Goal: Information Seeking & Learning: Learn about a topic

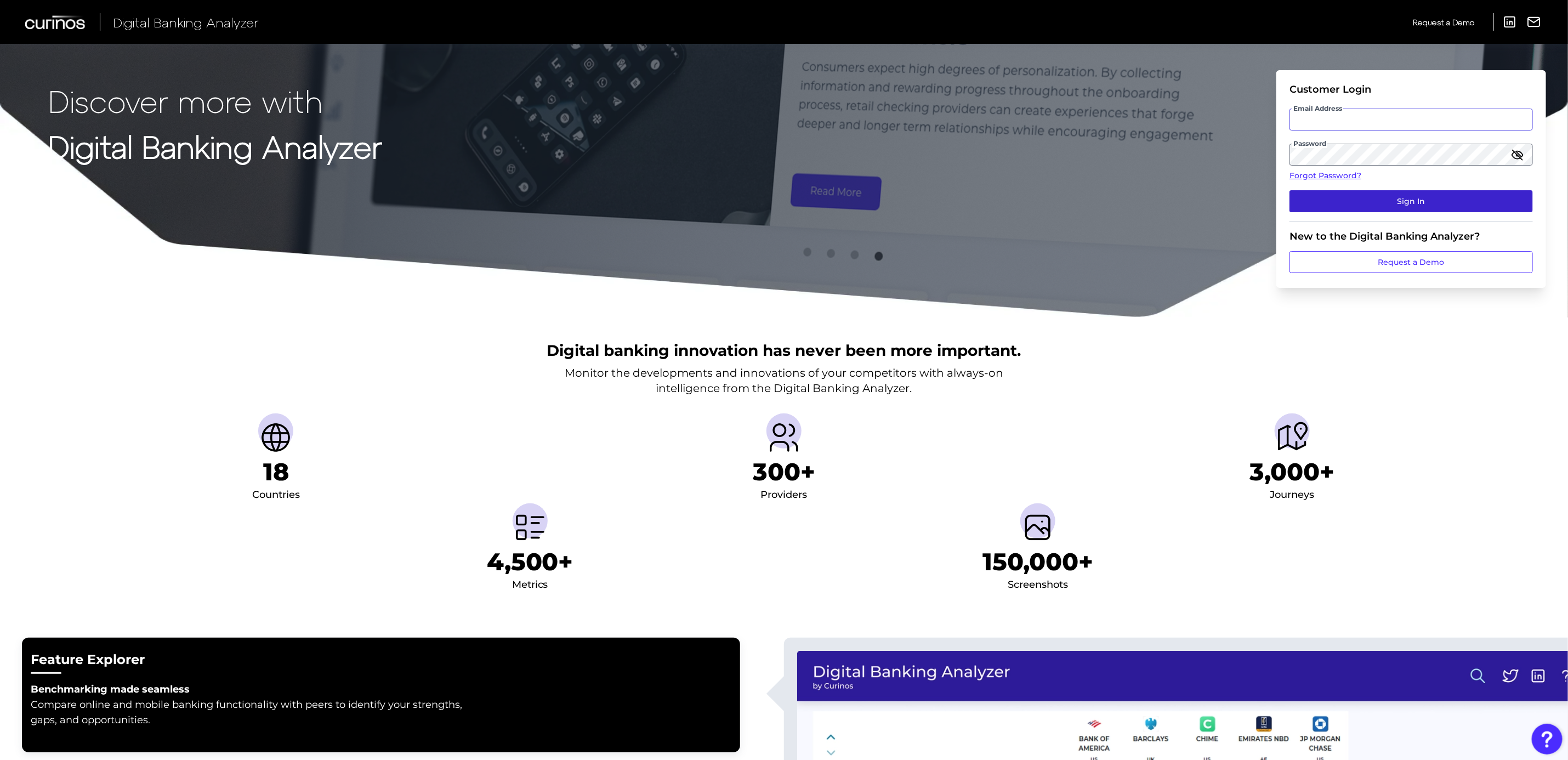
type input "[PERSON_NAME][EMAIL_ADDRESS][DOMAIN_NAME]"
click at [1470, 211] on button "Sign In" at bounding box center [1411, 201] width 244 height 22
type input "[PERSON_NAME][EMAIL_ADDRESS][DOMAIN_NAME]"
click at [1446, 201] on button "Sign In" at bounding box center [1411, 201] width 244 height 22
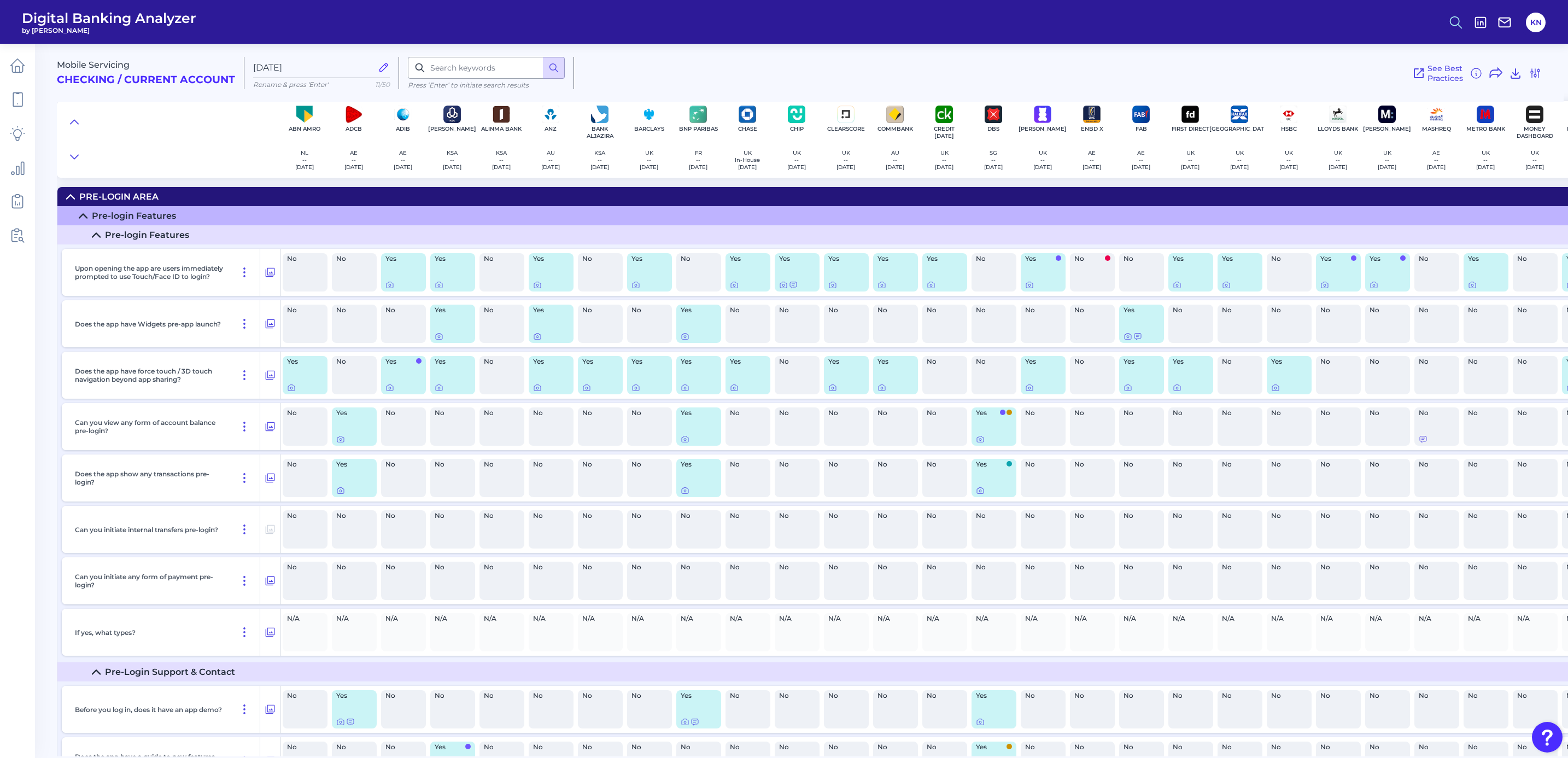
click at [1460, 24] on icon at bounding box center [1455, 22] width 15 height 15
click at [1440, 81] on button "Feature Explorer Search" at bounding box center [1402, 79] width 131 height 27
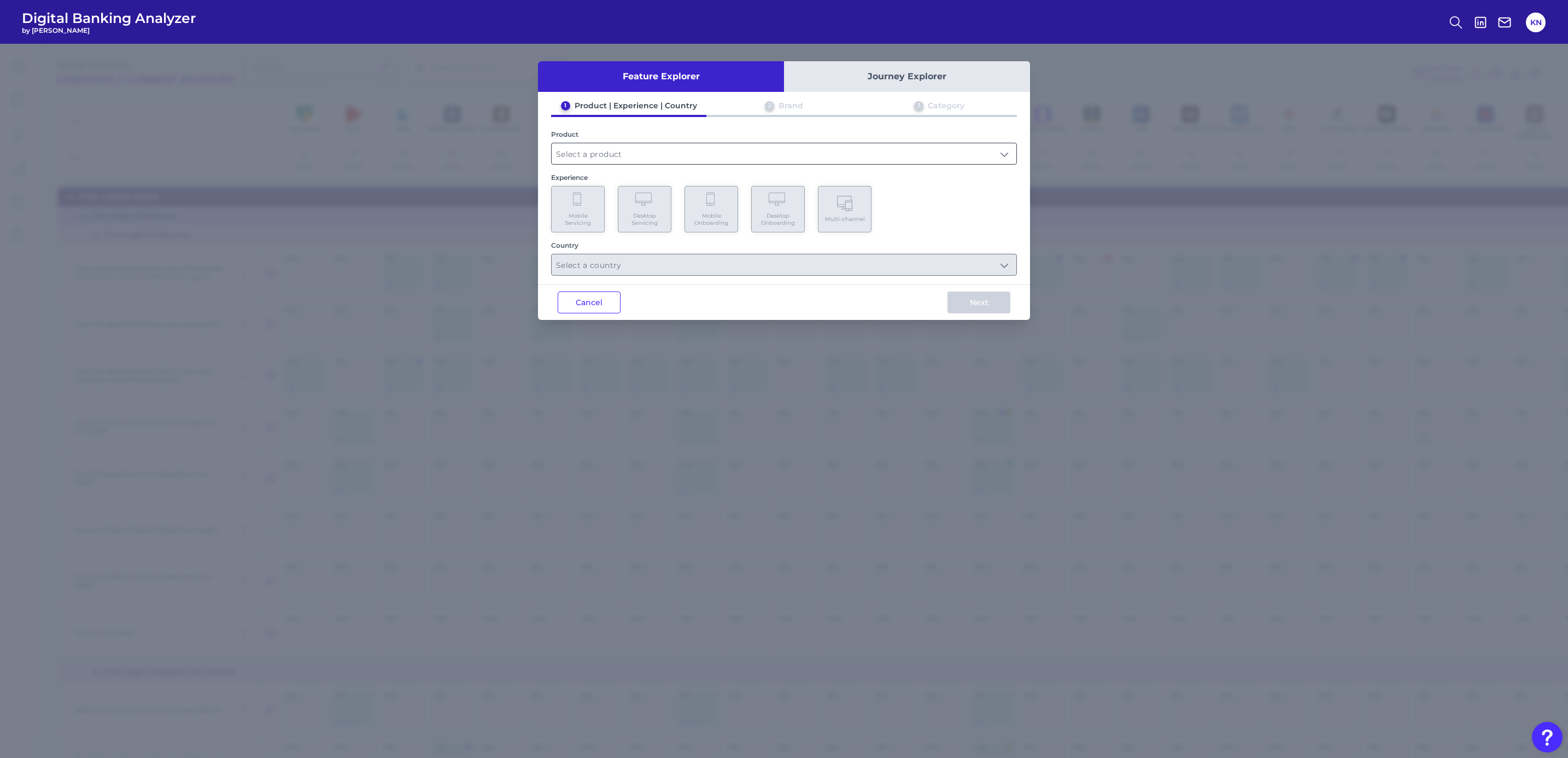
click at [685, 151] on input "text" at bounding box center [783, 153] width 464 height 21
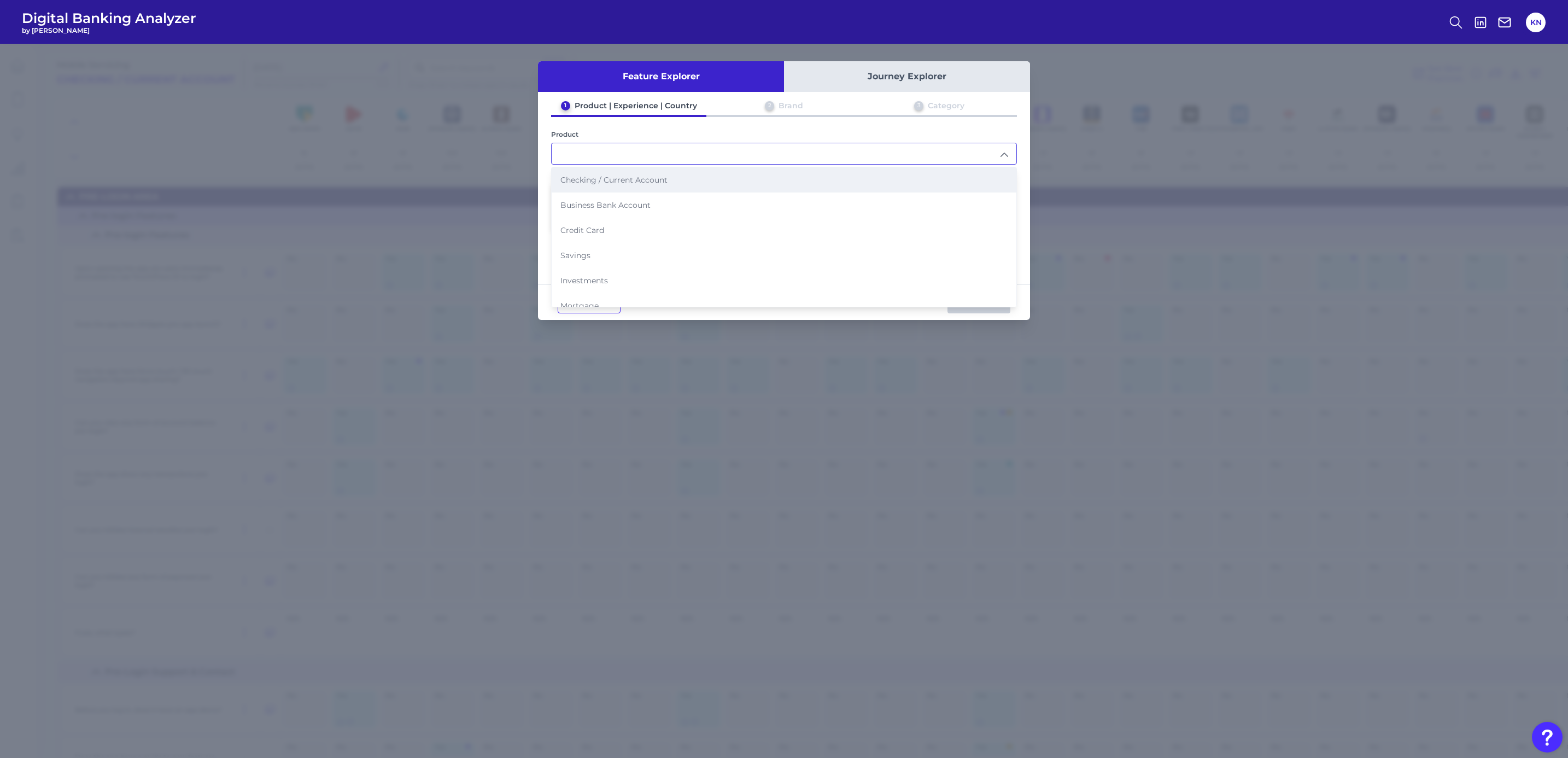
click at [631, 189] on li "Checking / Current Account" at bounding box center [783, 180] width 464 height 25
type input "Checking / Current Account"
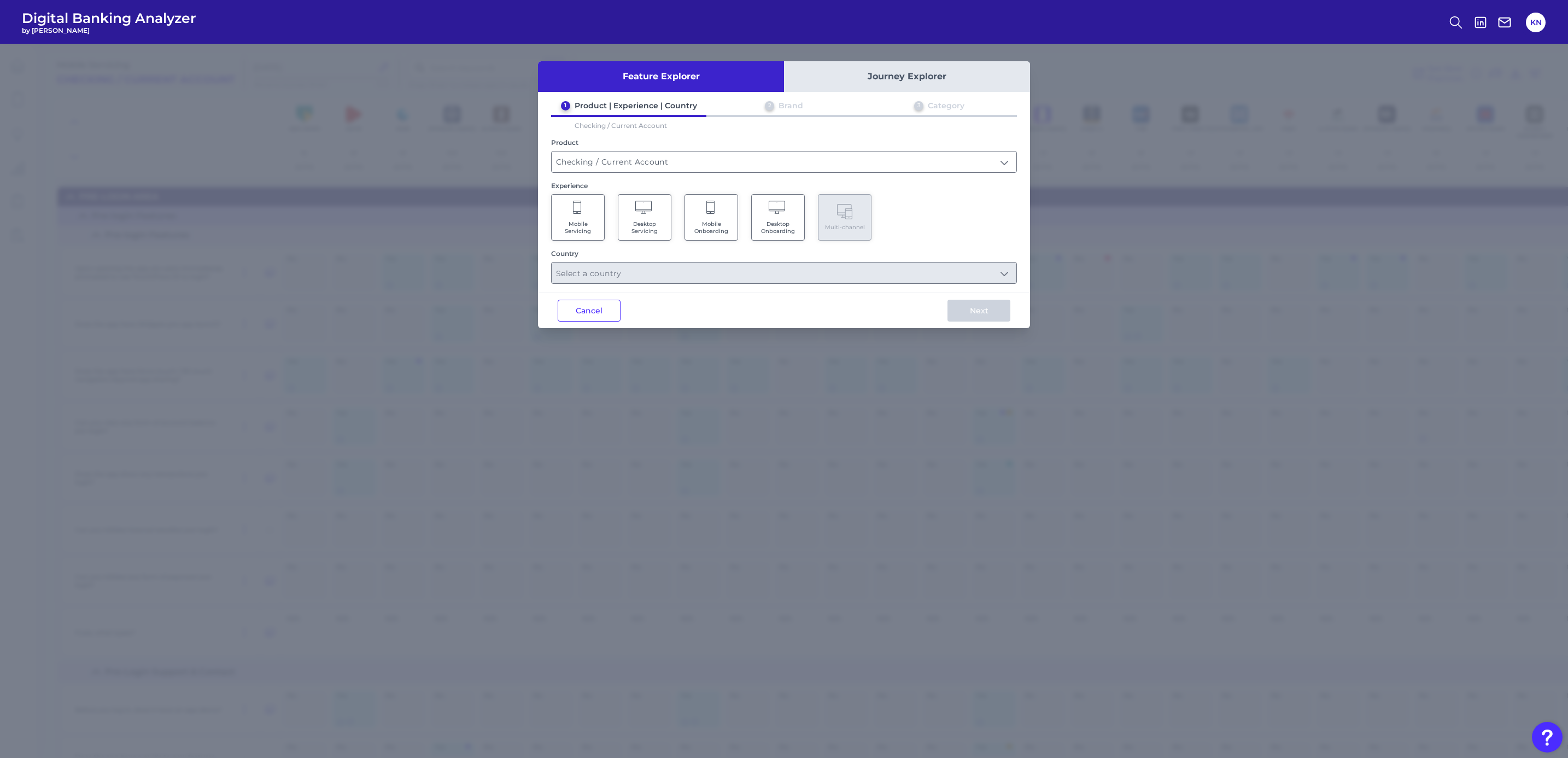
click at [572, 208] on Servicing "Mobile Servicing" at bounding box center [578, 217] width 54 height 46
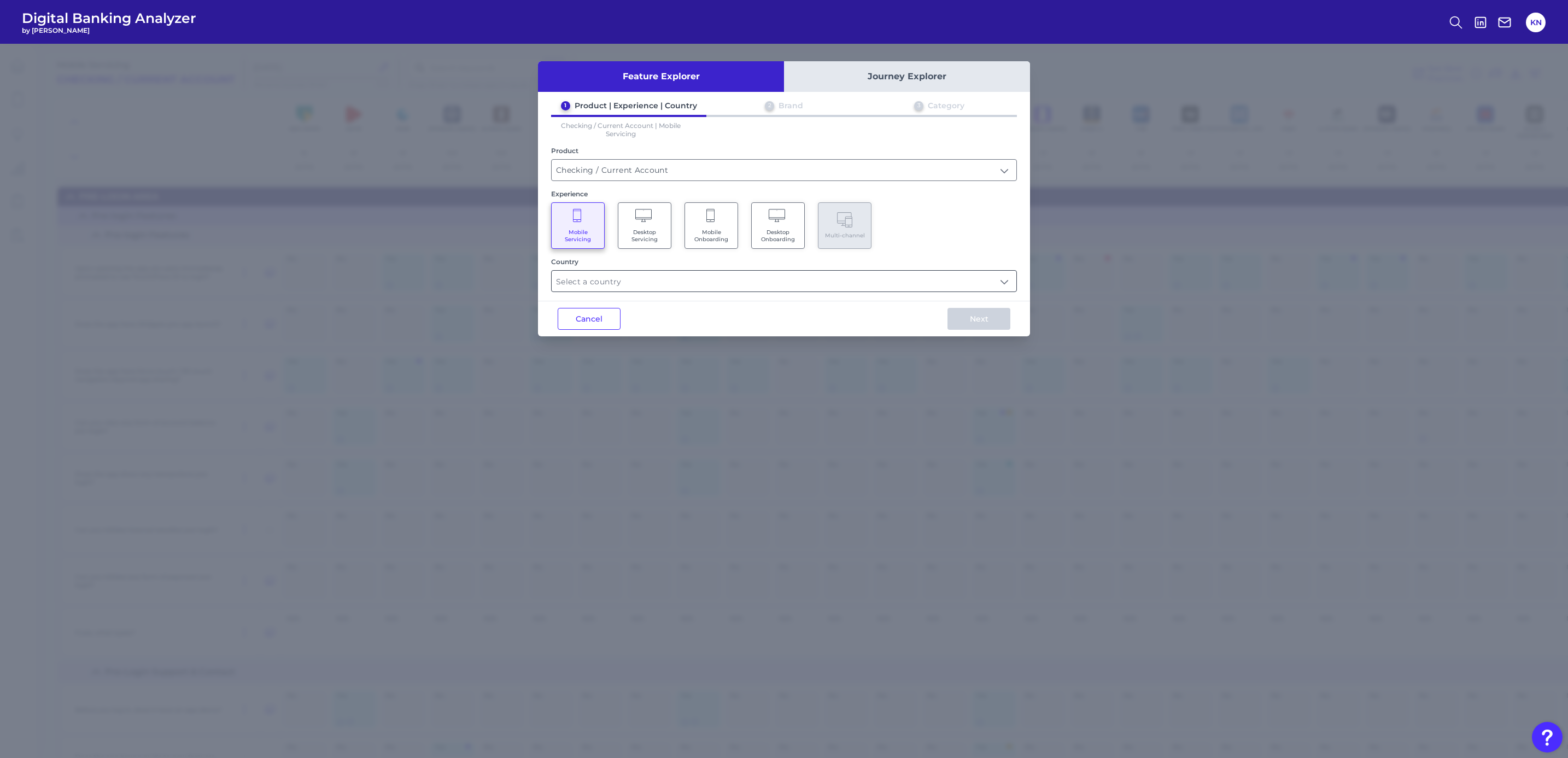
click at [840, 281] on input "text" at bounding box center [783, 281] width 464 height 21
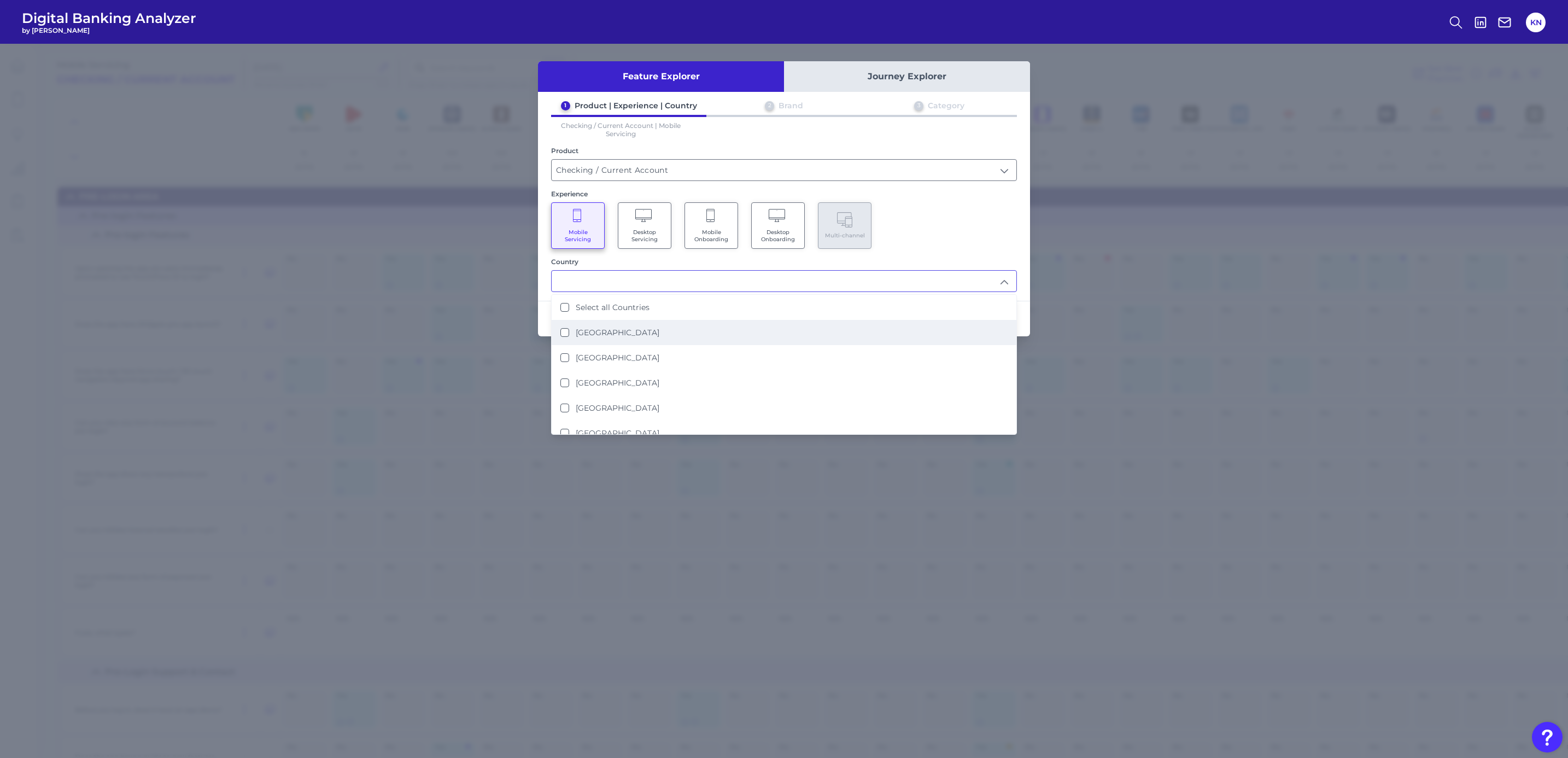
click at [745, 333] on li "United Kingdom" at bounding box center [783, 332] width 464 height 25
type input "United Kingdom"
click at [1006, 245] on div "Mobile Servicing Desktop Servicing Mobile Onboarding Desktop Onboarding Multi-c…" at bounding box center [783, 225] width 466 height 46
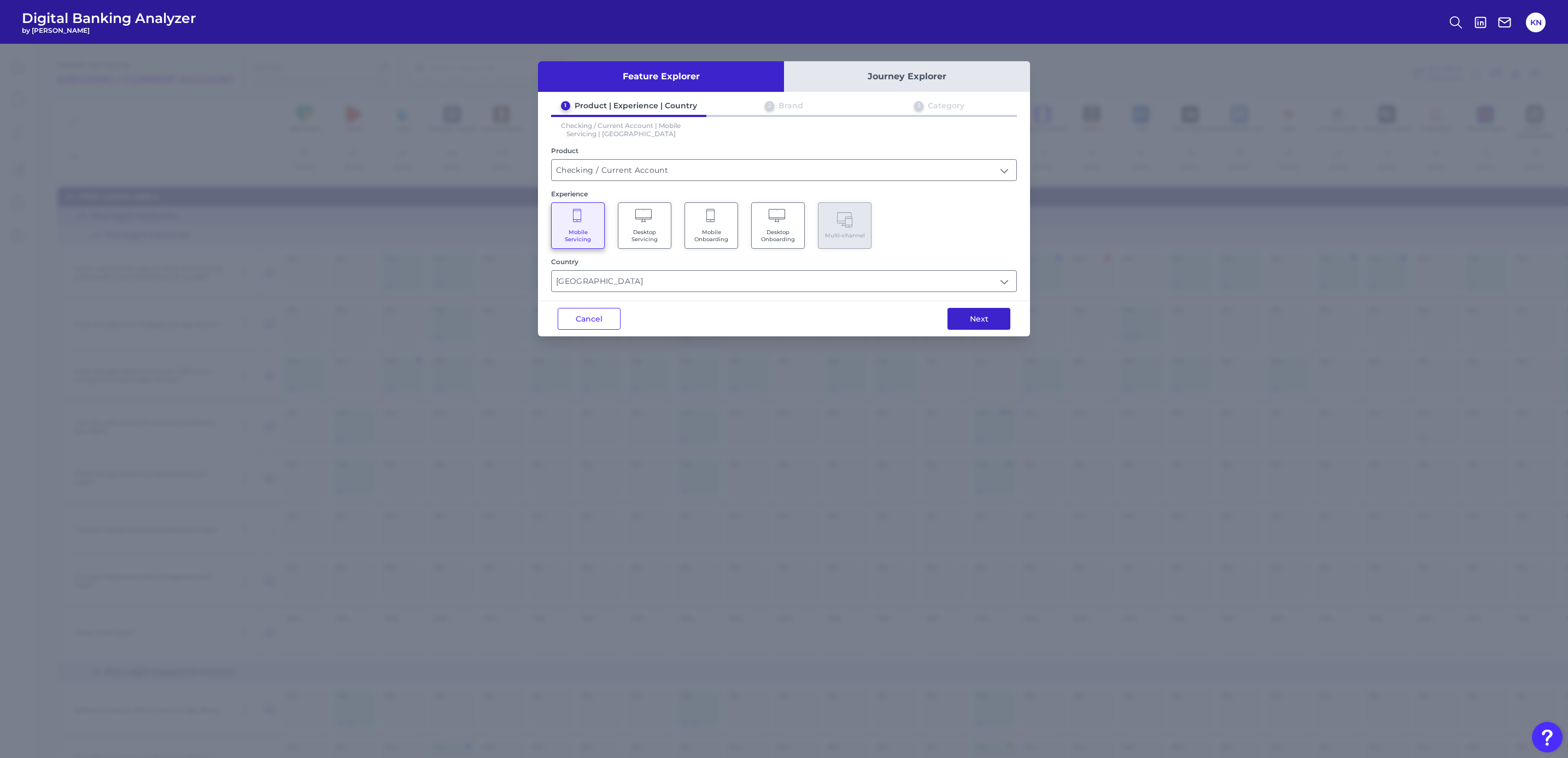
click at [991, 325] on button "Next" at bounding box center [979, 319] width 63 height 22
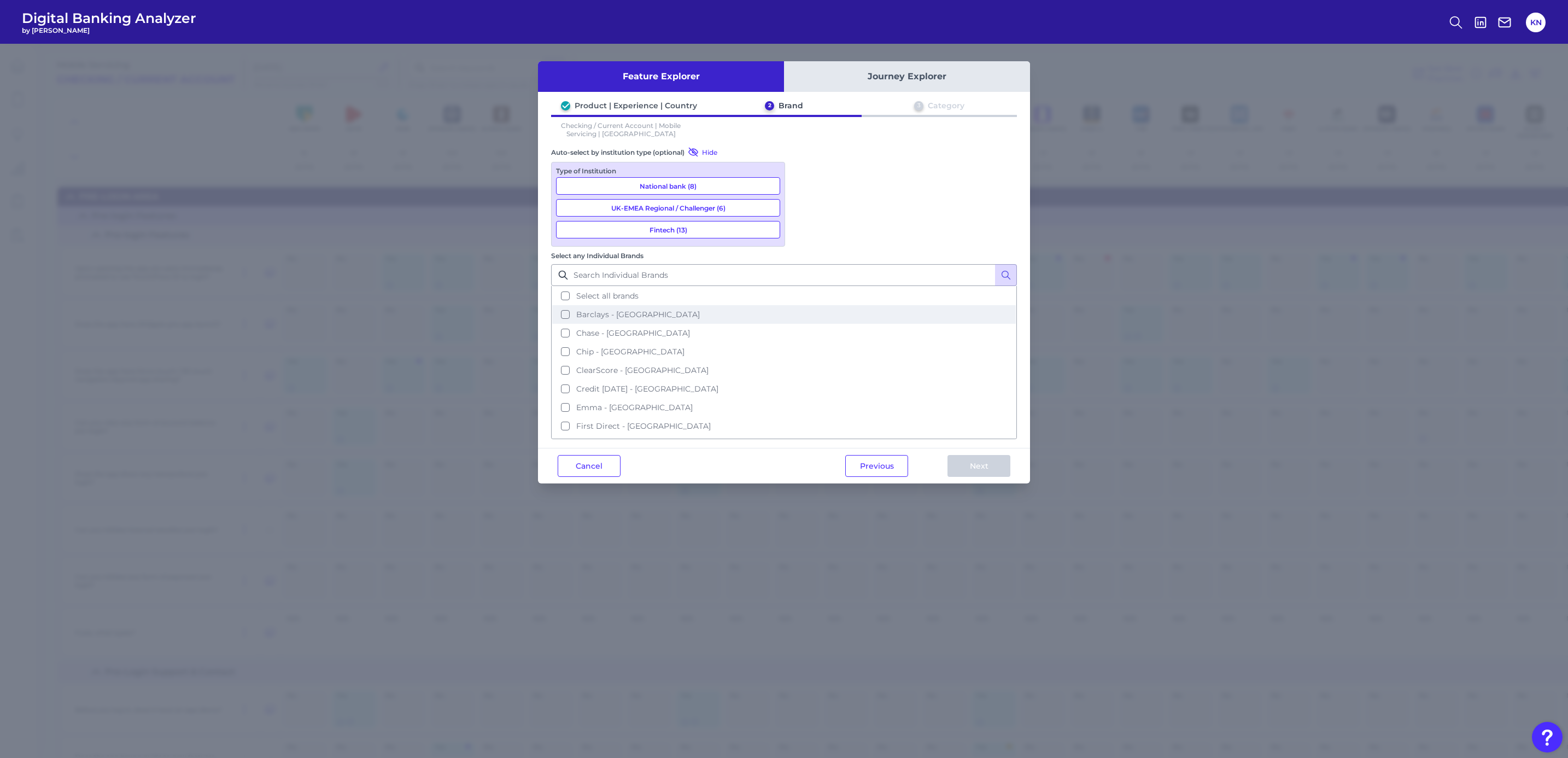
click at [700, 309] on span "Barclays - UK" at bounding box center [638, 314] width 124 height 10
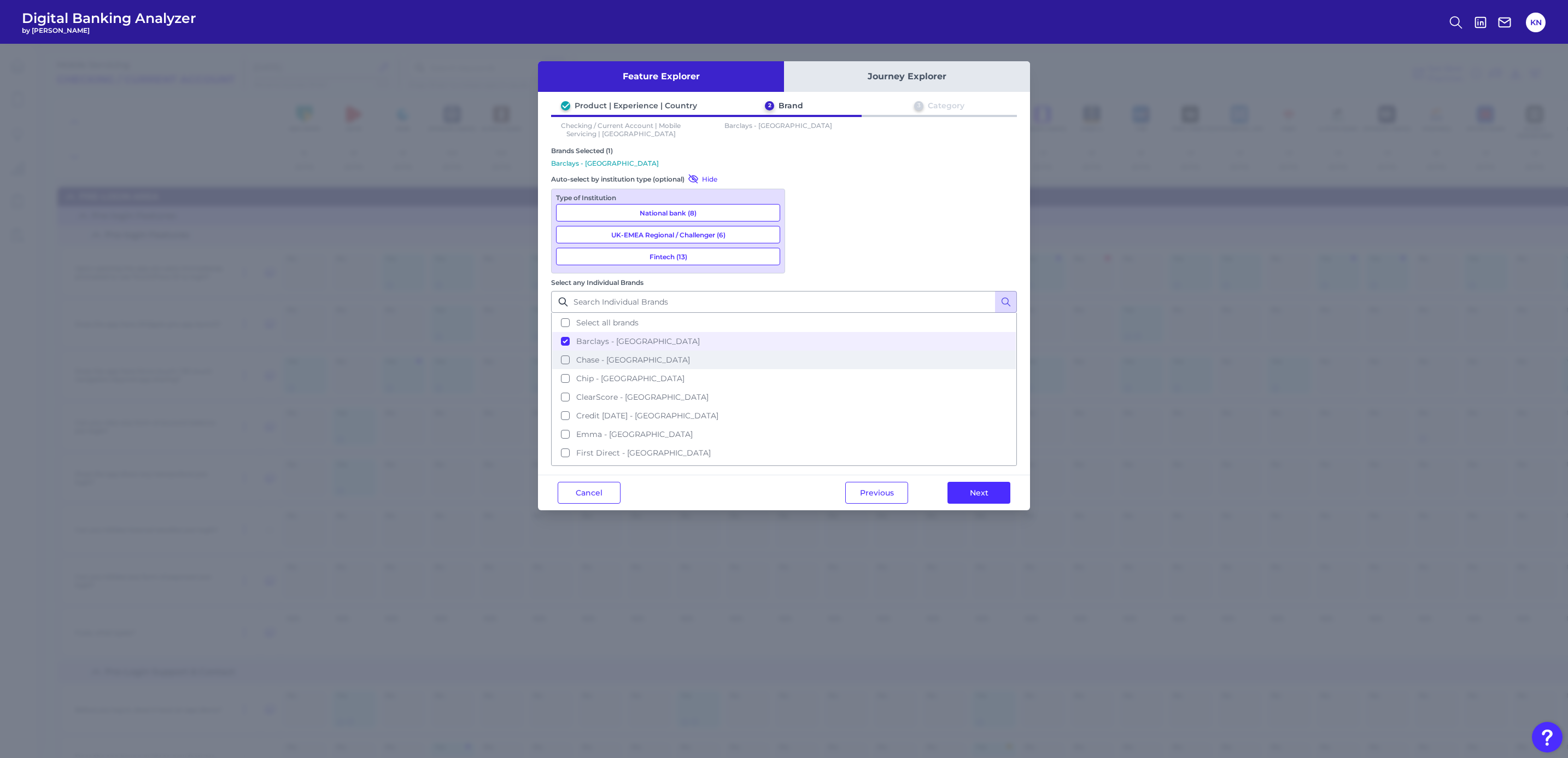
click at [690, 355] on span "Chase - UK" at bounding box center [633, 360] width 114 height 10
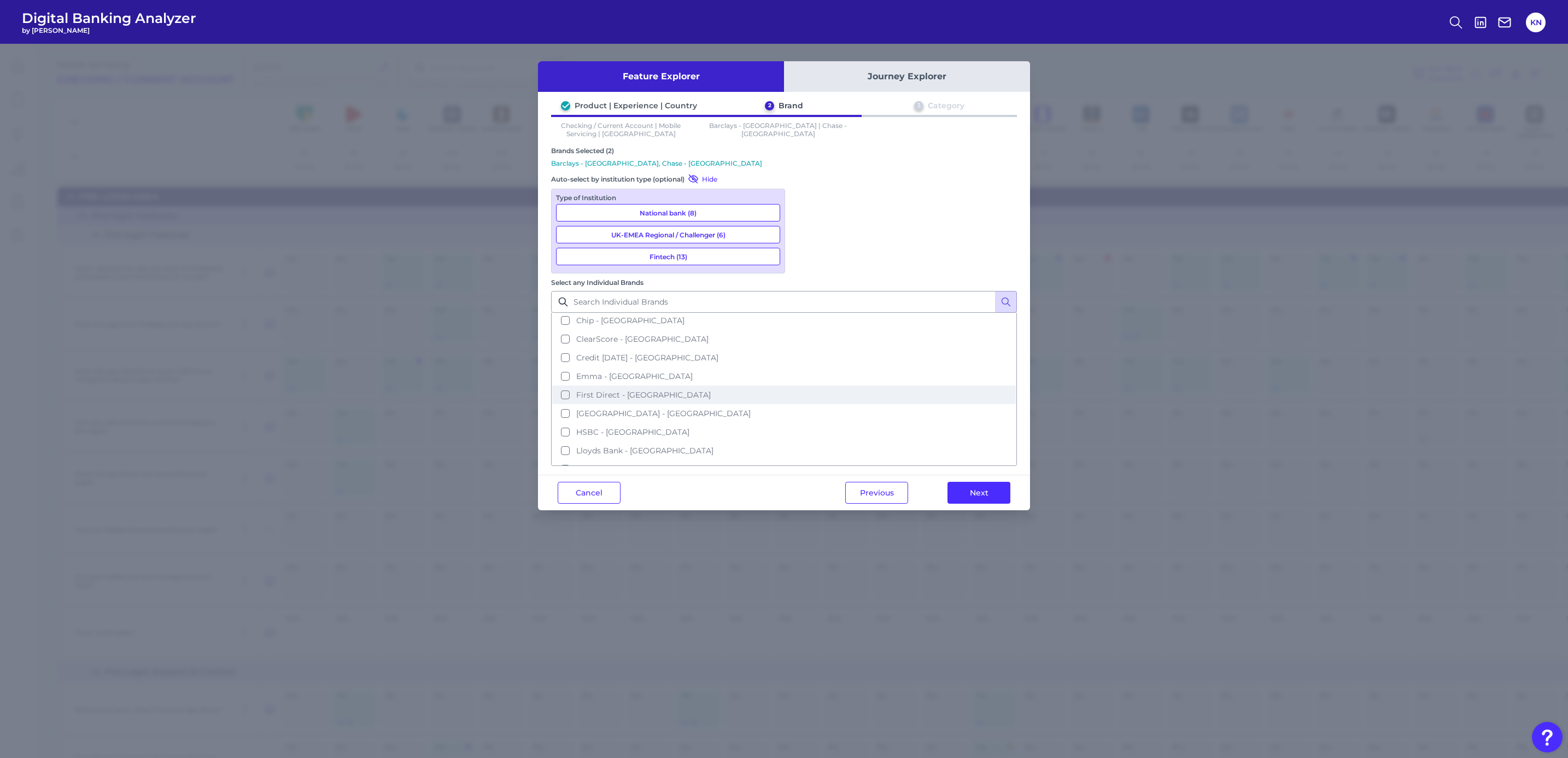
scroll to position [82, 0]
click at [751, 384] on span "Halifax - UK" at bounding box center [663, 389] width 175 height 10
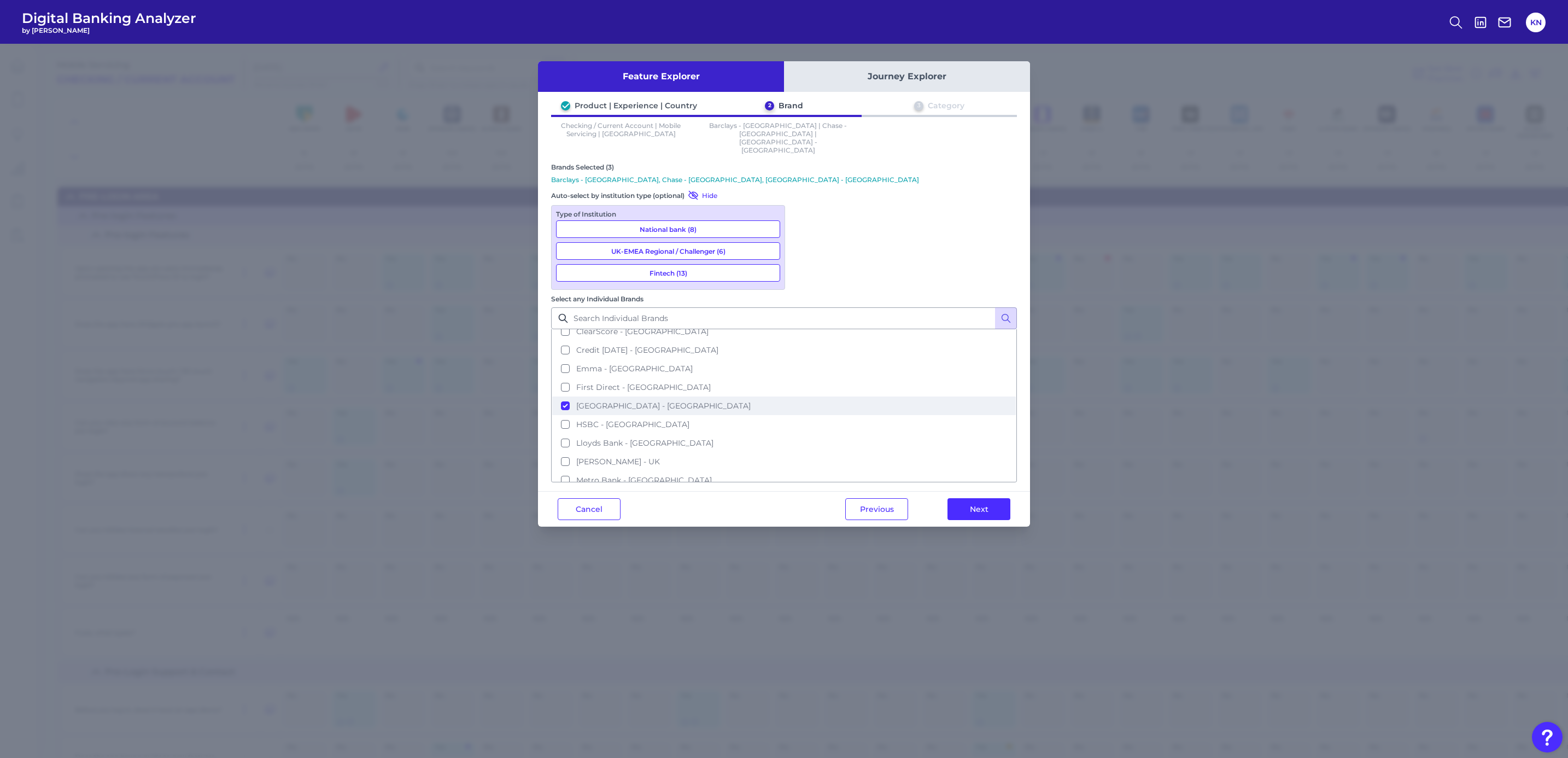
click at [751, 401] on span "Halifax - UK" at bounding box center [663, 405] width 175 height 10
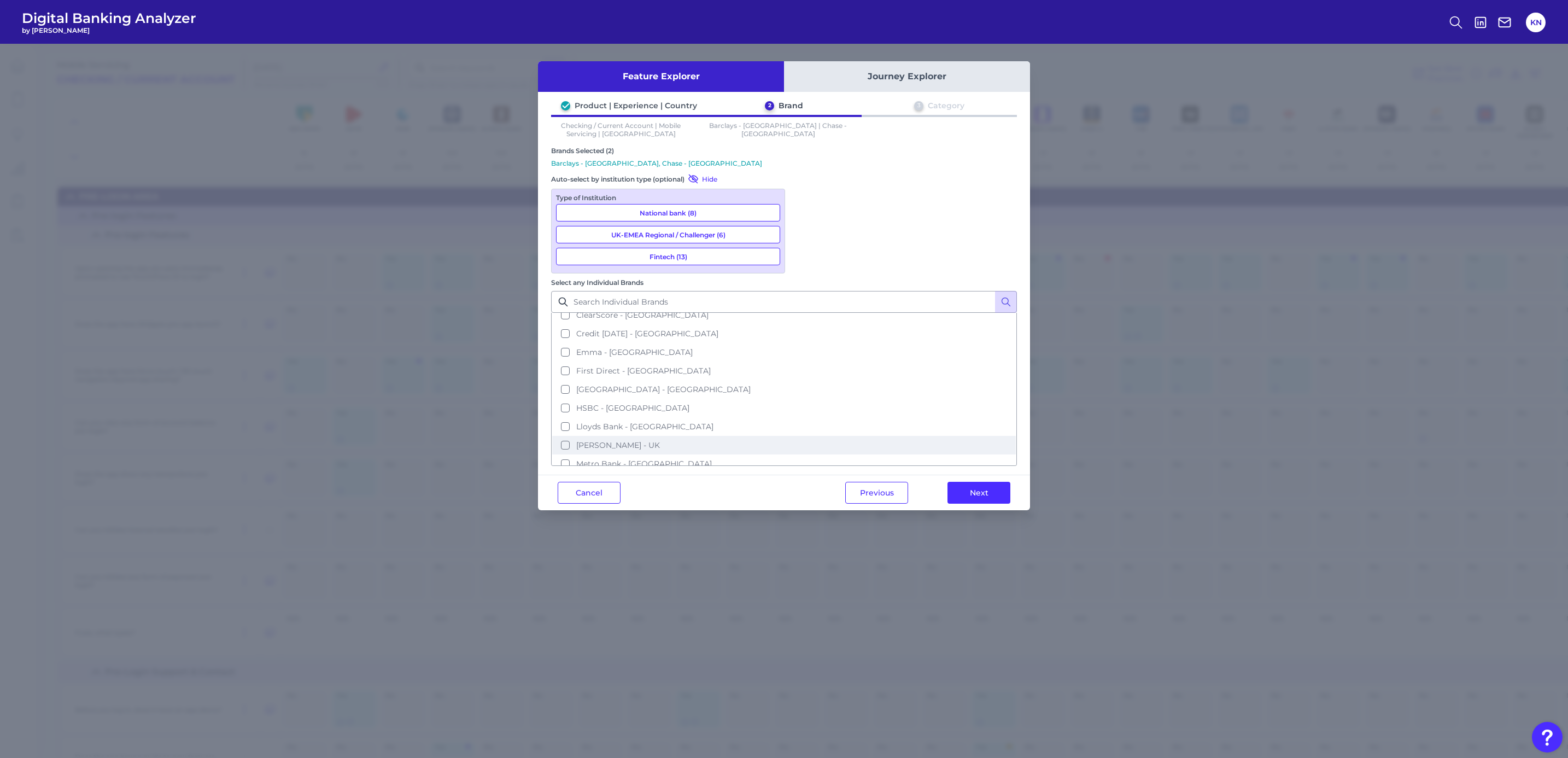
drag, startPoint x: 838, startPoint y: 296, endPoint x: 843, endPoint y: 322, distance: 26.5
click at [690, 403] on span "HSBC - UK" at bounding box center [633, 408] width 113 height 10
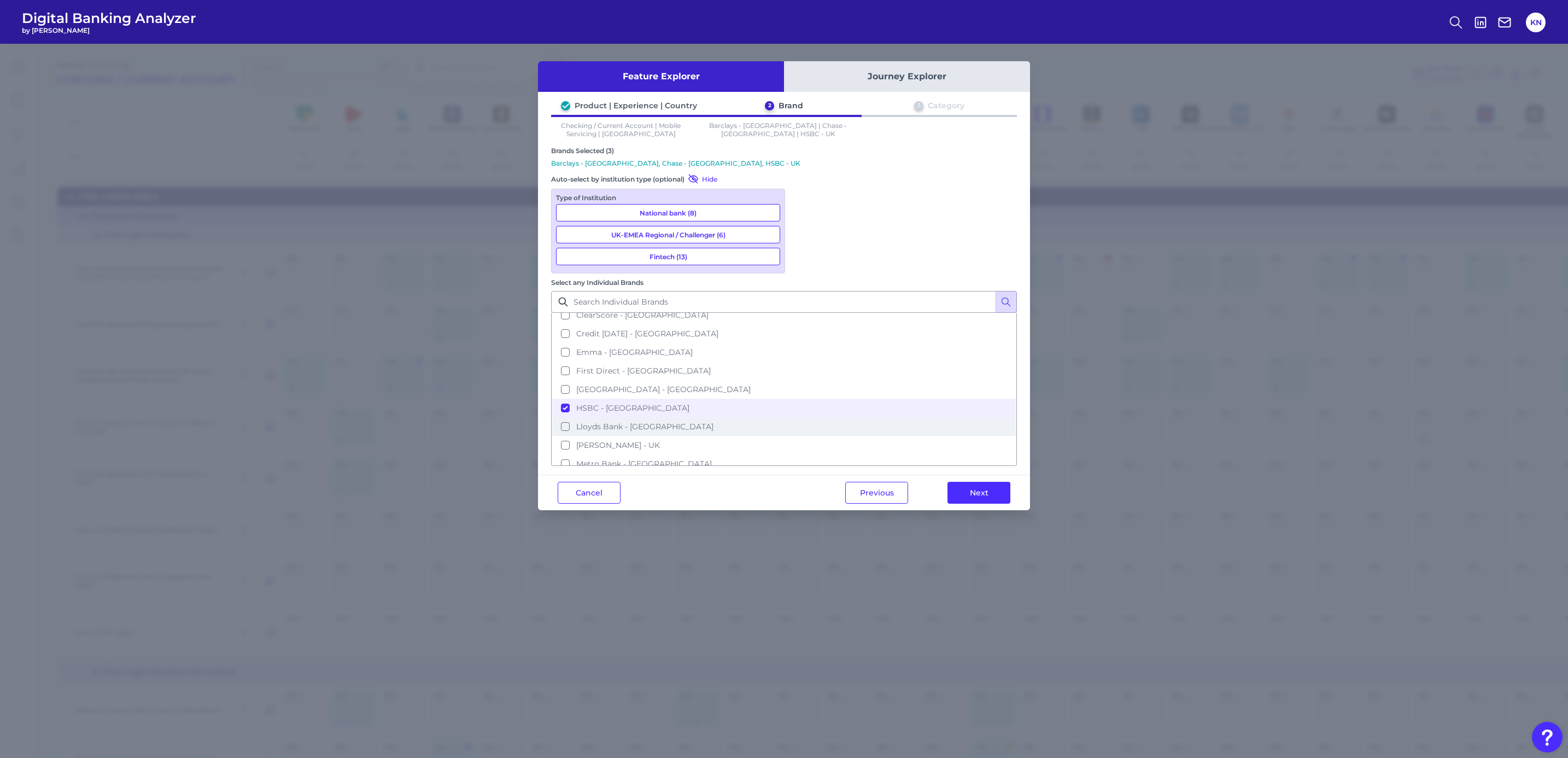
click at [713, 422] on span "Lloyds Bank - UK" at bounding box center [645, 427] width 137 height 10
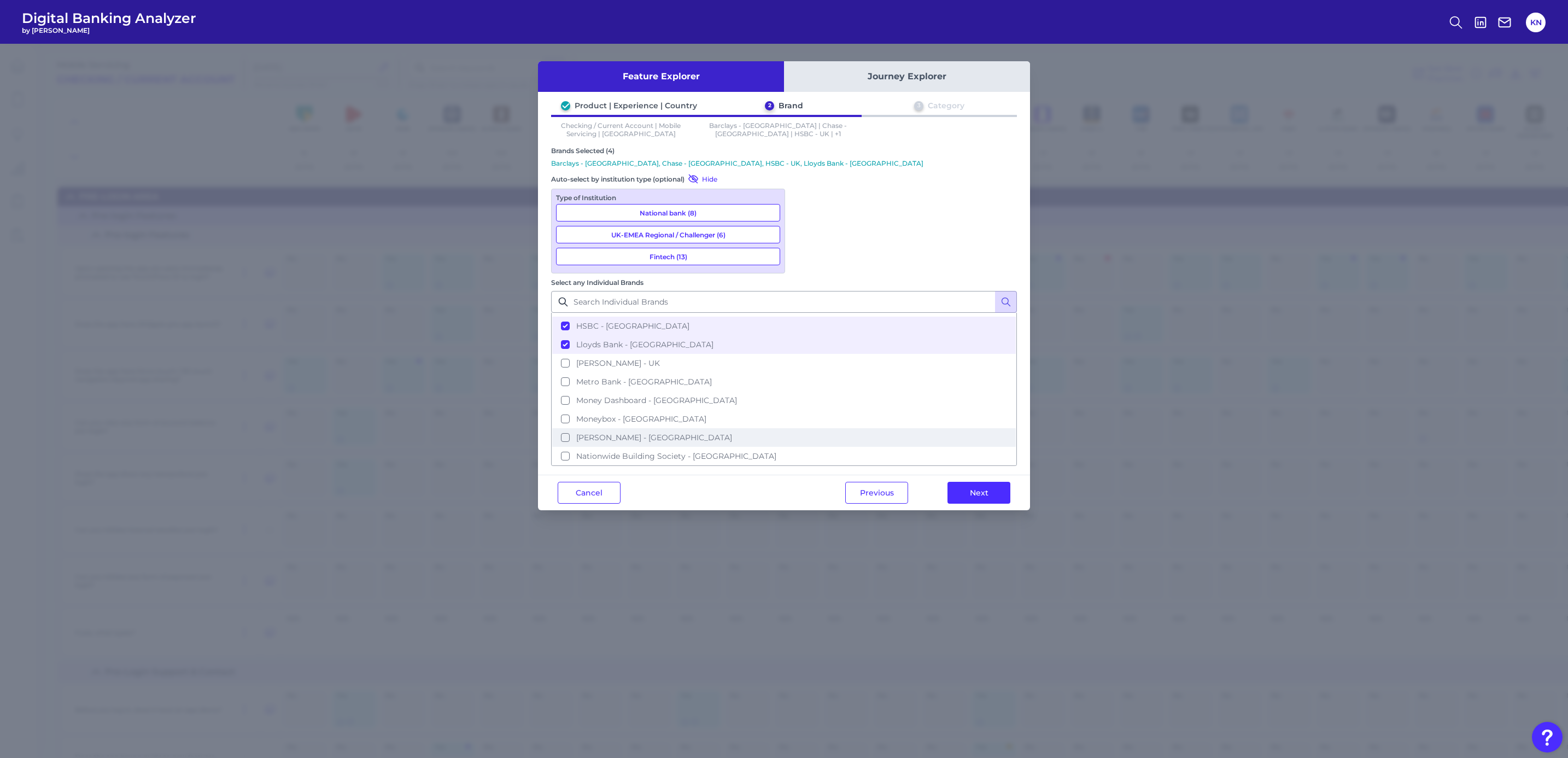
click at [732, 432] on span "Monzo - UK" at bounding box center [654, 437] width 156 height 10
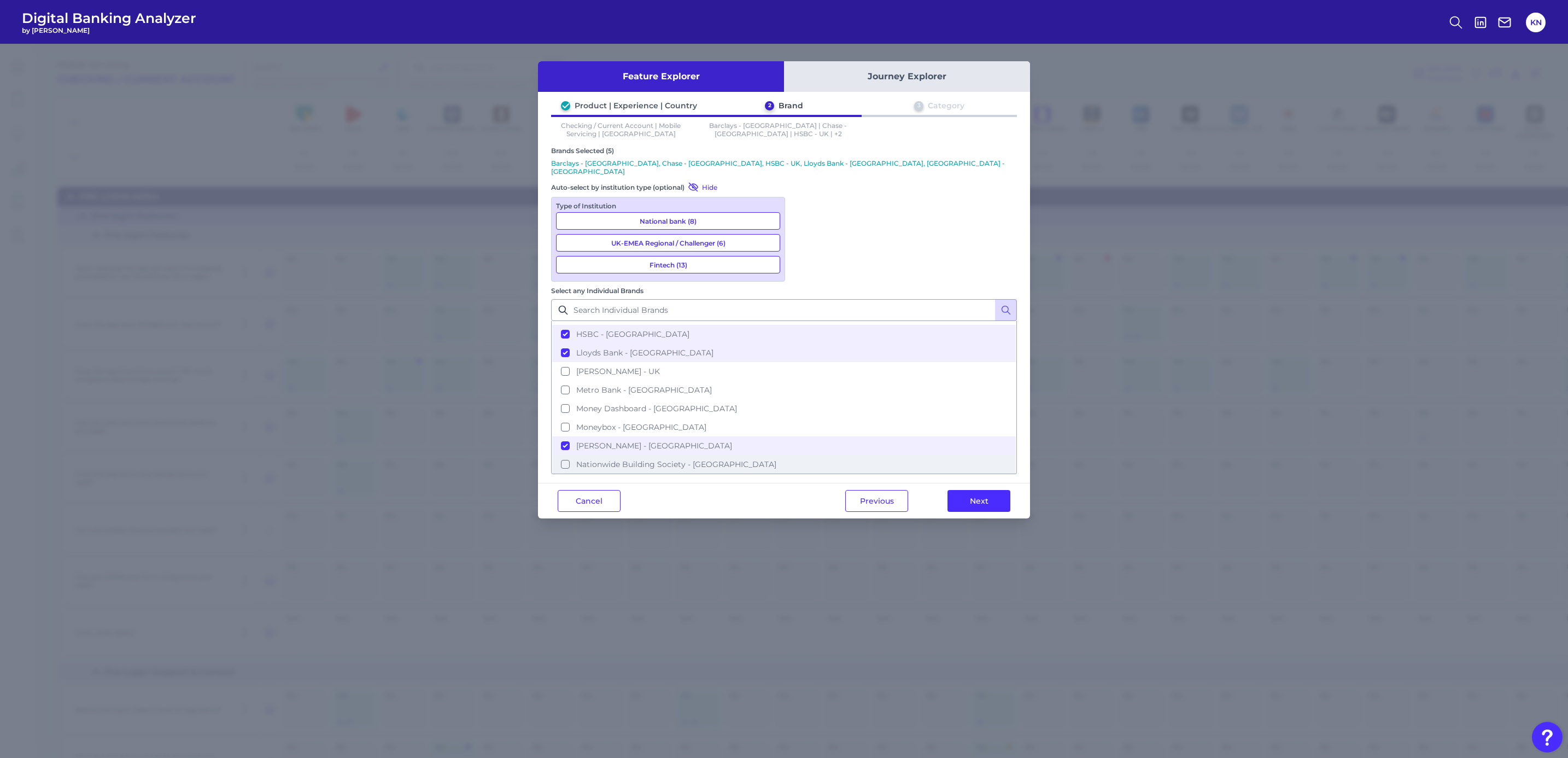
click at [776, 459] on span "Nationwide Building Society - UK" at bounding box center [676, 464] width 200 height 10
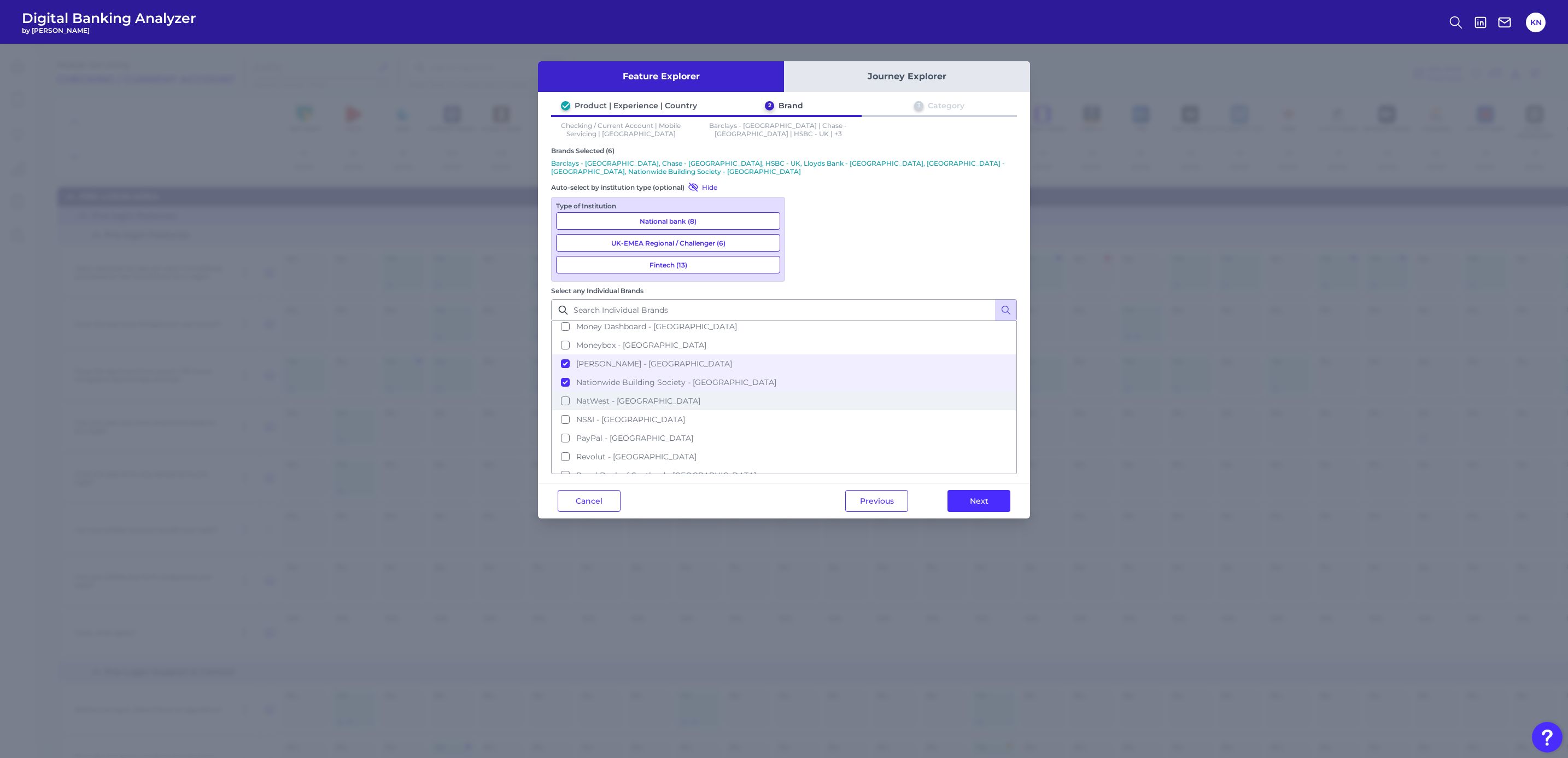
click at [701, 396] on span "NatWest - UK" at bounding box center [639, 401] width 124 height 10
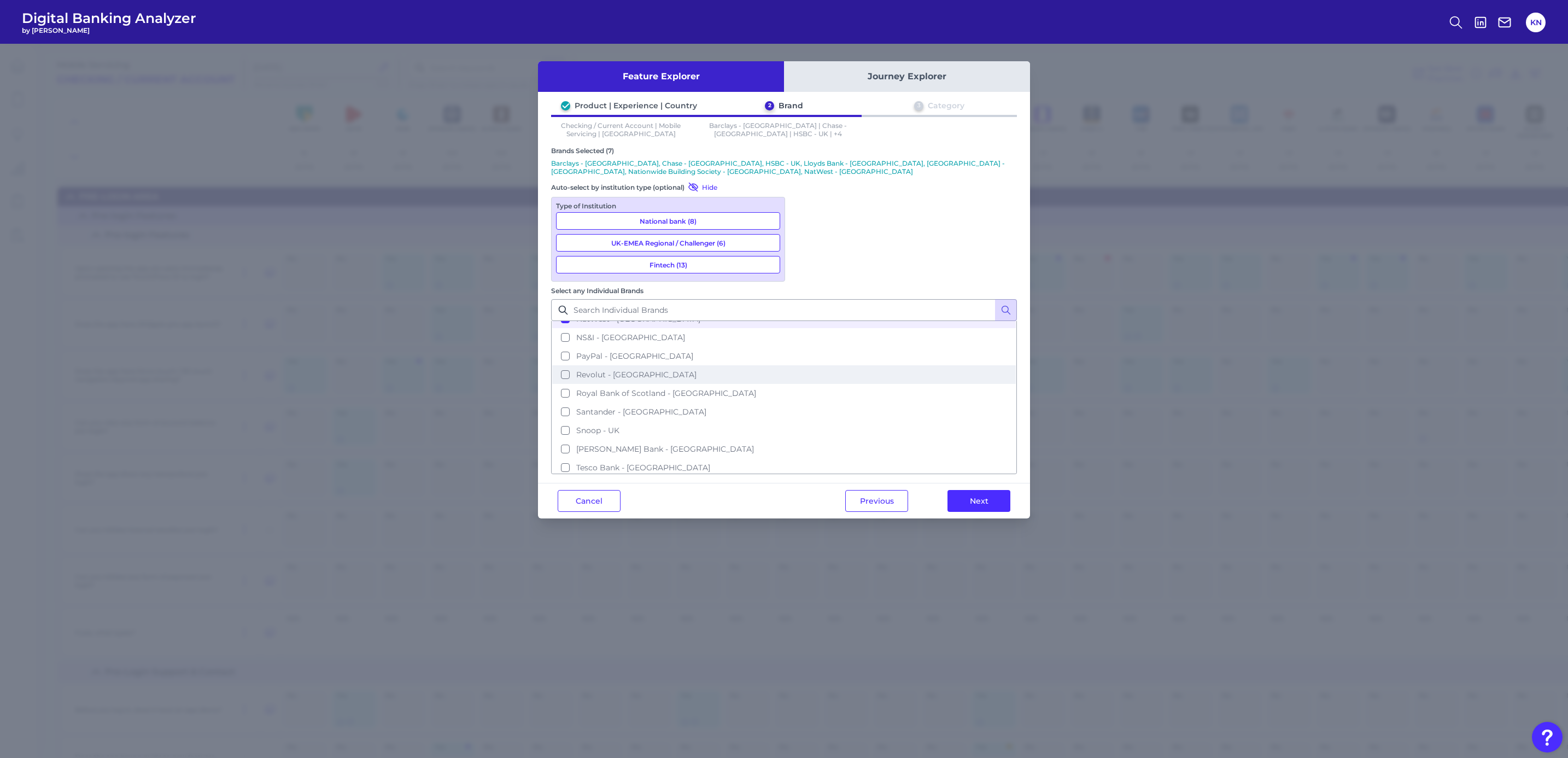
click at [862, 365] on button "Revolut - UK" at bounding box center [784, 374] width 464 height 19
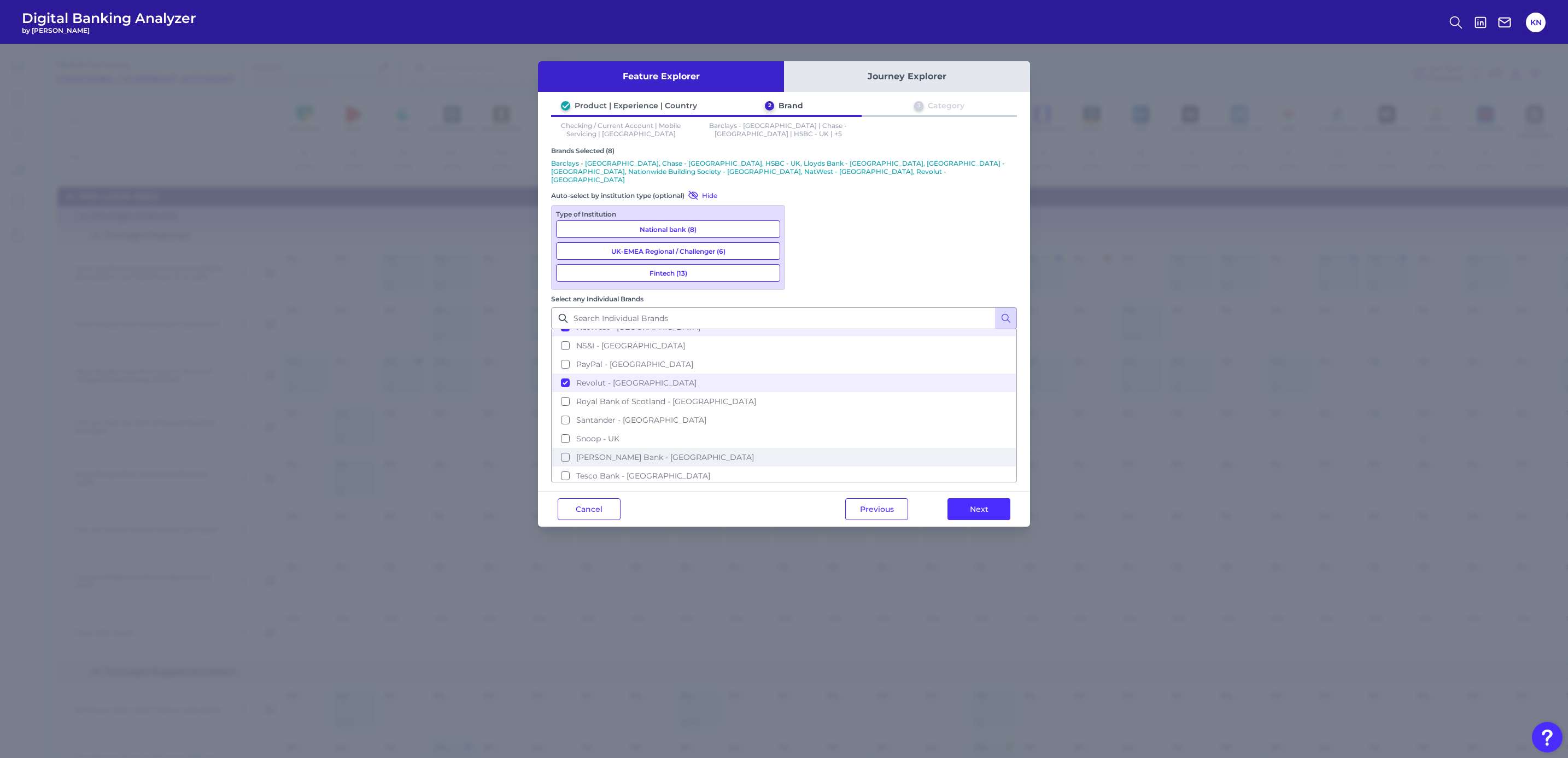
click at [754, 452] on span "Starling Bank - UK" at bounding box center [665, 457] width 178 height 10
click at [879, 466] on button "Tesco Bank - UK" at bounding box center [784, 476] width 464 height 19
click at [959, 498] on button "Next" at bounding box center [979, 509] width 63 height 22
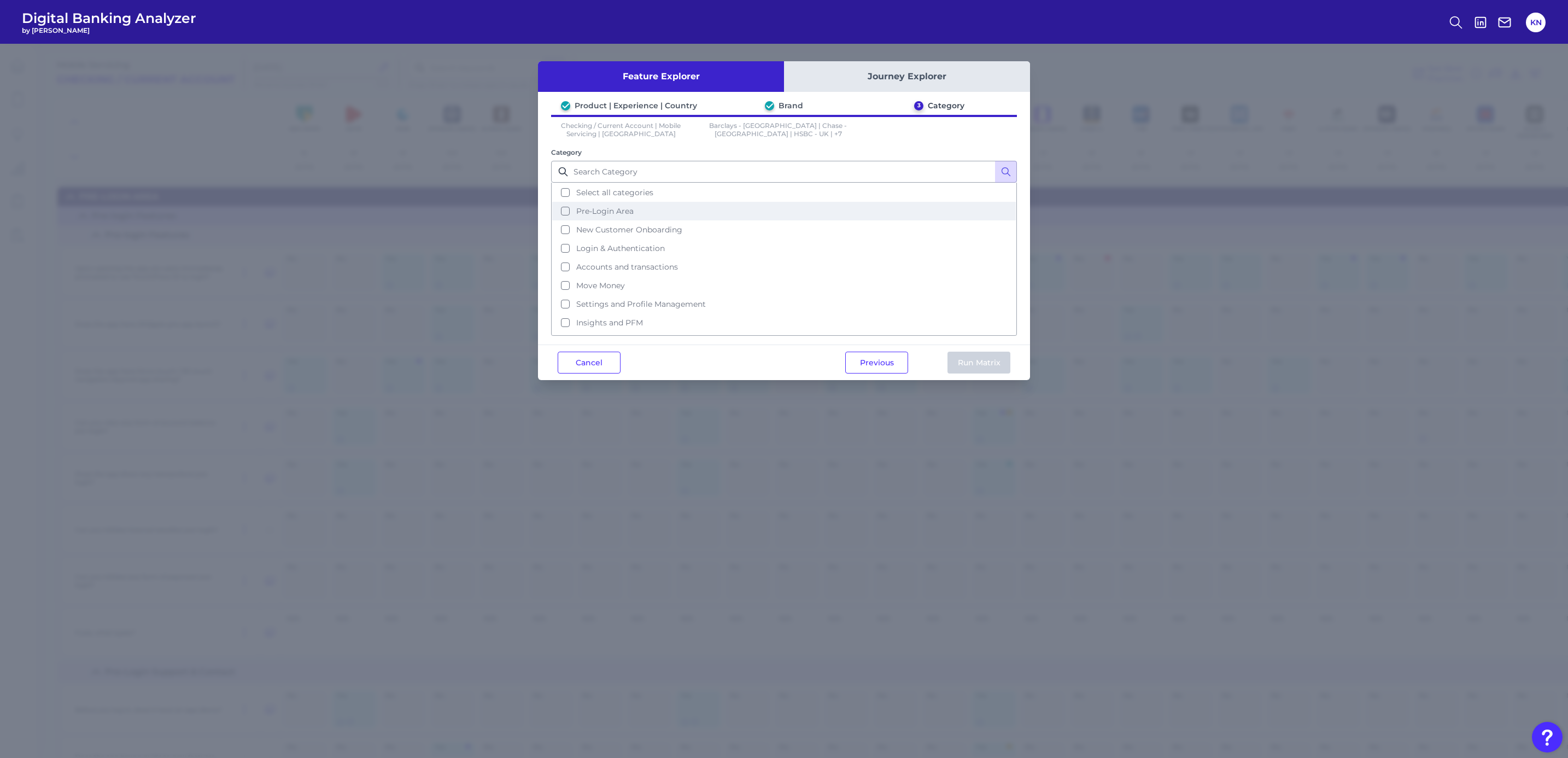
click at [647, 198] on button "Select all categories" at bounding box center [784, 192] width 464 height 19
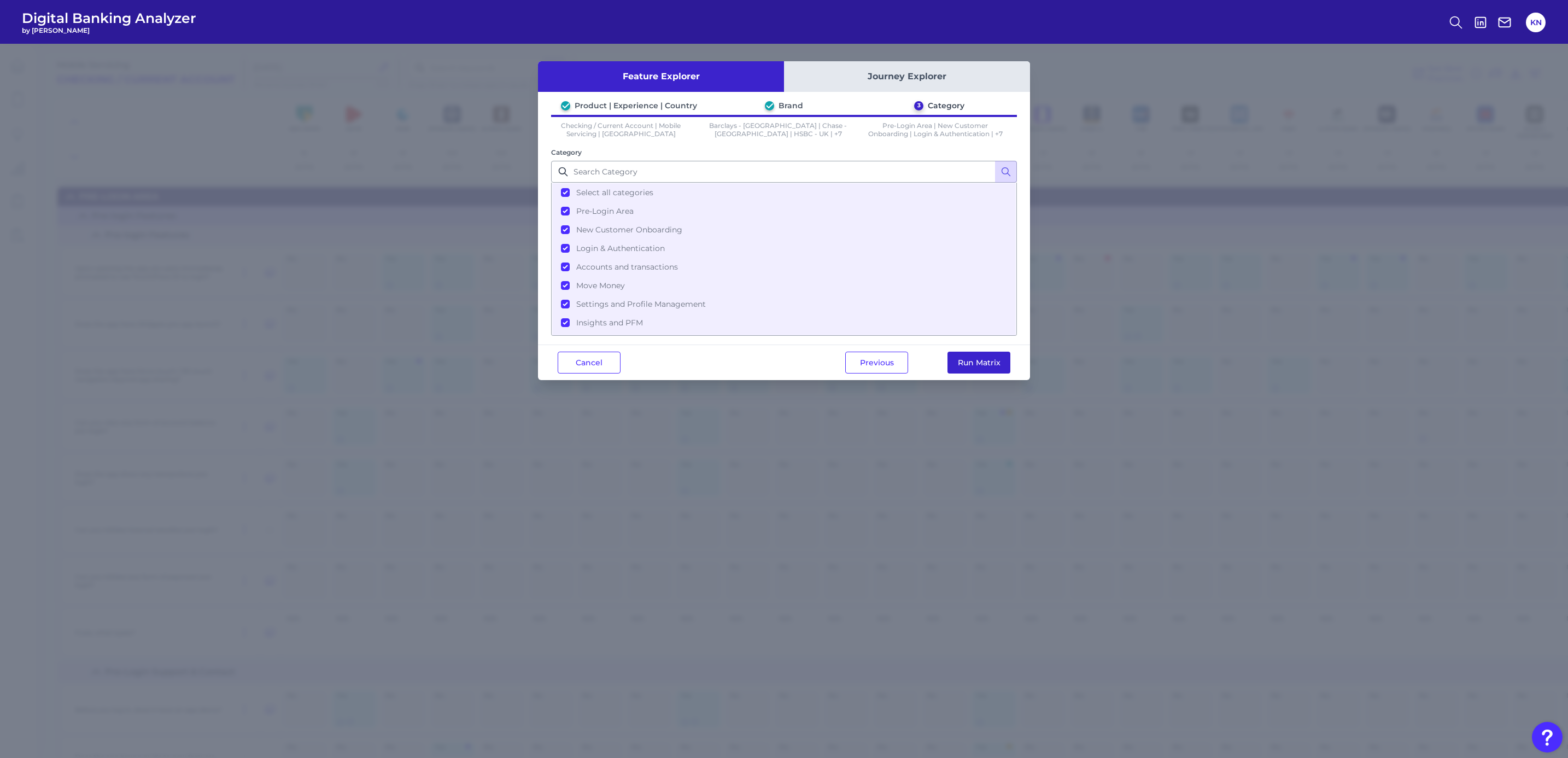
click at [955, 366] on button "Run Matrix" at bounding box center [979, 363] width 63 height 22
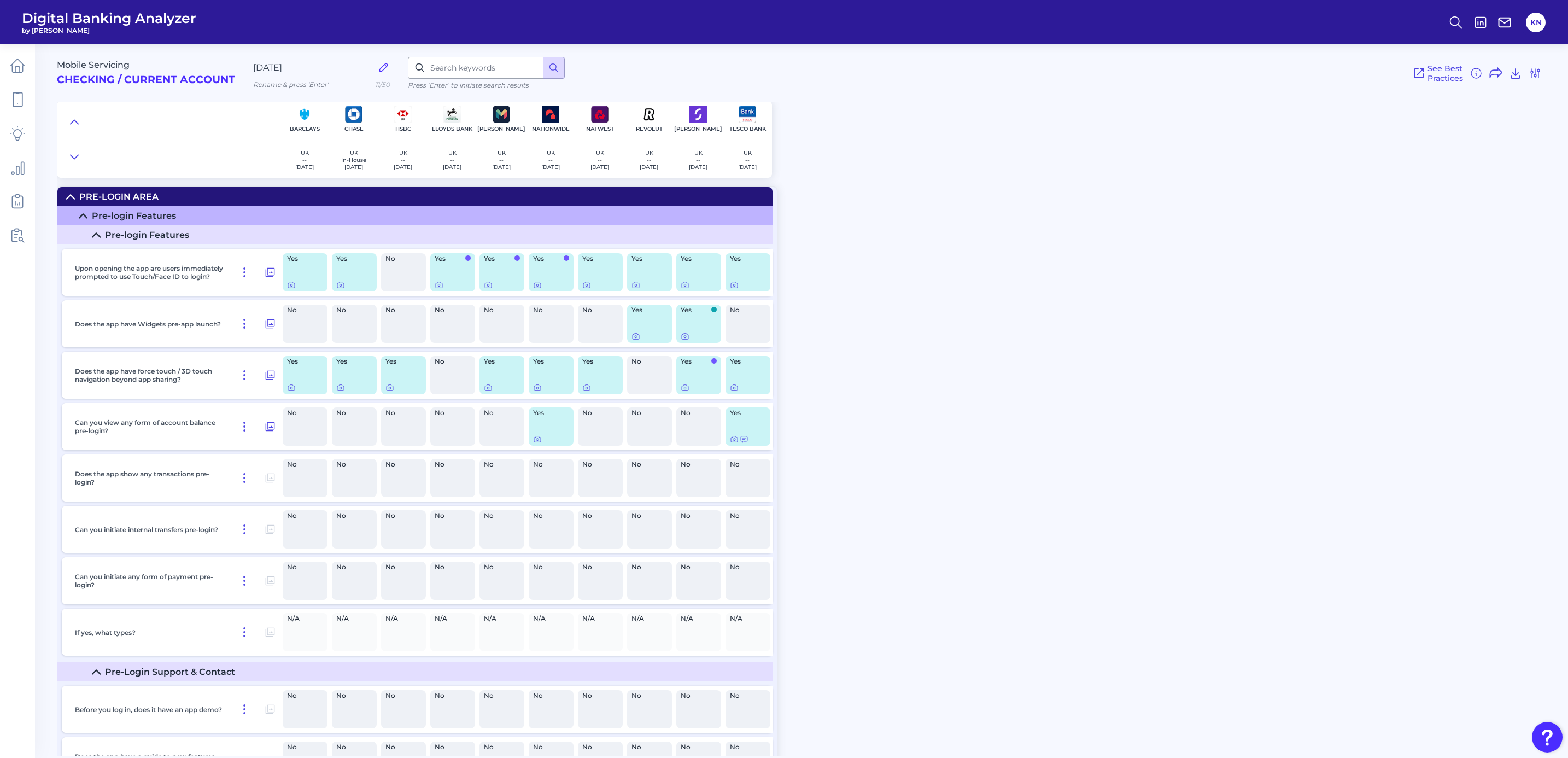
type input "Sep 29 2025"
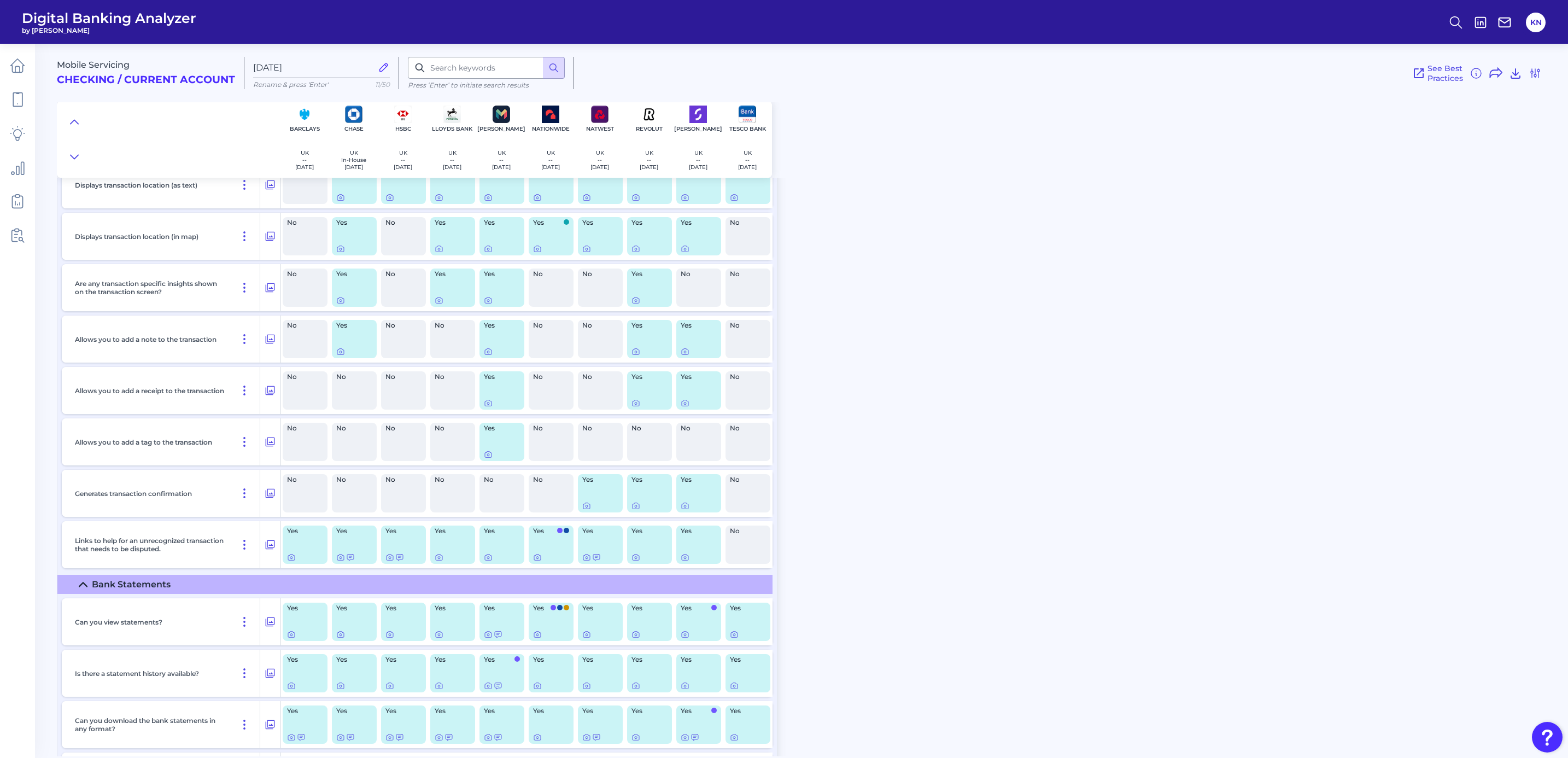
scroll to position [4511, 0]
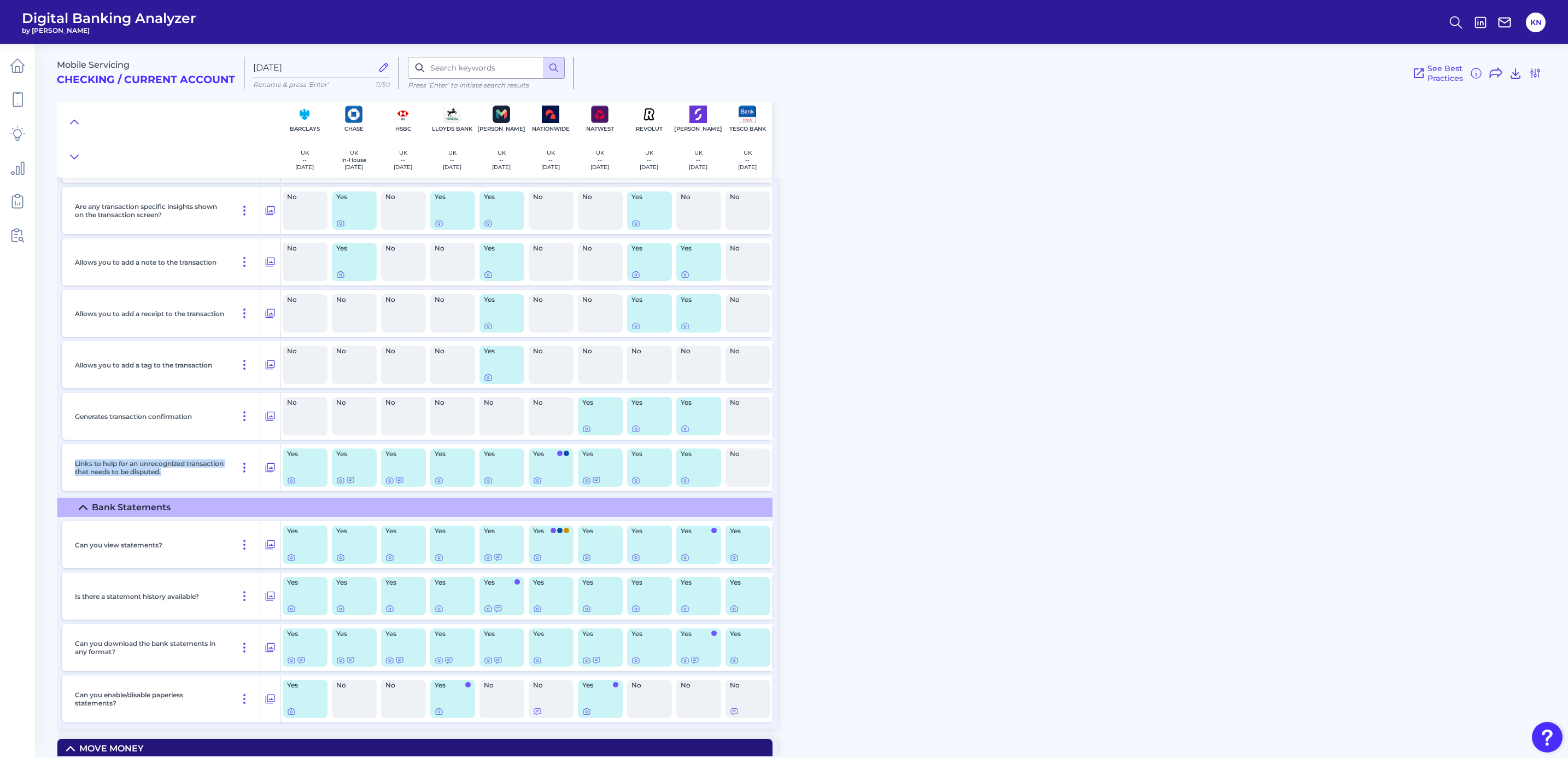
drag, startPoint x: 72, startPoint y: 470, endPoint x: 207, endPoint y: 481, distance: 135.4
click at [207, 481] on div "Links to help for an unrecognized transaction that needs to be disputed." at bounding box center [166, 467] width 190 height 47
click at [536, 485] on icon at bounding box center [537, 480] width 9 height 9
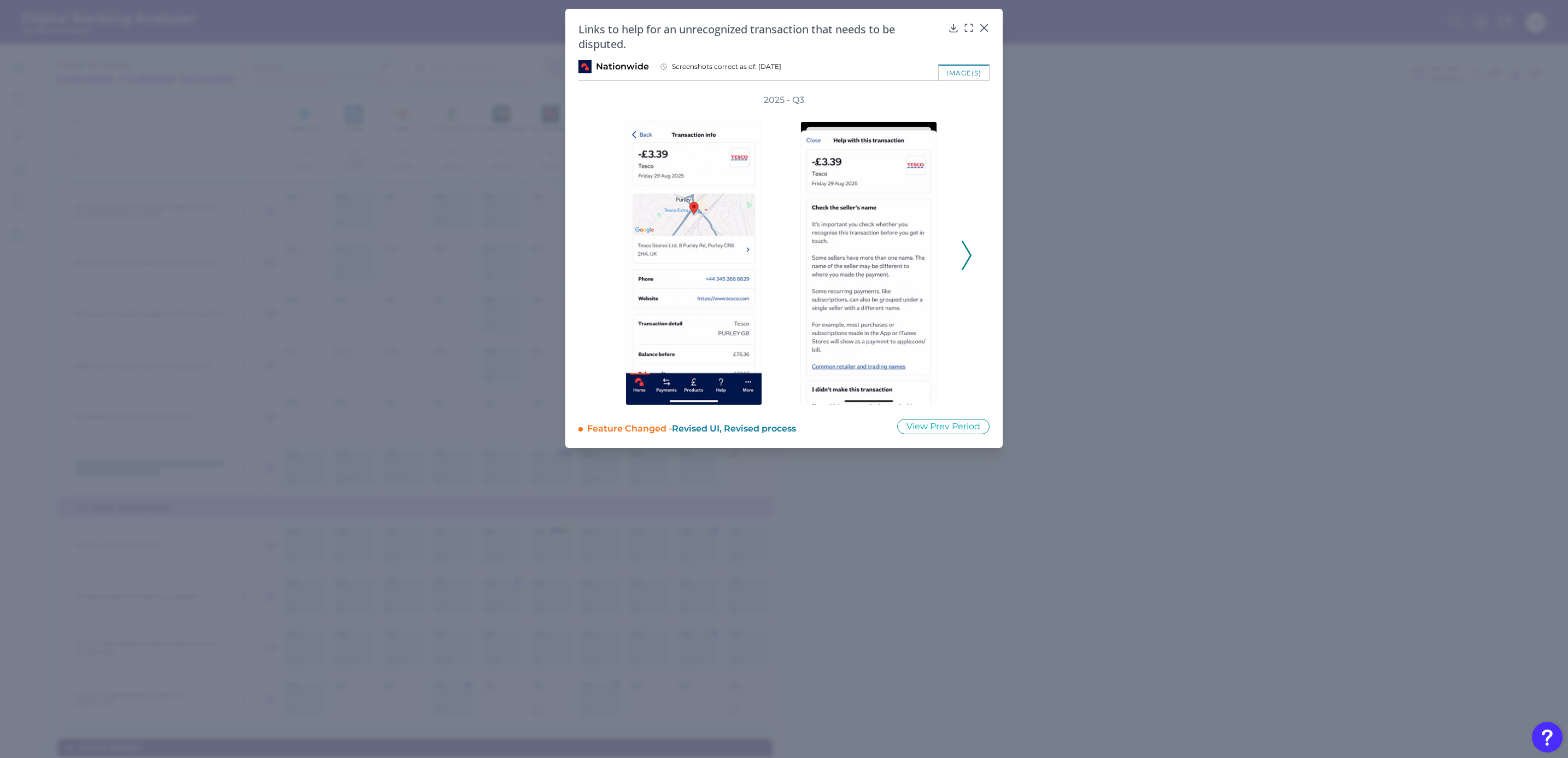
click at [968, 262] on icon at bounding box center [967, 255] width 10 height 30
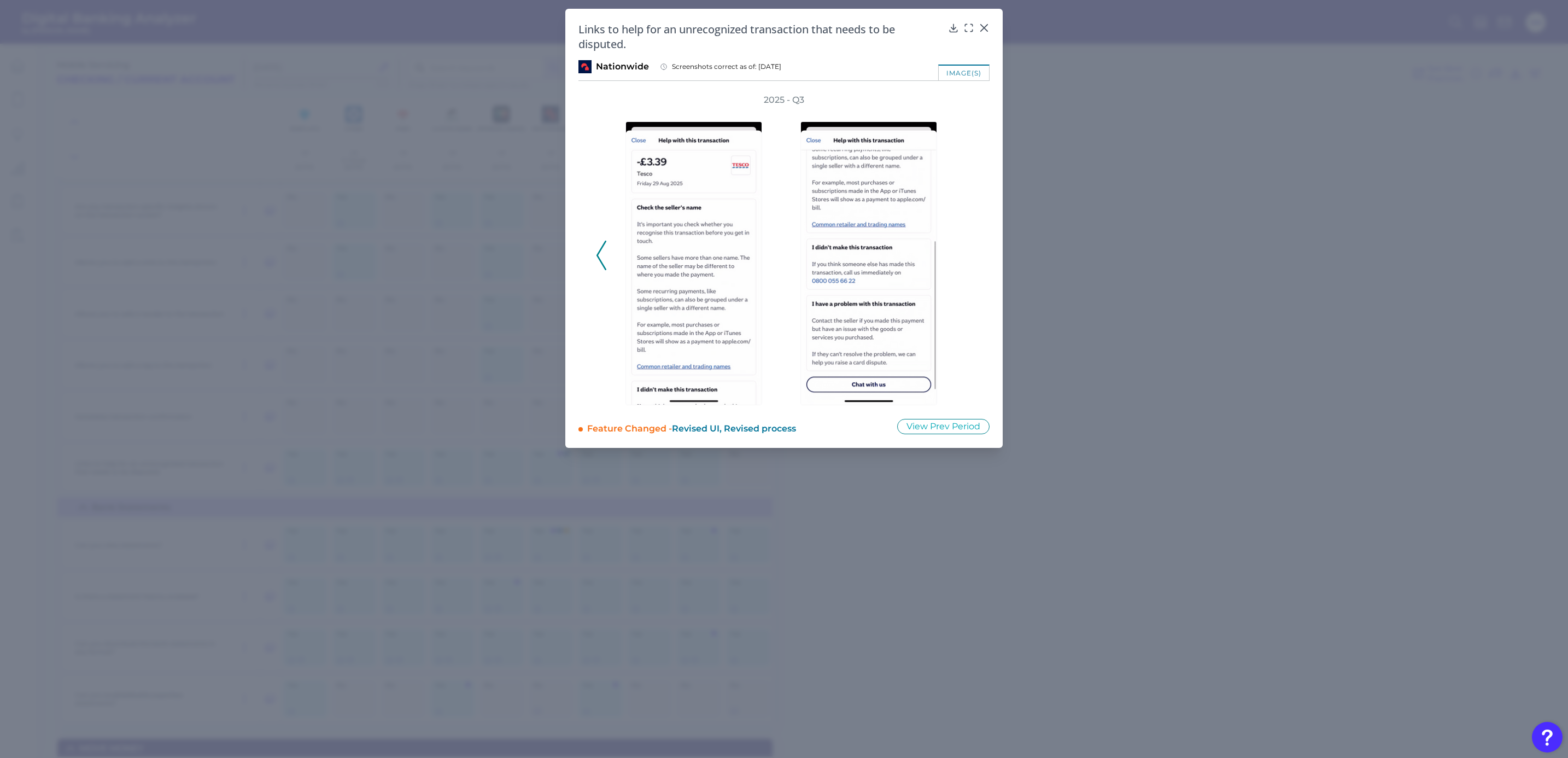
click at [967, 262] on div "2025 - Q3" at bounding box center [784, 249] width 376 height 311
click at [985, 25] on icon at bounding box center [984, 28] width 11 height 11
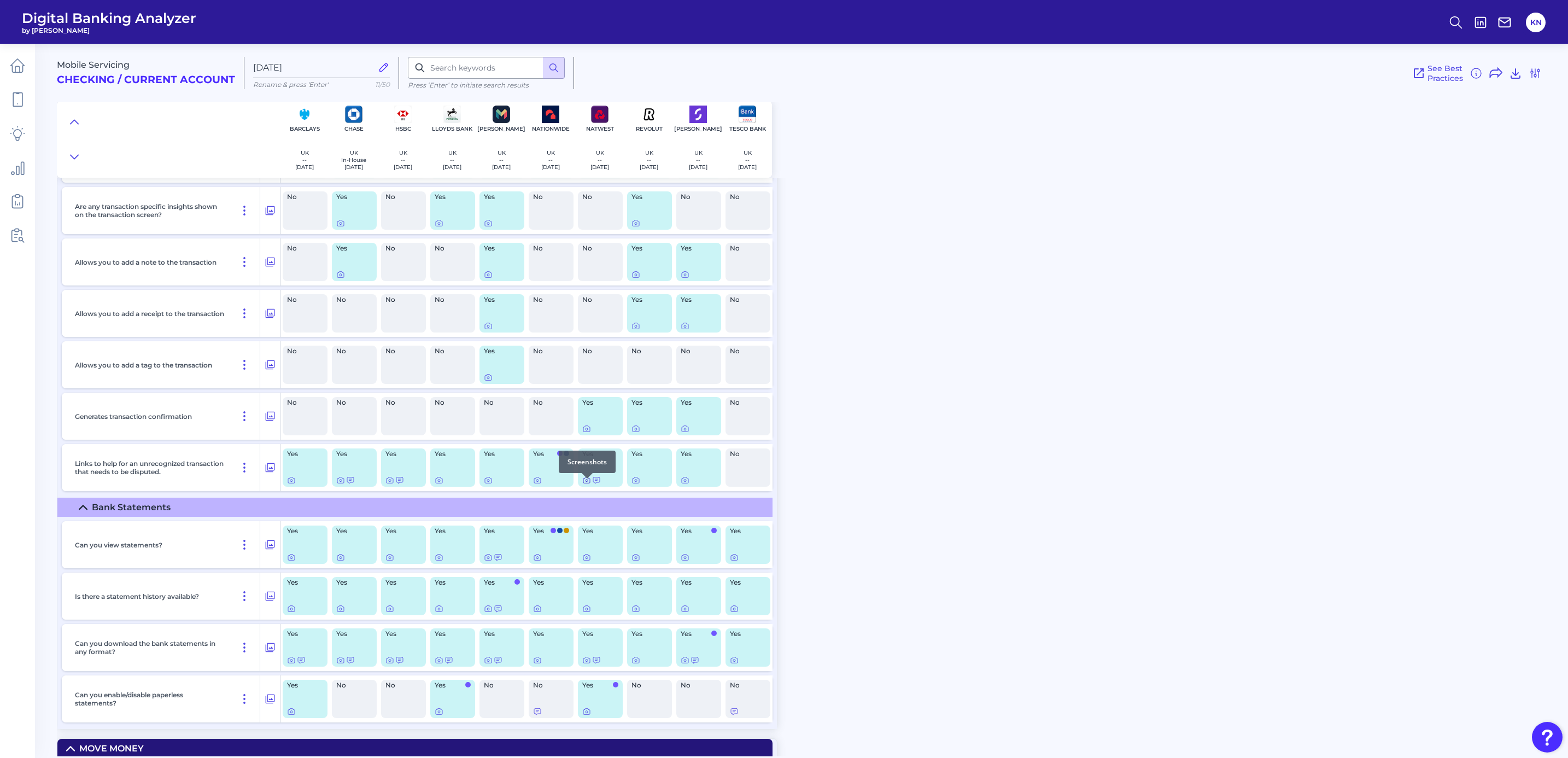
click at [586, 485] on icon at bounding box center [587, 480] width 9 height 9
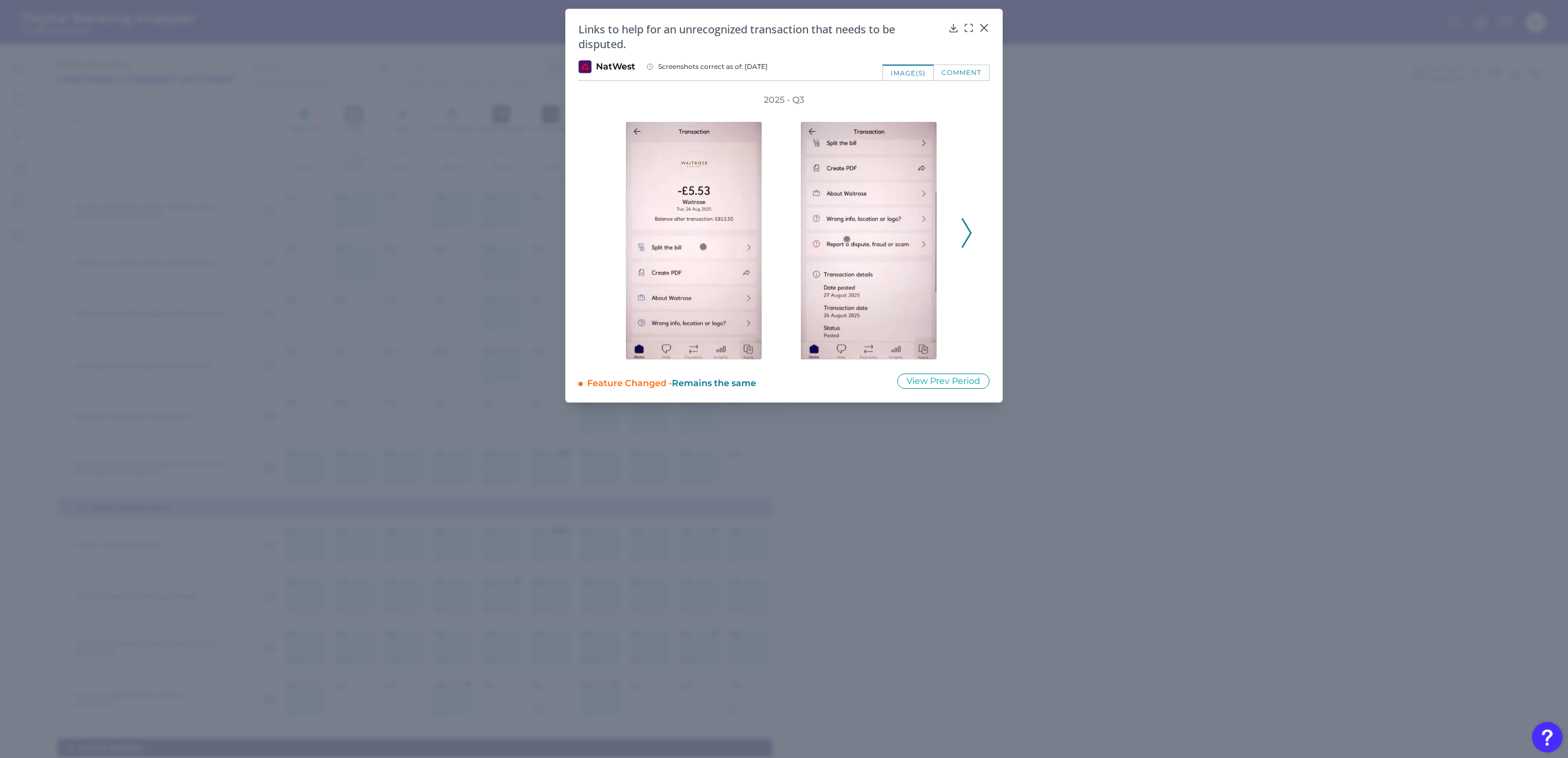
click at [967, 239] on polyline at bounding box center [966, 233] width 8 height 28
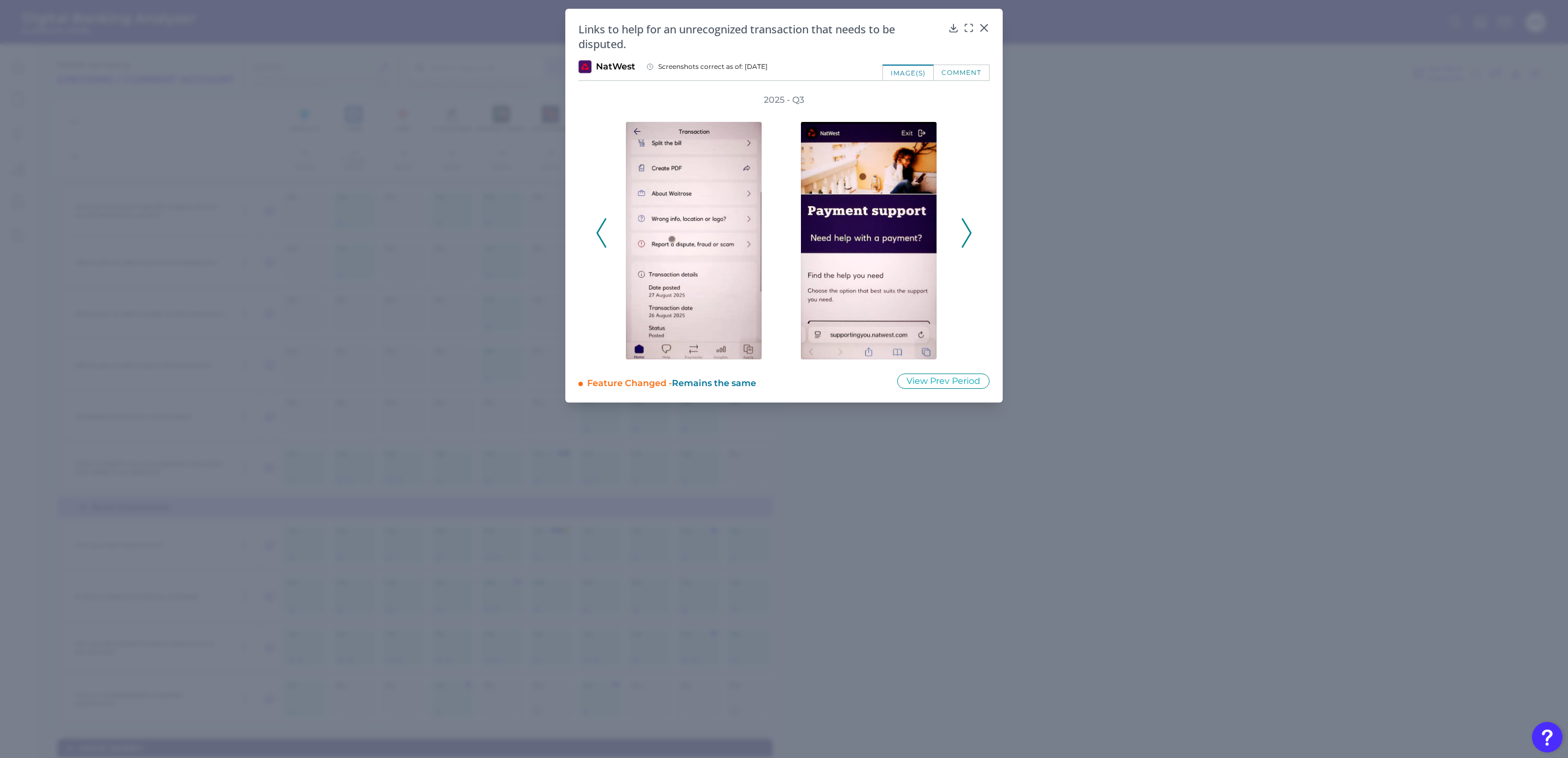
click at [967, 239] on polyline at bounding box center [966, 233] width 8 height 28
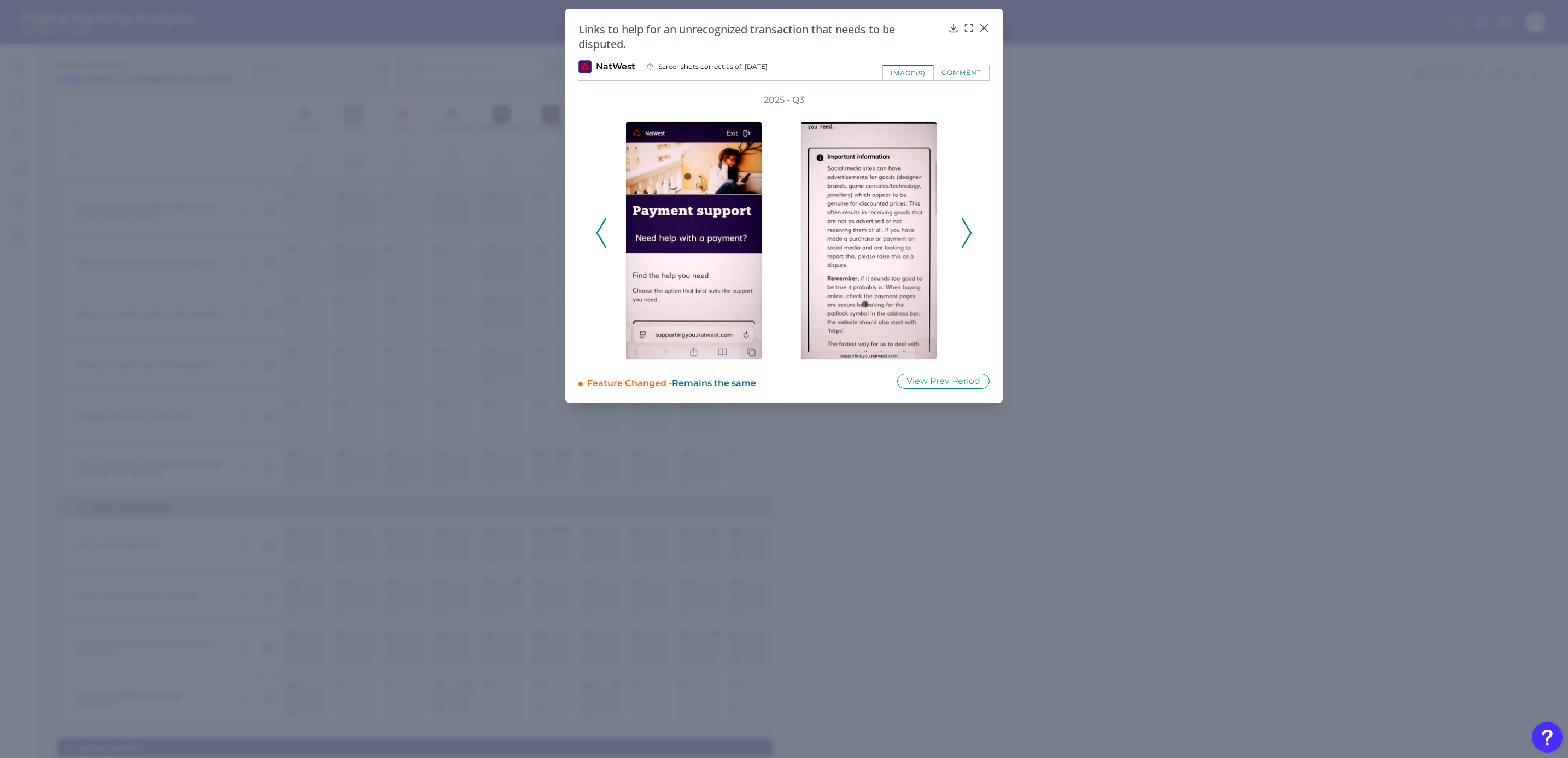
click at [967, 239] on polyline at bounding box center [966, 233] width 8 height 28
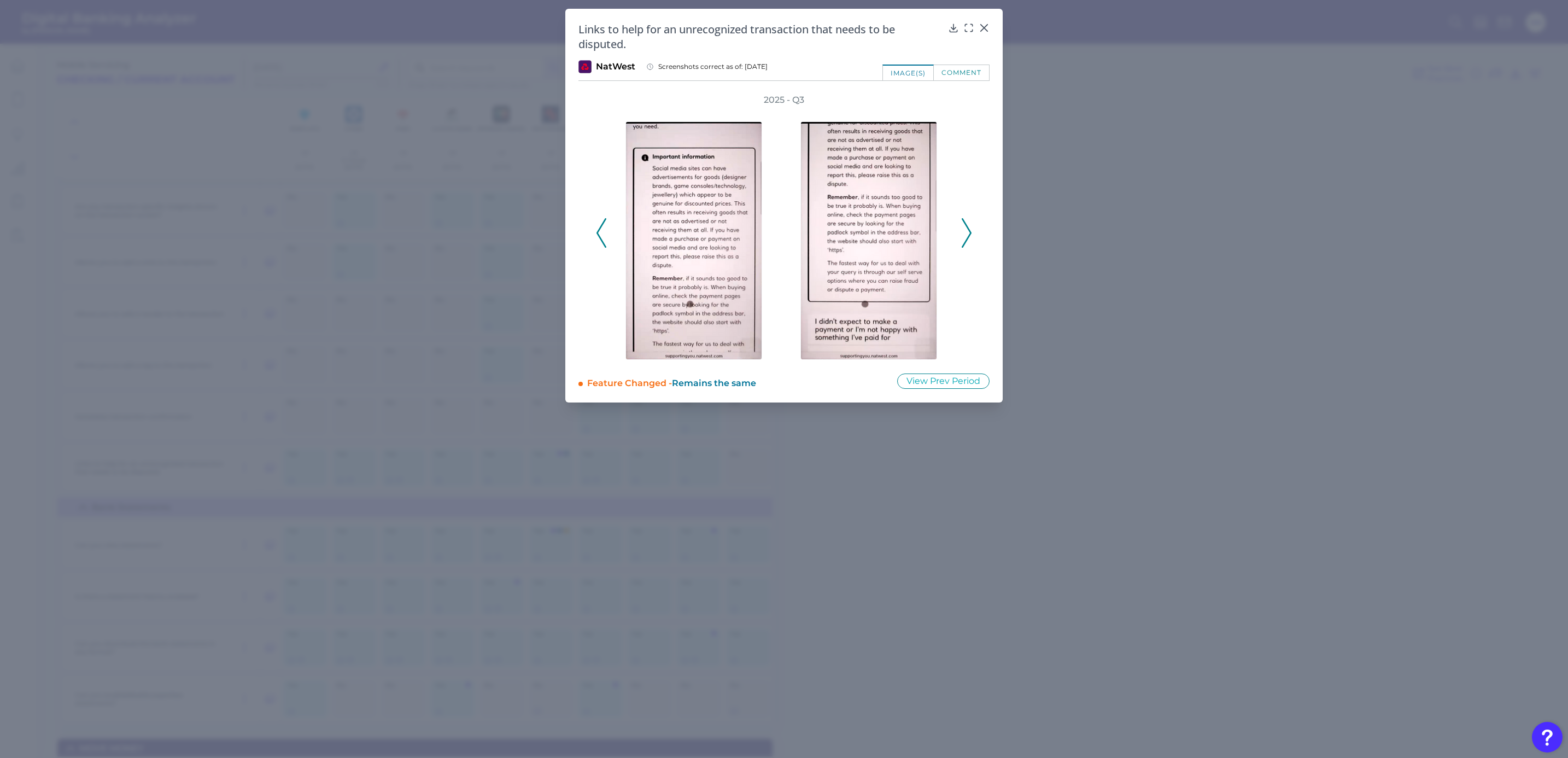
click at [967, 239] on polyline at bounding box center [966, 233] width 8 height 28
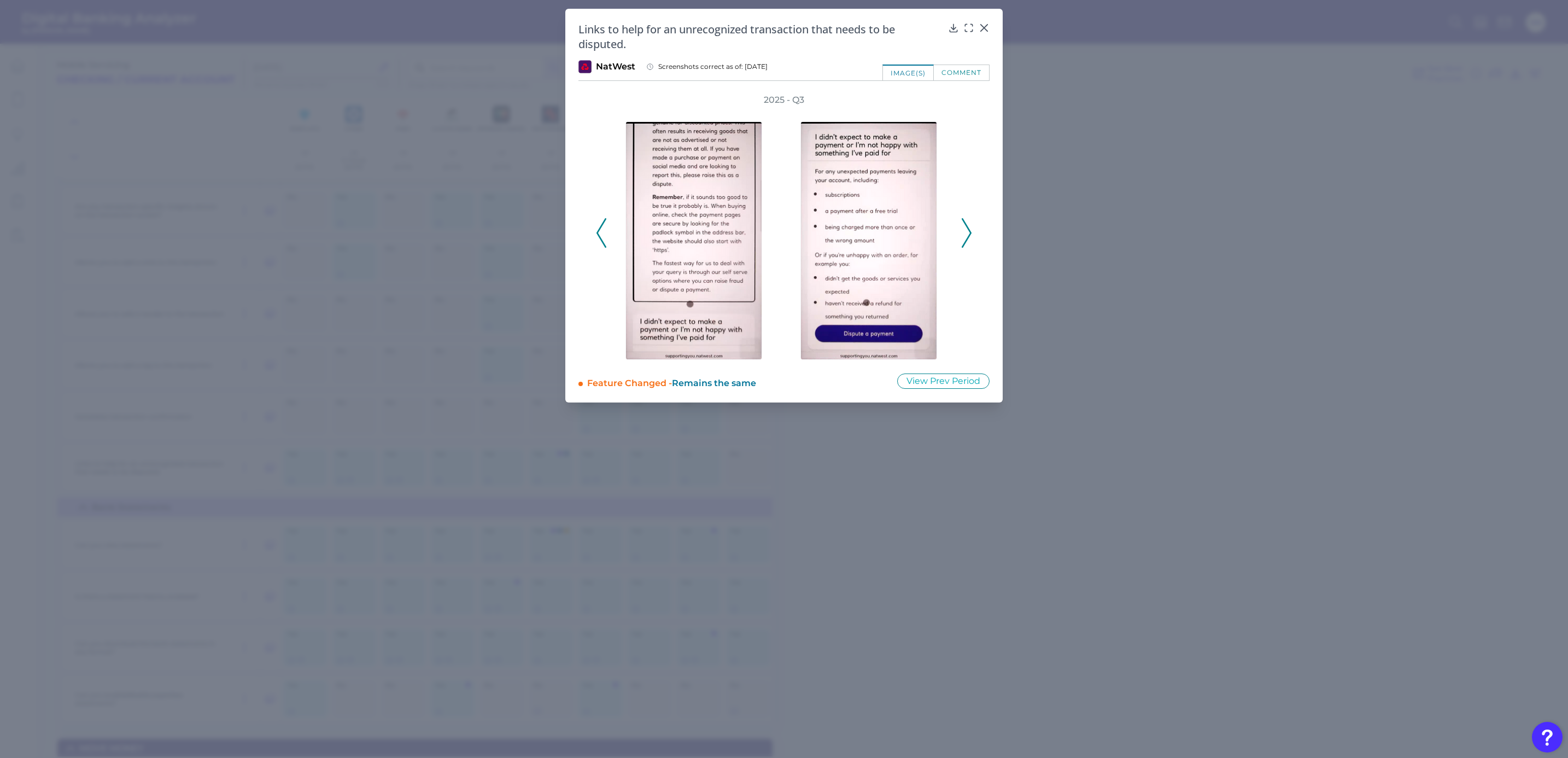
click at [967, 239] on polyline at bounding box center [966, 233] width 8 height 28
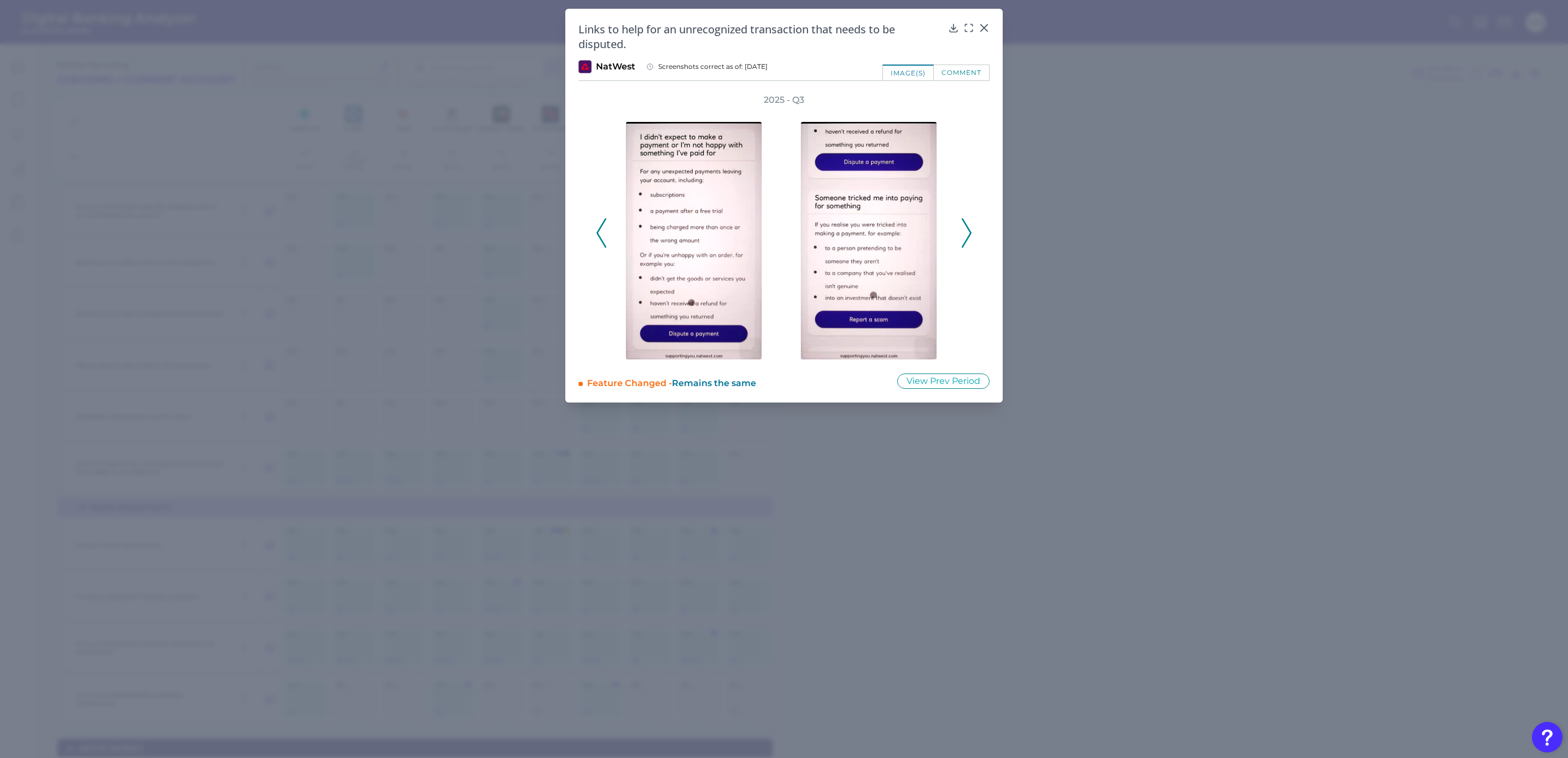
click at [967, 239] on polyline at bounding box center [966, 233] width 8 height 28
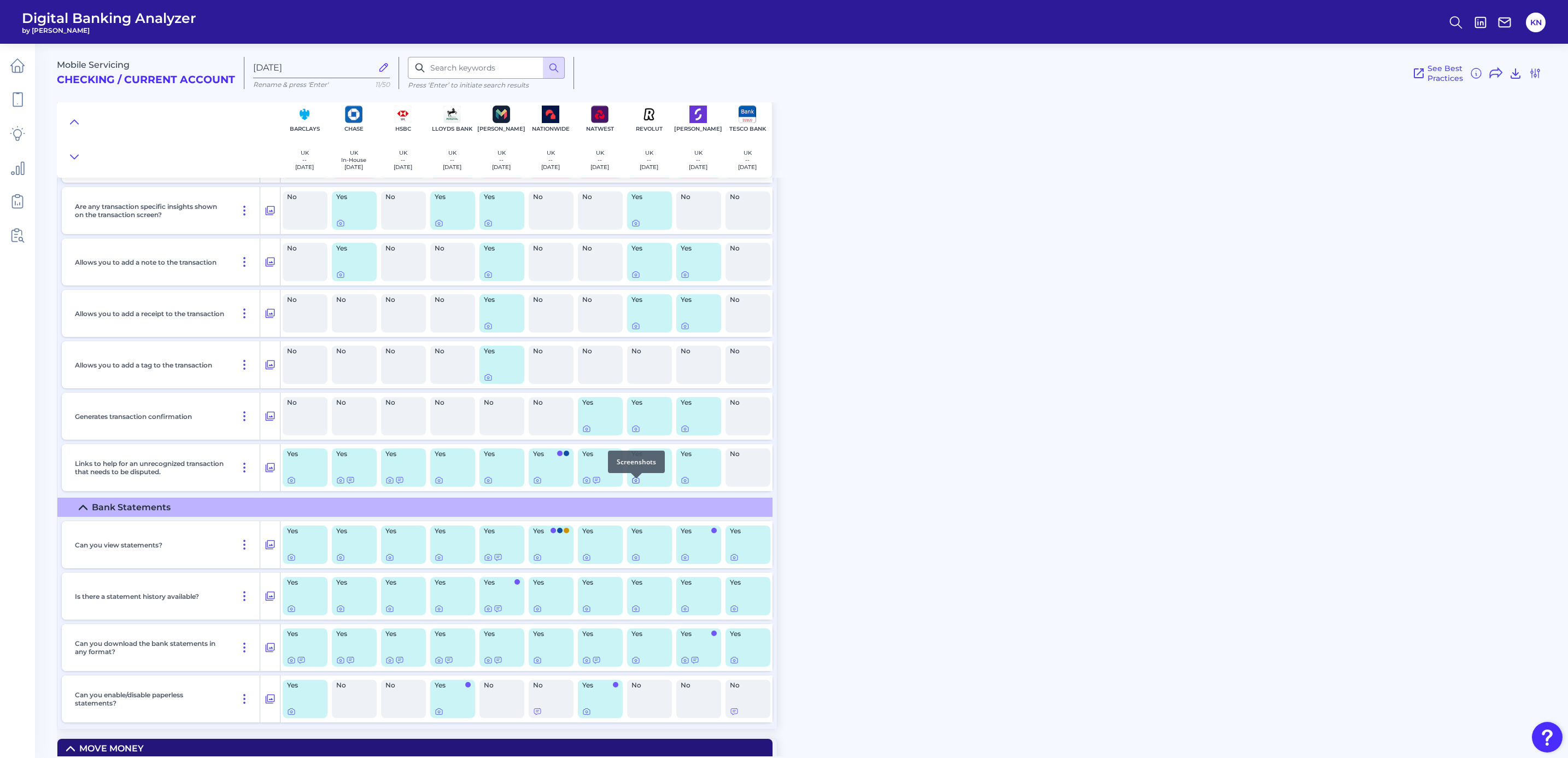
click at [635, 485] on icon at bounding box center [635, 480] width 9 height 9
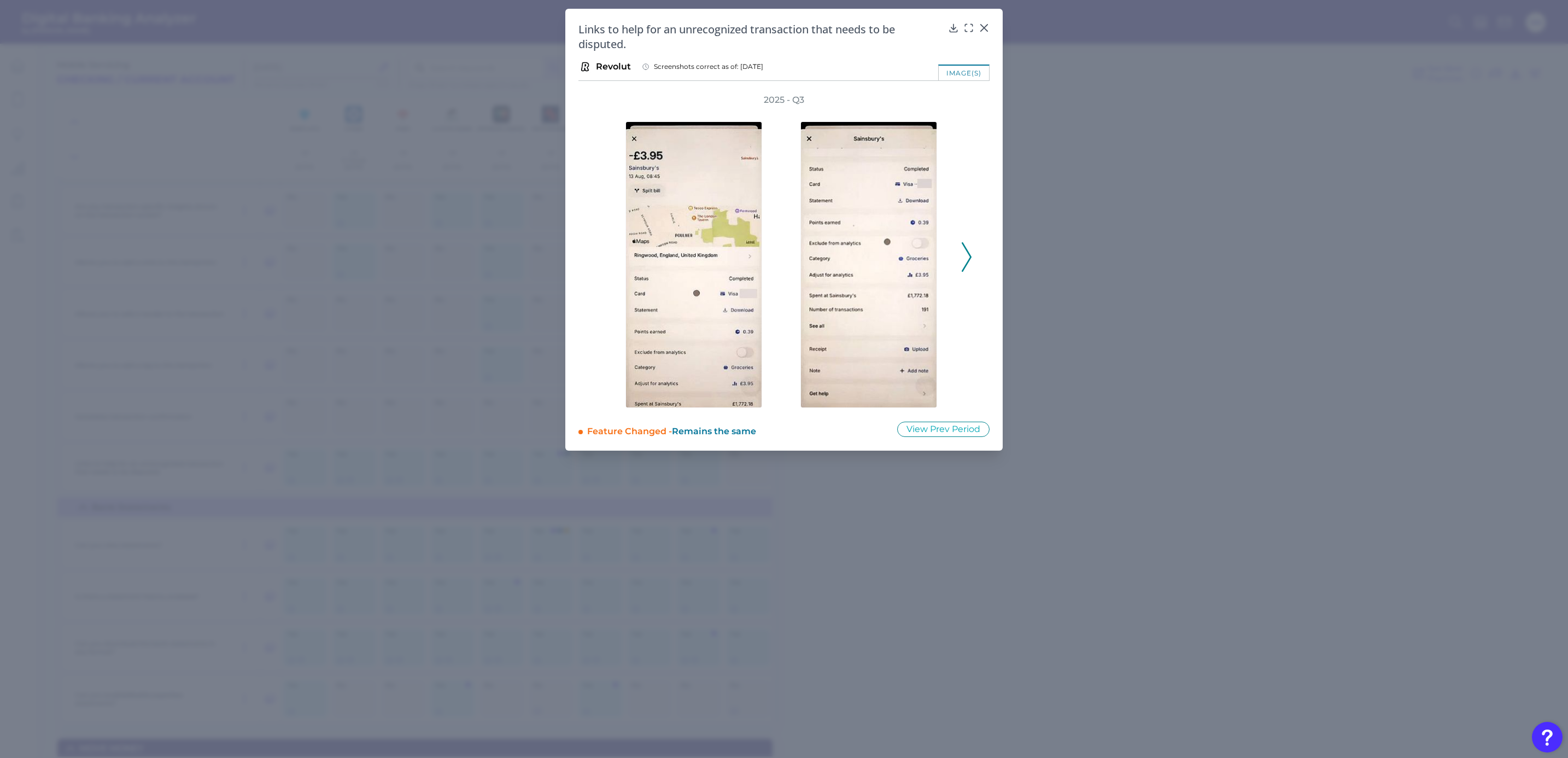
click at [968, 261] on polyline at bounding box center [966, 257] width 8 height 28
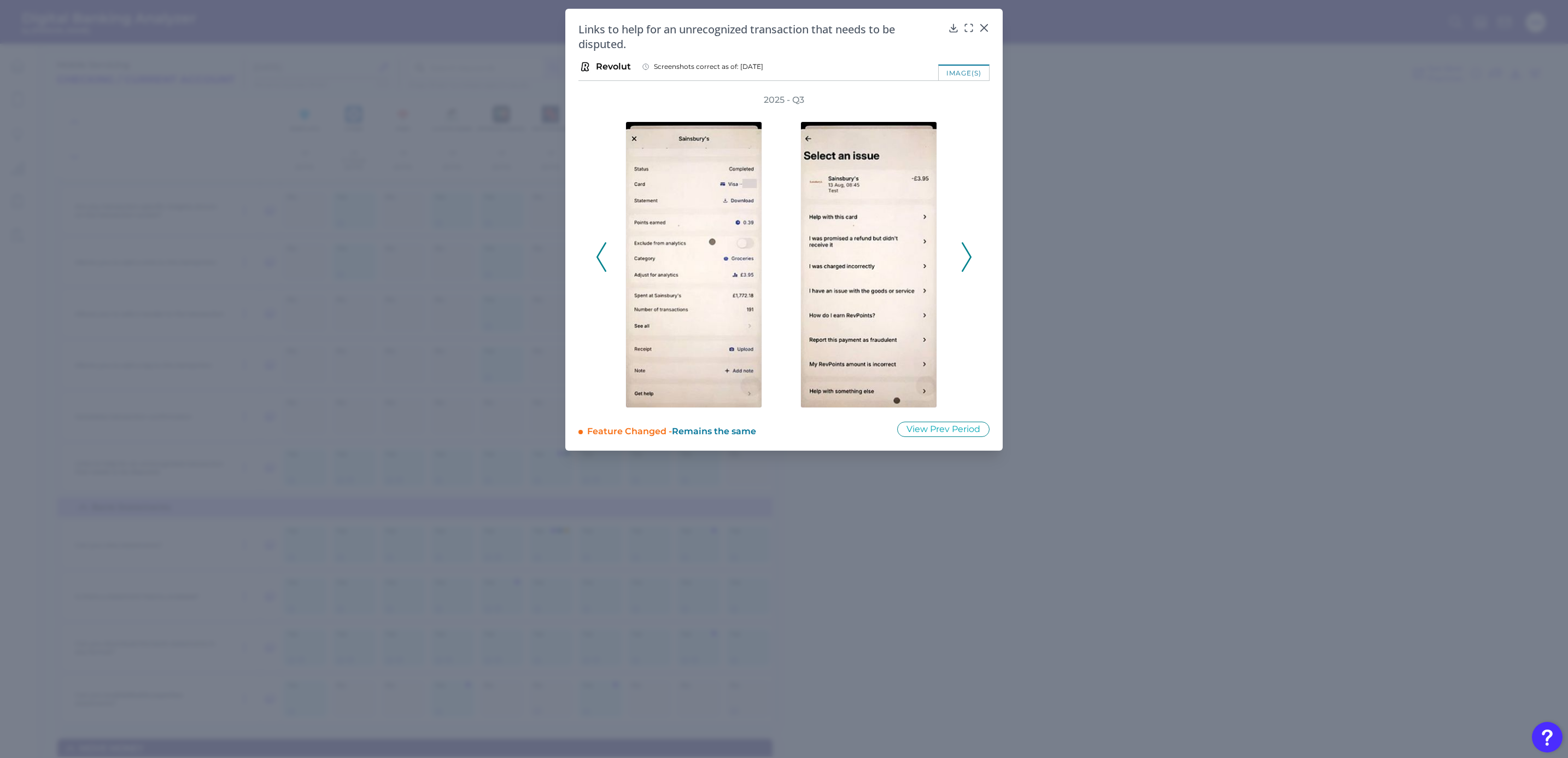
click at [965, 253] on icon at bounding box center [967, 257] width 10 height 30
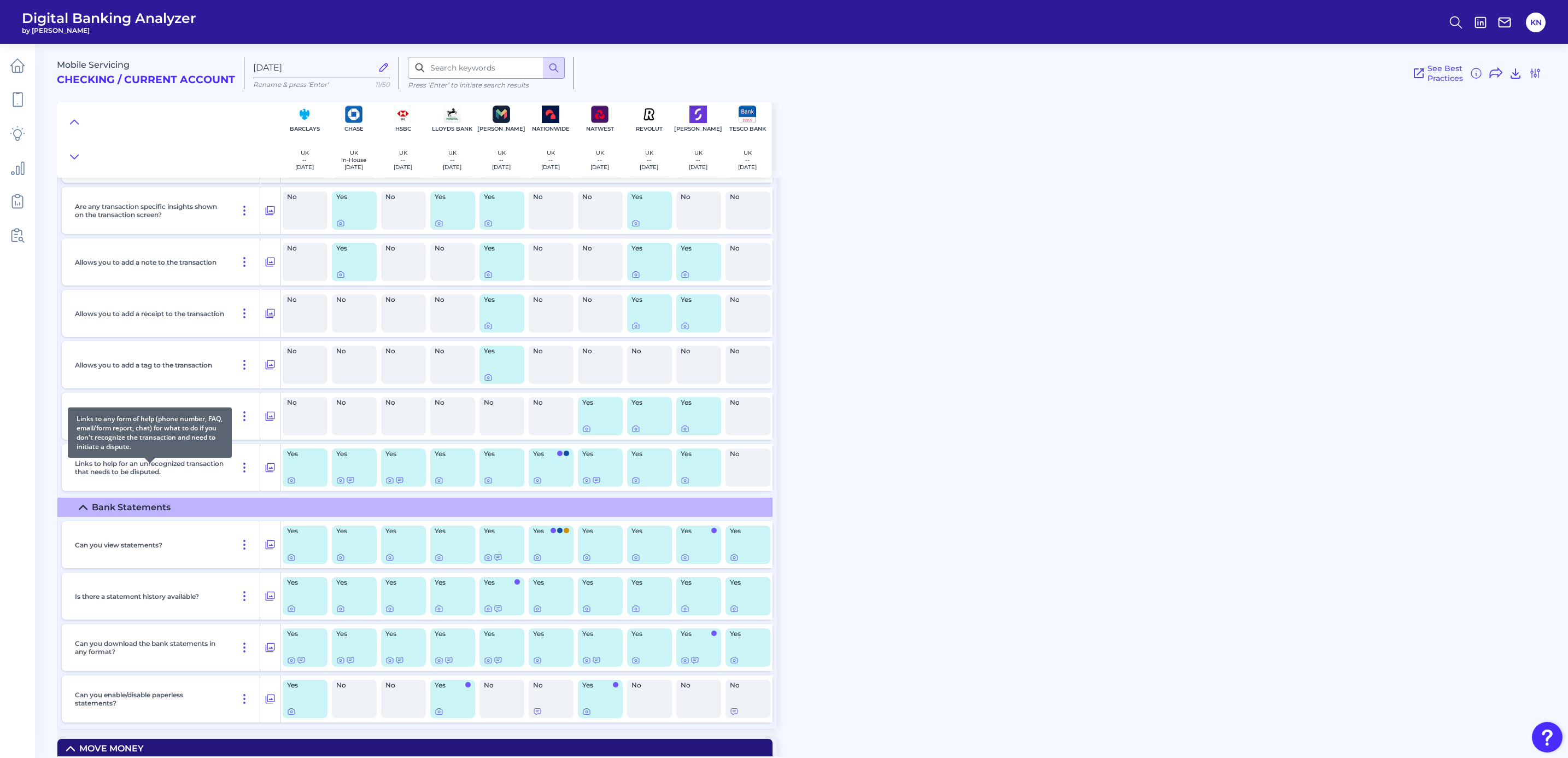
click at [79, 473] on p "Links to help for an unrecognized transaction that needs to be disputed." at bounding box center [150, 467] width 150 height 16
drag, startPoint x: 72, startPoint y: 469, endPoint x: 219, endPoint y: 486, distance: 148.0
click at [219, 486] on div "Links to help for an unrecognized transaction that needs to be disputed." at bounding box center [166, 467] width 190 height 47
copy p "Links to help for an unrecognized transaction that needs to be disputed."
click at [485, 485] on icon at bounding box center [488, 480] width 9 height 9
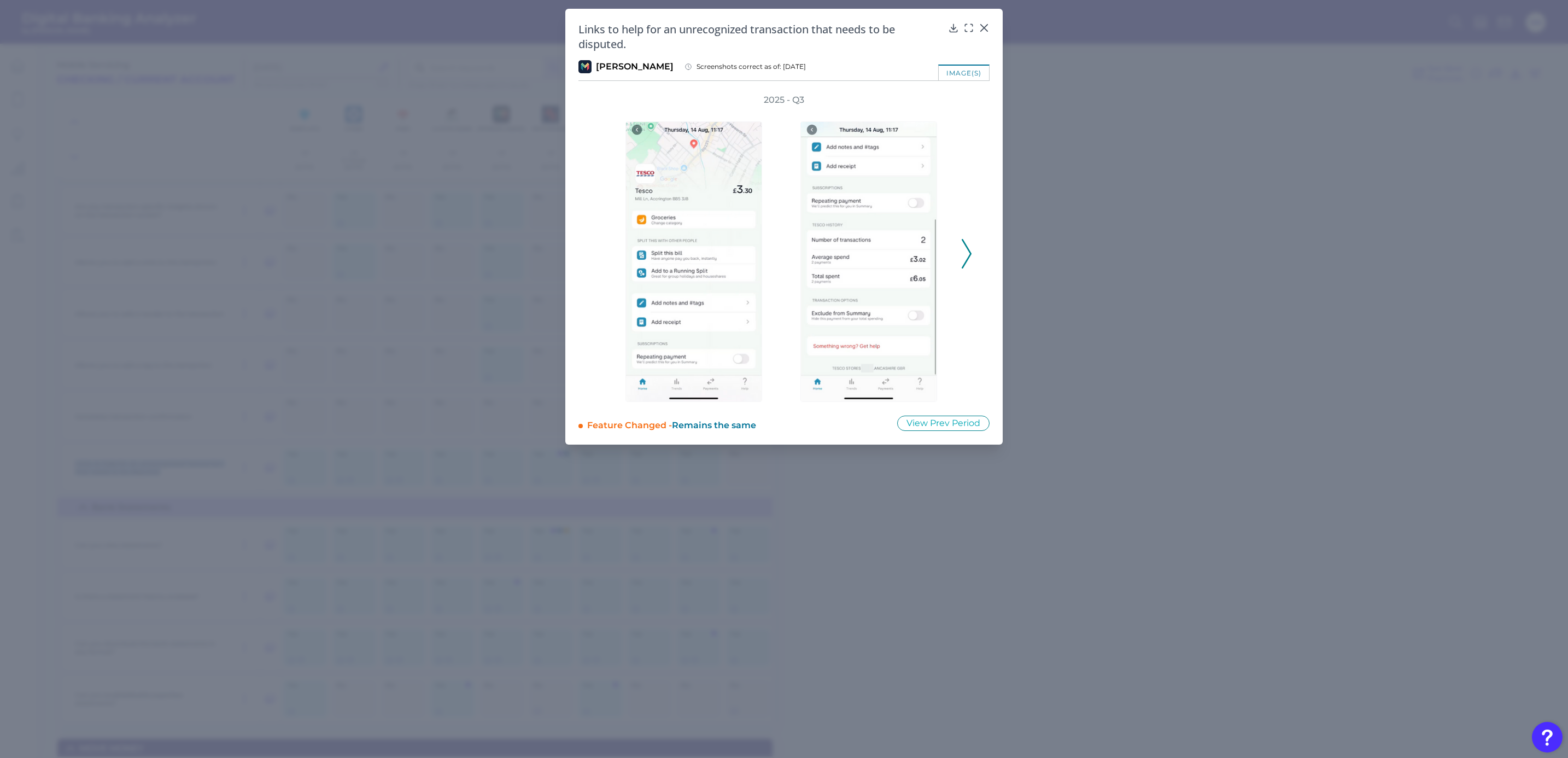
click at [958, 259] on div at bounding box center [871, 254] width 175 height 296
click at [967, 258] on icon at bounding box center [967, 254] width 10 height 30
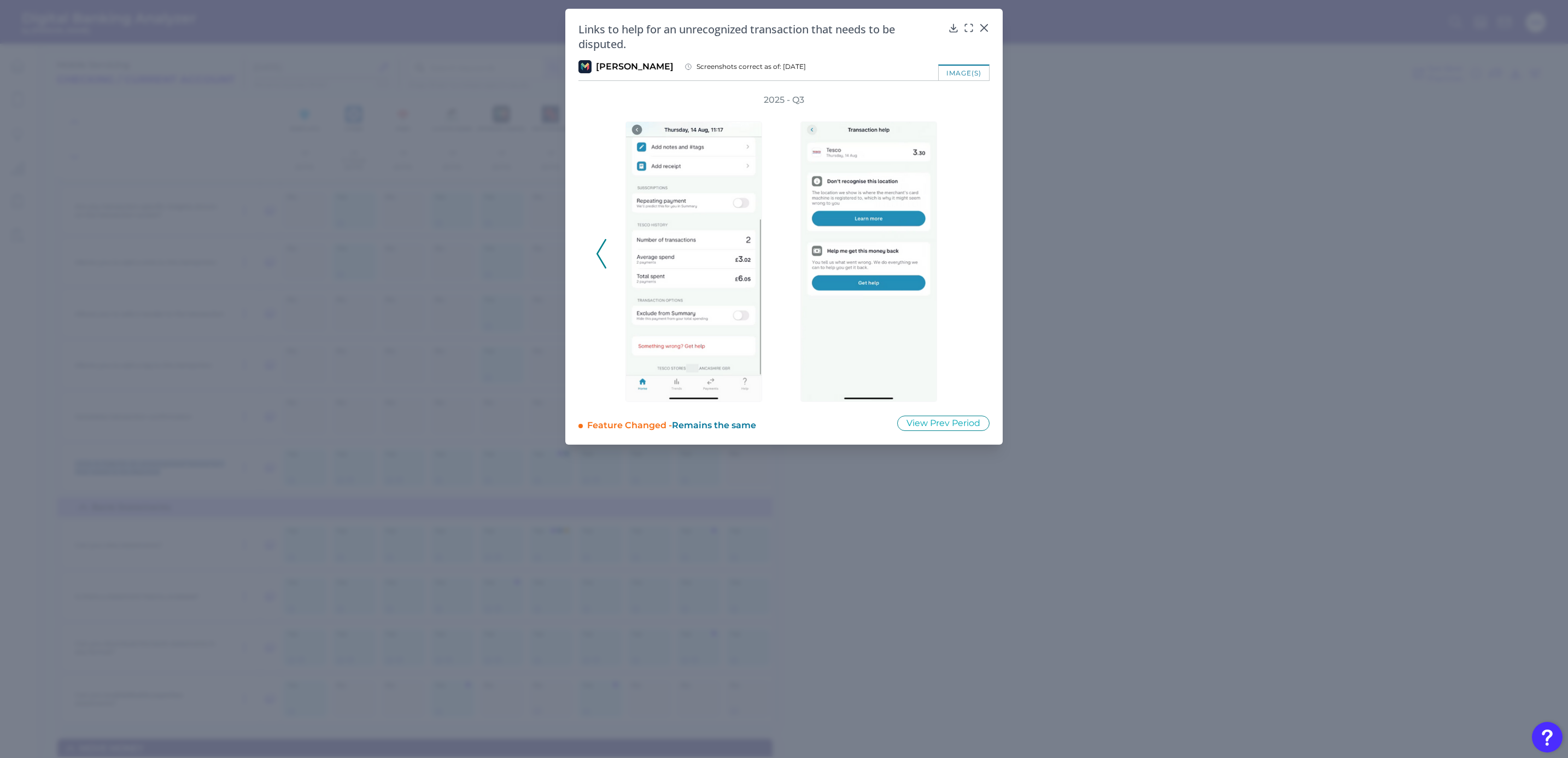
click at [969, 253] on div "2025 - Q3" at bounding box center [784, 248] width 376 height 308
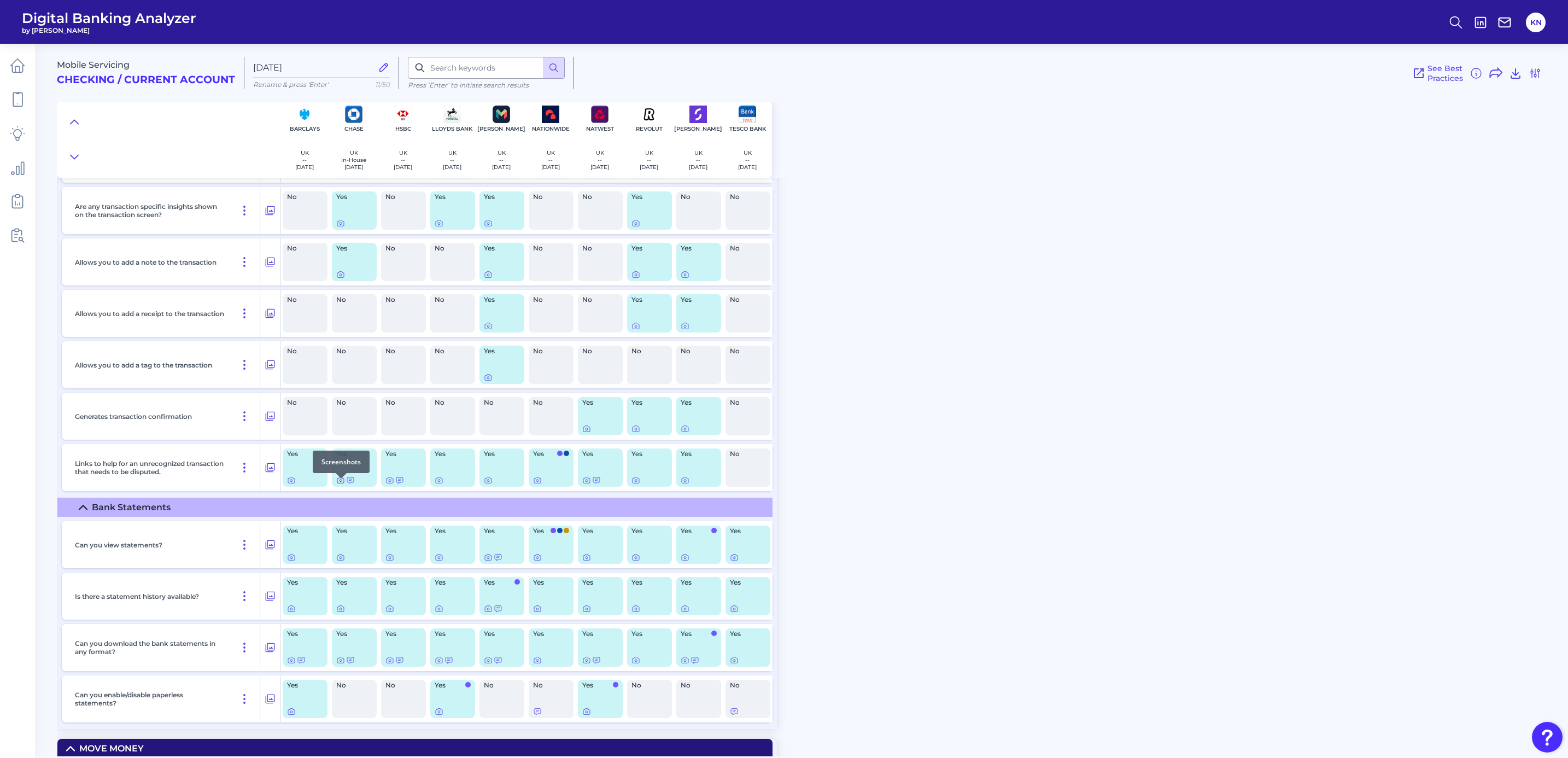
click at [340, 485] on icon at bounding box center [340, 480] width 9 height 9
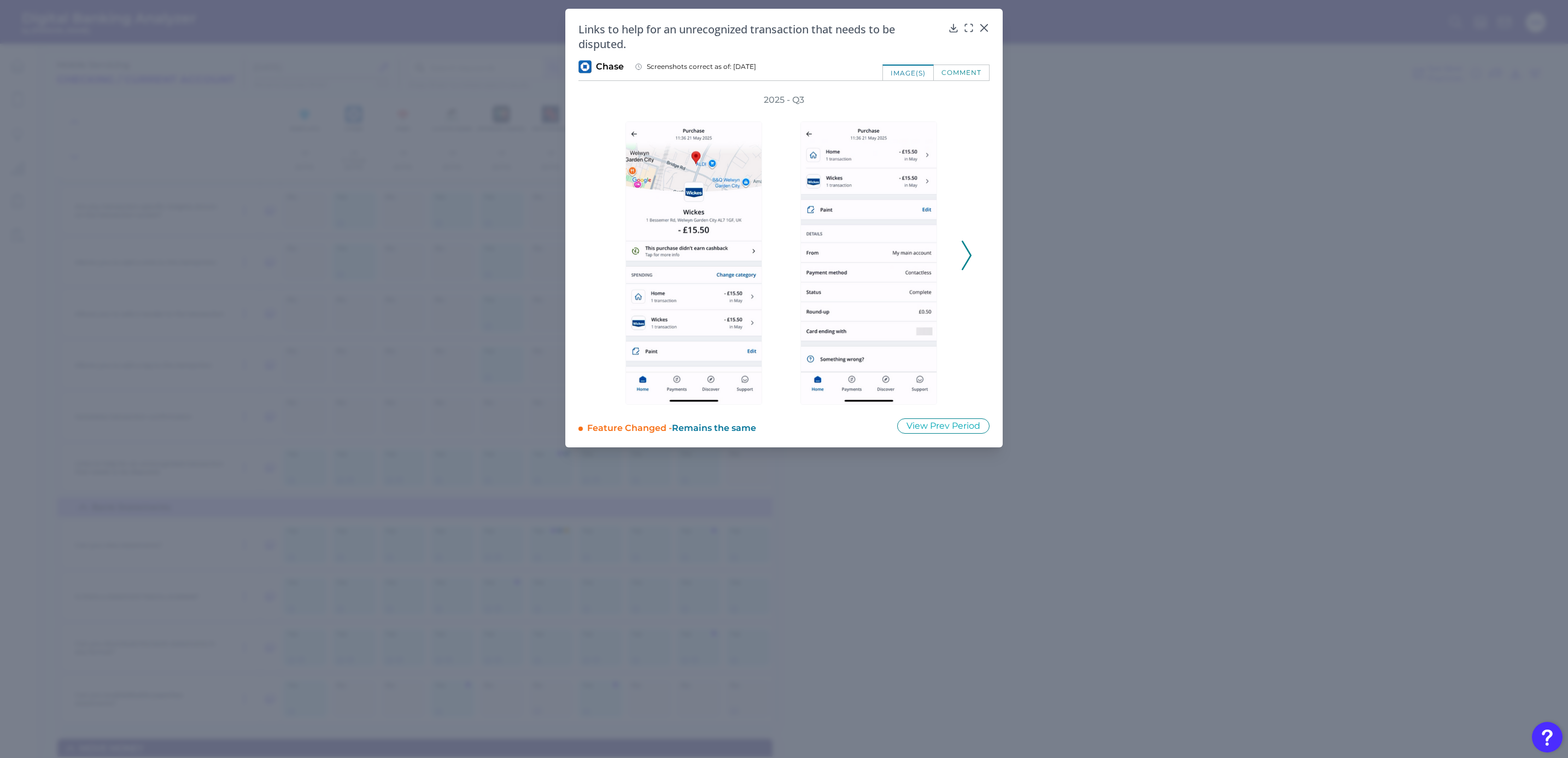
click at [968, 251] on polyline at bounding box center [966, 255] width 8 height 28
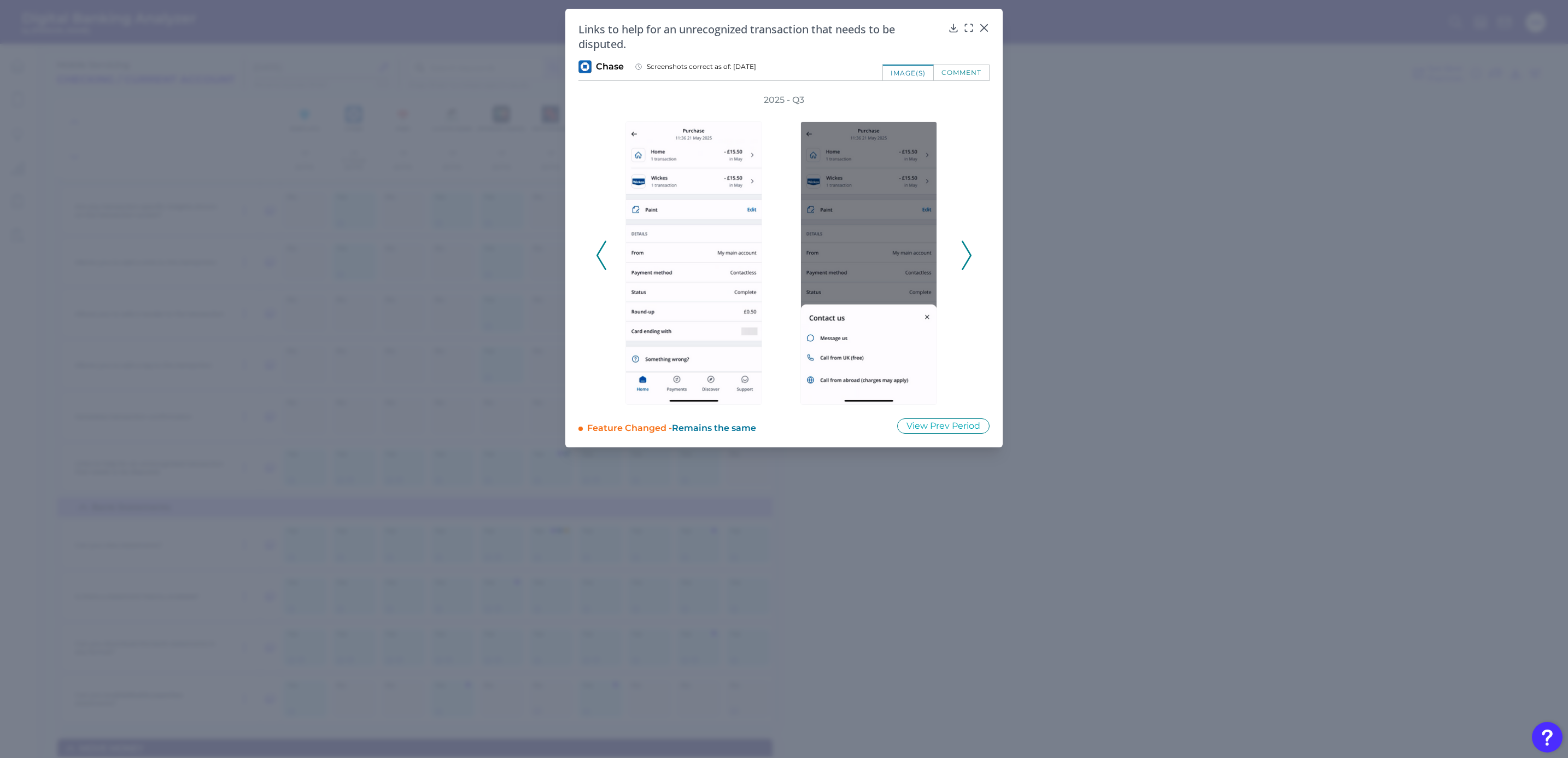
click at [968, 251] on polyline at bounding box center [966, 255] width 8 height 28
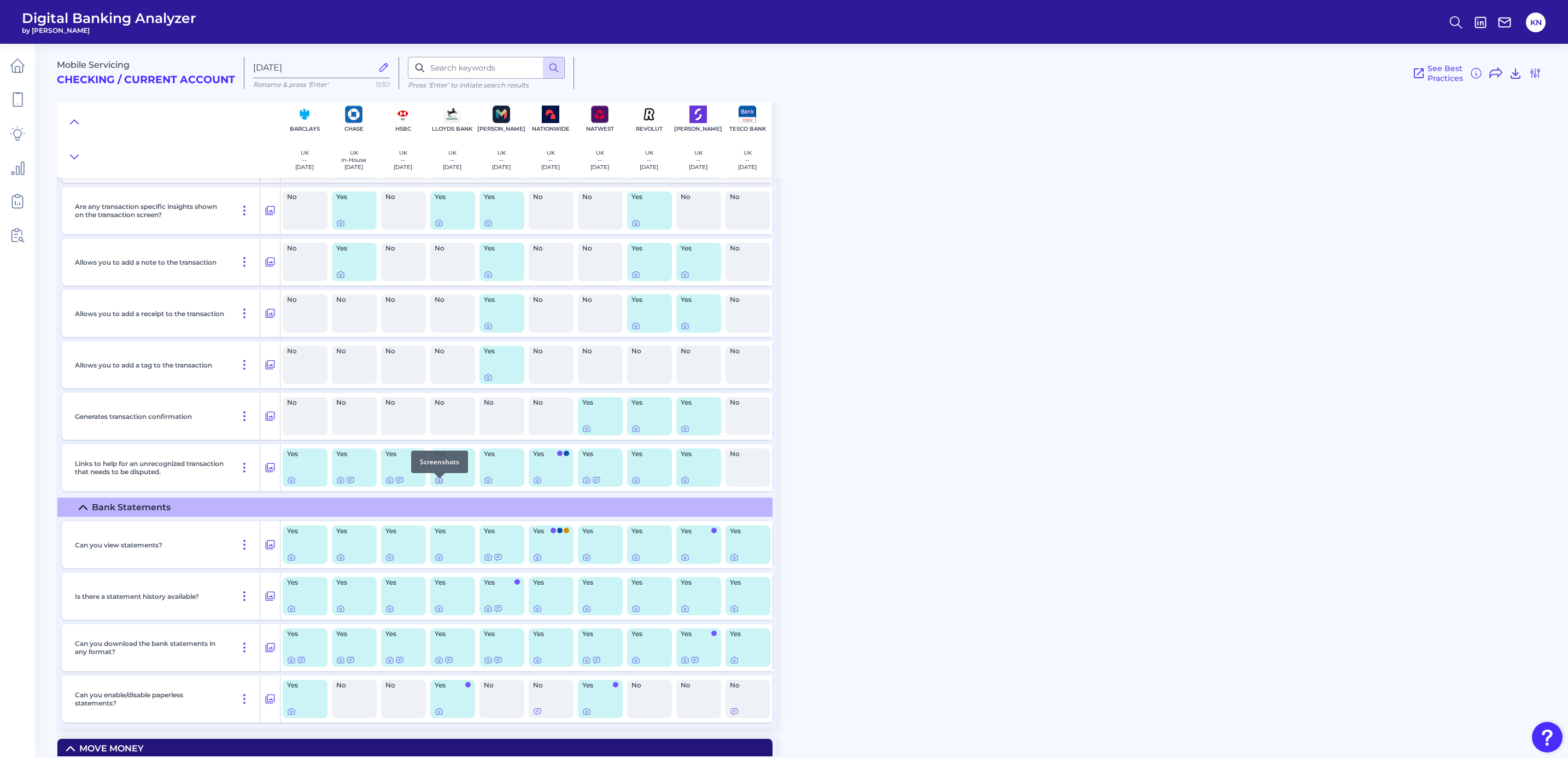
click at [437, 485] on icon at bounding box center [439, 480] width 9 height 9
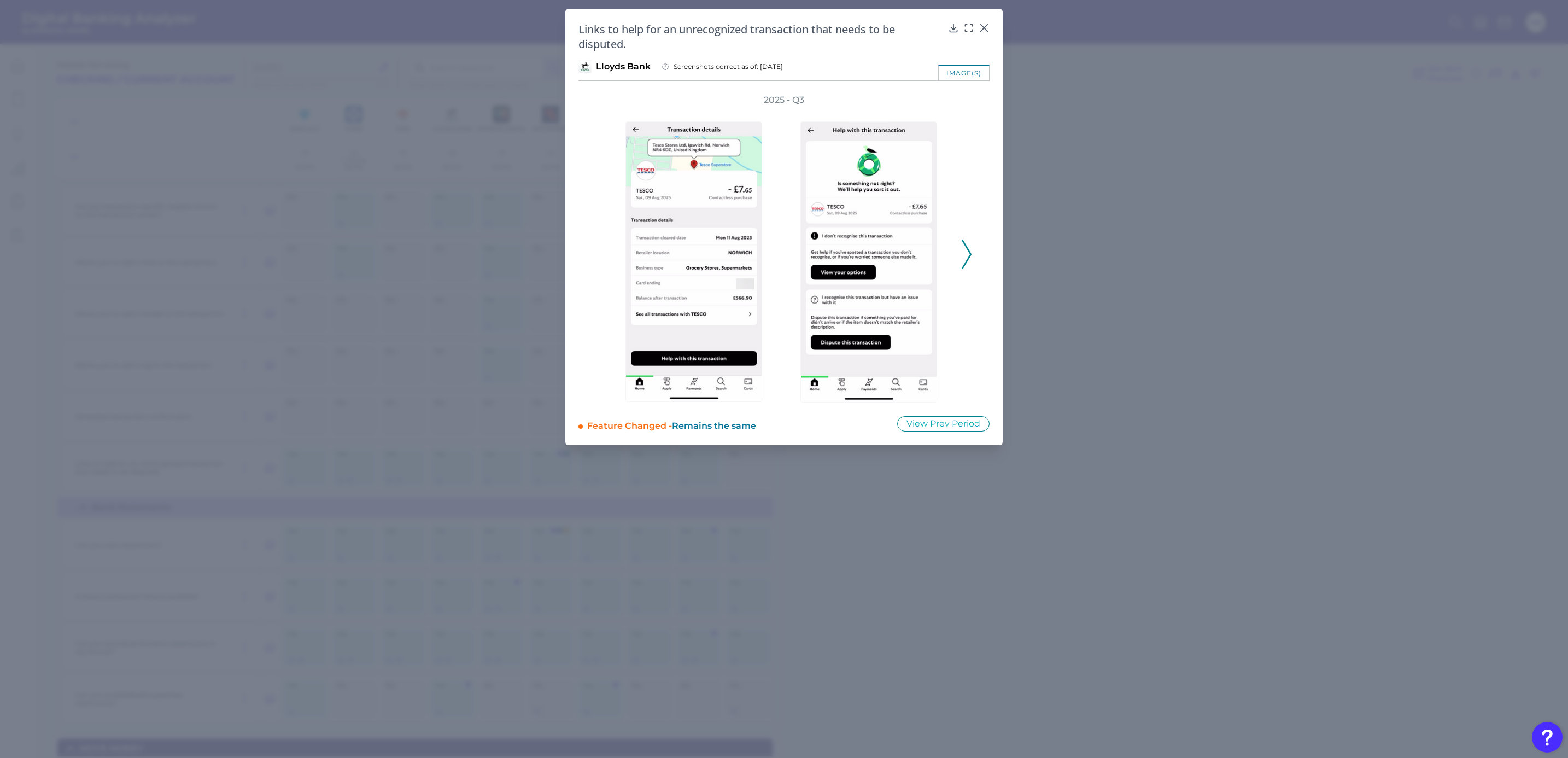
click at [964, 258] on icon at bounding box center [967, 254] width 10 height 30
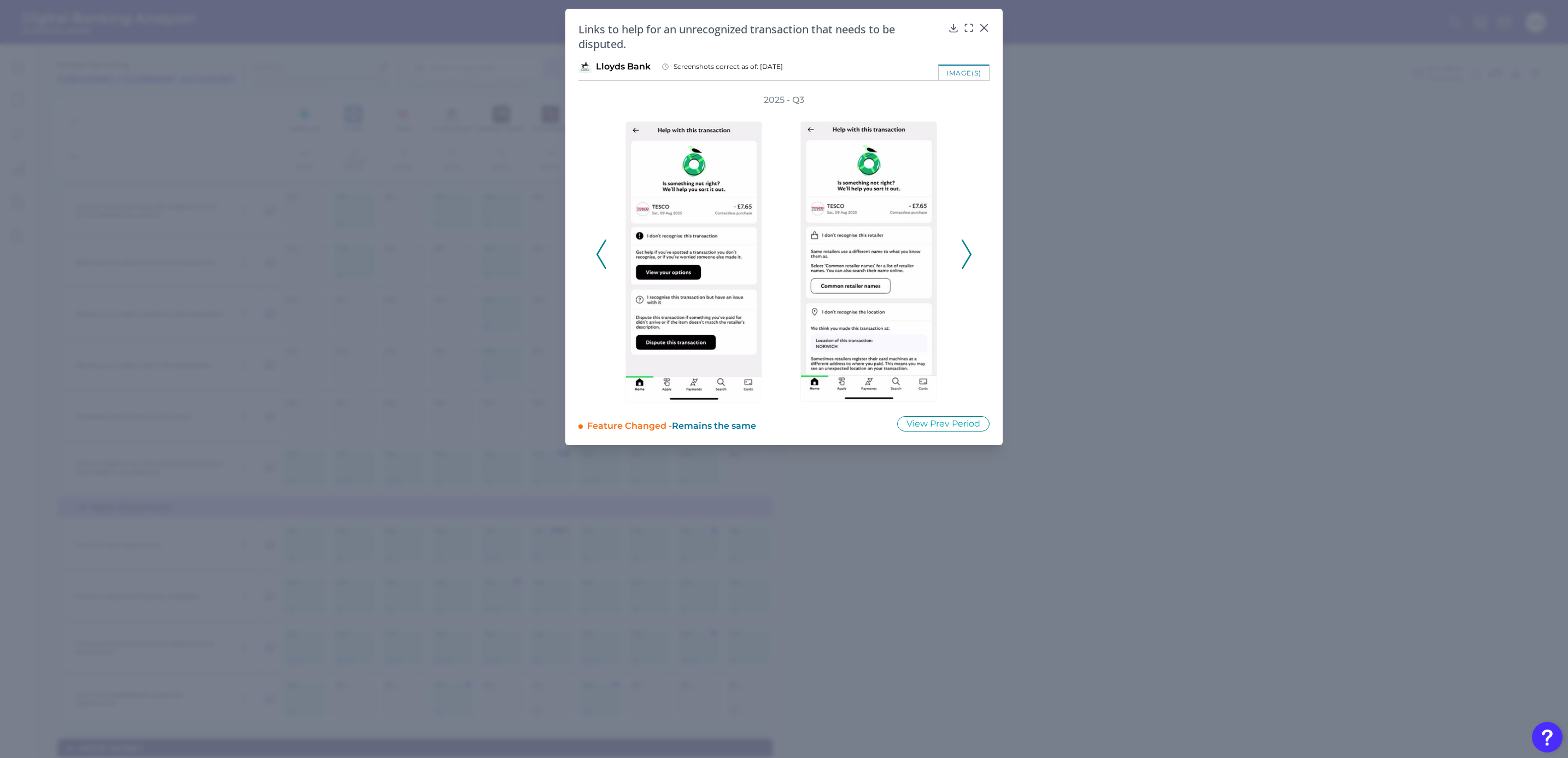
click at [965, 258] on icon at bounding box center [967, 254] width 10 height 30
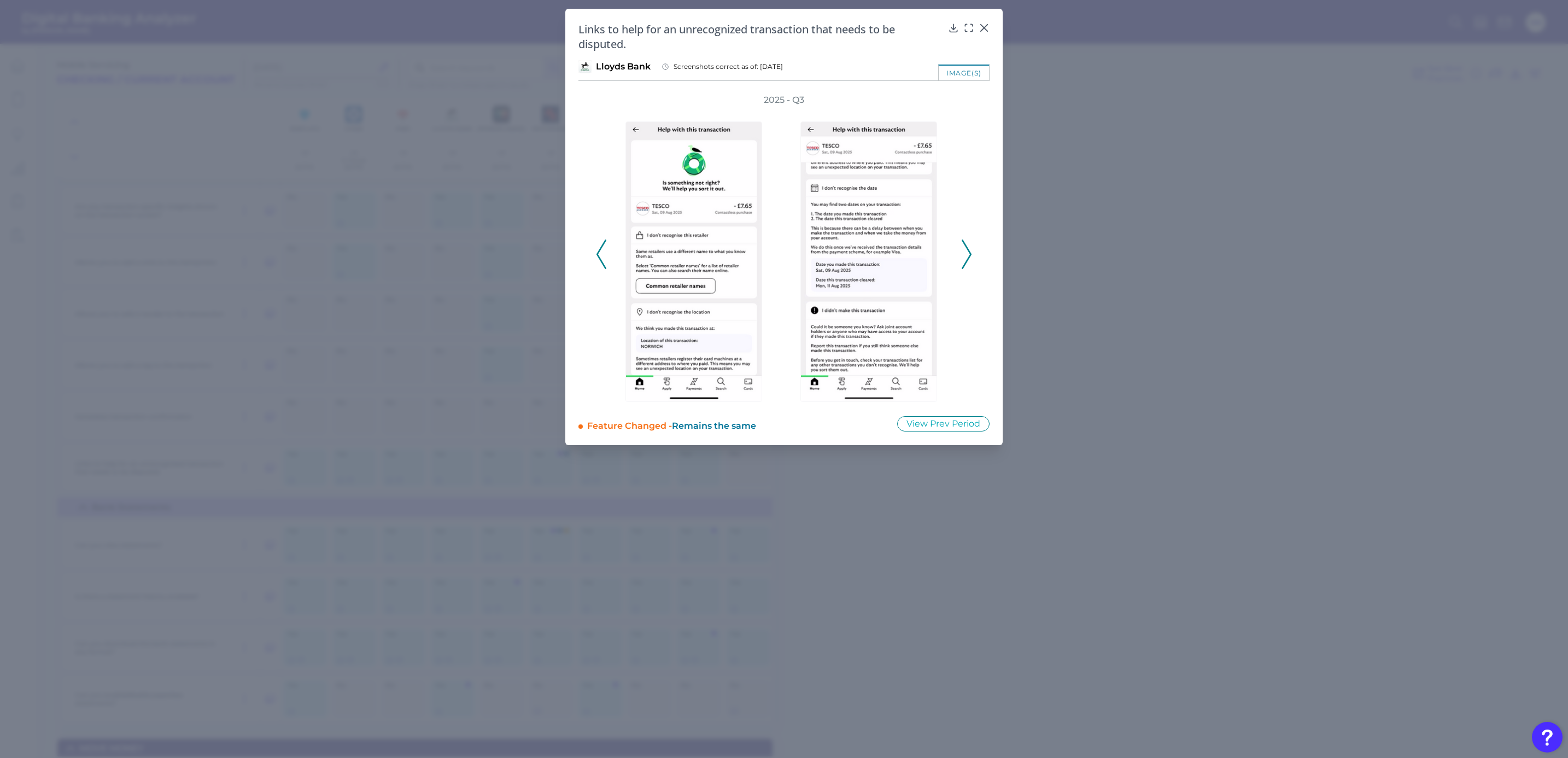
click at [965, 258] on icon at bounding box center [967, 254] width 10 height 30
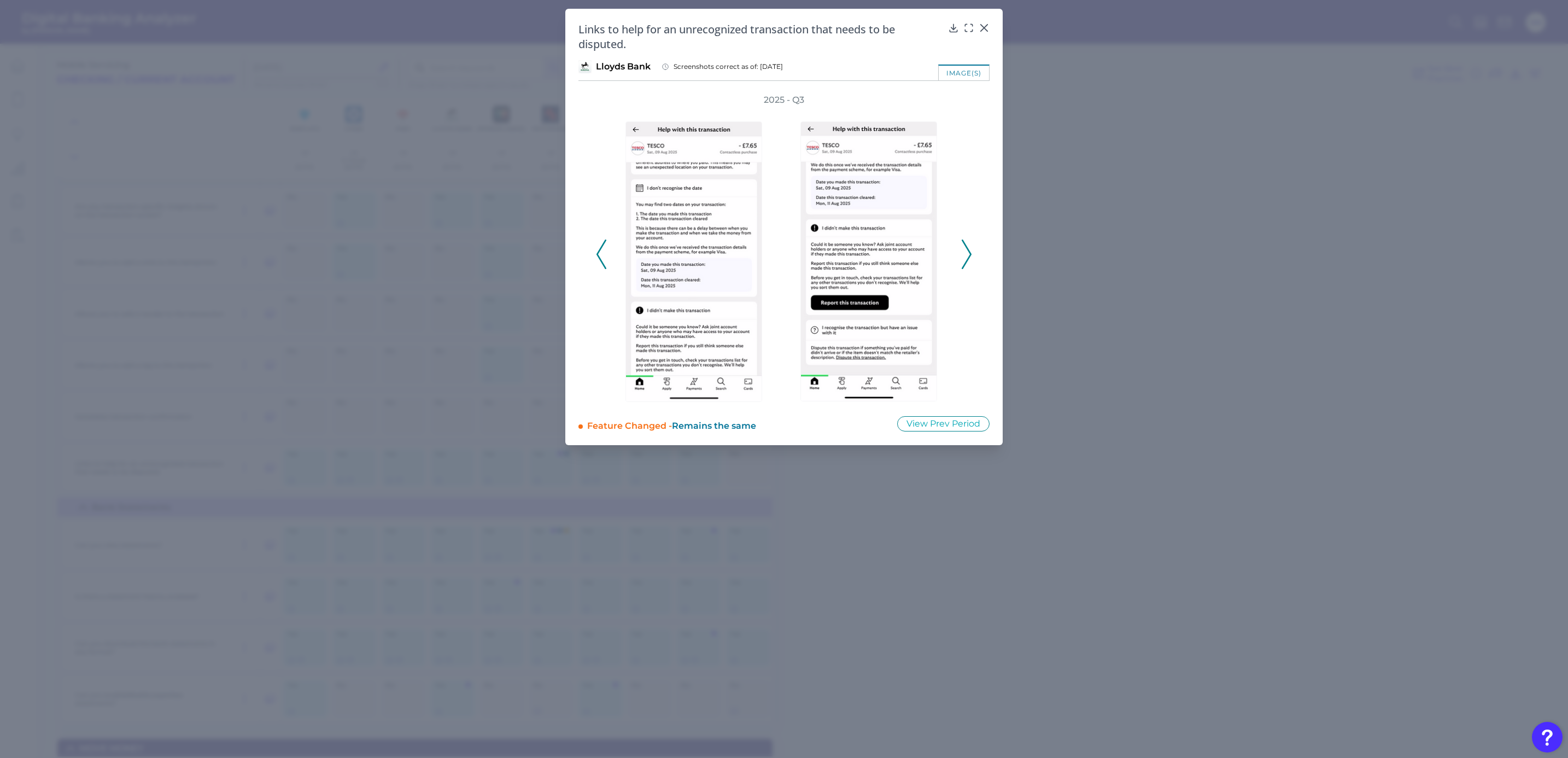
click at [965, 258] on icon at bounding box center [967, 254] width 10 height 30
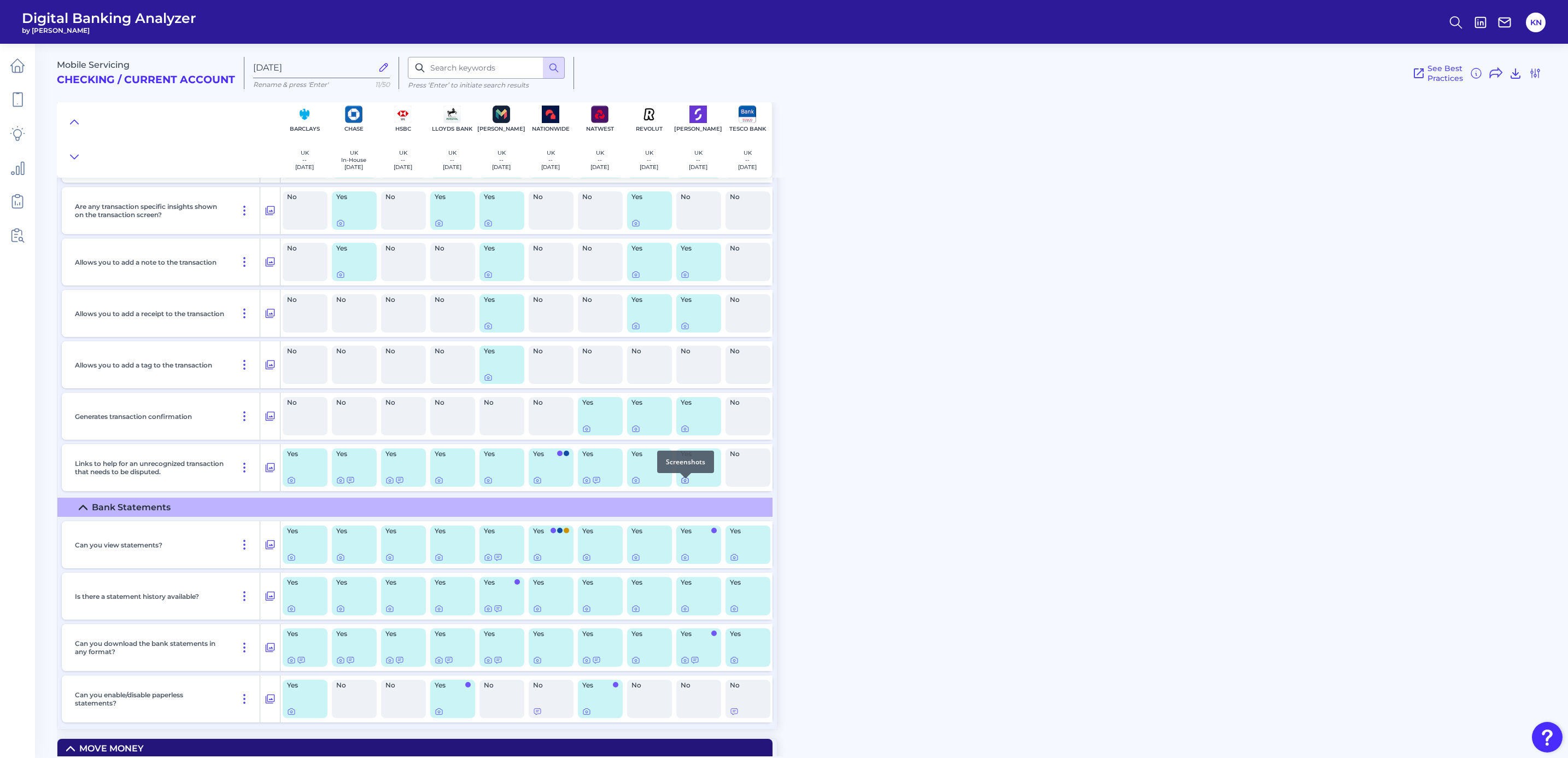
click at [685, 482] on icon at bounding box center [685, 481] width 2 height 2
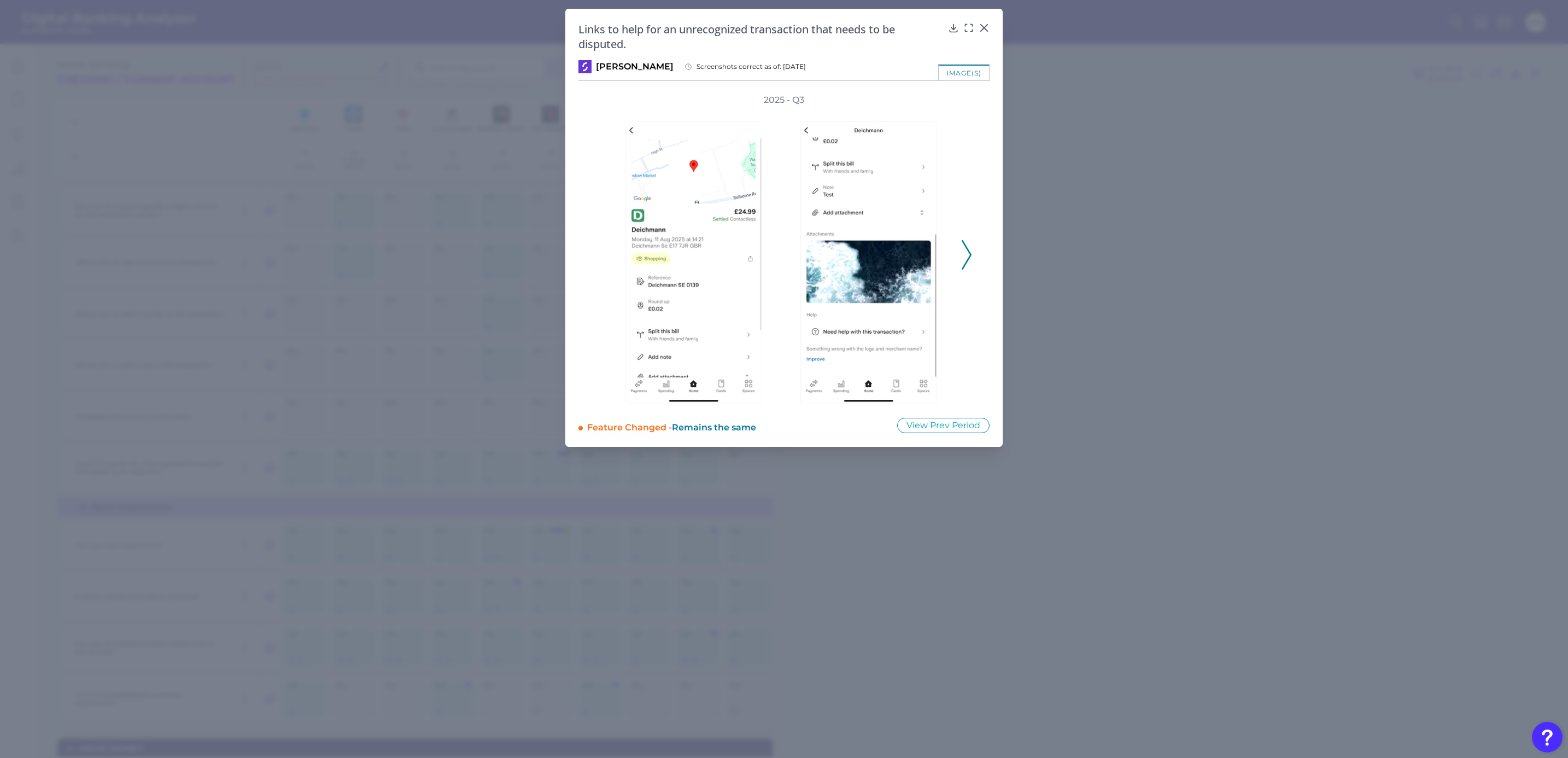
click at [965, 256] on icon at bounding box center [967, 254] width 10 height 30
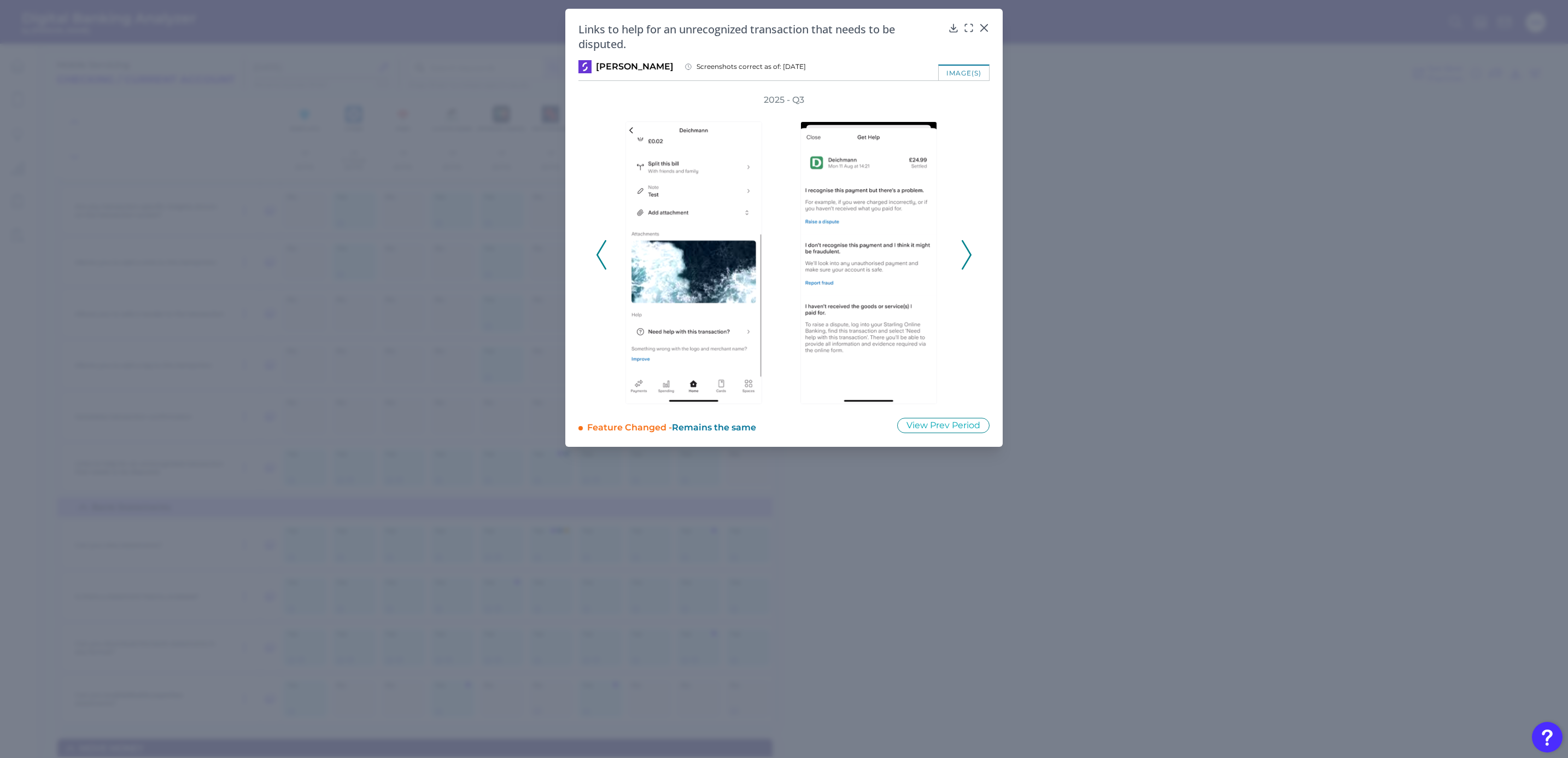
click at [965, 258] on icon at bounding box center [967, 254] width 10 height 30
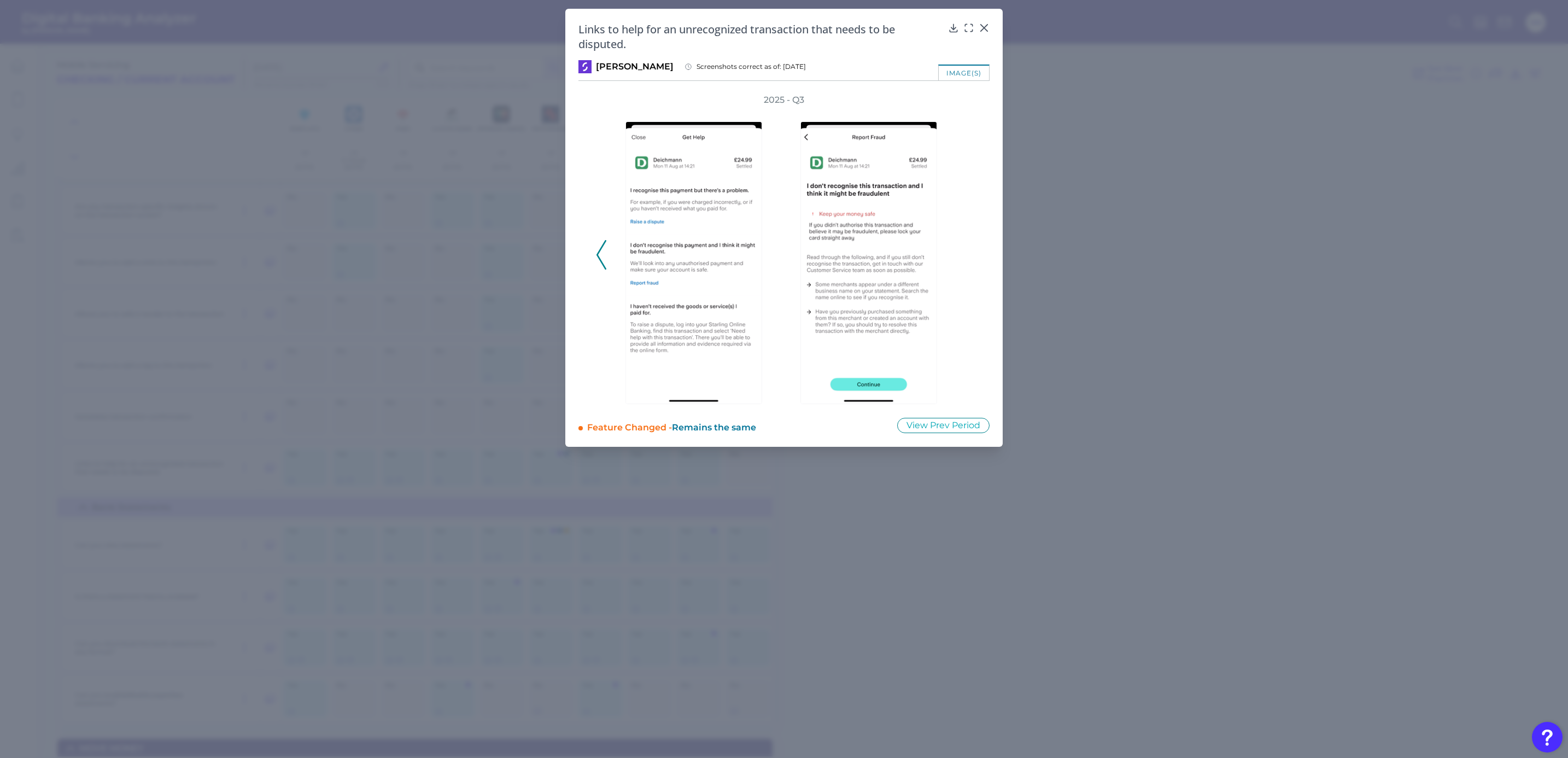
click at [965, 258] on div "2025 - Q3" at bounding box center [784, 248] width 376 height 310
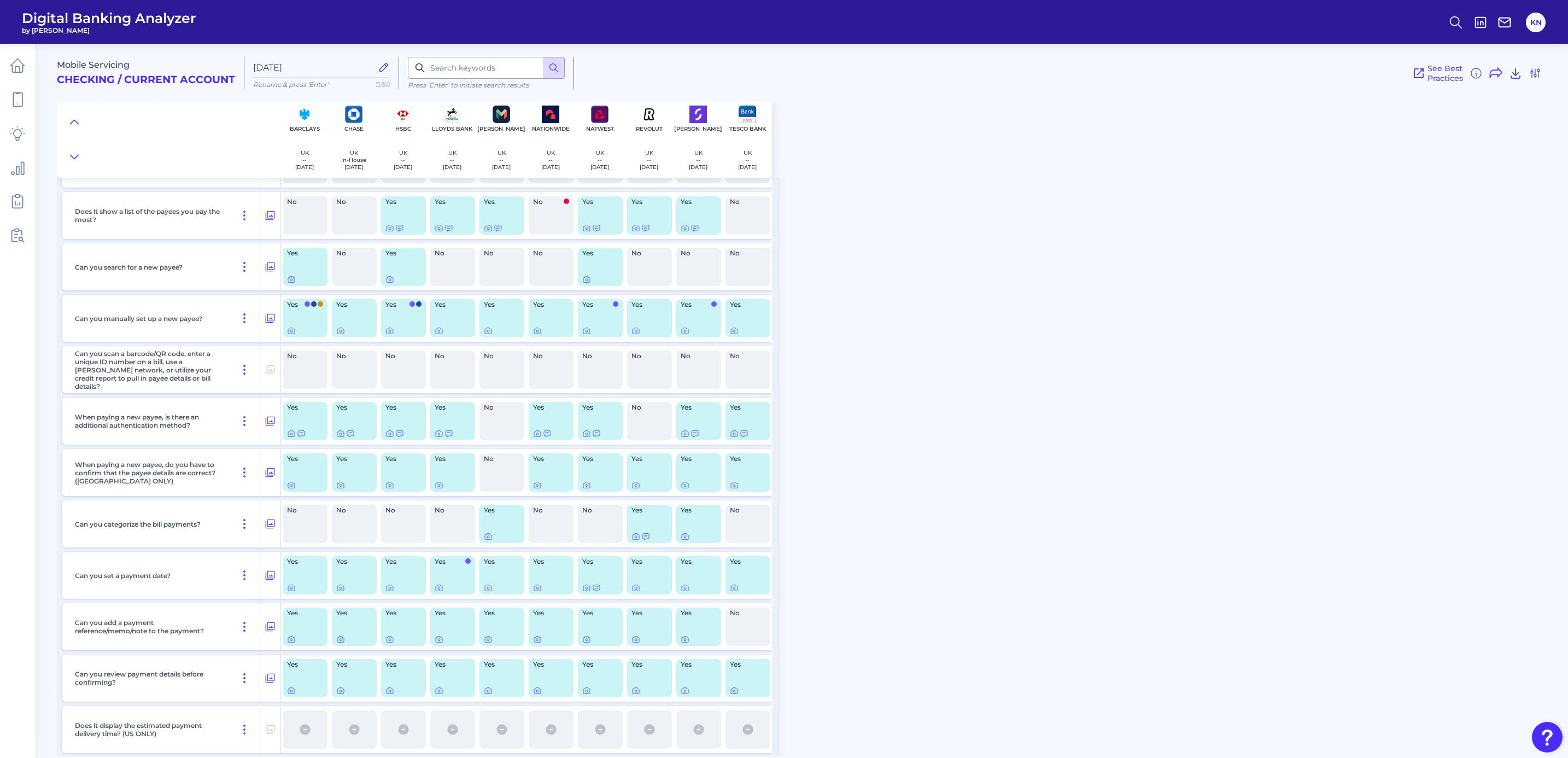
scroll to position [5332, 0]
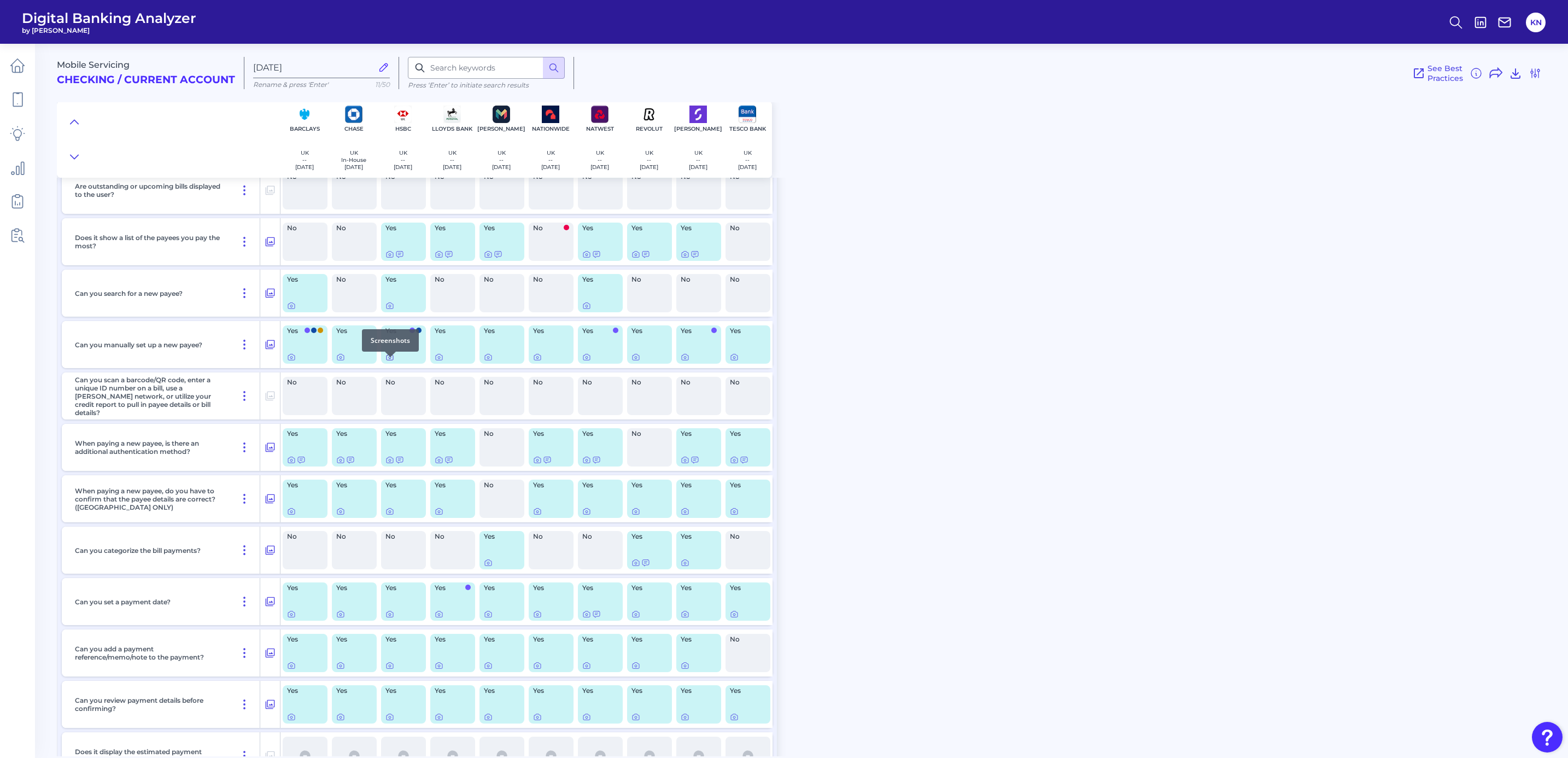
click at [392, 362] on icon at bounding box center [390, 357] width 9 height 9
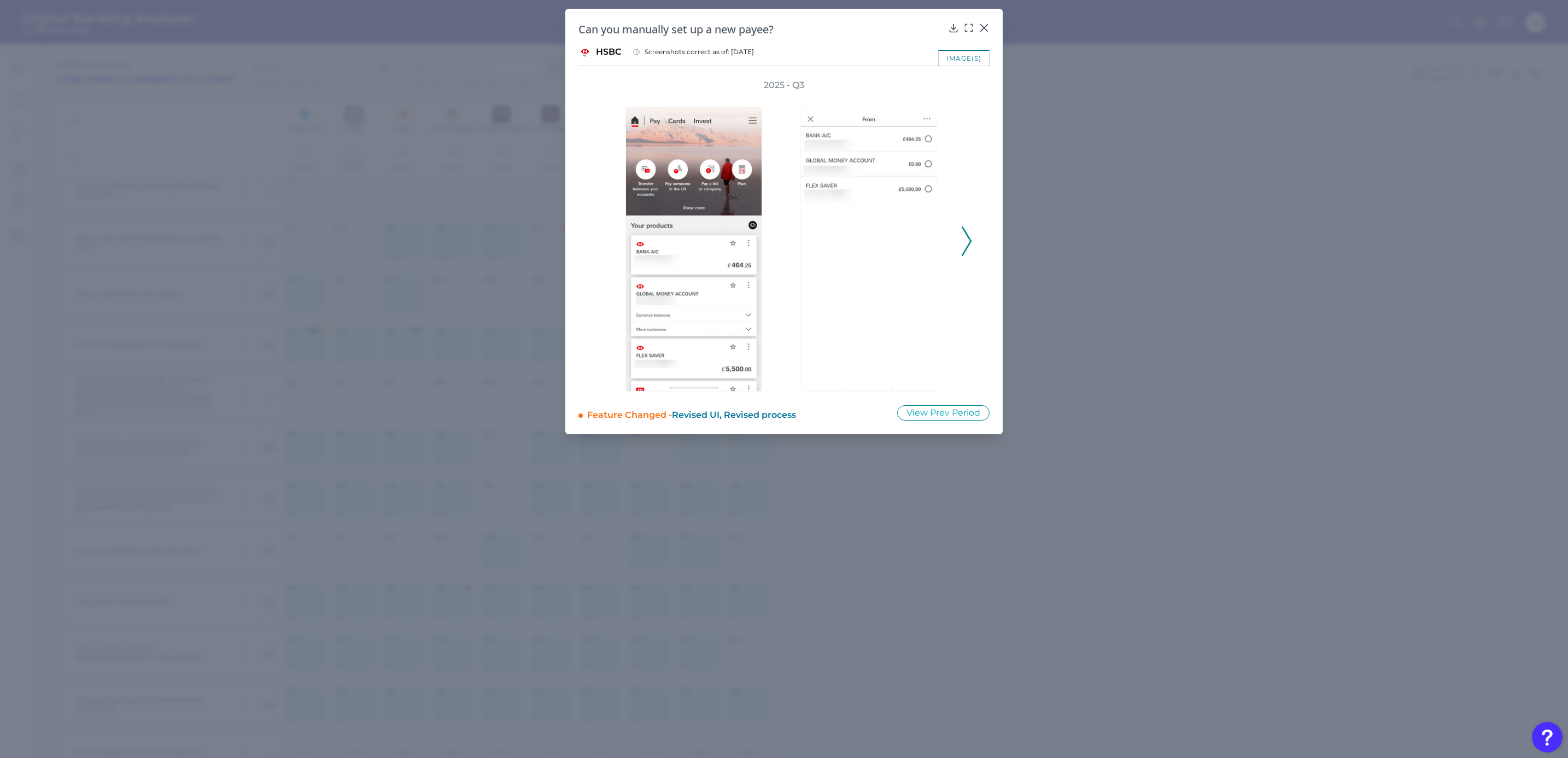
click at [966, 241] on icon at bounding box center [967, 241] width 10 height 30
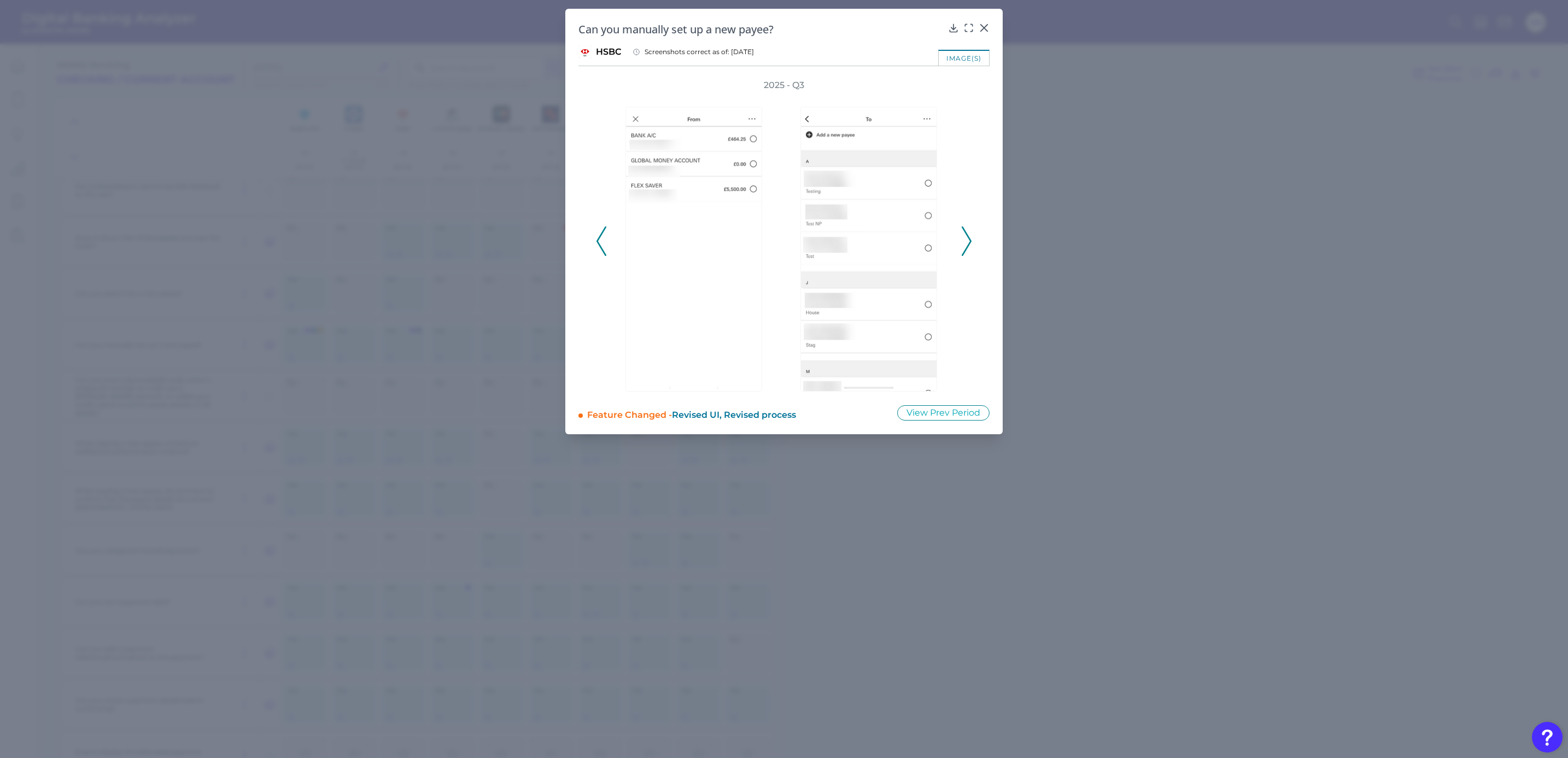
click at [966, 241] on icon at bounding box center [967, 241] width 10 height 30
click at [967, 241] on icon at bounding box center [967, 241] width 10 height 30
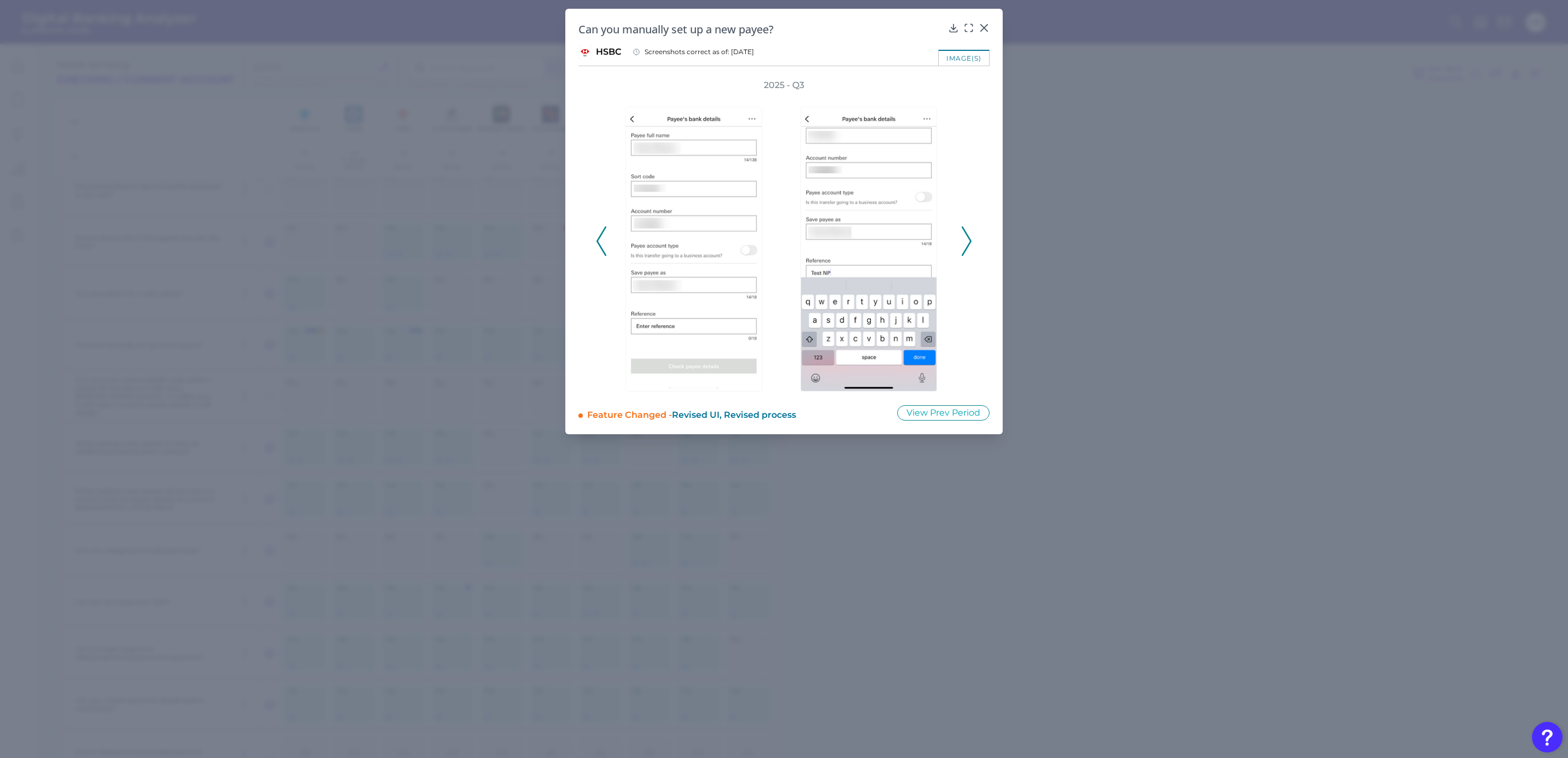
click at [967, 241] on icon at bounding box center [967, 241] width 10 height 30
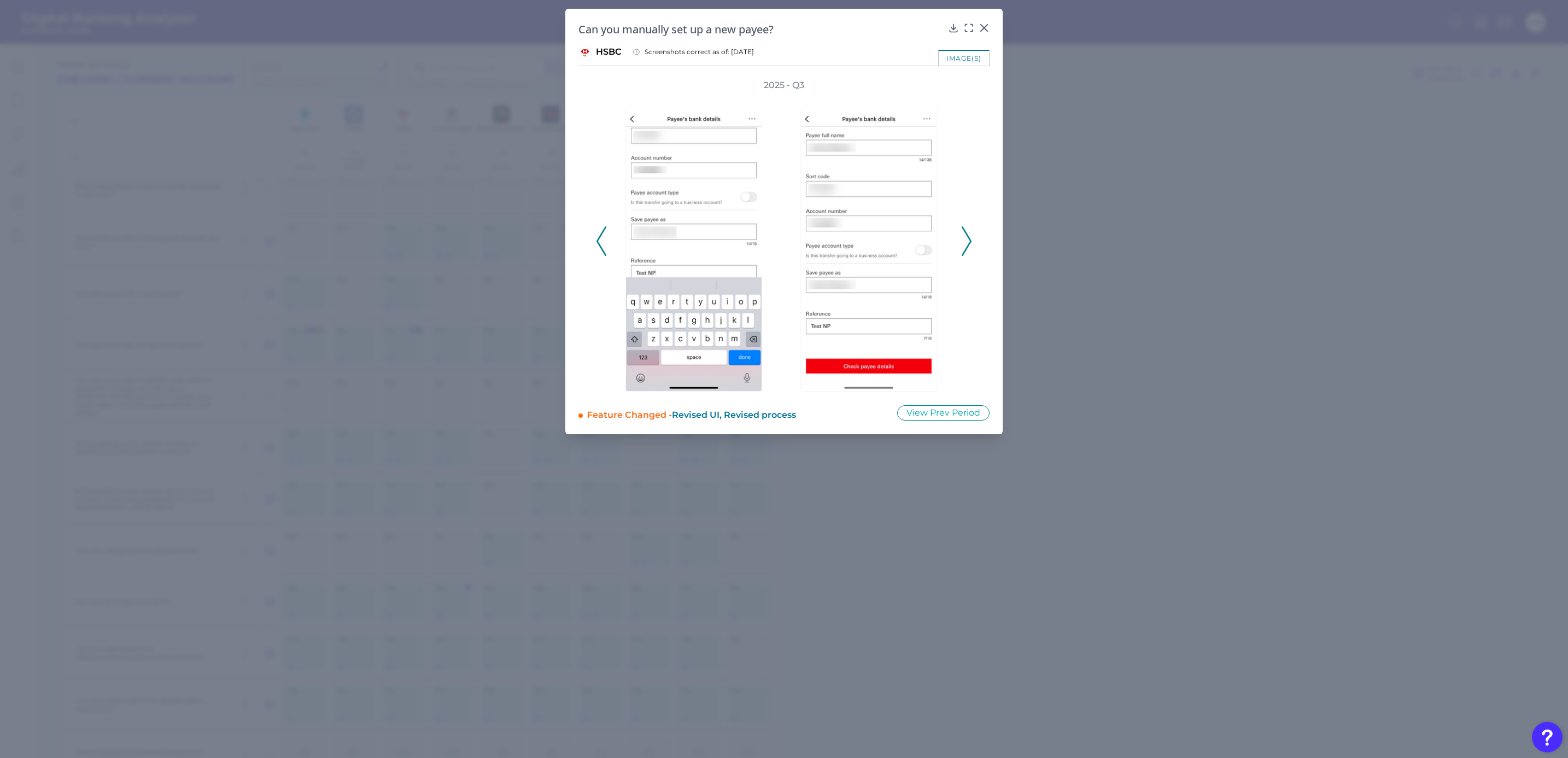
click at [967, 241] on icon at bounding box center [967, 241] width 10 height 30
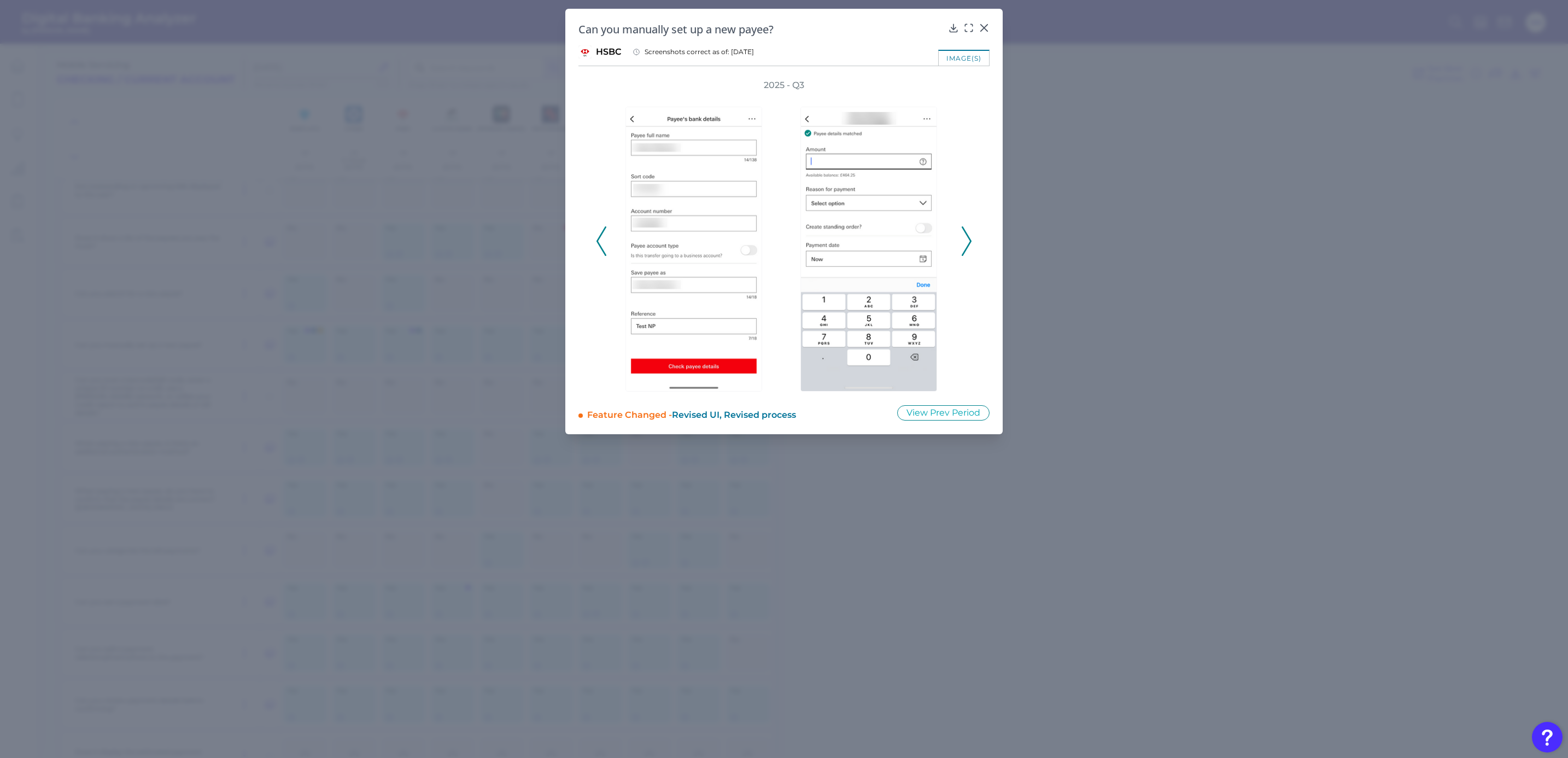
click at [967, 241] on icon at bounding box center [967, 241] width 10 height 30
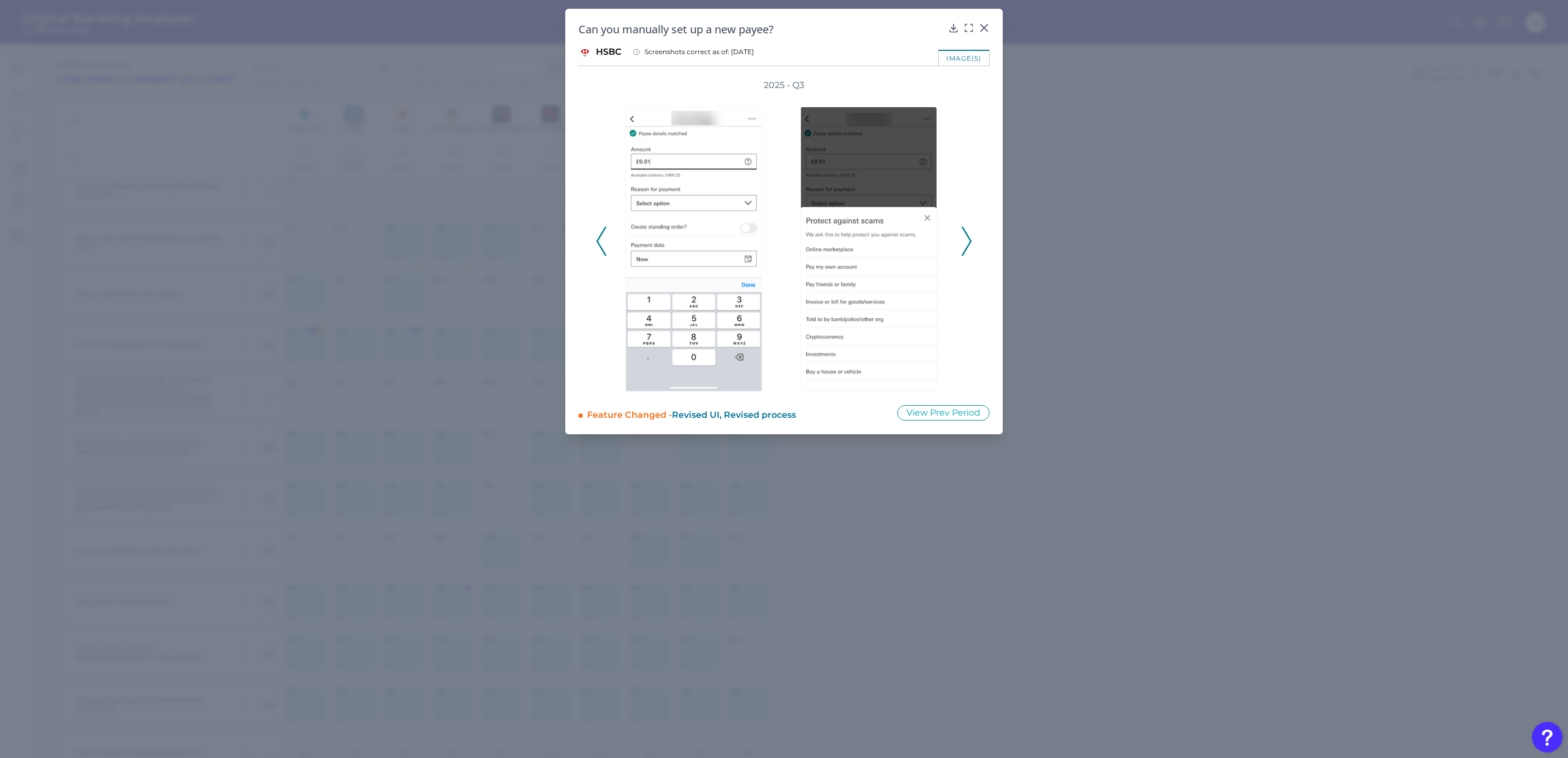
click at [967, 241] on icon at bounding box center [967, 241] width 10 height 30
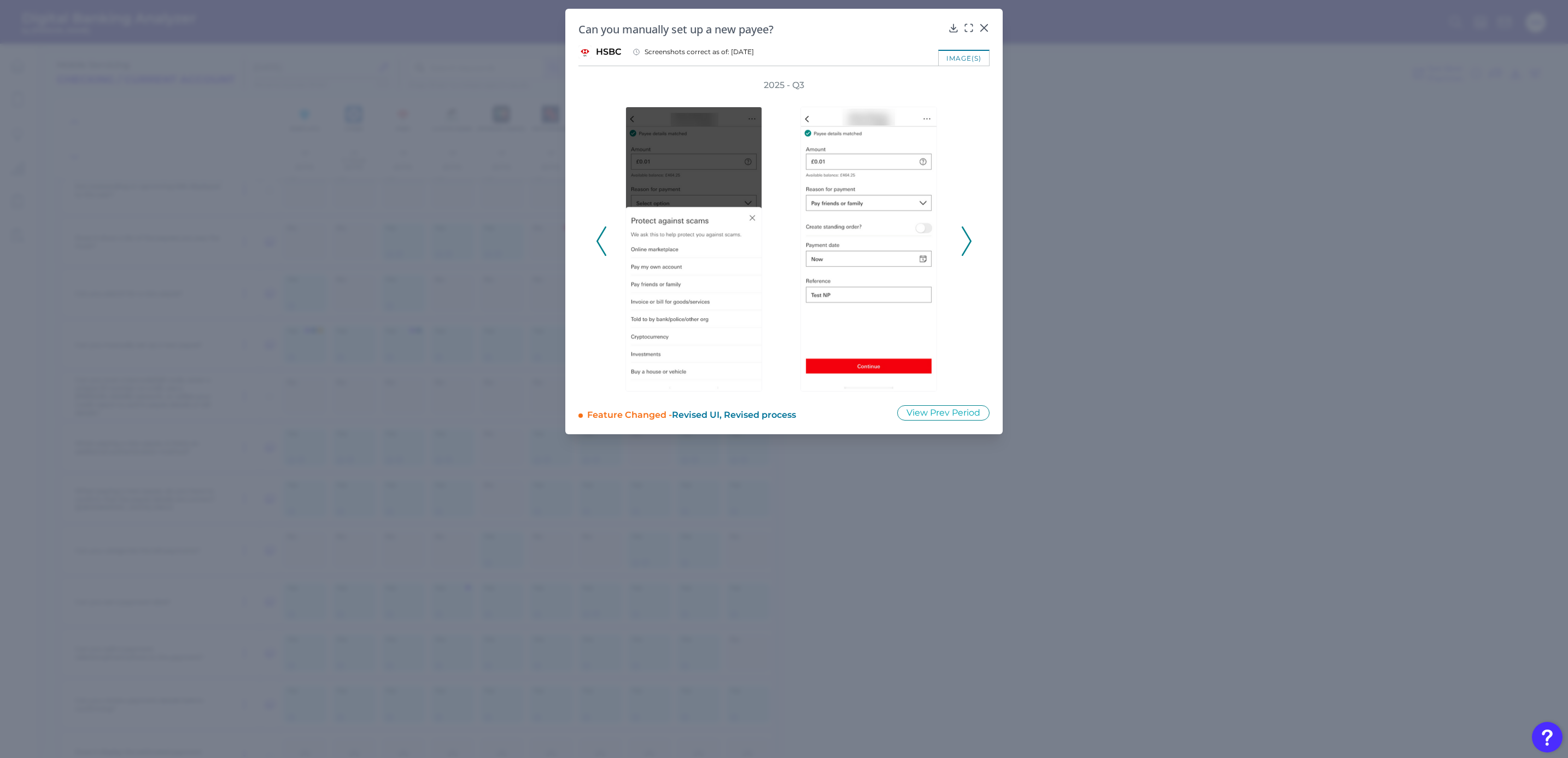
click at [967, 241] on icon at bounding box center [967, 241] width 10 height 30
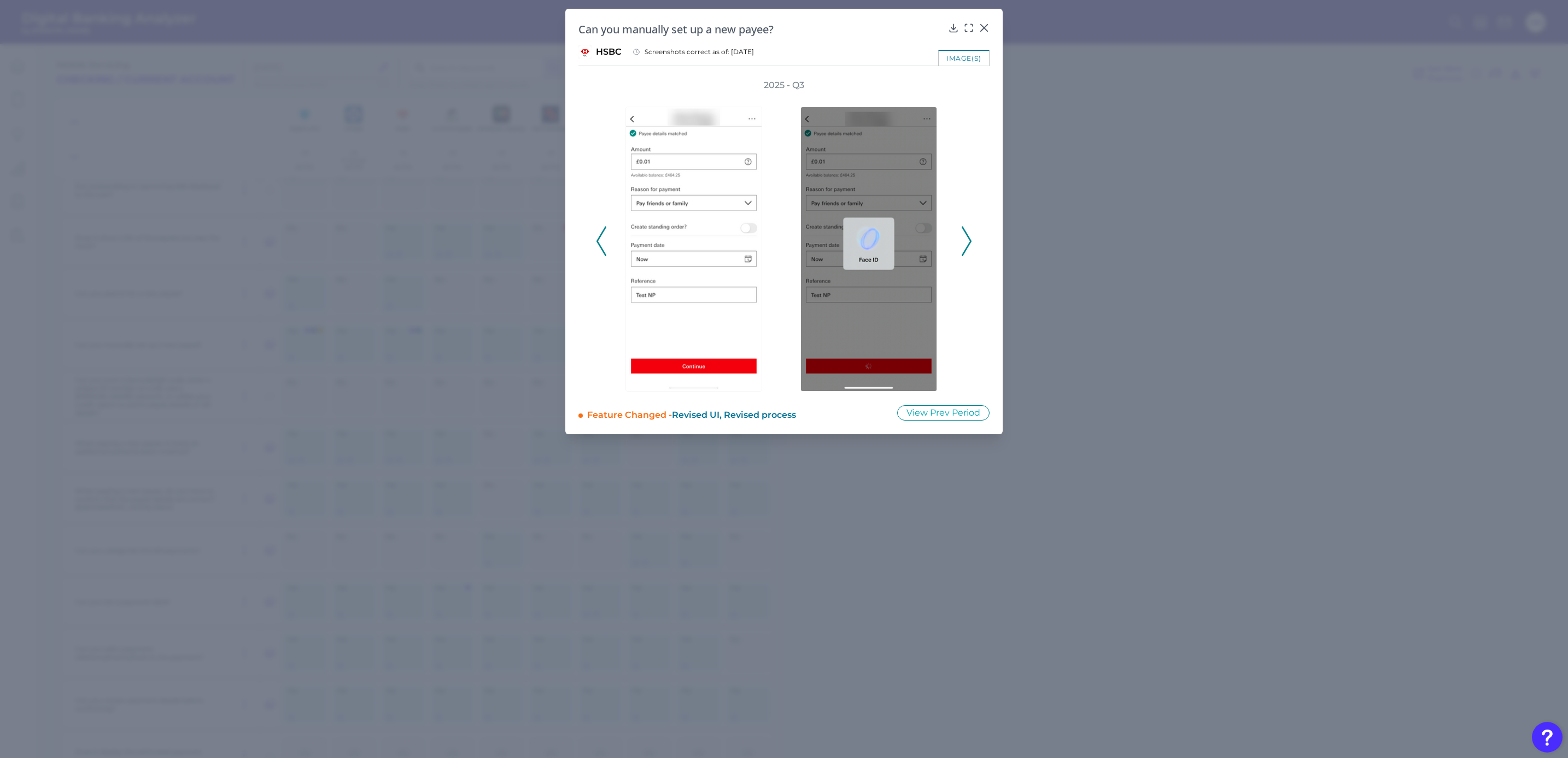
click at [967, 241] on icon at bounding box center [967, 241] width 10 height 30
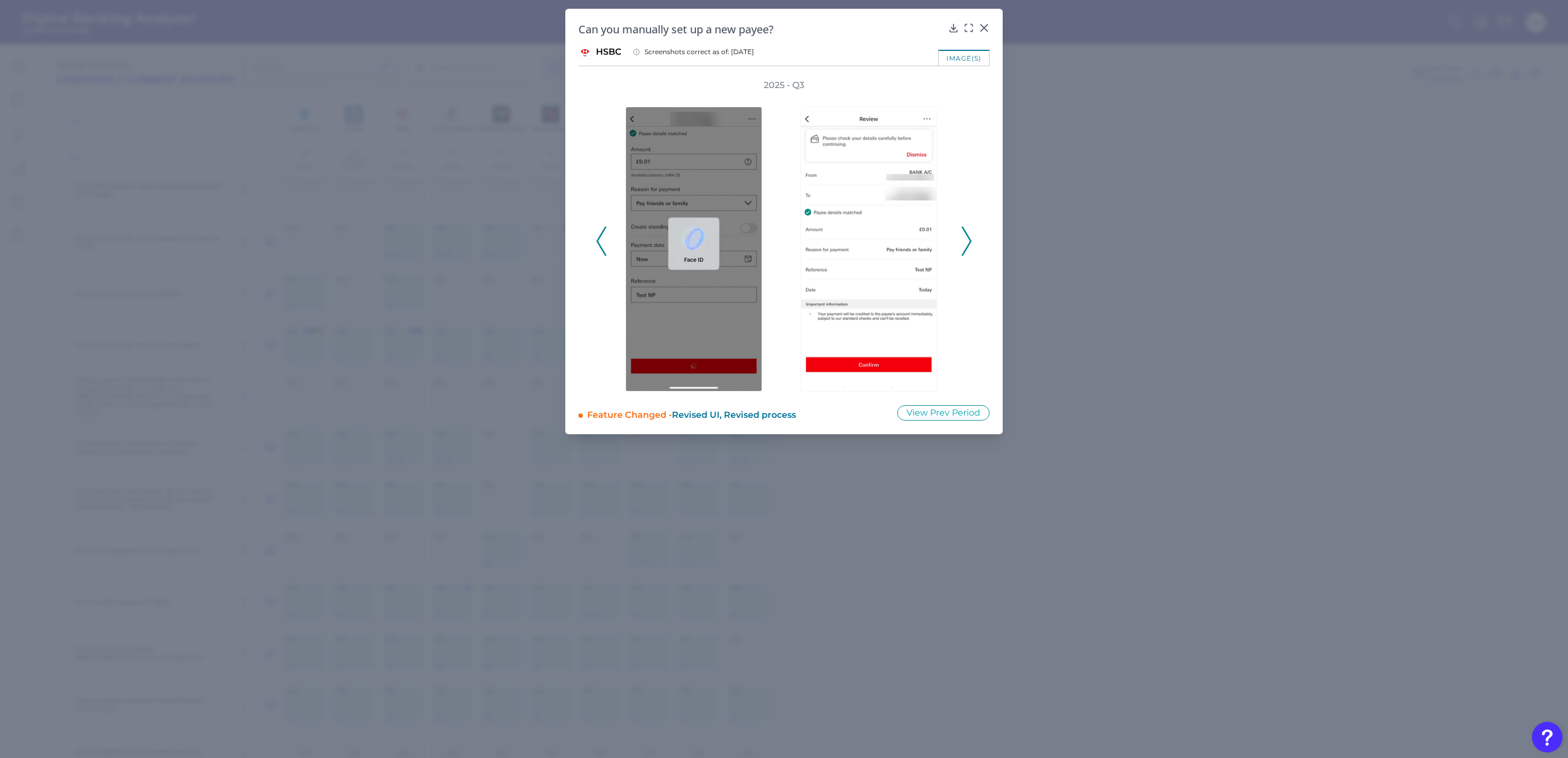
click at [967, 241] on icon at bounding box center [967, 241] width 10 height 30
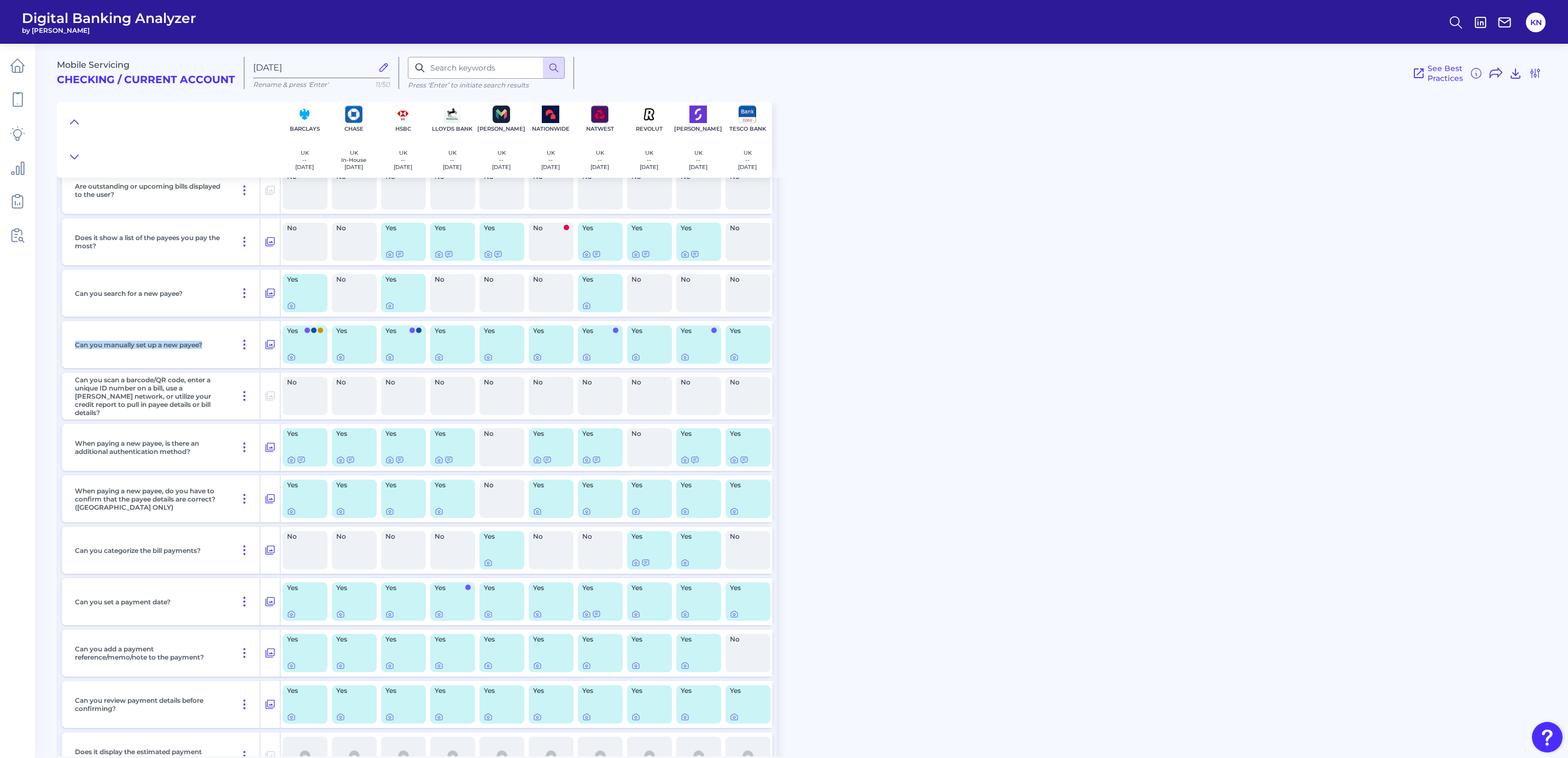
drag, startPoint x: 71, startPoint y: 348, endPoint x: 212, endPoint y: 359, distance: 141.4
click at [212, 359] on div "Can you manually set up a new payee?" at bounding box center [166, 344] width 190 height 47
copy p "Can you manually set up a new payee?"
click at [586, 362] on icon at bounding box center [587, 357] width 9 height 9
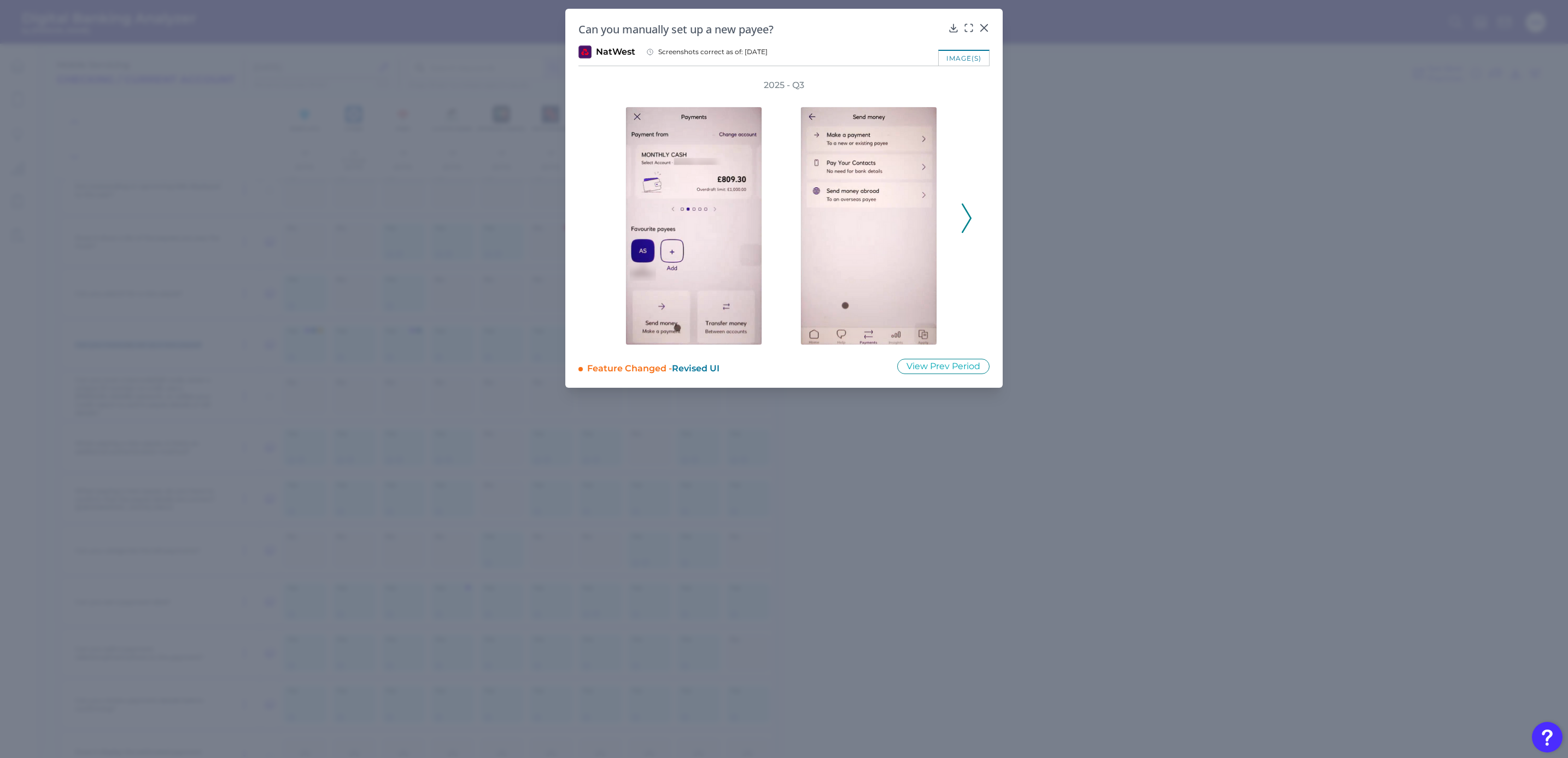
click at [964, 222] on icon at bounding box center [967, 218] width 10 height 30
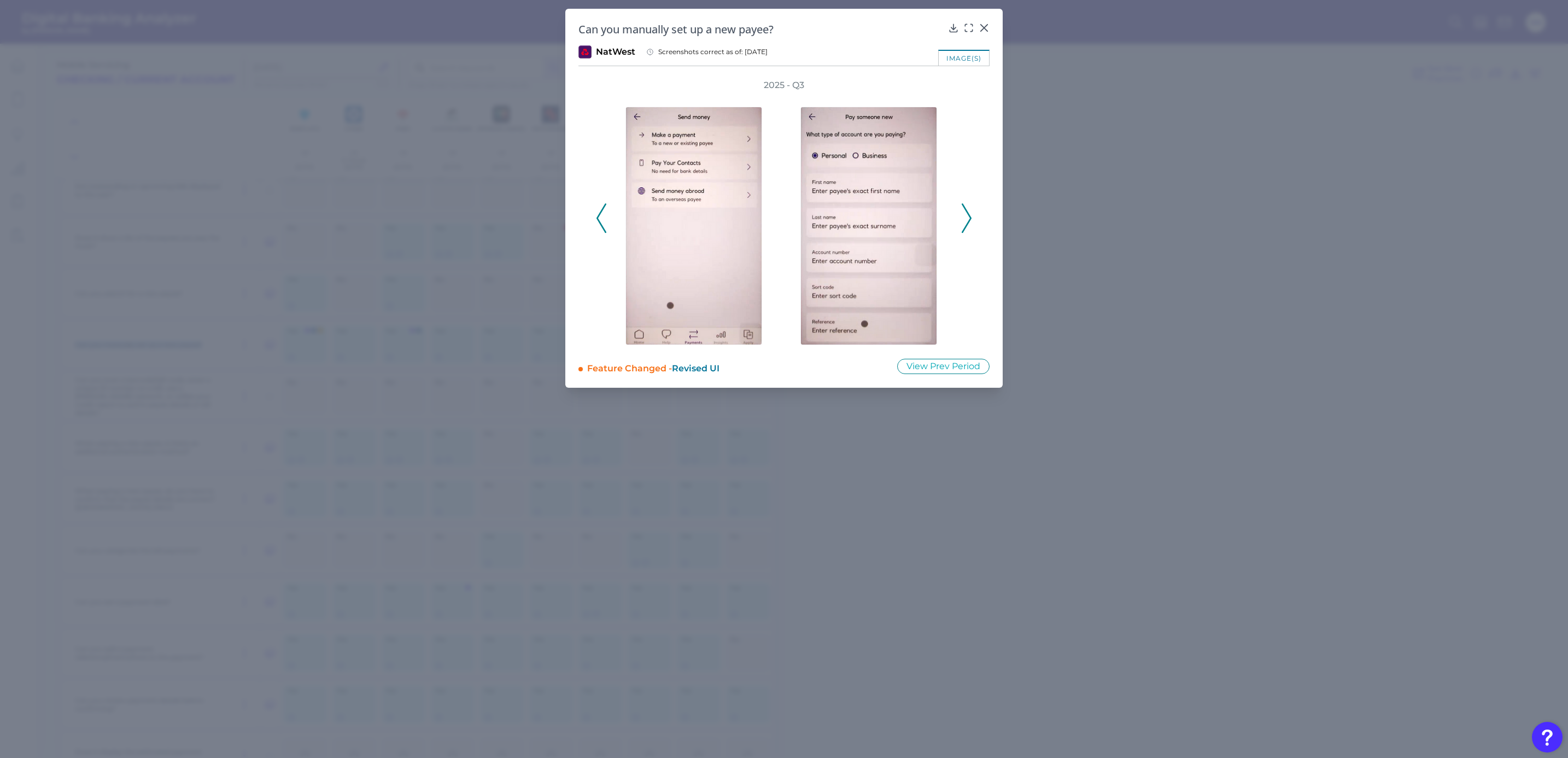
click at [964, 222] on icon at bounding box center [967, 218] width 10 height 30
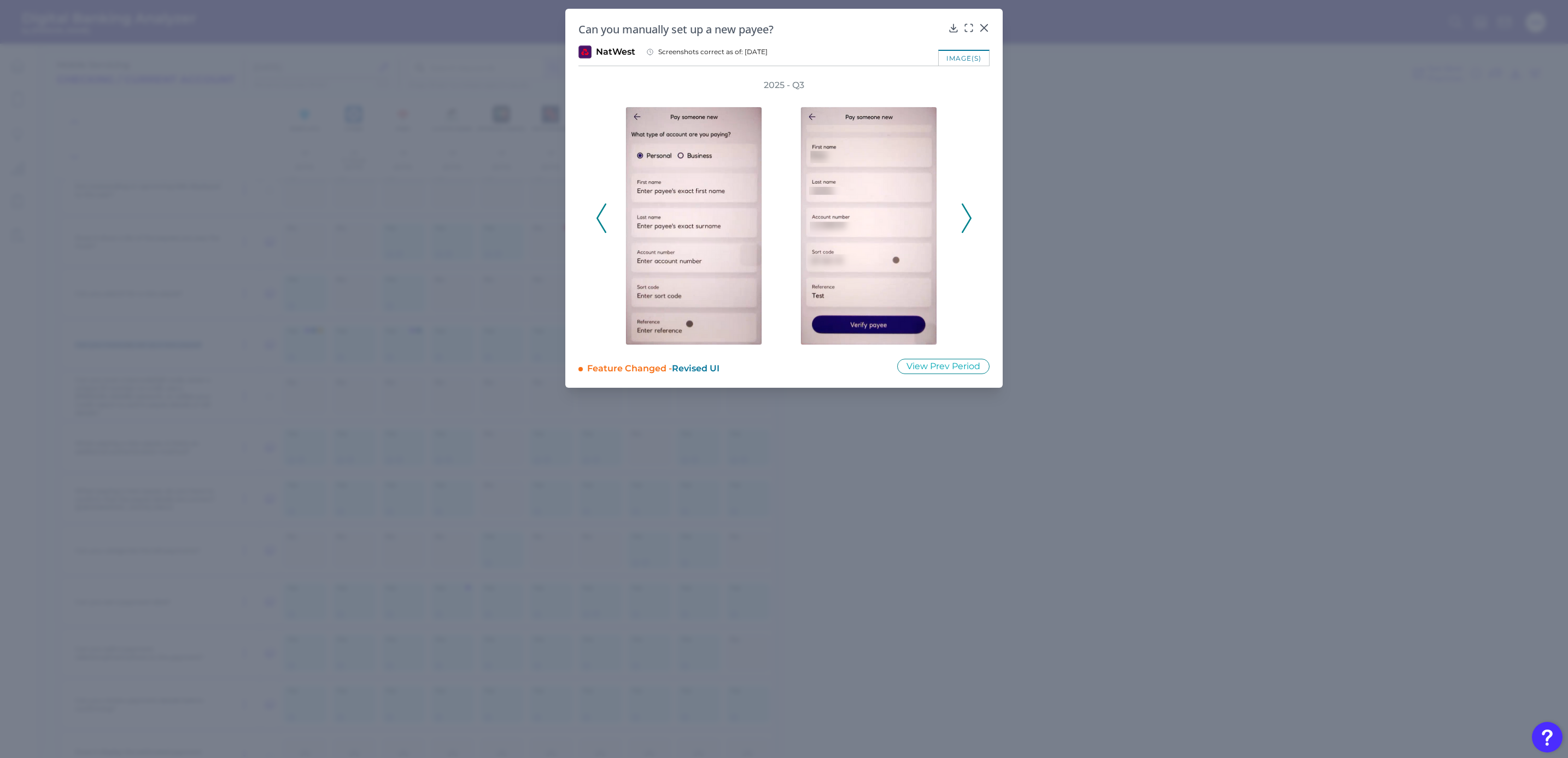
click at [964, 222] on icon at bounding box center [967, 218] width 10 height 30
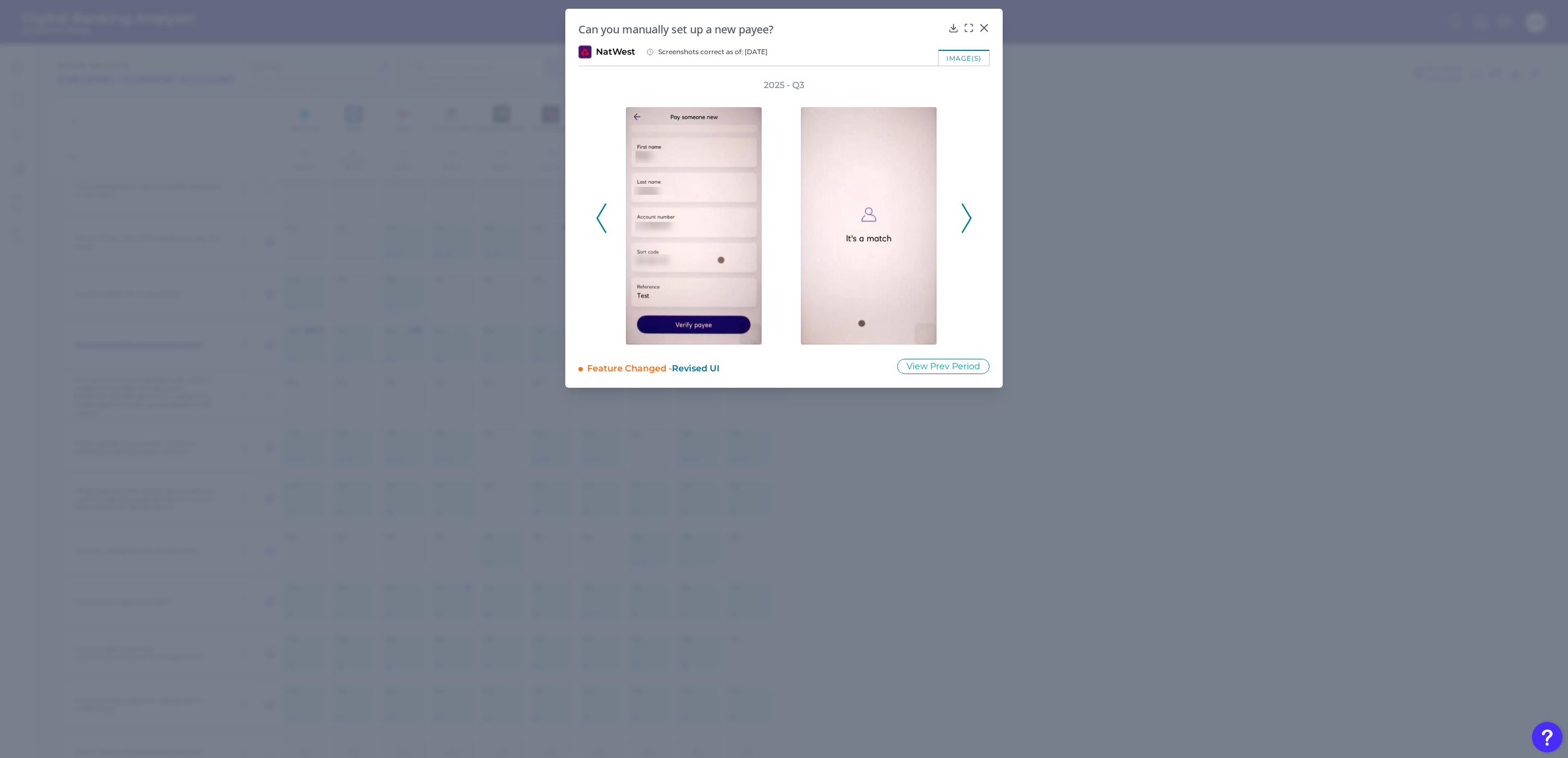
click at [964, 222] on icon at bounding box center [967, 218] width 10 height 30
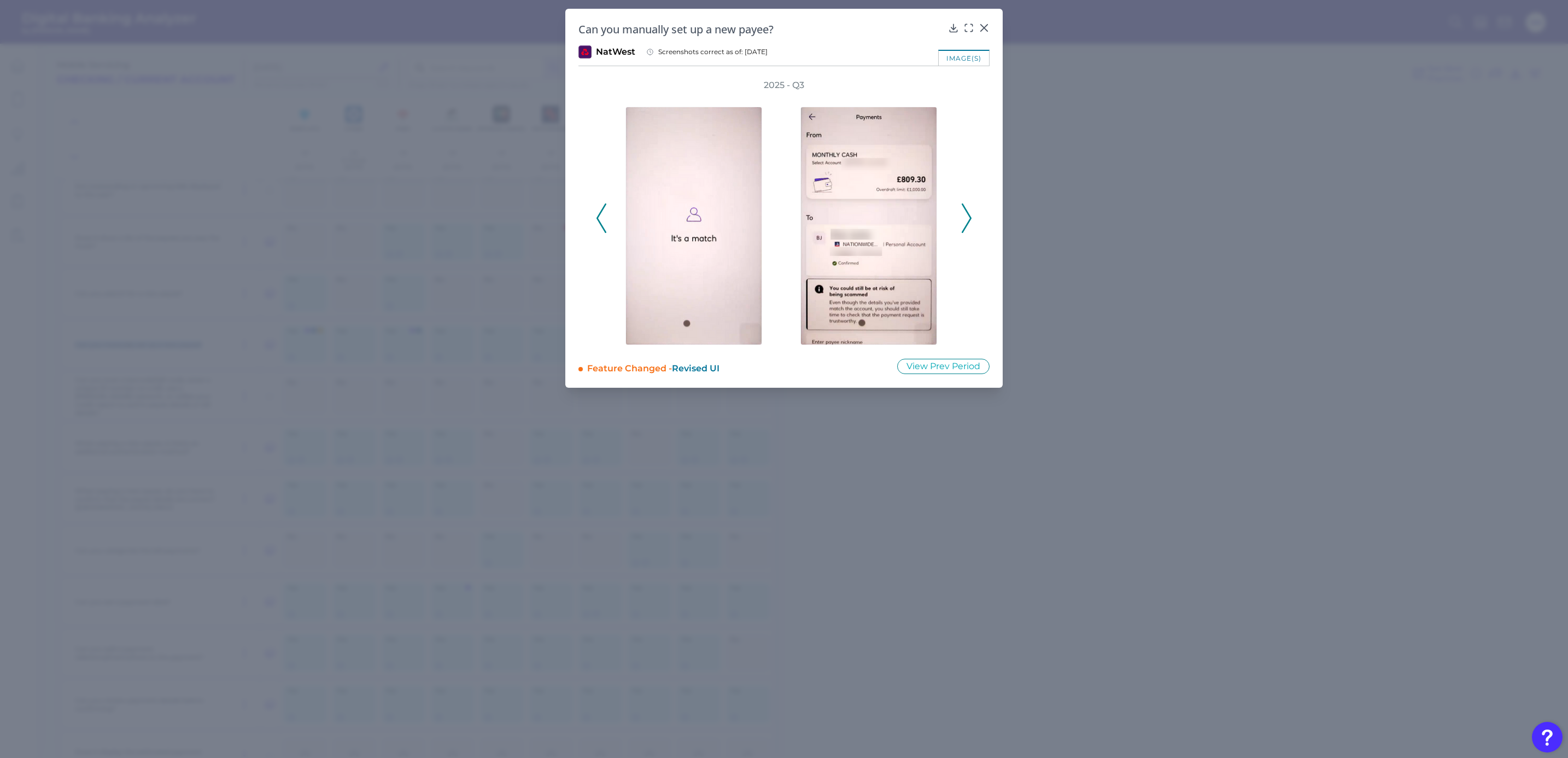
click at [964, 222] on icon at bounding box center [967, 218] width 10 height 30
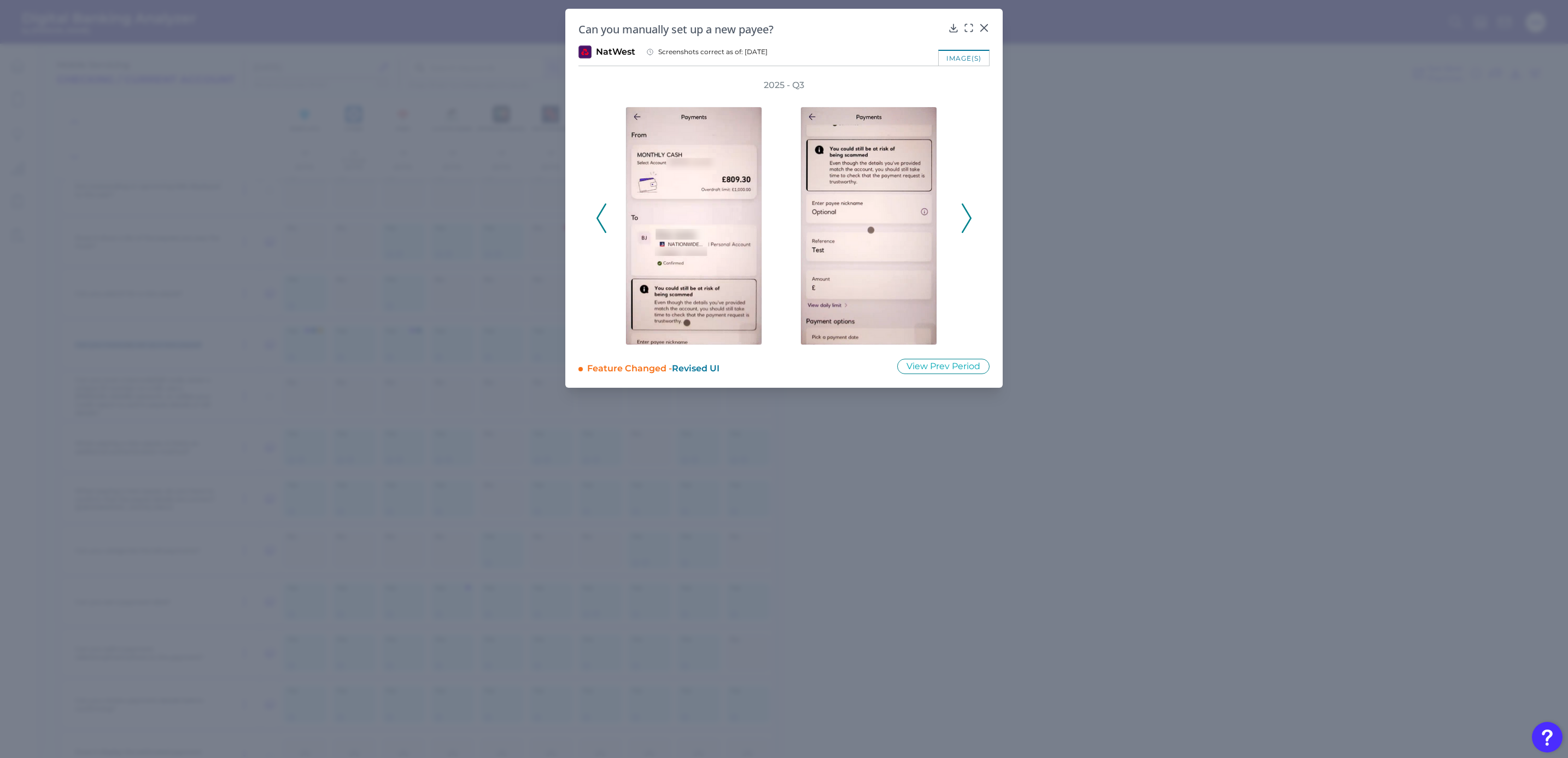
click at [964, 222] on icon at bounding box center [967, 218] width 10 height 30
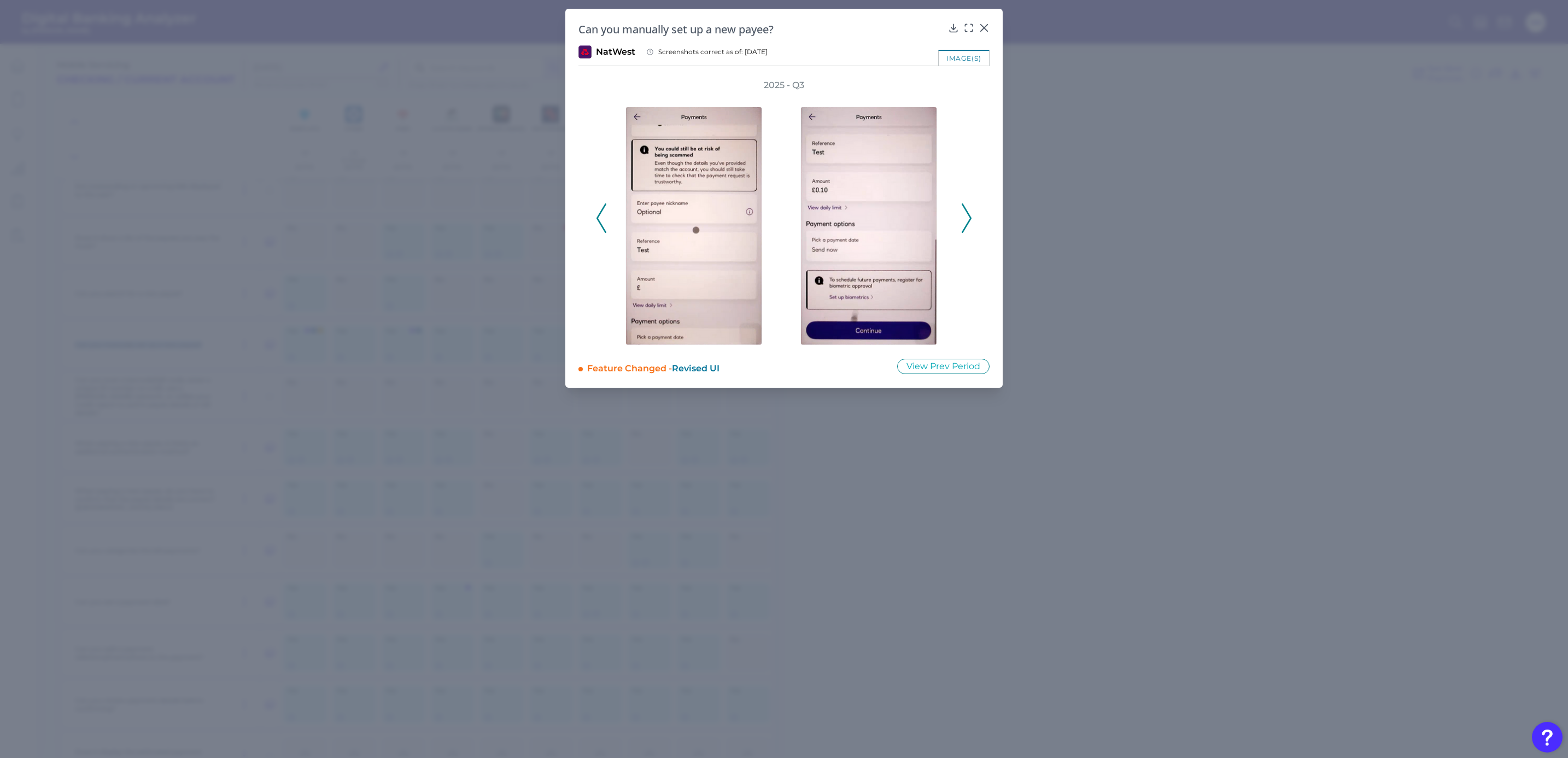
click at [964, 222] on icon at bounding box center [967, 218] width 10 height 30
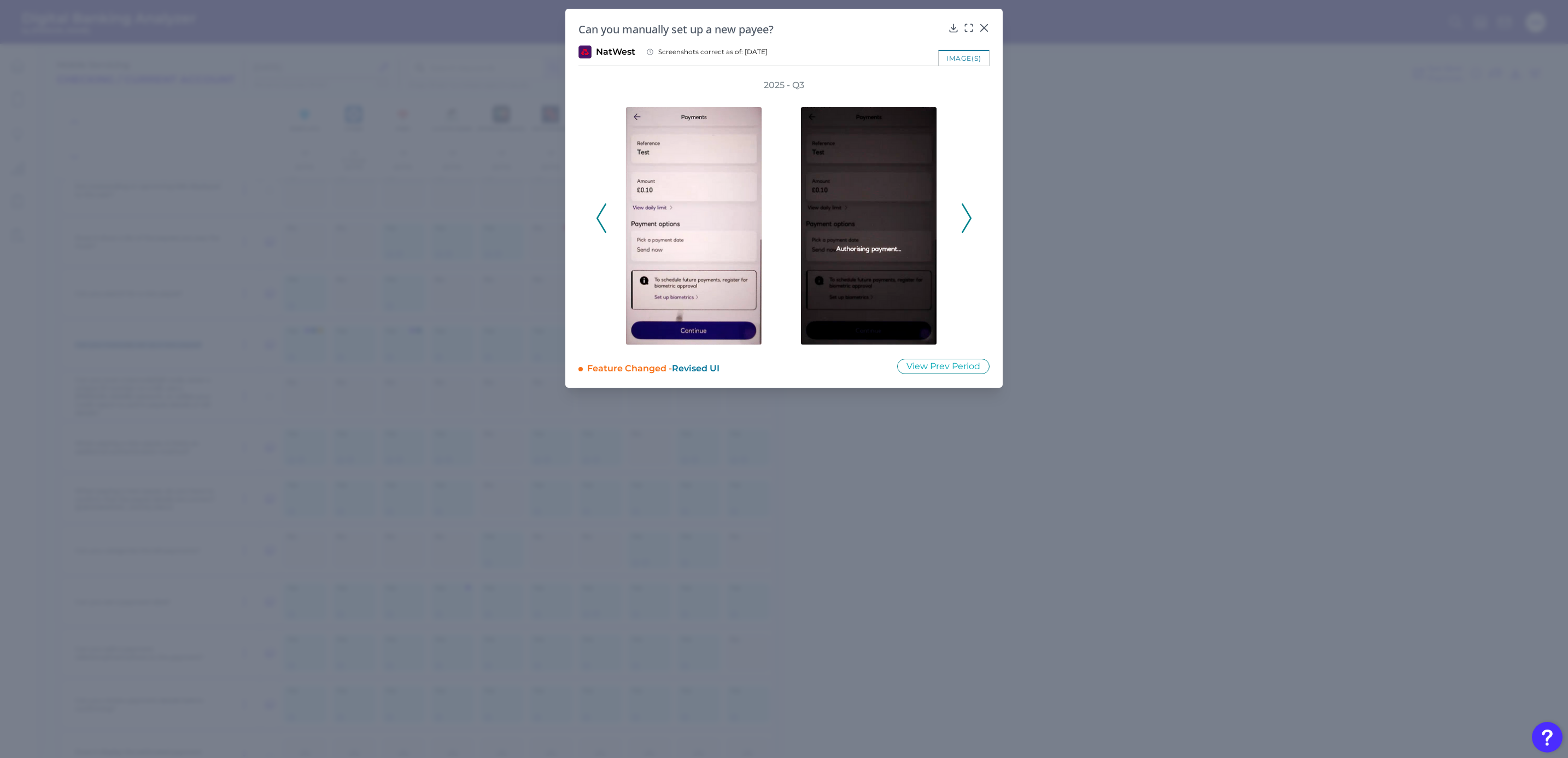
click at [964, 222] on icon at bounding box center [967, 218] width 10 height 30
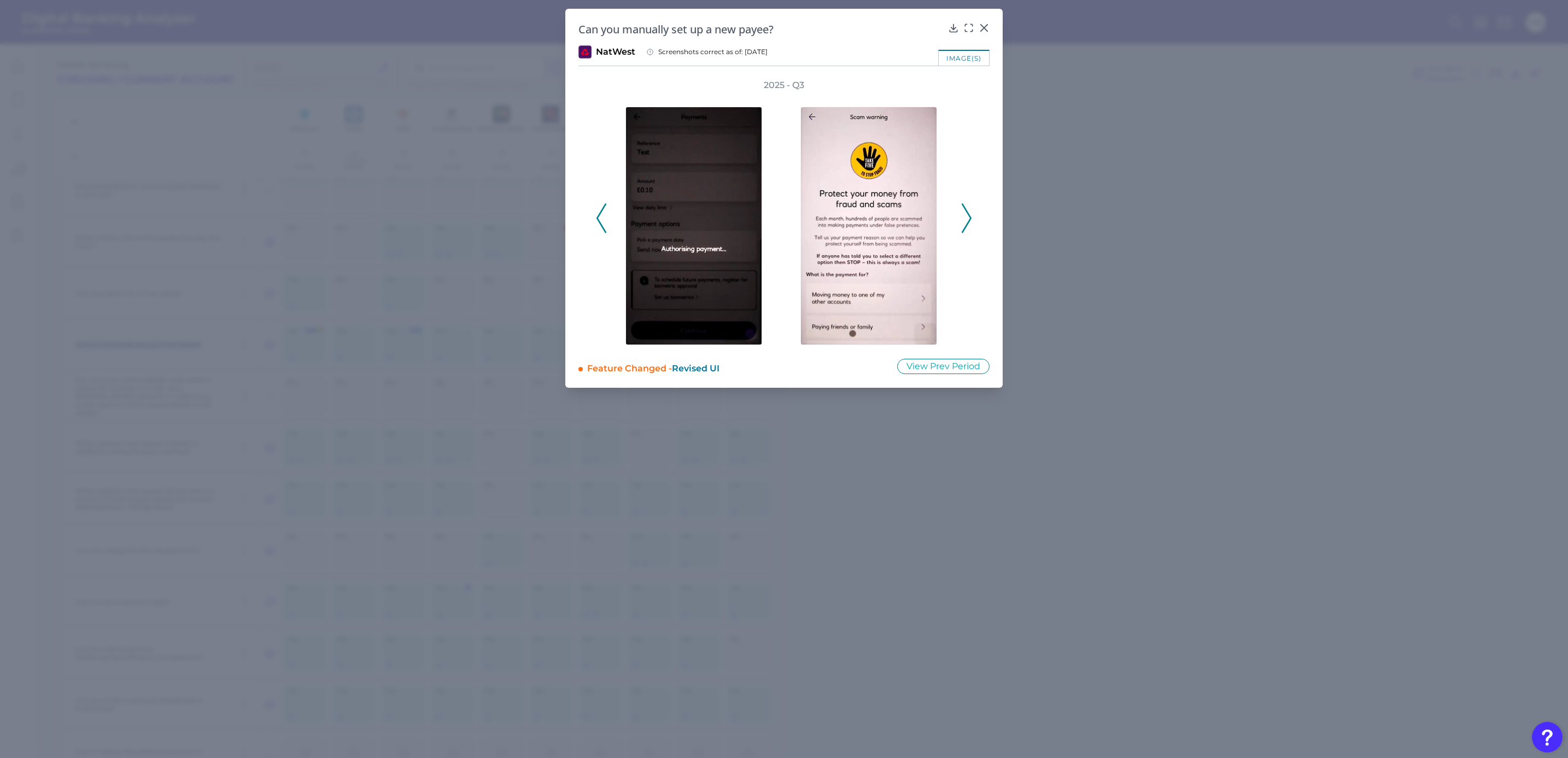
click at [968, 222] on icon at bounding box center [967, 218] width 10 height 30
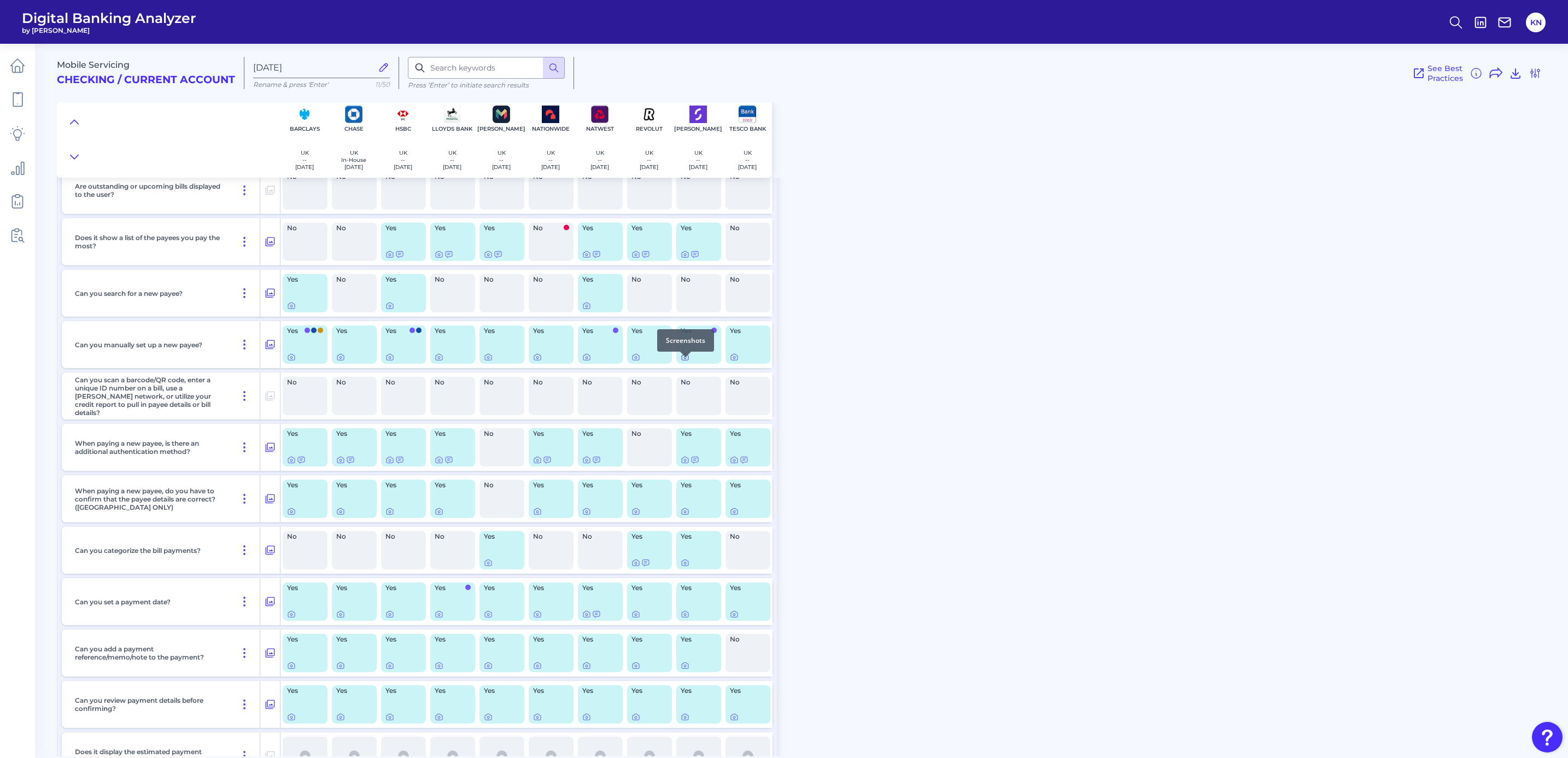
click at [684, 362] on icon at bounding box center [685, 357] width 9 height 9
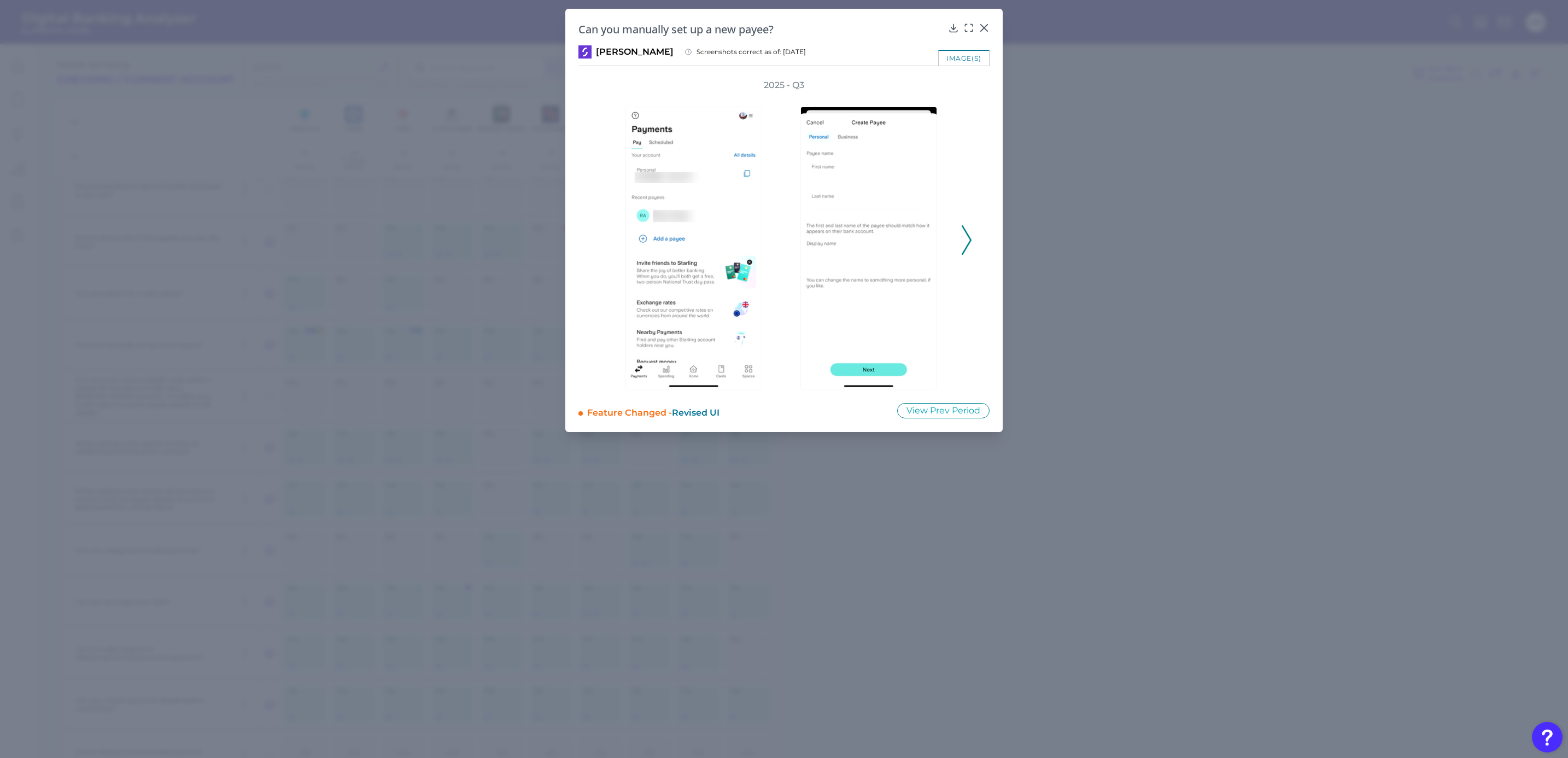
click at [968, 241] on icon at bounding box center [967, 240] width 10 height 30
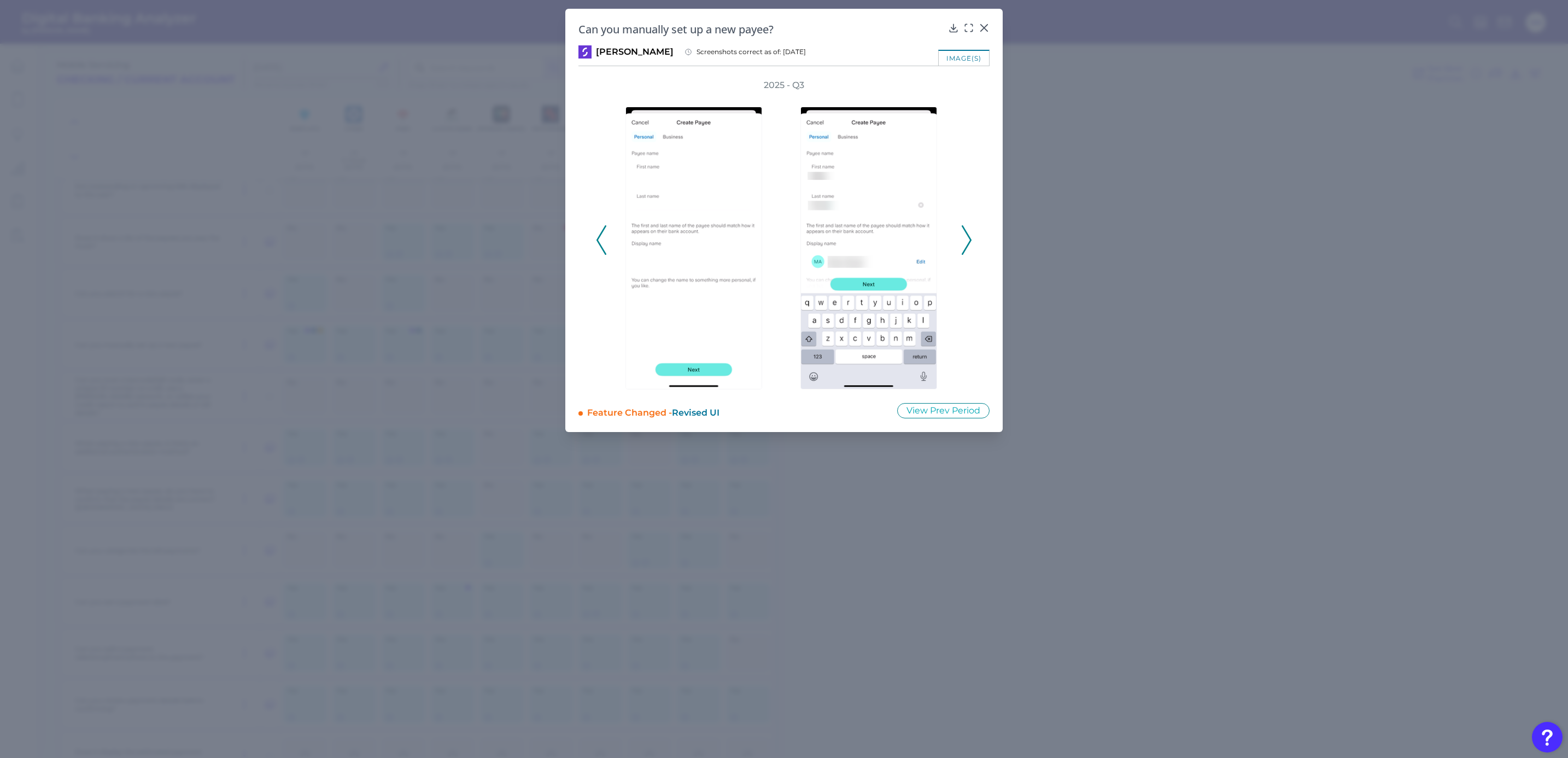
click at [968, 241] on icon at bounding box center [967, 240] width 10 height 30
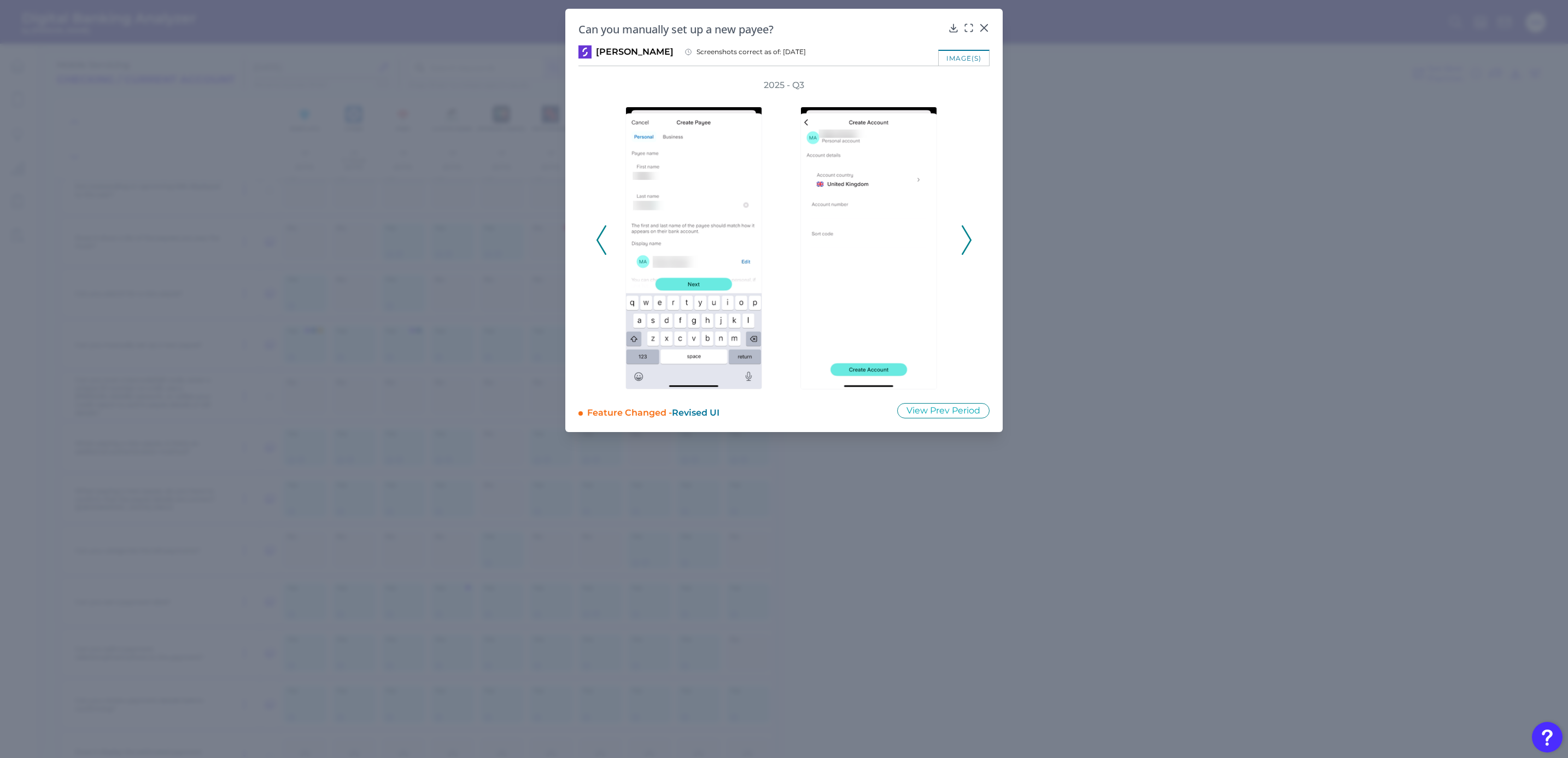
click at [968, 242] on icon at bounding box center [967, 240] width 10 height 30
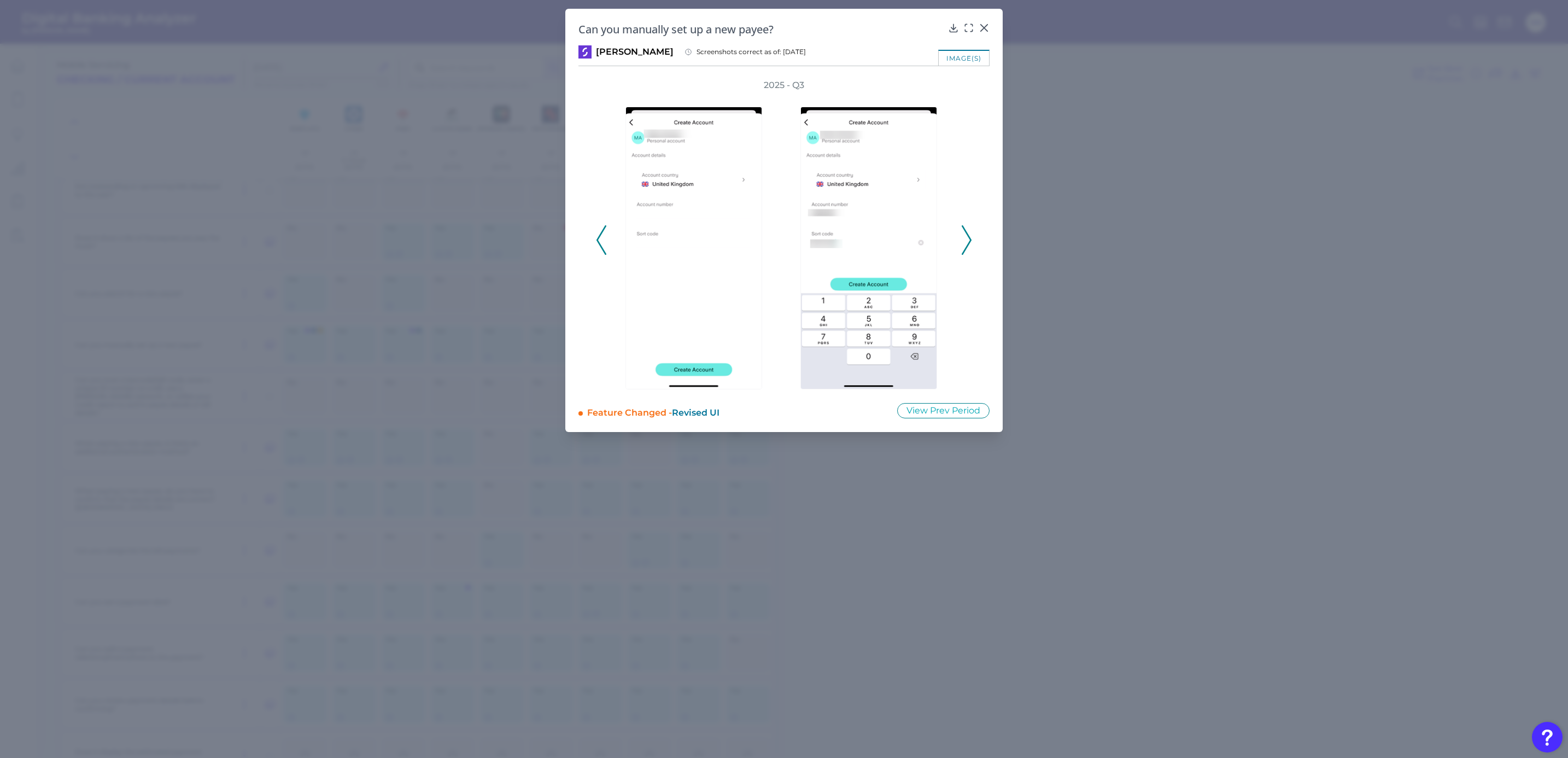
click at [968, 242] on icon at bounding box center [967, 240] width 10 height 30
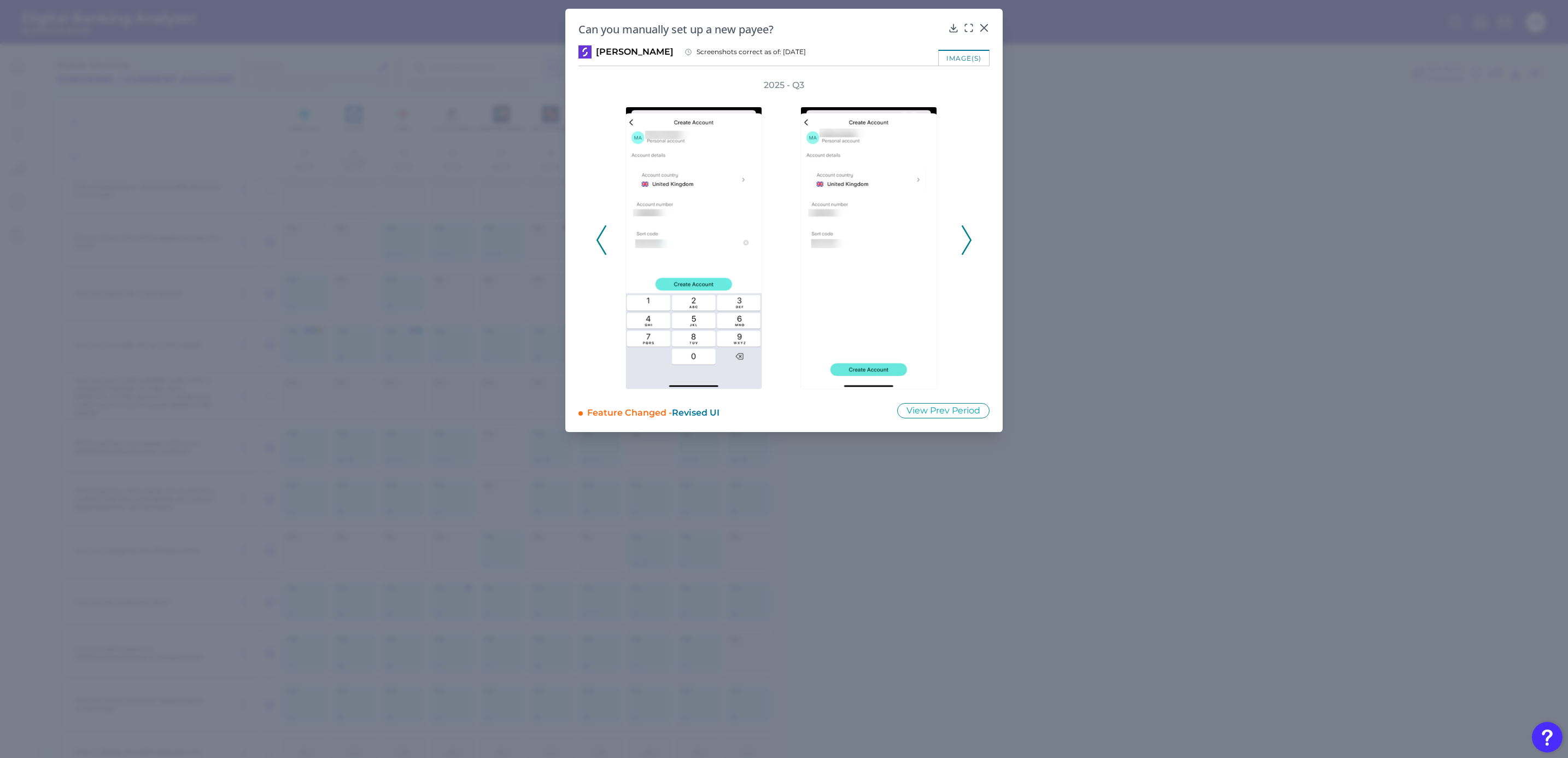
click at [968, 242] on icon at bounding box center [967, 240] width 10 height 30
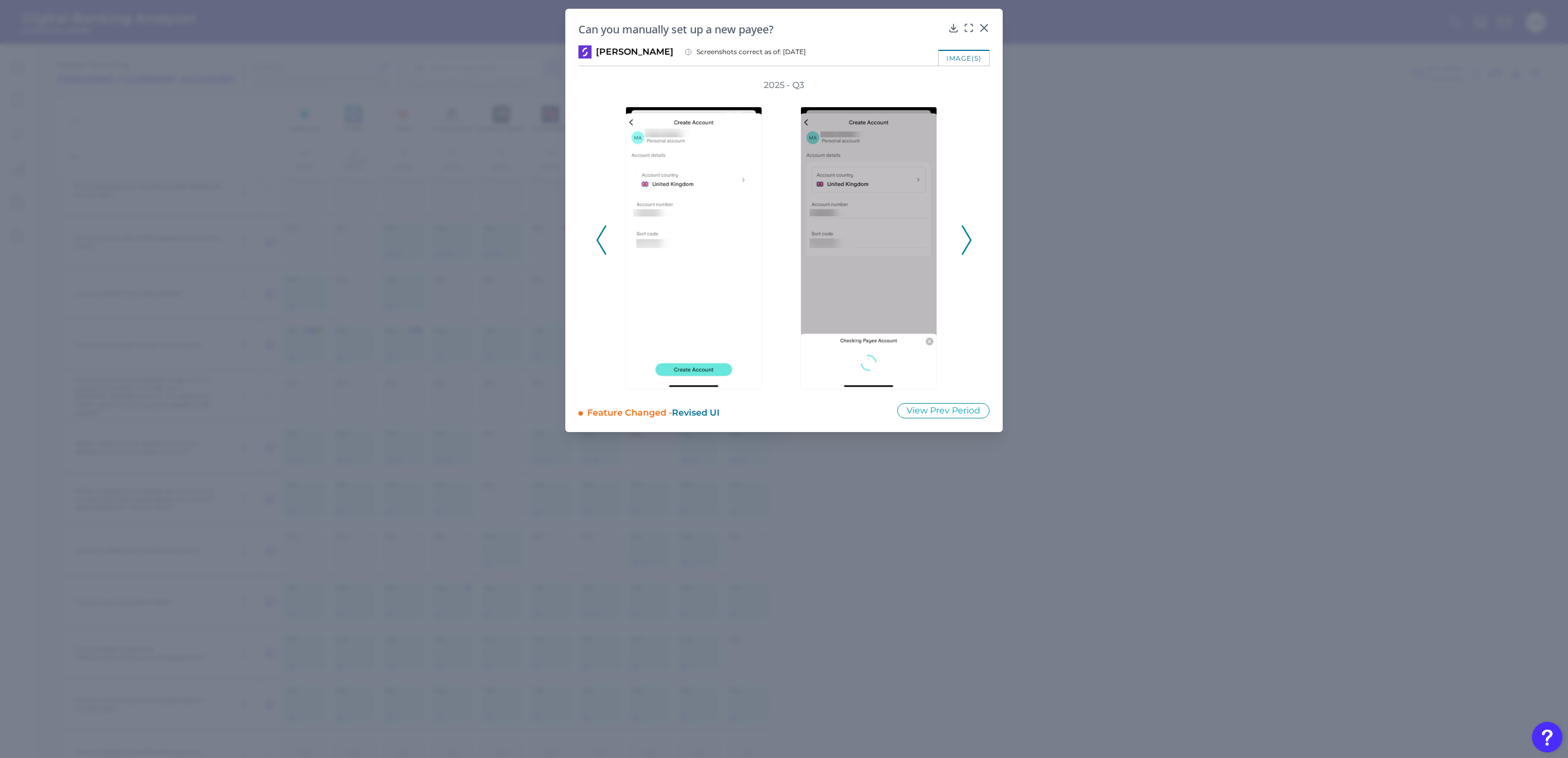
click at [968, 242] on icon at bounding box center [967, 240] width 10 height 30
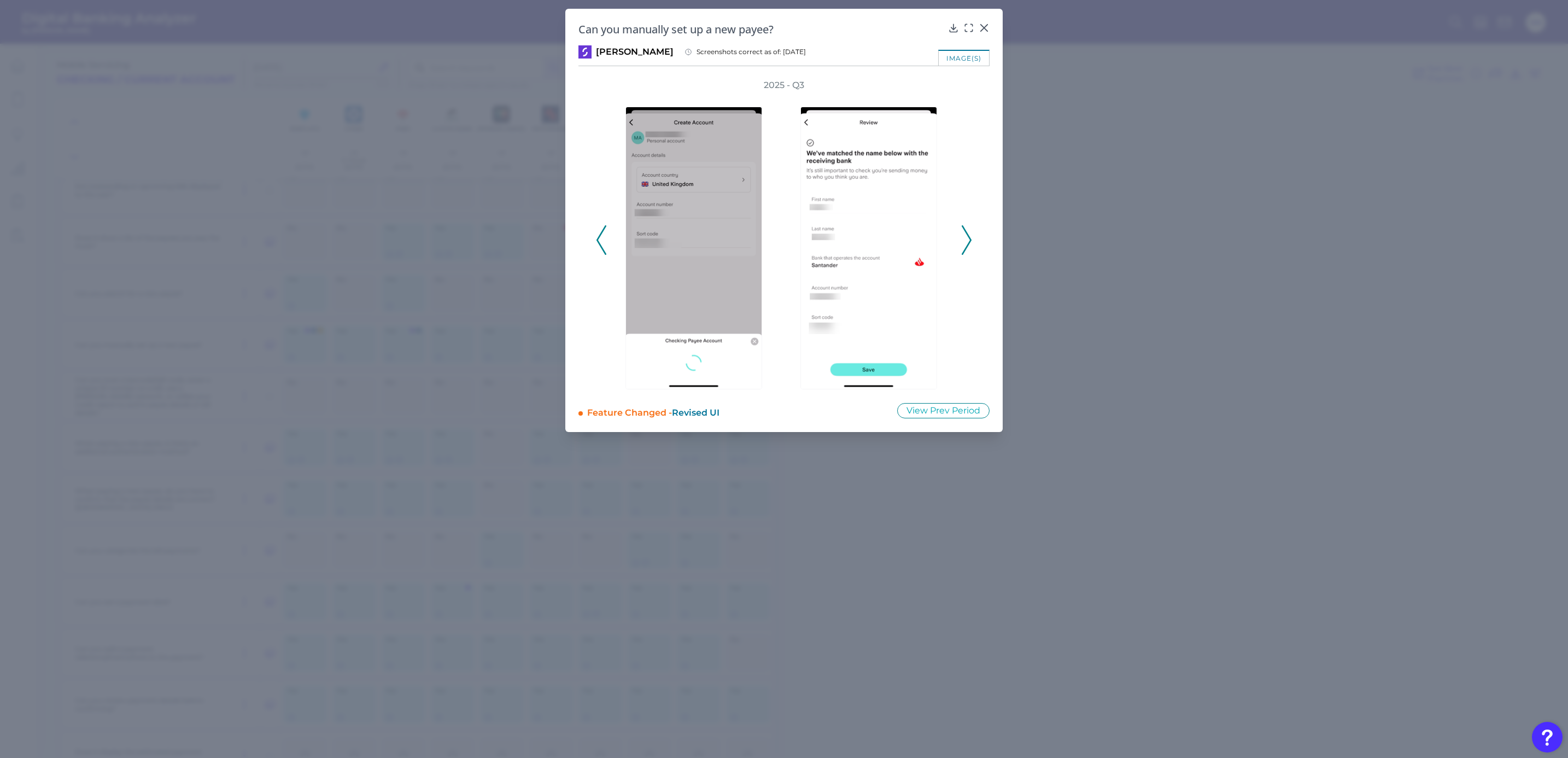
click at [968, 242] on icon at bounding box center [967, 240] width 10 height 30
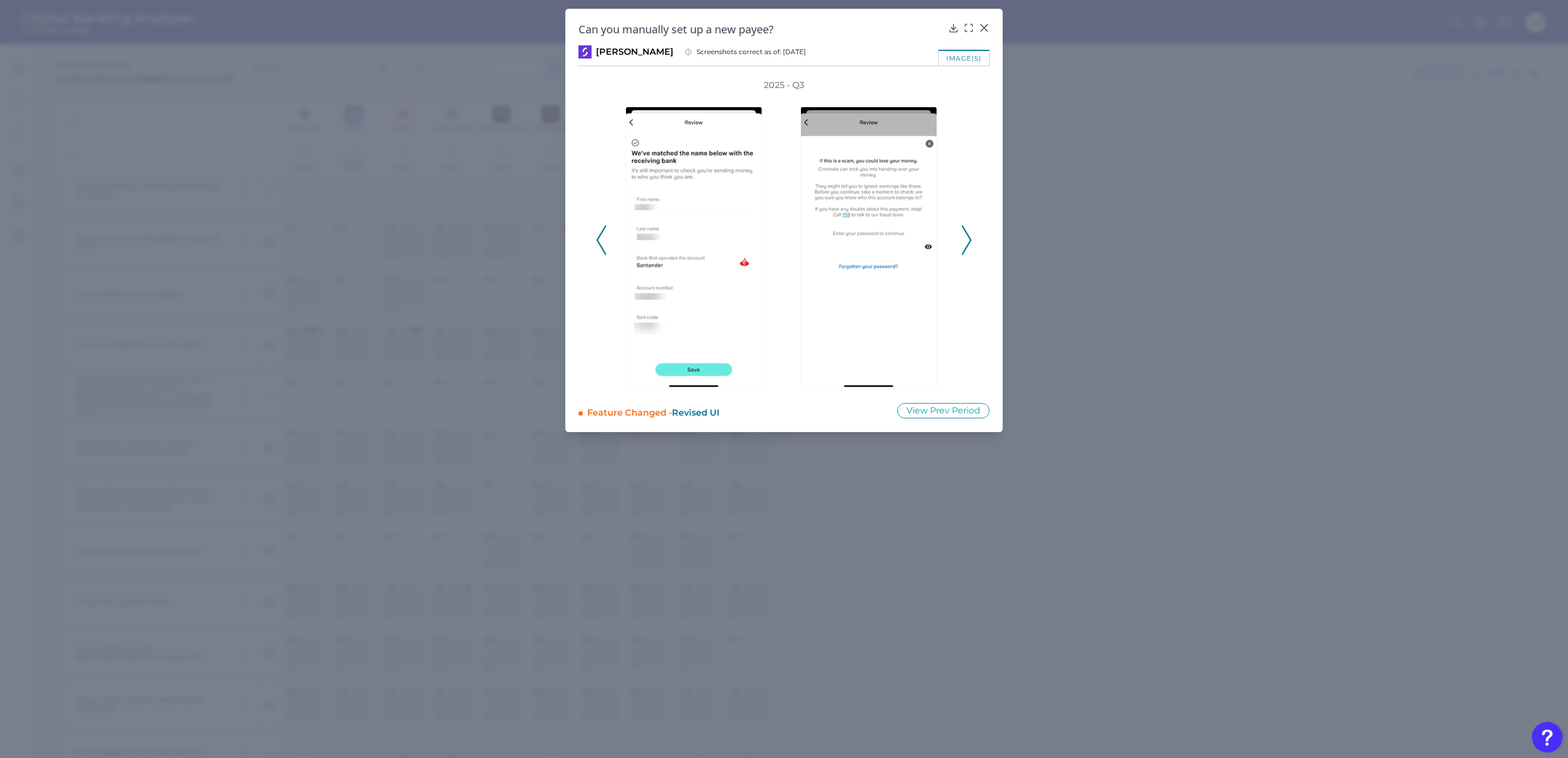
click at [968, 242] on icon at bounding box center [967, 240] width 10 height 30
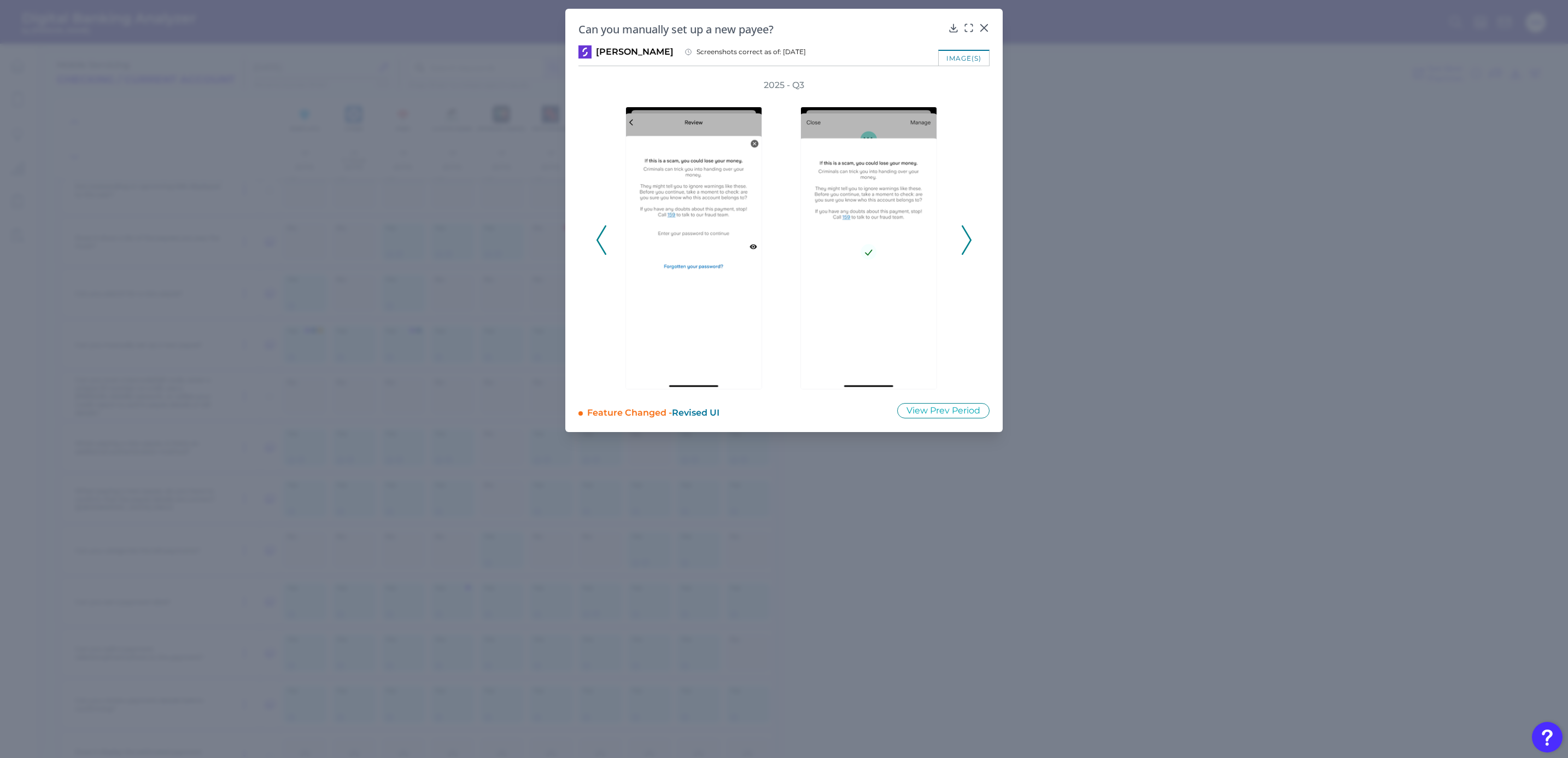
click at [968, 242] on icon at bounding box center [967, 240] width 10 height 30
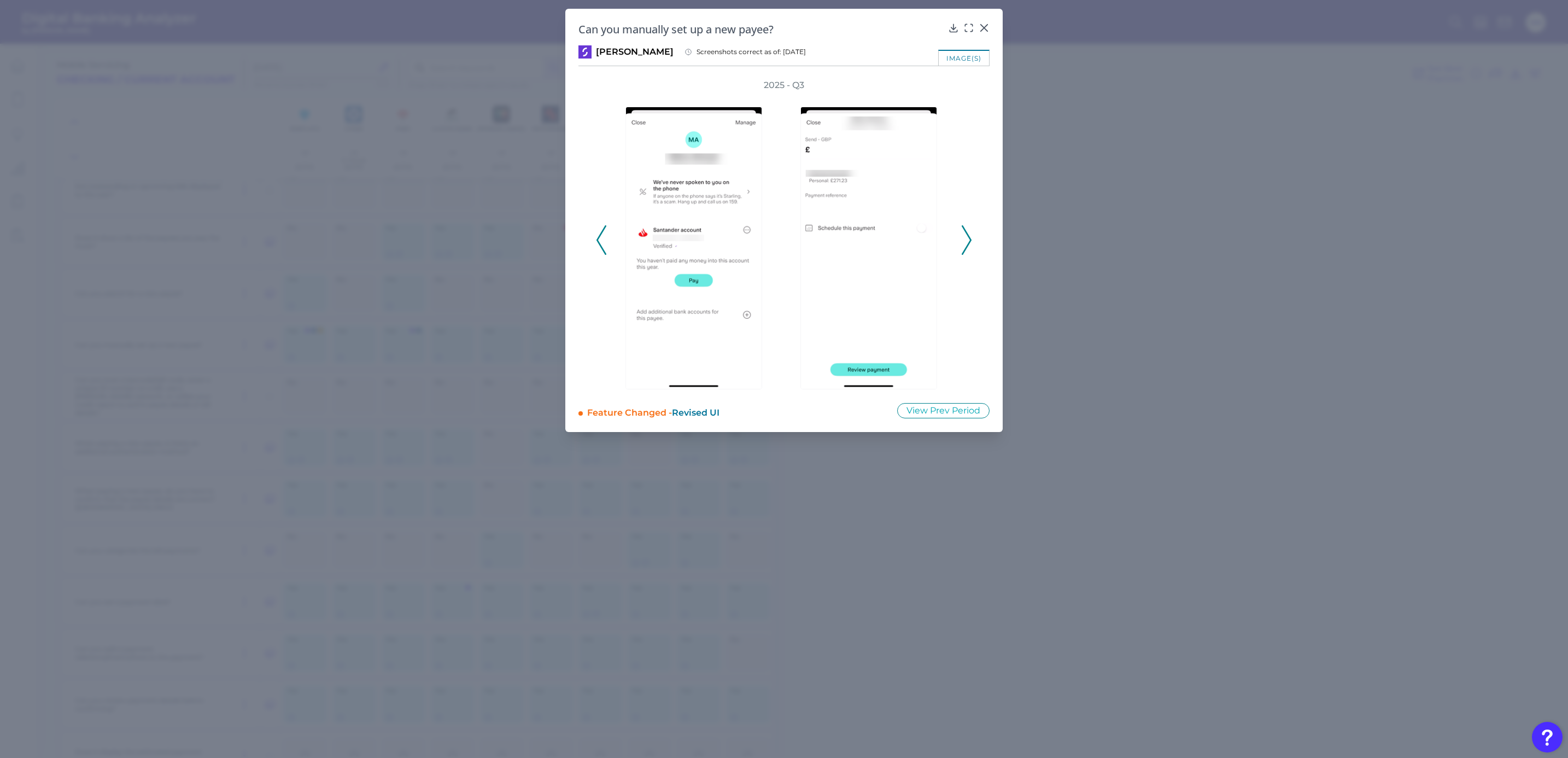
click at [968, 242] on icon at bounding box center [967, 240] width 10 height 30
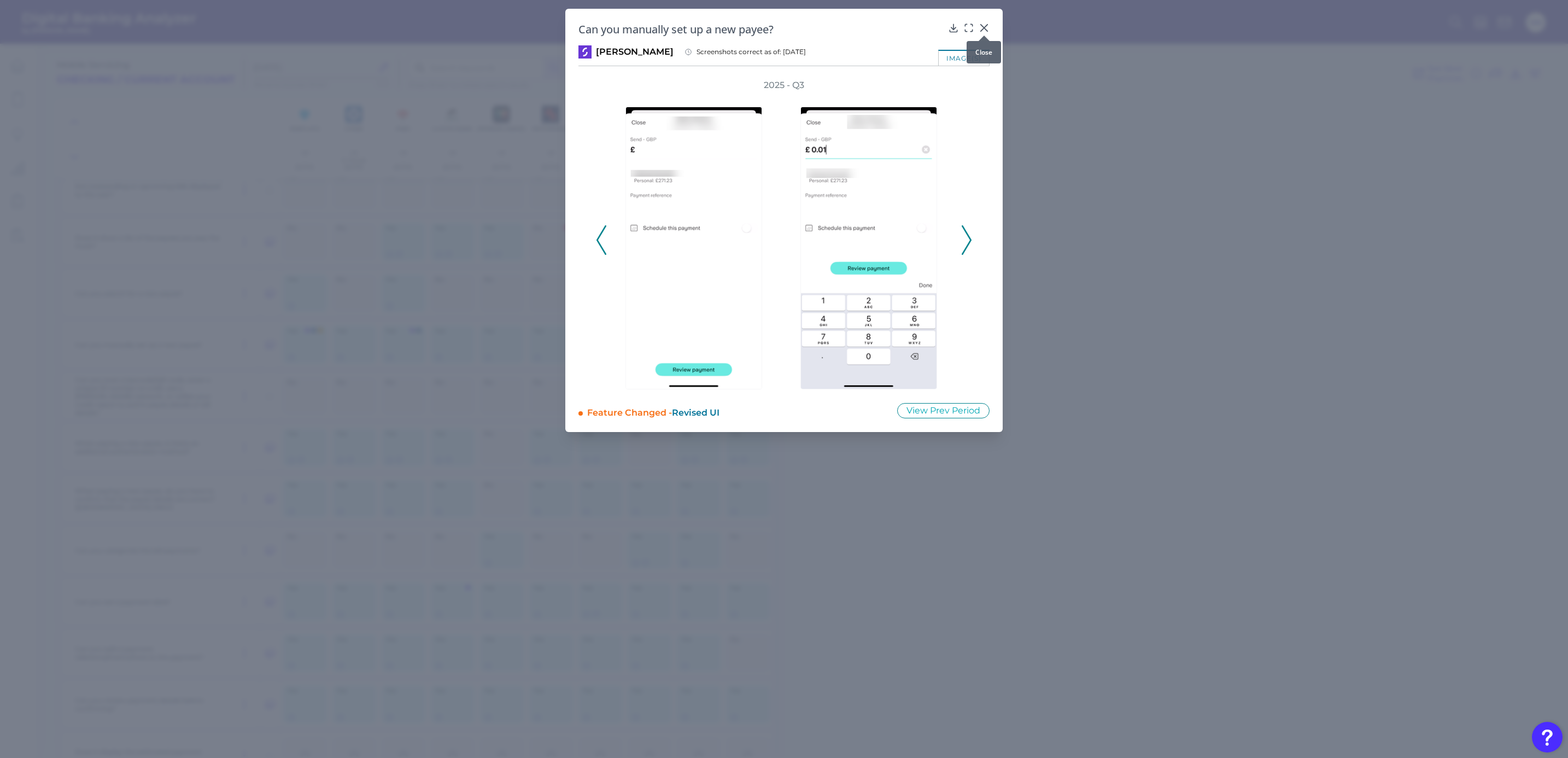
click at [980, 24] on icon at bounding box center [984, 28] width 11 height 11
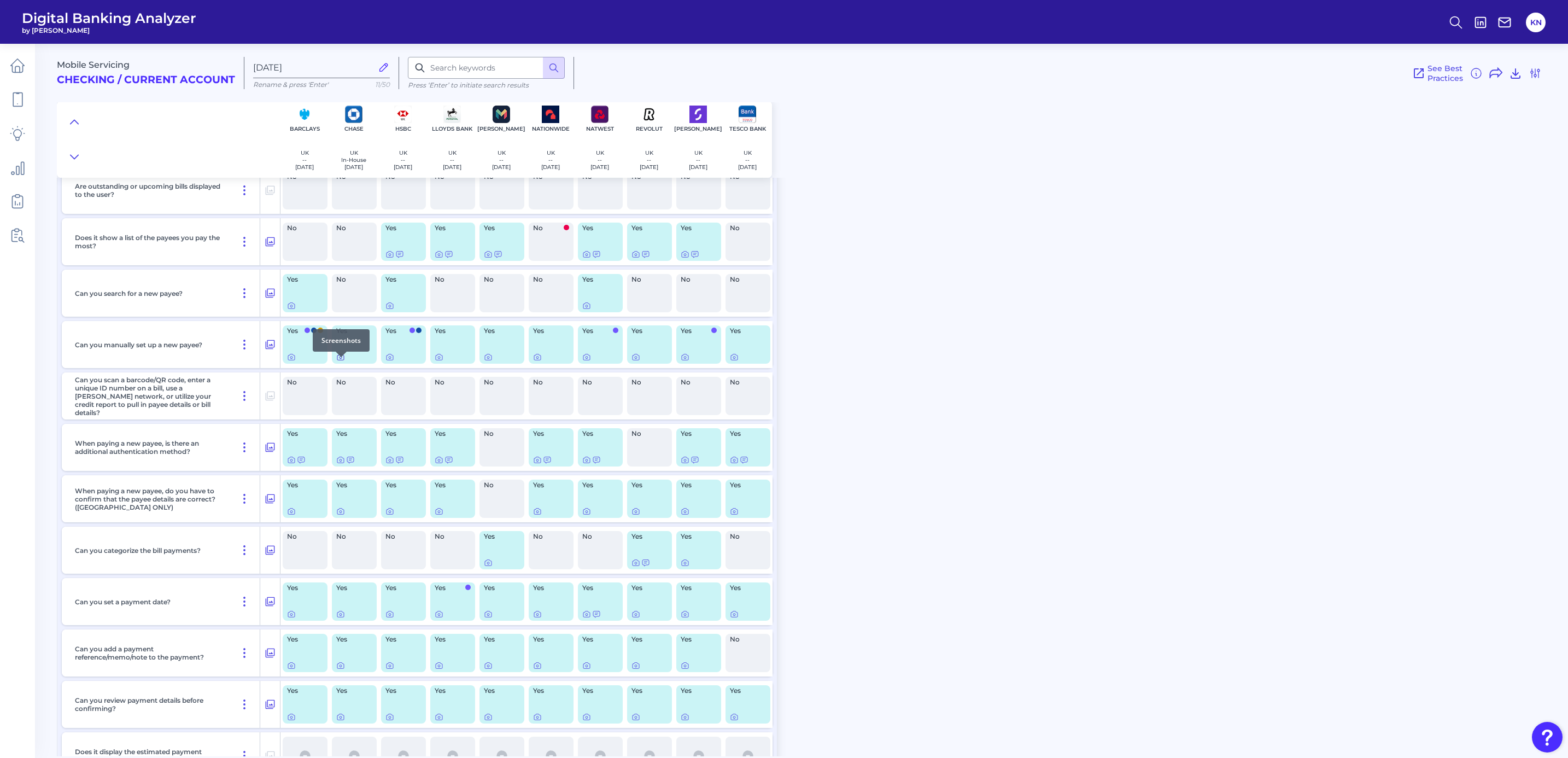
click at [338, 362] on icon at bounding box center [340, 357] width 9 height 9
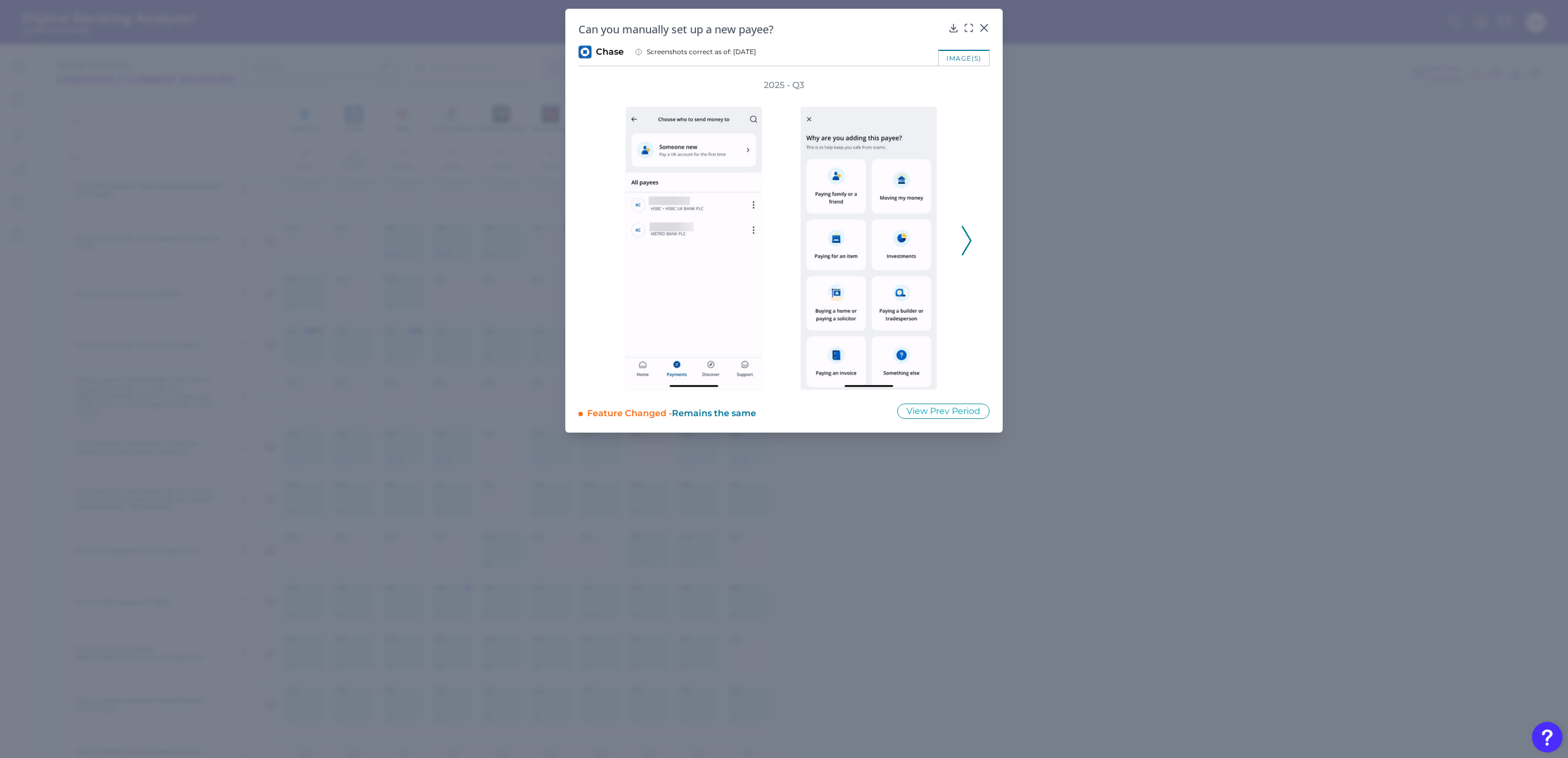
click at [962, 238] on icon at bounding box center [967, 240] width 10 height 30
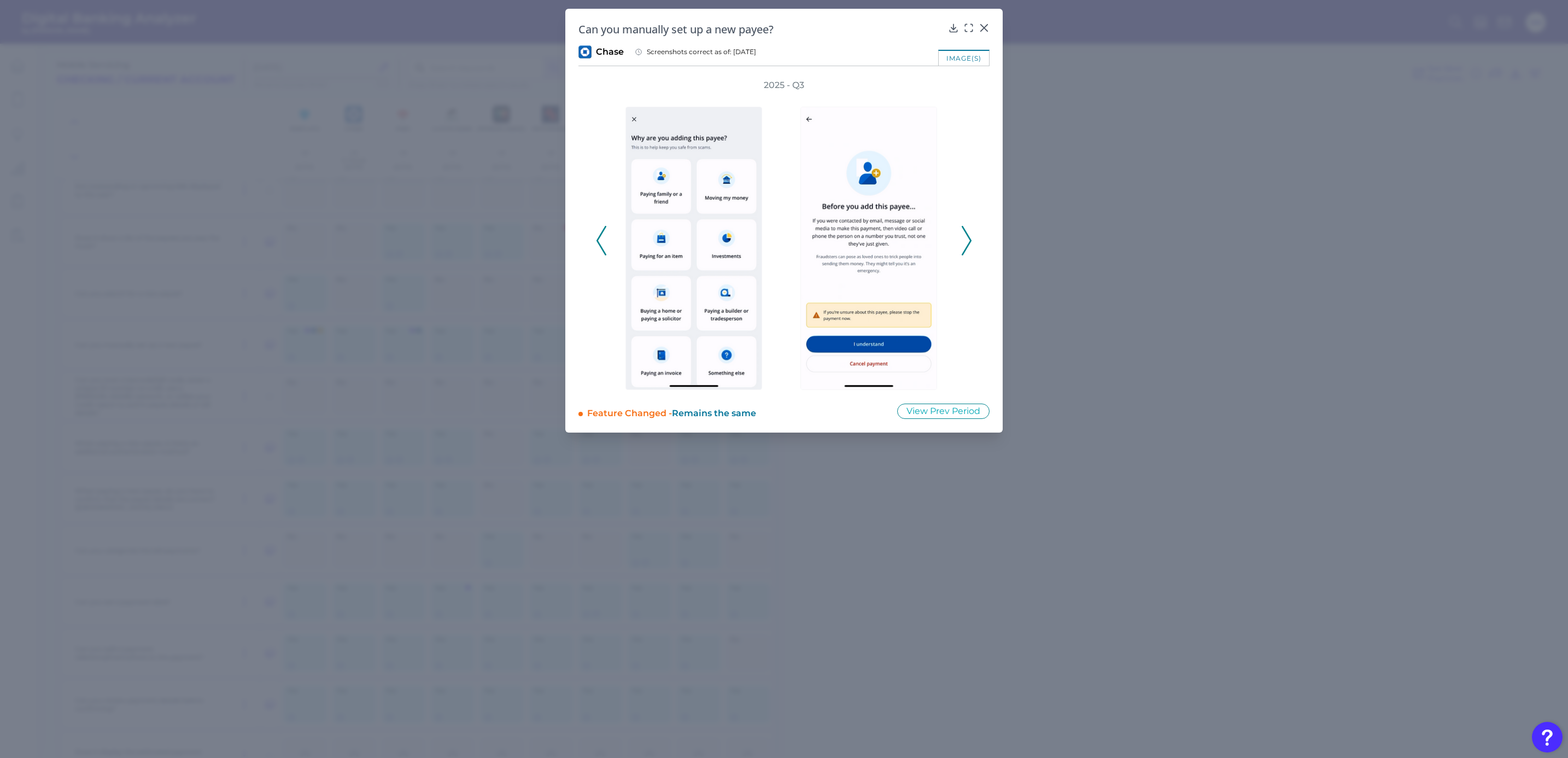
click at [964, 239] on icon at bounding box center [967, 240] width 10 height 30
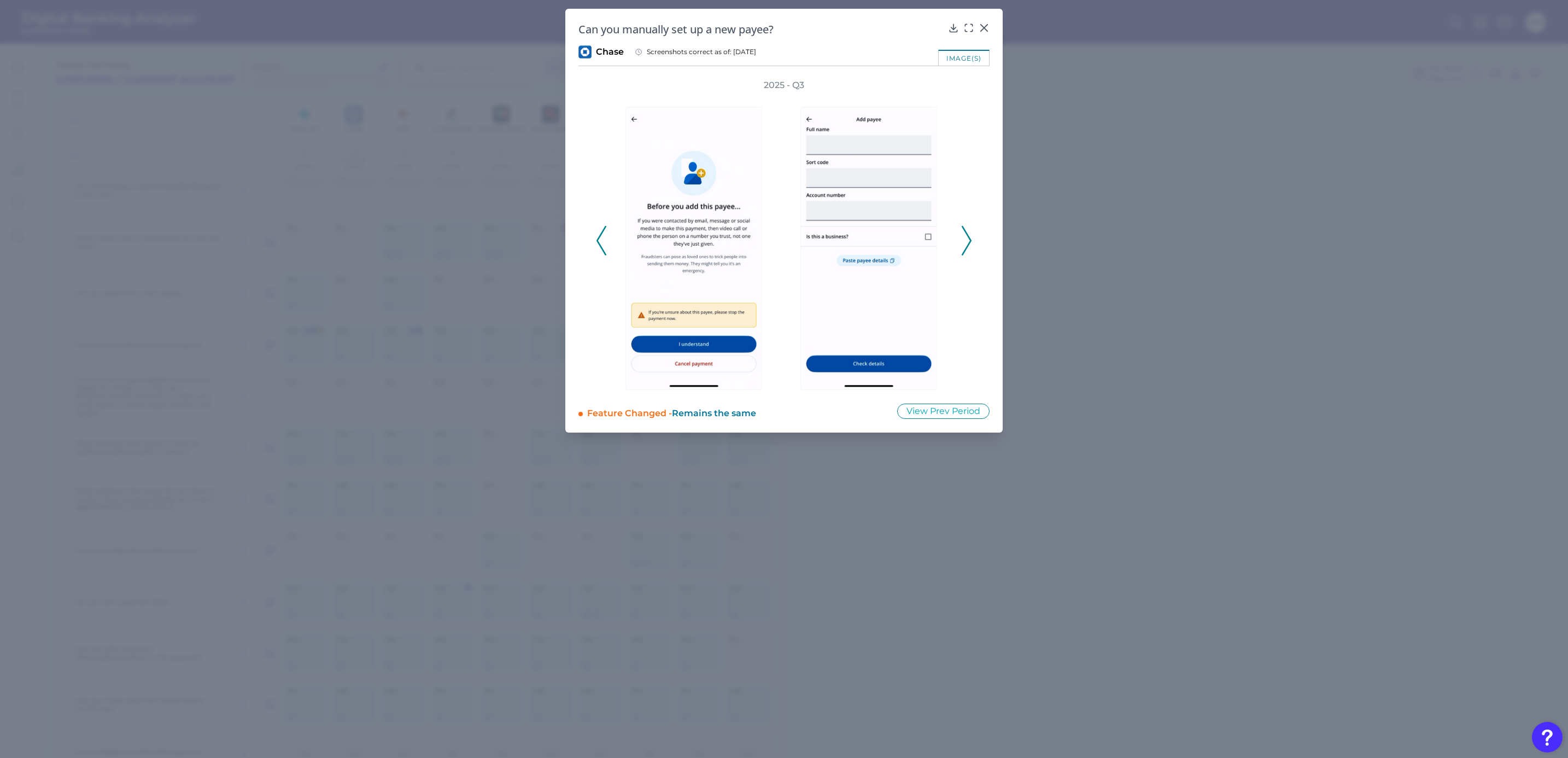
click at [964, 239] on icon at bounding box center [967, 240] width 10 height 30
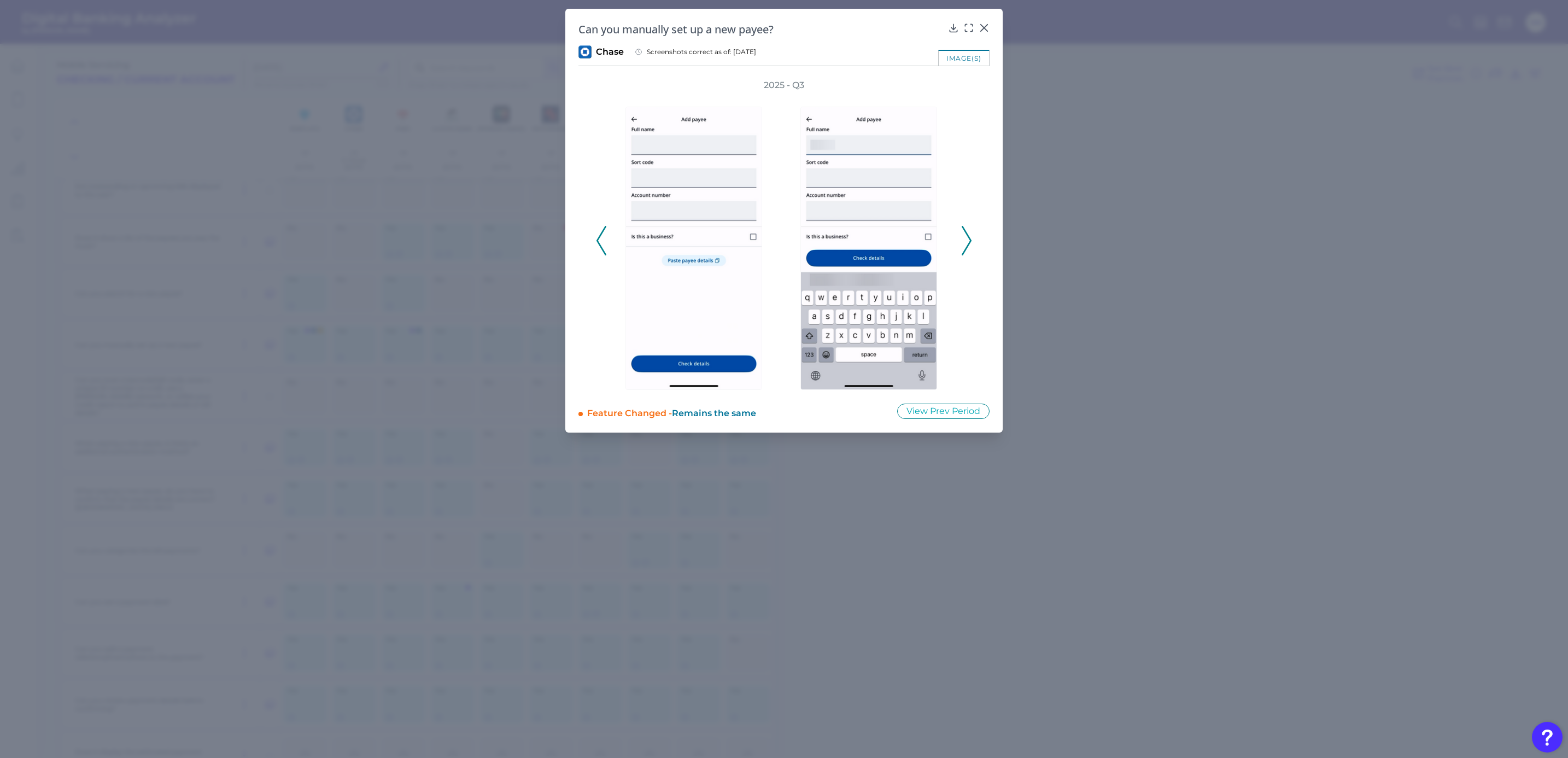
click at [964, 239] on icon at bounding box center [967, 240] width 10 height 30
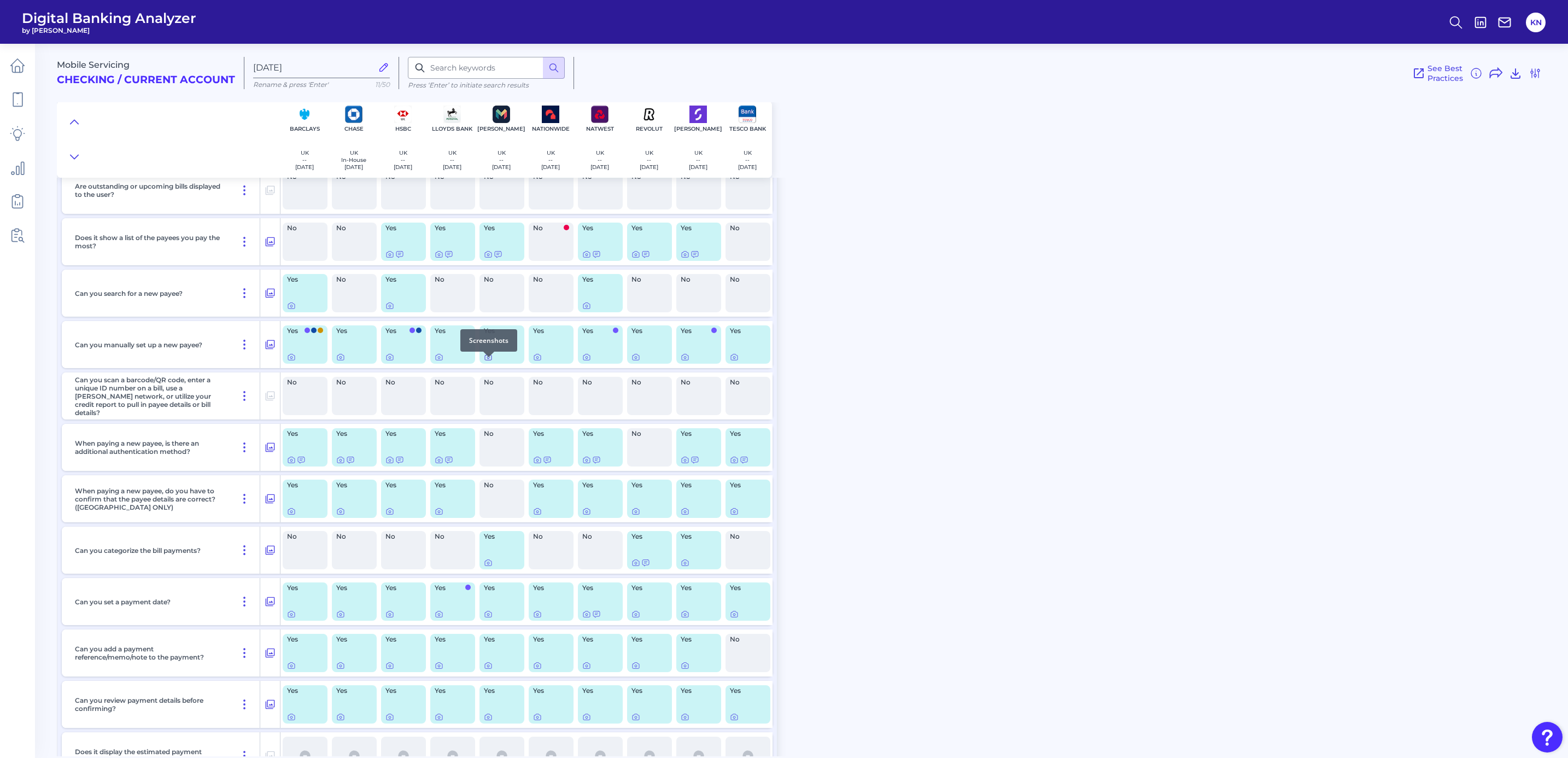
click at [486, 362] on icon at bounding box center [488, 357] width 9 height 9
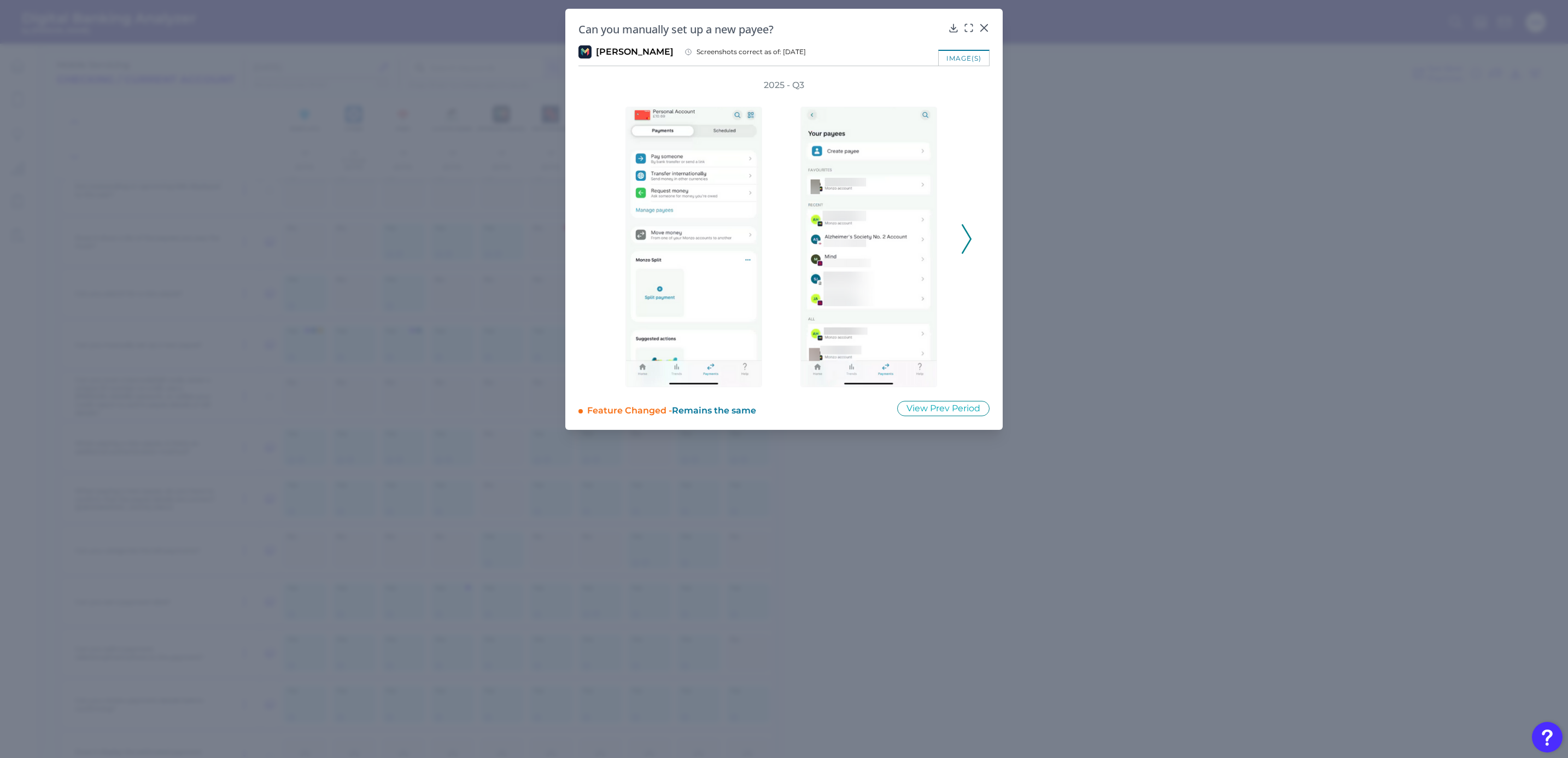
click at [965, 238] on icon at bounding box center [967, 239] width 10 height 30
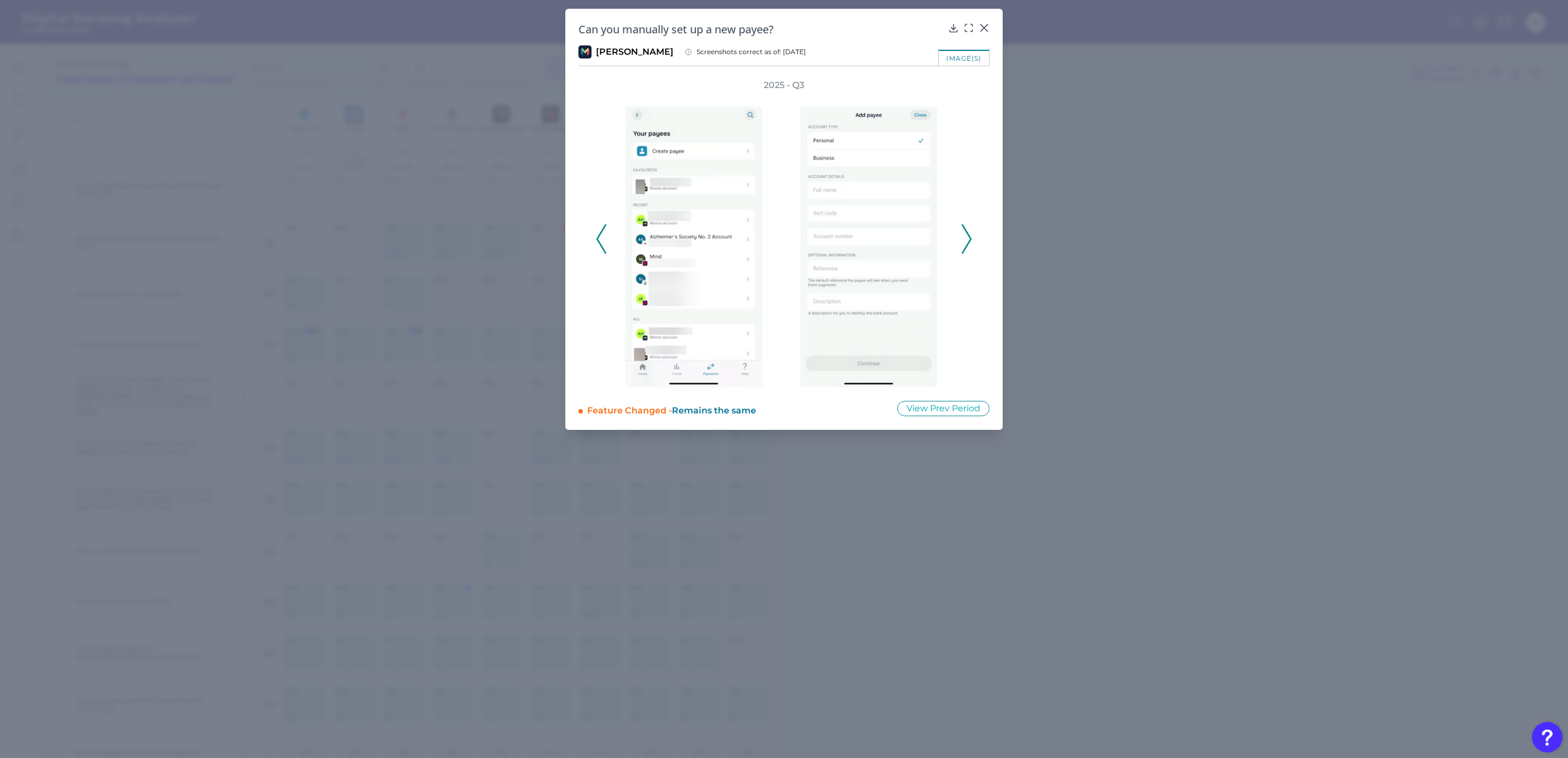
click at [965, 238] on icon at bounding box center [967, 239] width 10 height 30
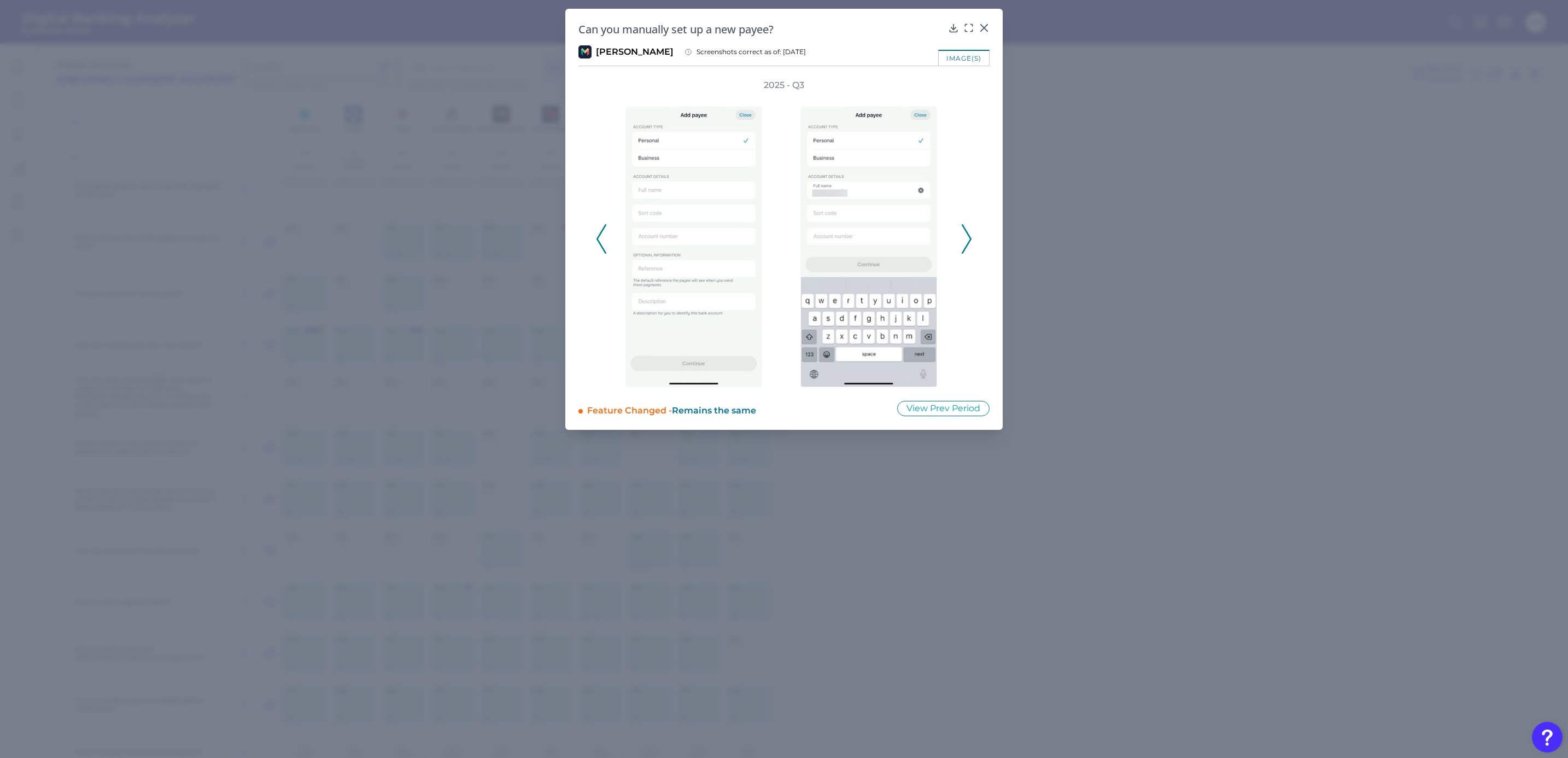
click at [965, 238] on icon at bounding box center [967, 239] width 10 height 30
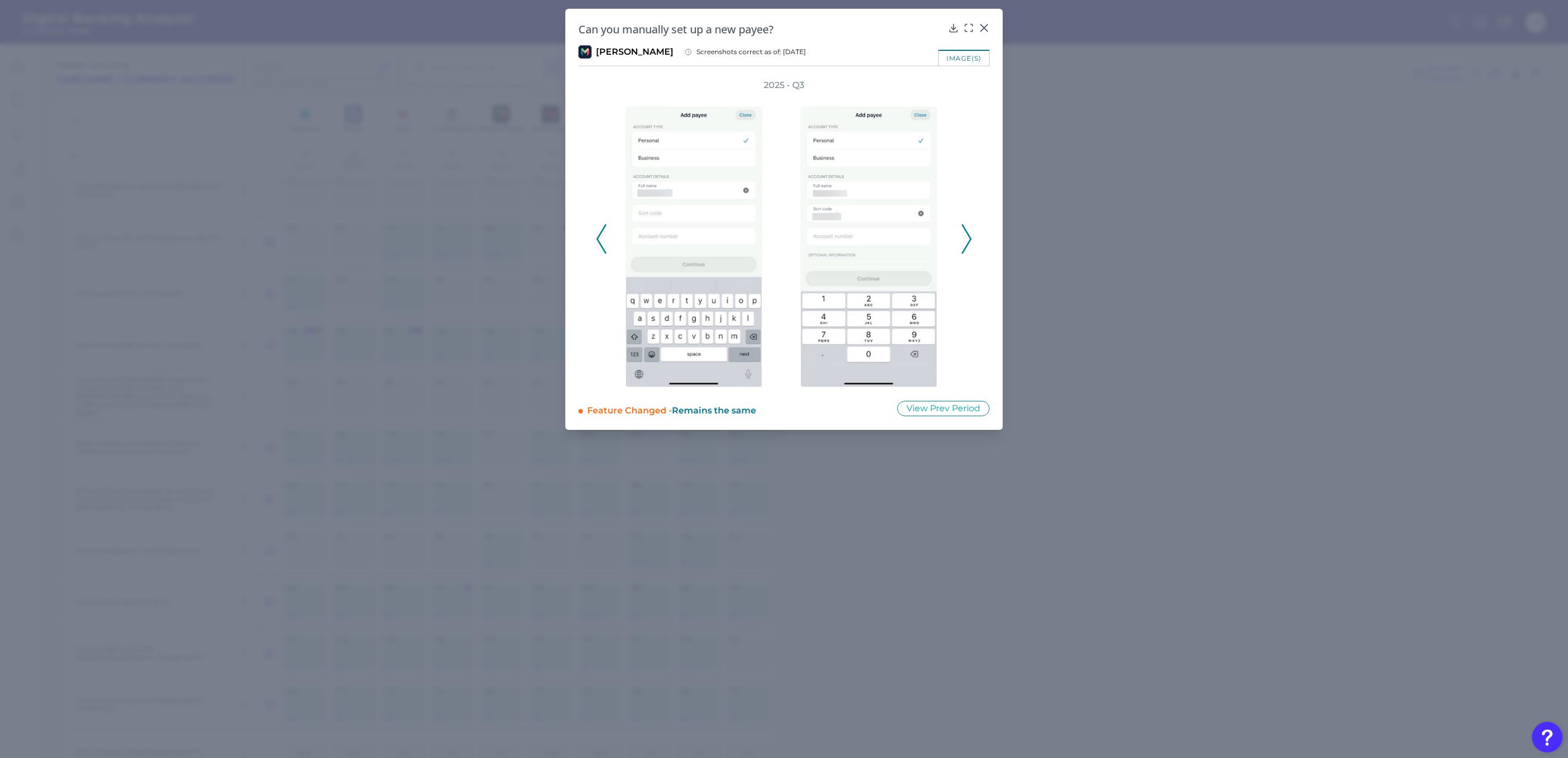
click at [965, 238] on icon at bounding box center [967, 239] width 10 height 30
click at [966, 238] on icon at bounding box center [967, 239] width 10 height 30
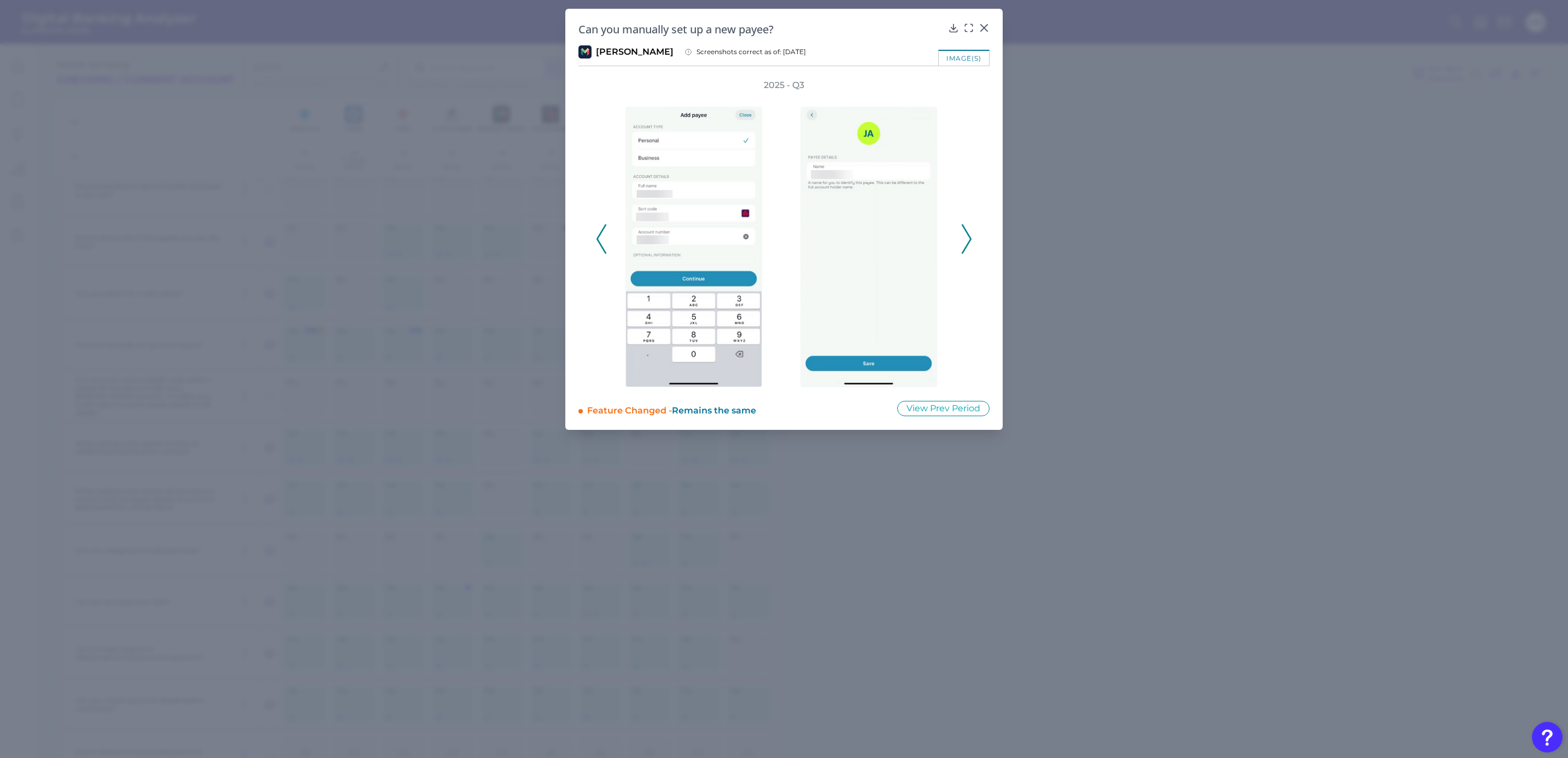
click at [966, 238] on icon at bounding box center [967, 239] width 10 height 30
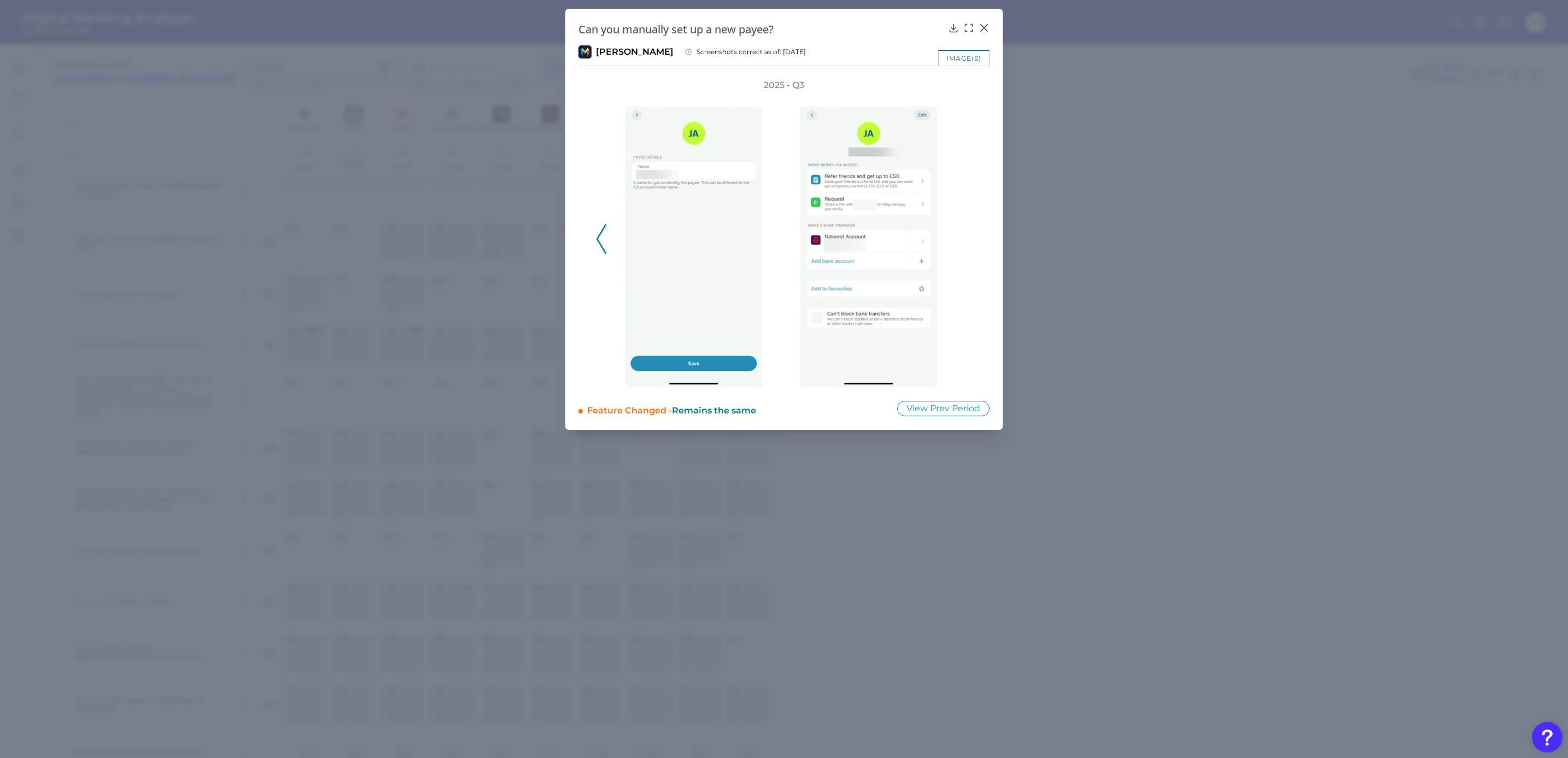
click at [968, 239] on div "2025 - Q3" at bounding box center [784, 233] width 376 height 308
click at [961, 241] on div "2025 - Q3" at bounding box center [784, 233] width 376 height 308
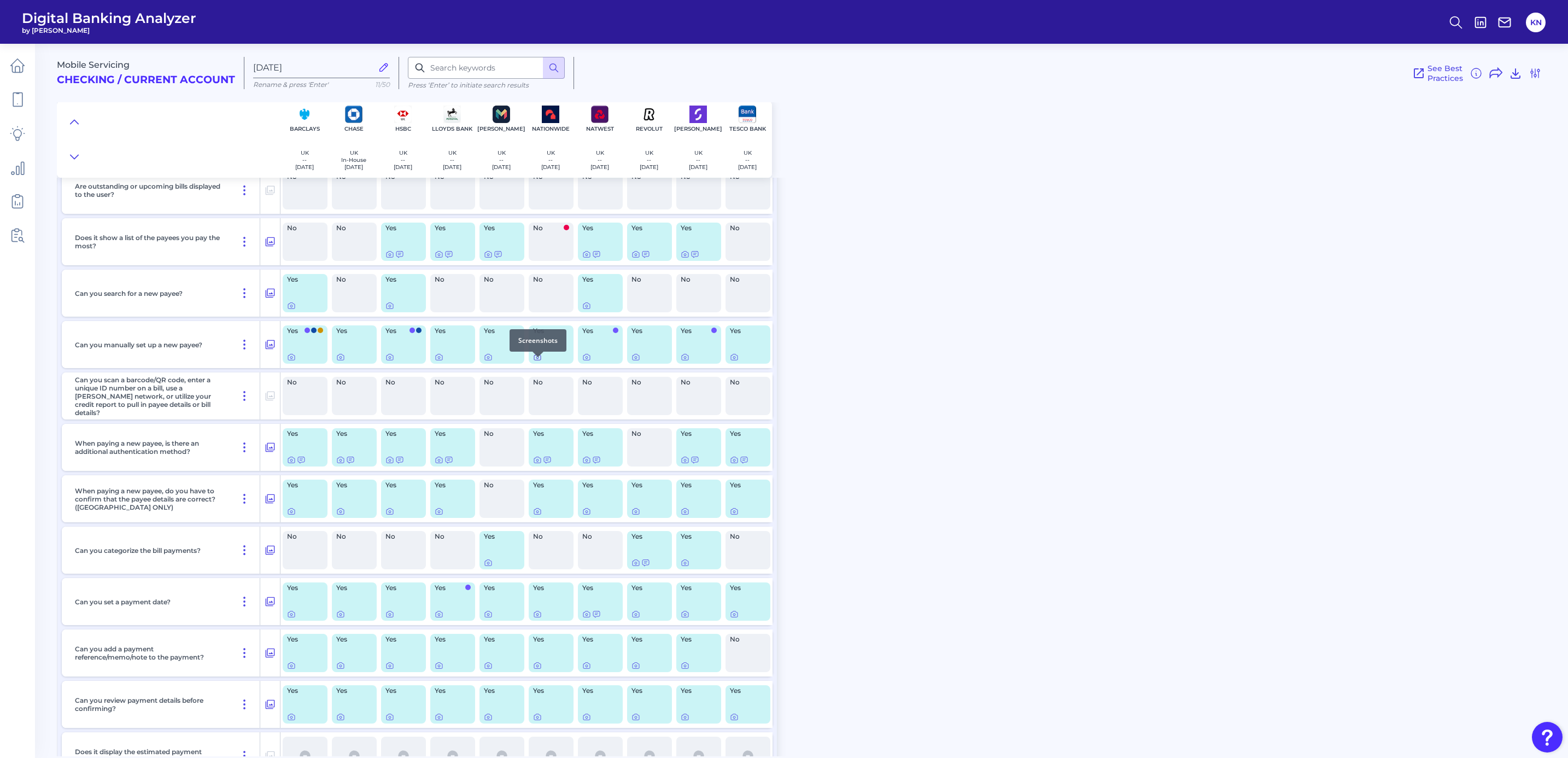
click at [535, 362] on icon at bounding box center [537, 357] width 9 height 9
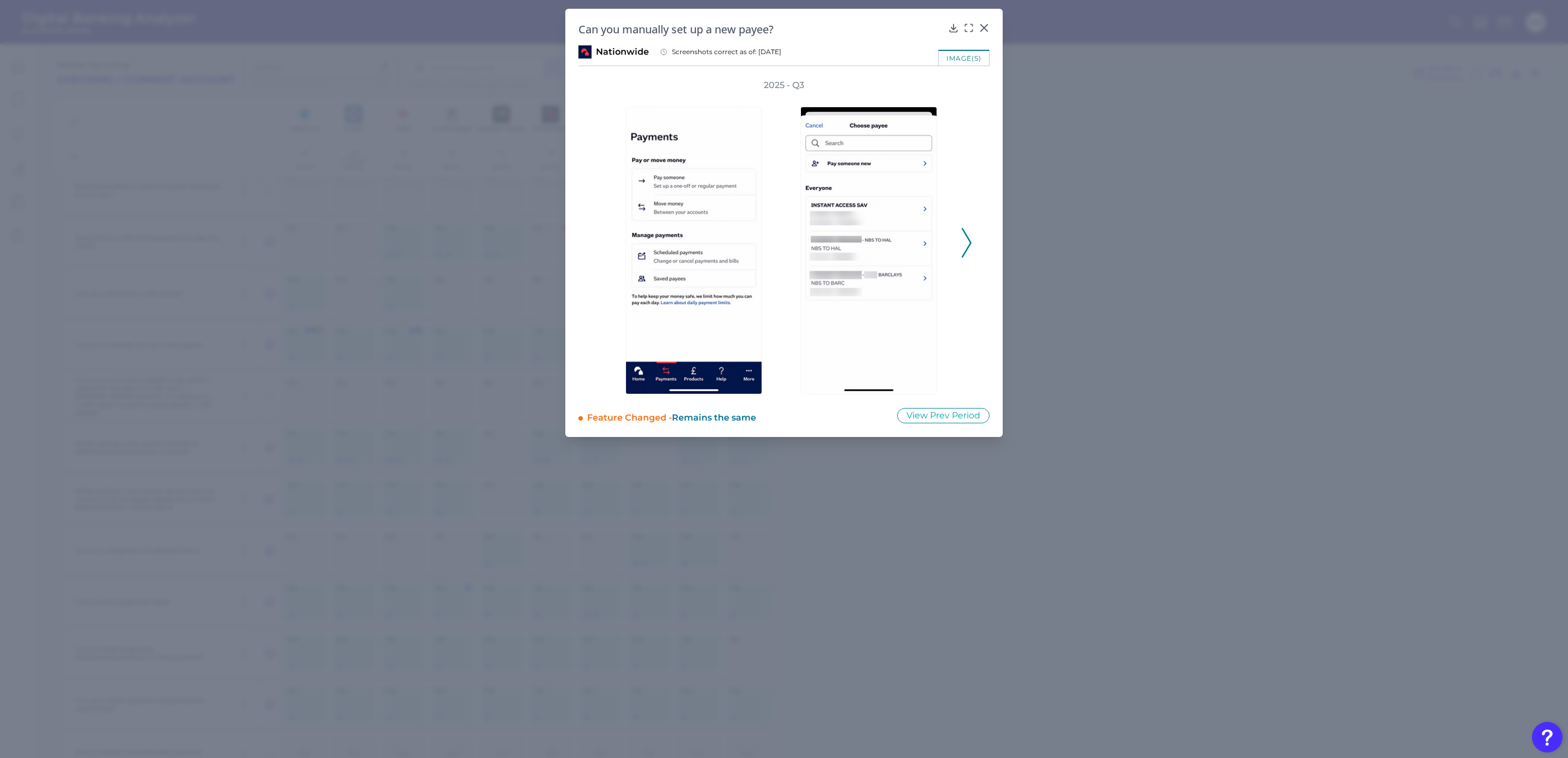
click at [967, 248] on polyline at bounding box center [966, 242] width 8 height 28
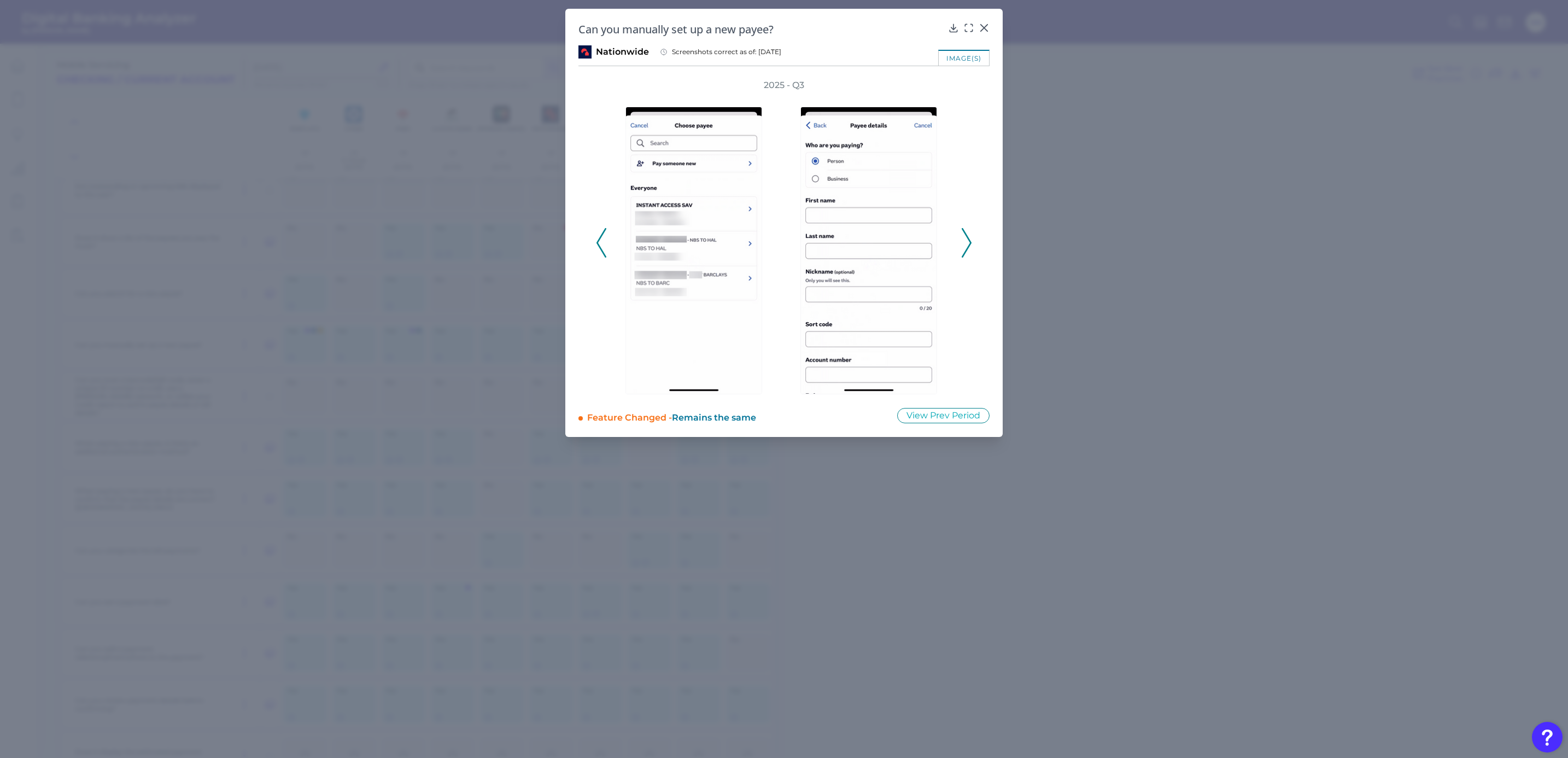
click at [967, 248] on polyline at bounding box center [966, 242] width 8 height 28
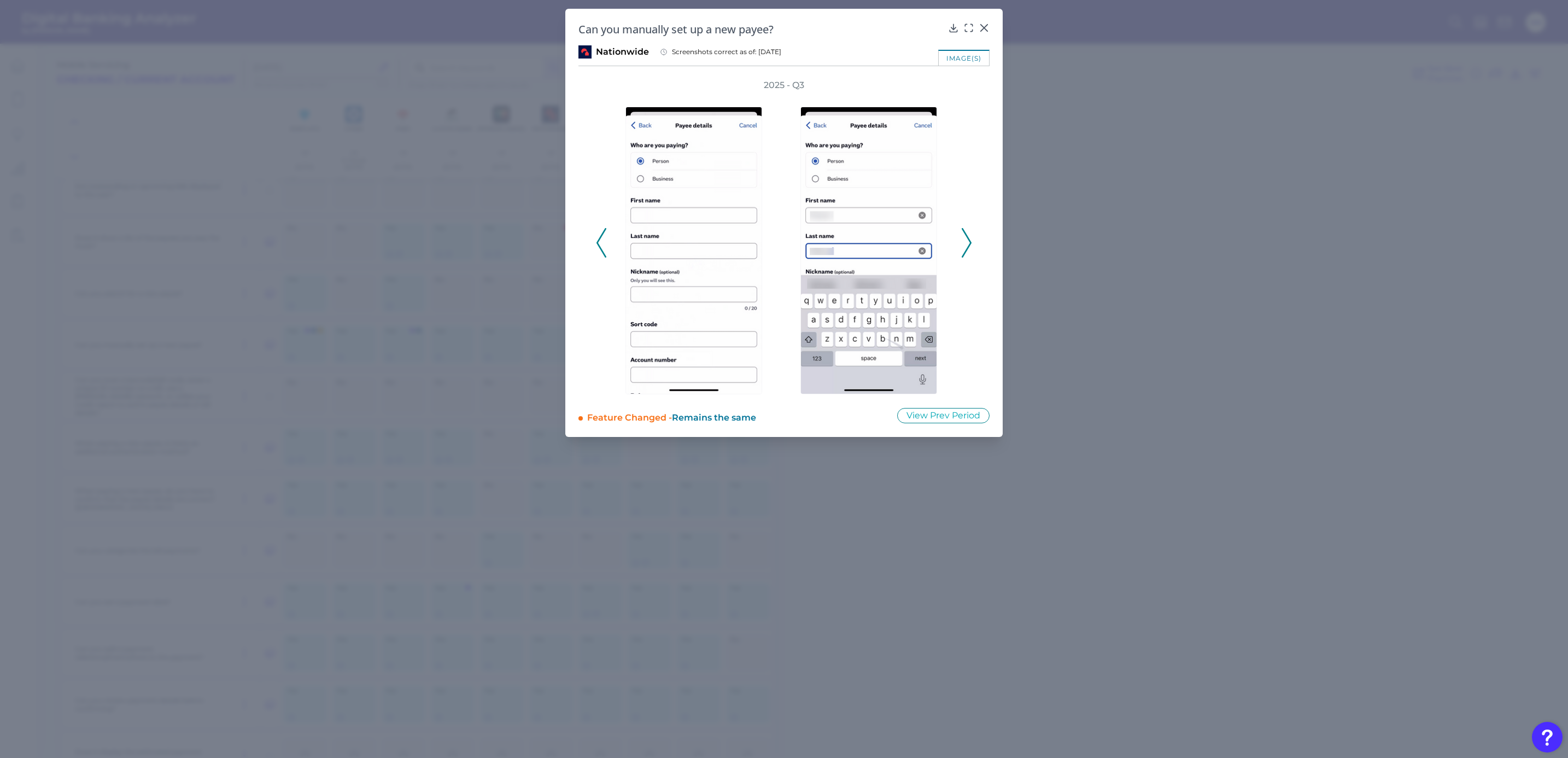
click at [967, 248] on polyline at bounding box center [966, 242] width 8 height 28
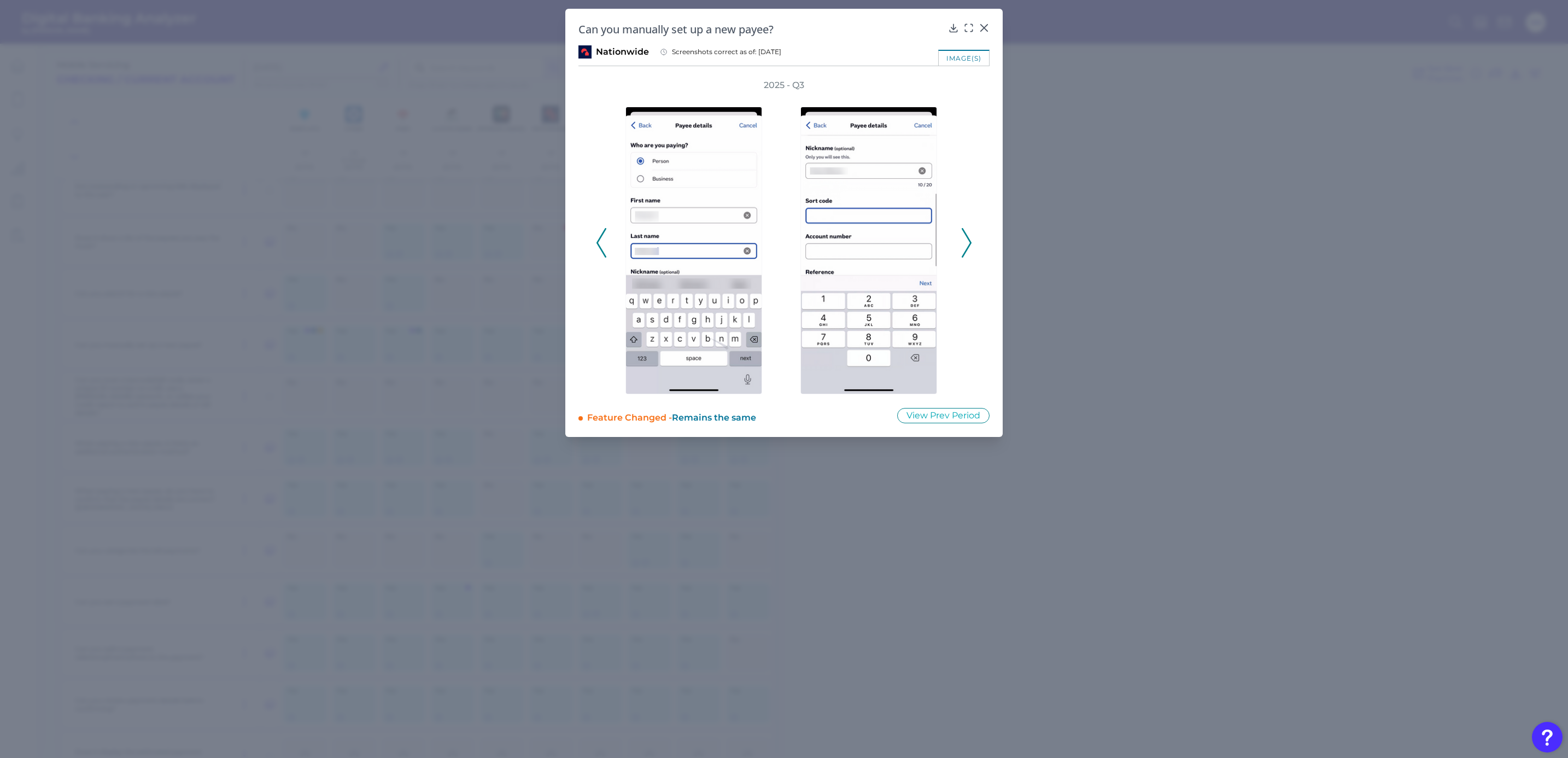
click at [967, 247] on icon at bounding box center [967, 243] width 10 height 30
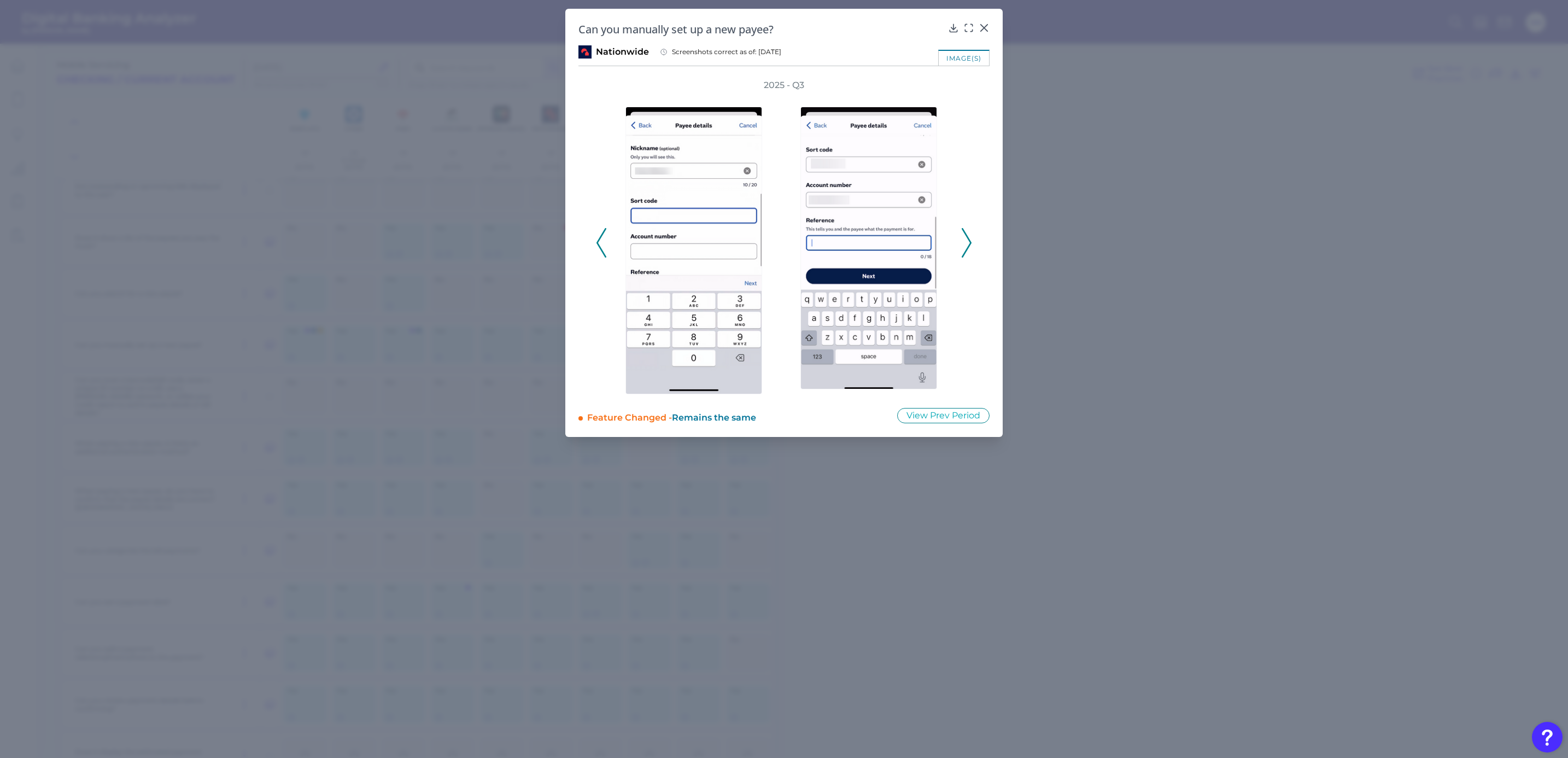
click at [967, 247] on icon at bounding box center [967, 243] width 10 height 30
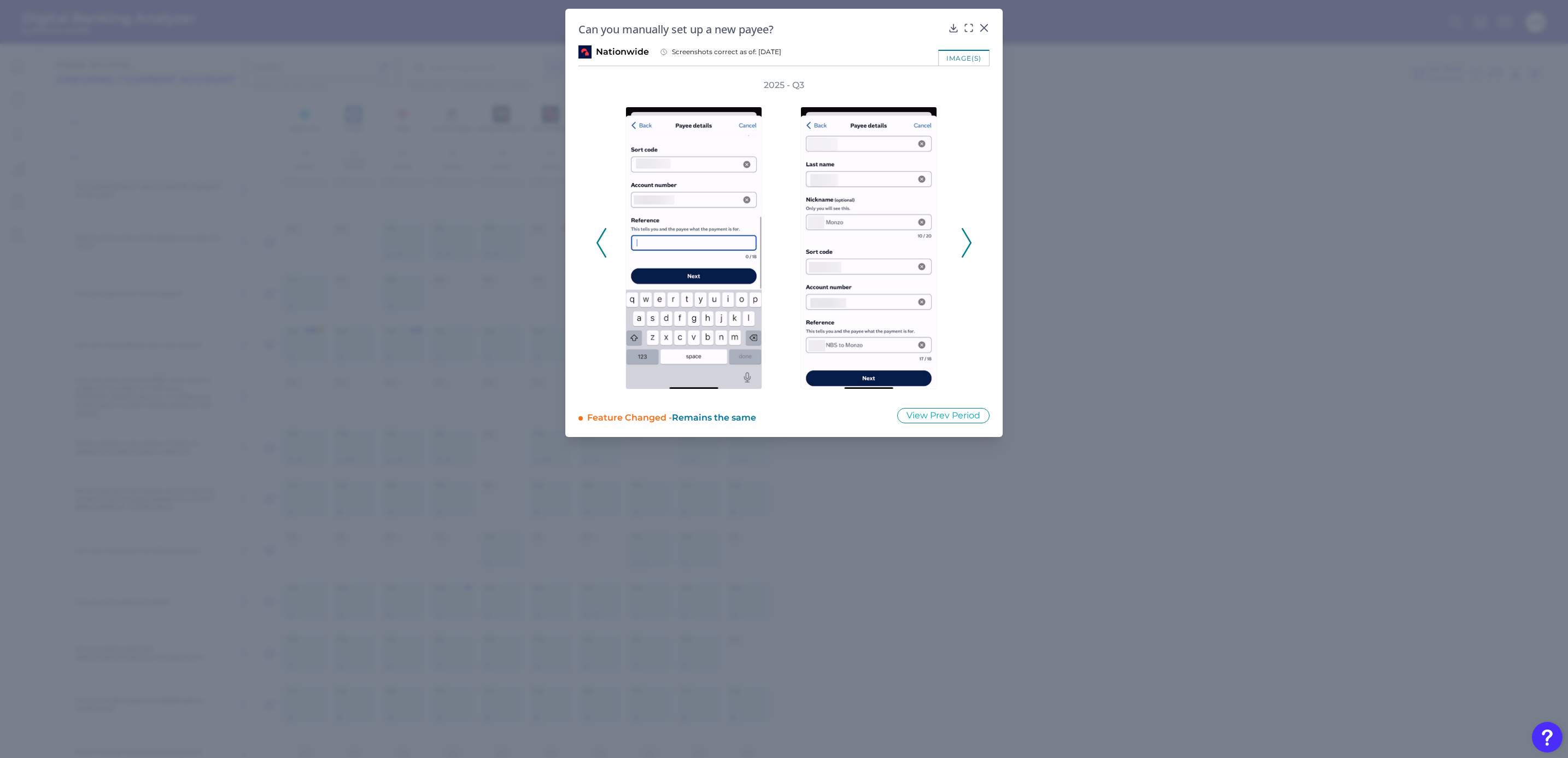
click at [967, 247] on icon at bounding box center [967, 243] width 10 height 30
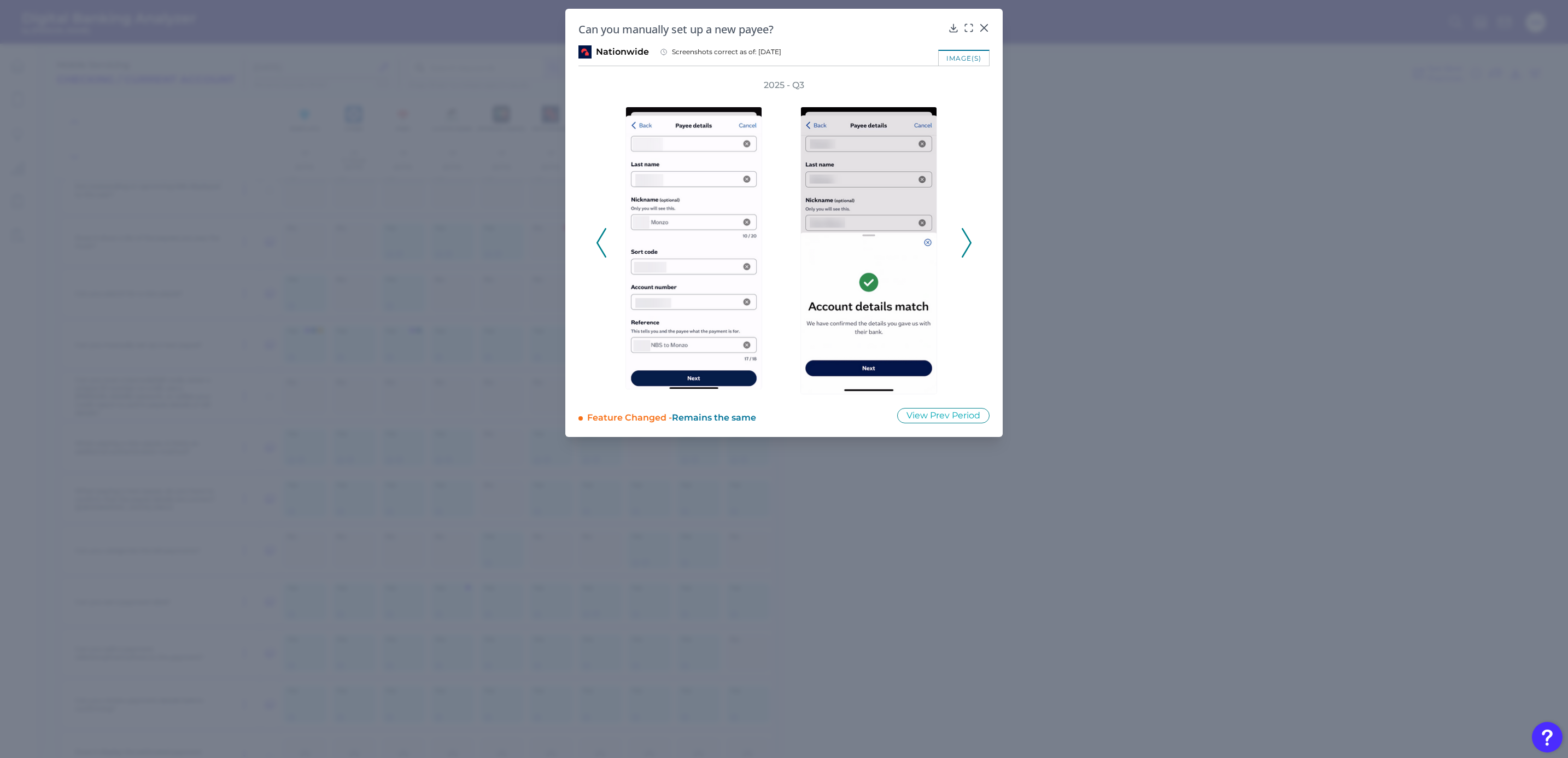
click at [967, 247] on icon at bounding box center [967, 243] width 10 height 30
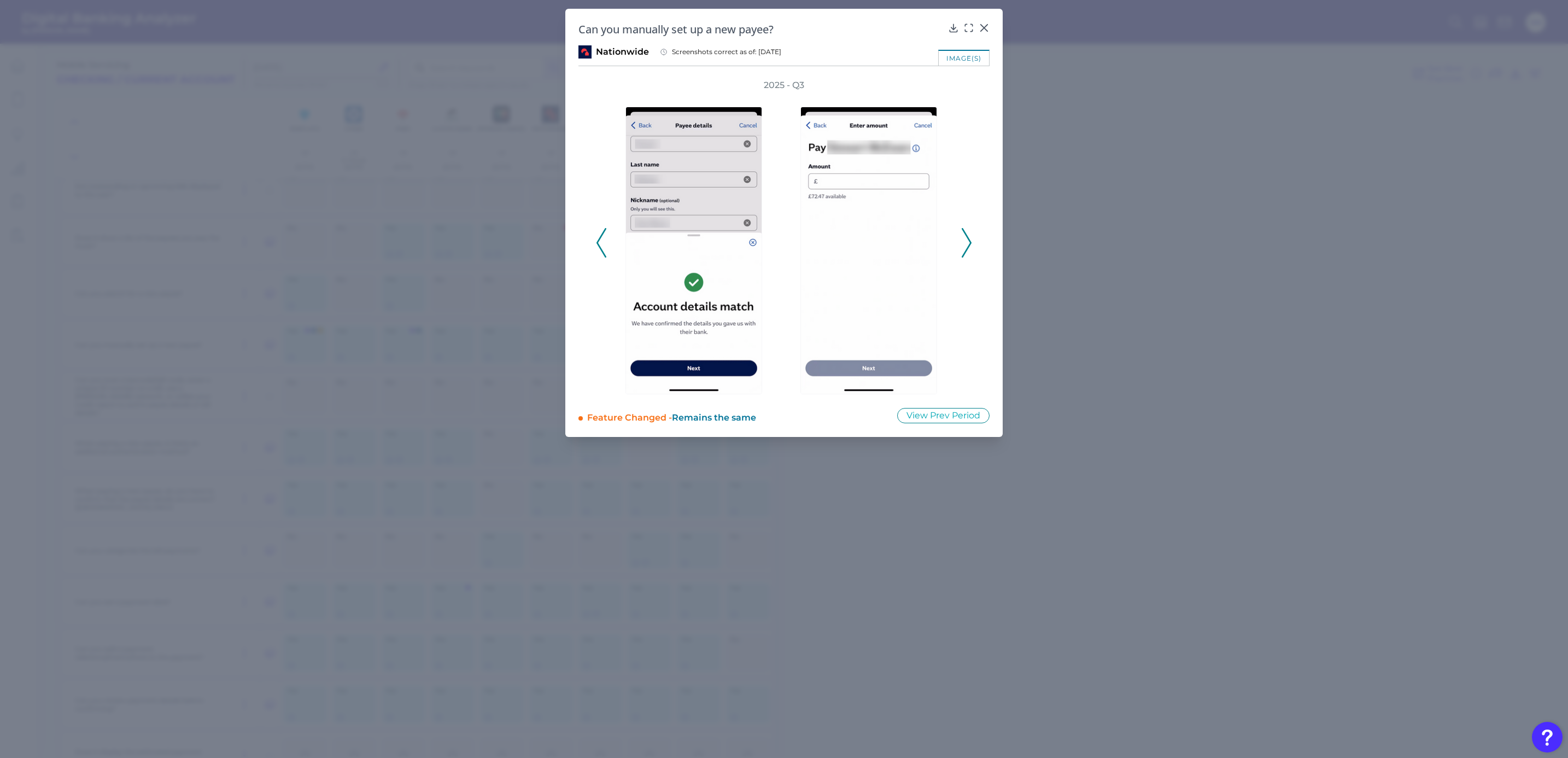
click at [967, 247] on icon at bounding box center [967, 243] width 10 height 30
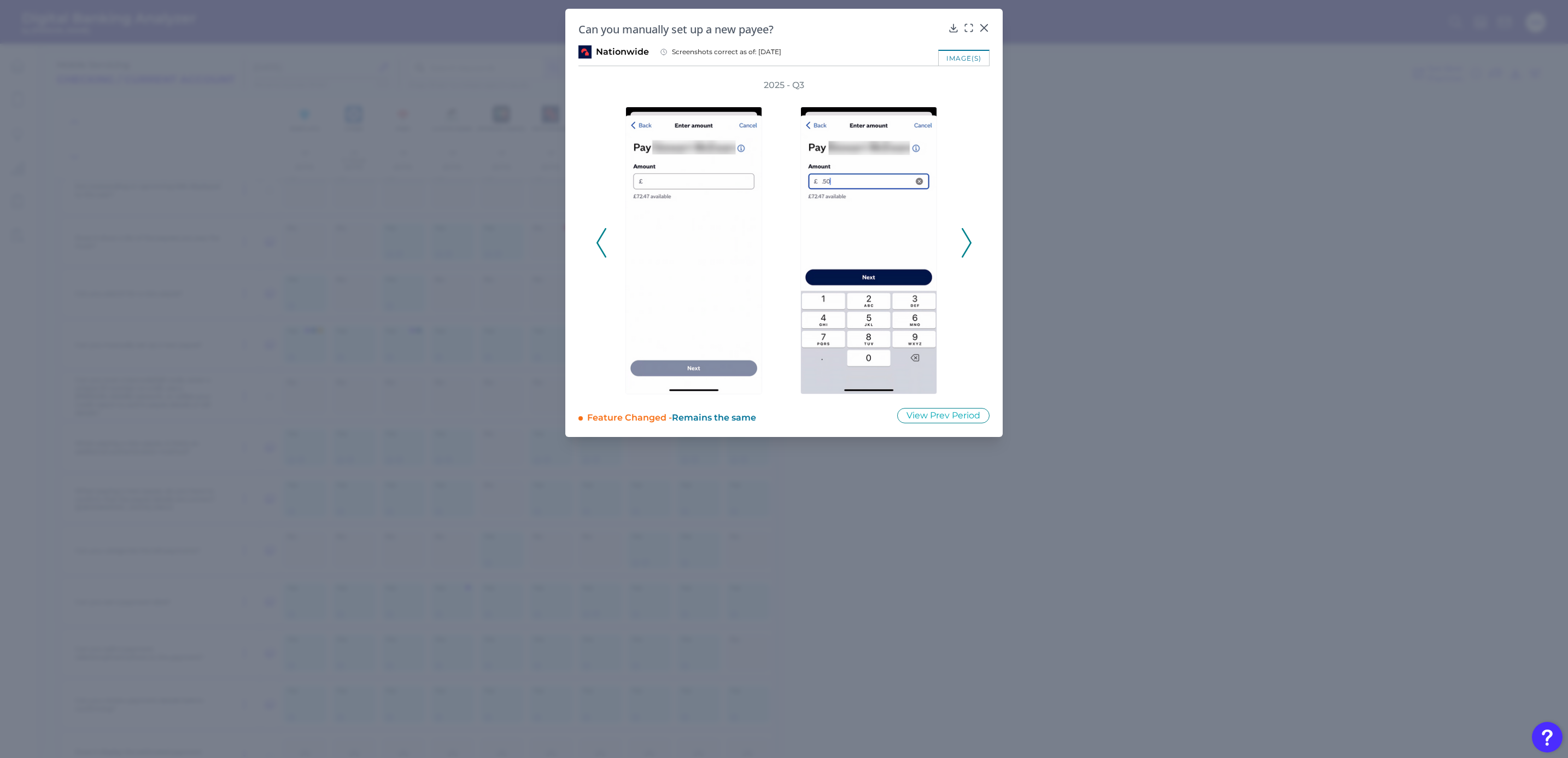
click at [967, 247] on icon at bounding box center [967, 243] width 10 height 30
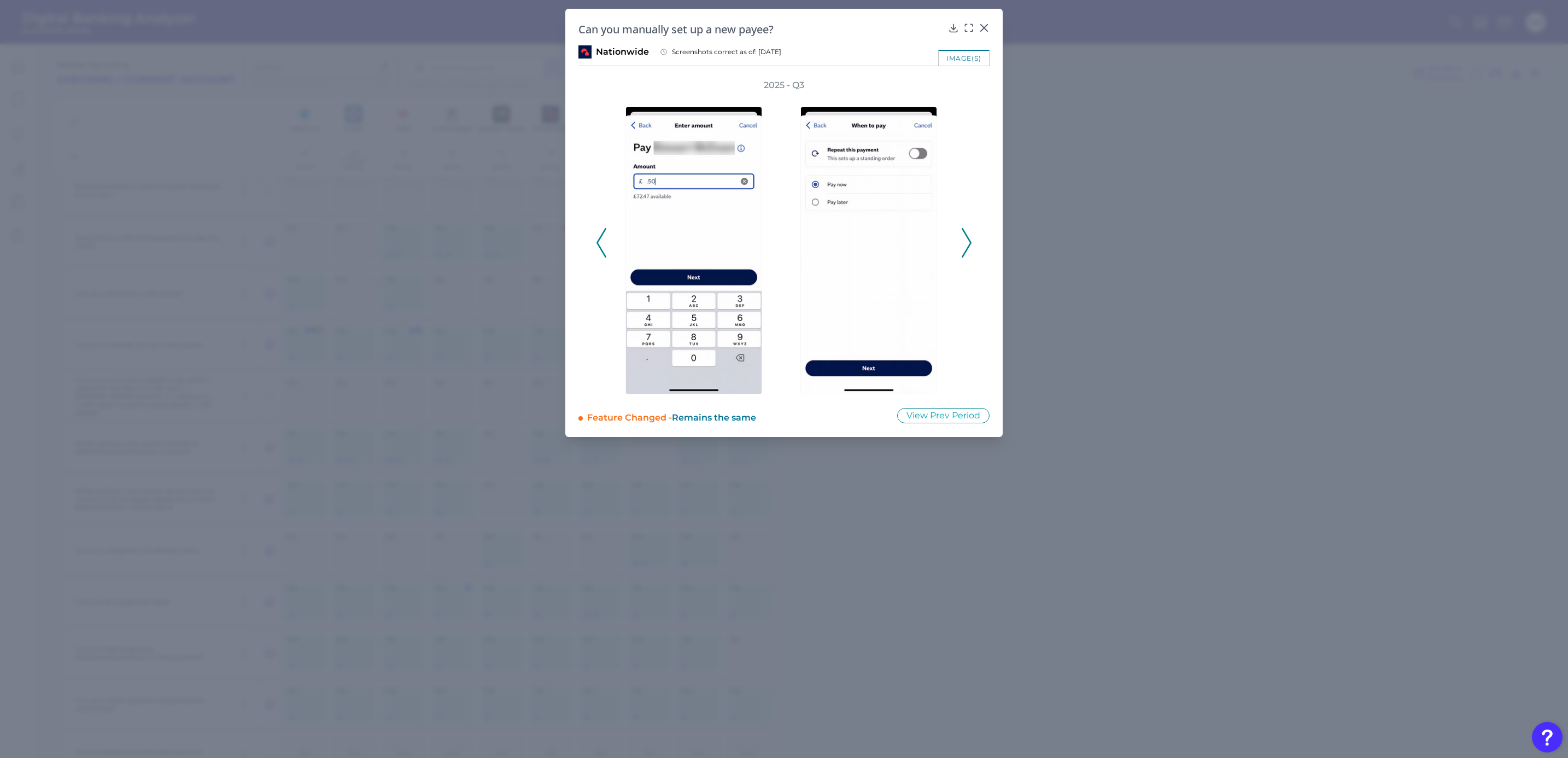
click at [967, 247] on icon at bounding box center [967, 243] width 10 height 30
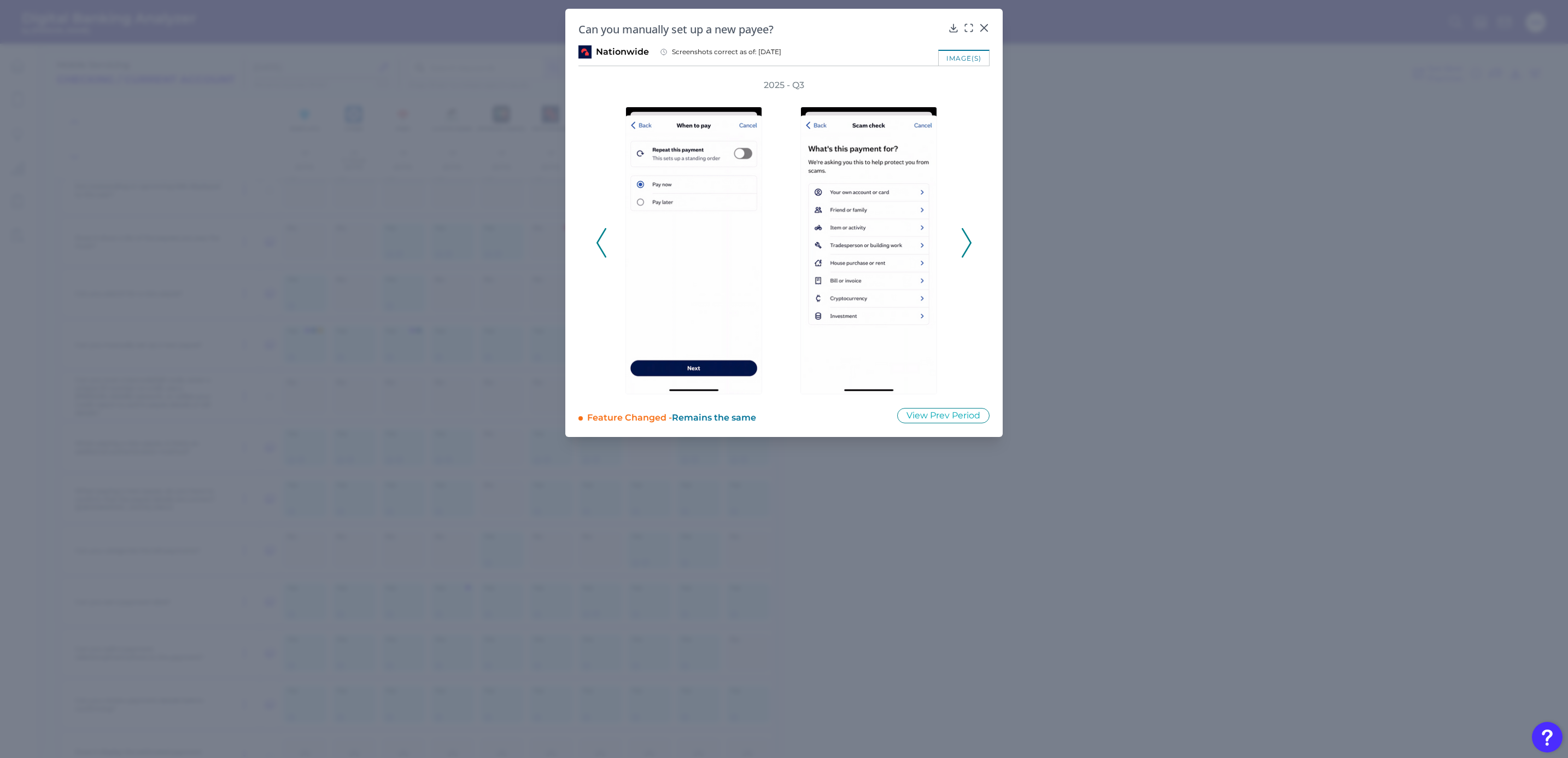
click at [967, 247] on icon at bounding box center [967, 243] width 10 height 30
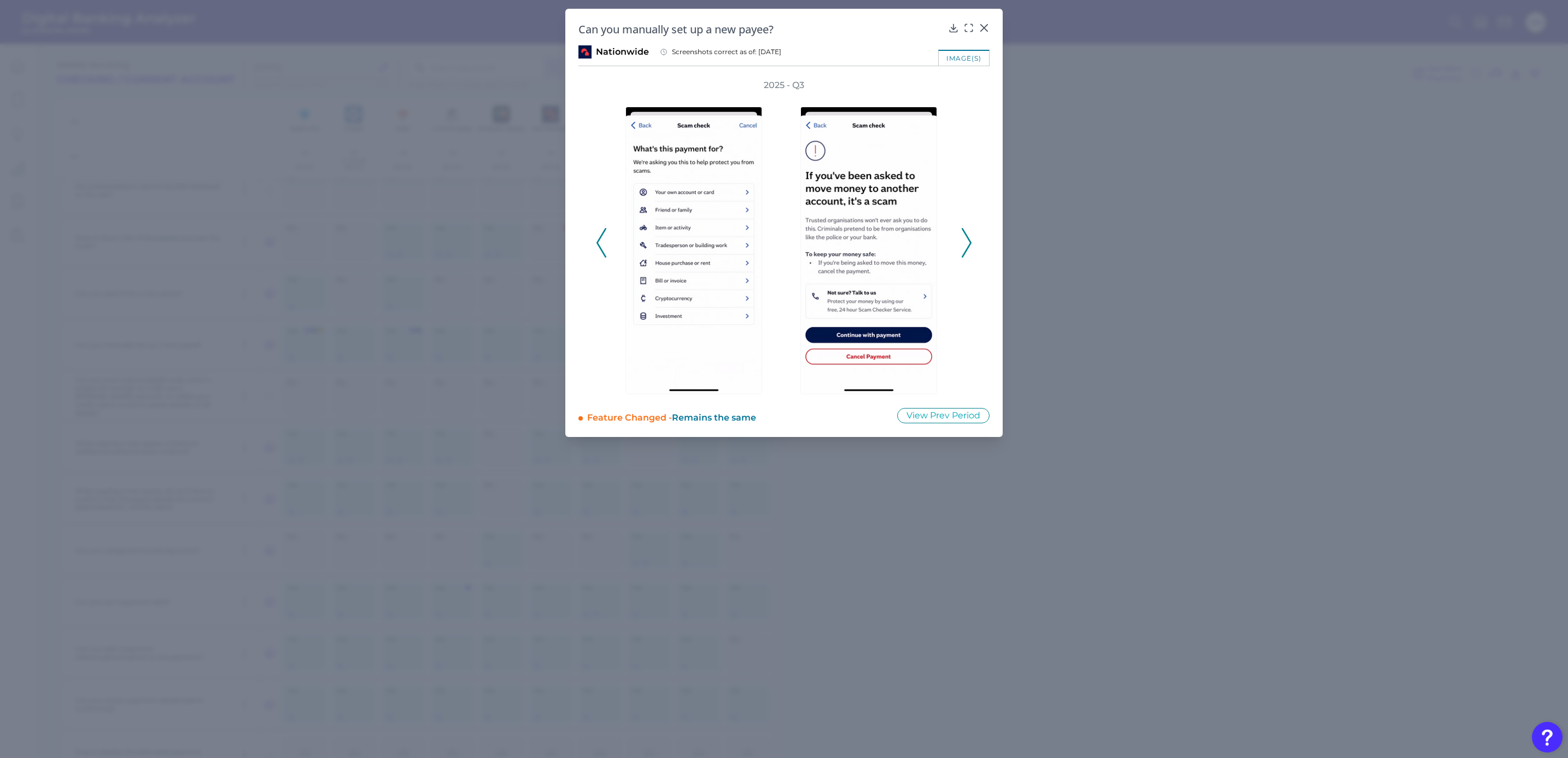
click at [967, 247] on icon at bounding box center [967, 243] width 10 height 30
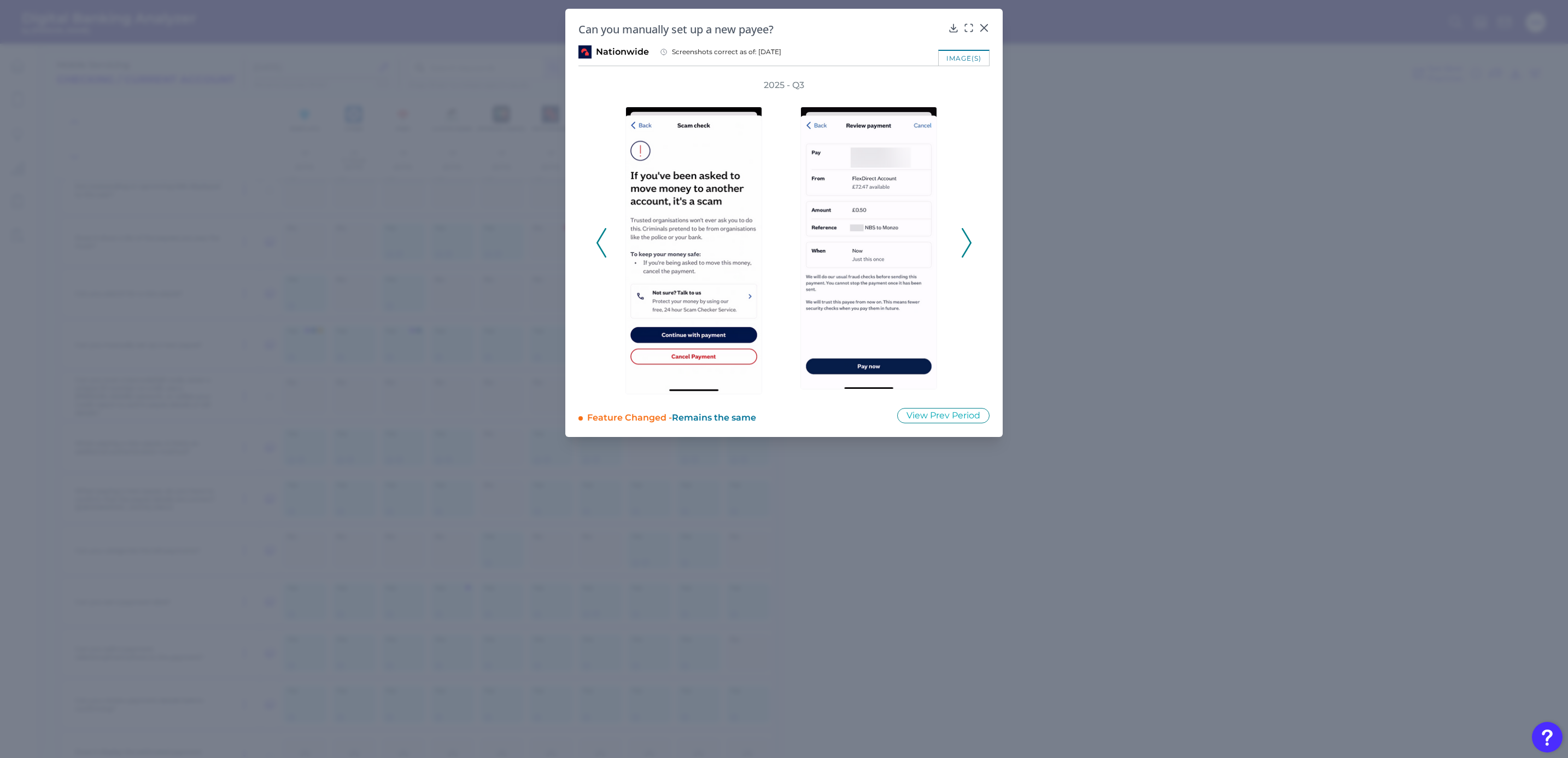
click at [967, 247] on icon at bounding box center [967, 243] width 10 height 30
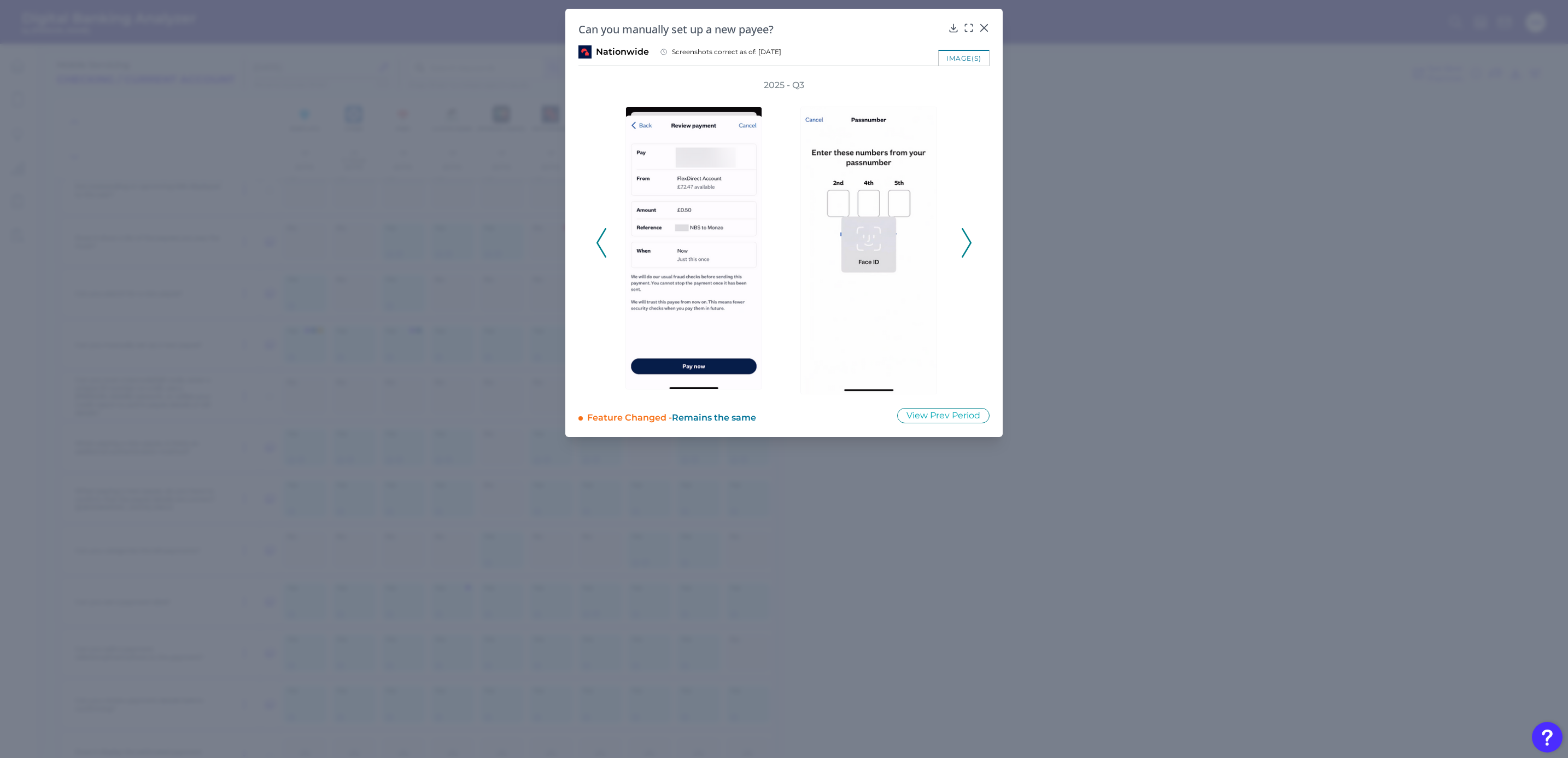
click at [967, 247] on icon at bounding box center [967, 243] width 10 height 30
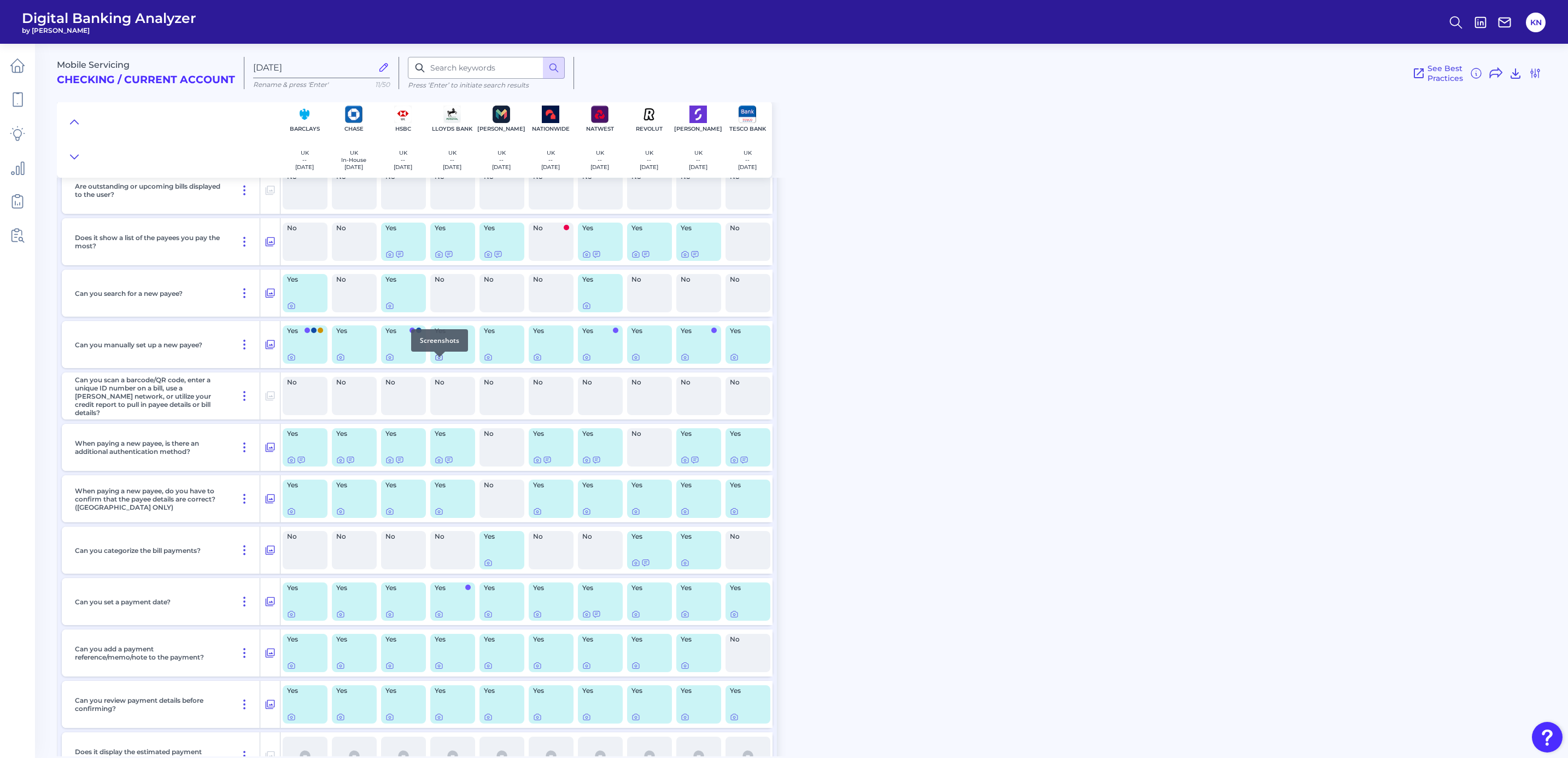
click at [437, 360] on icon at bounding box center [439, 357] width 7 height 6
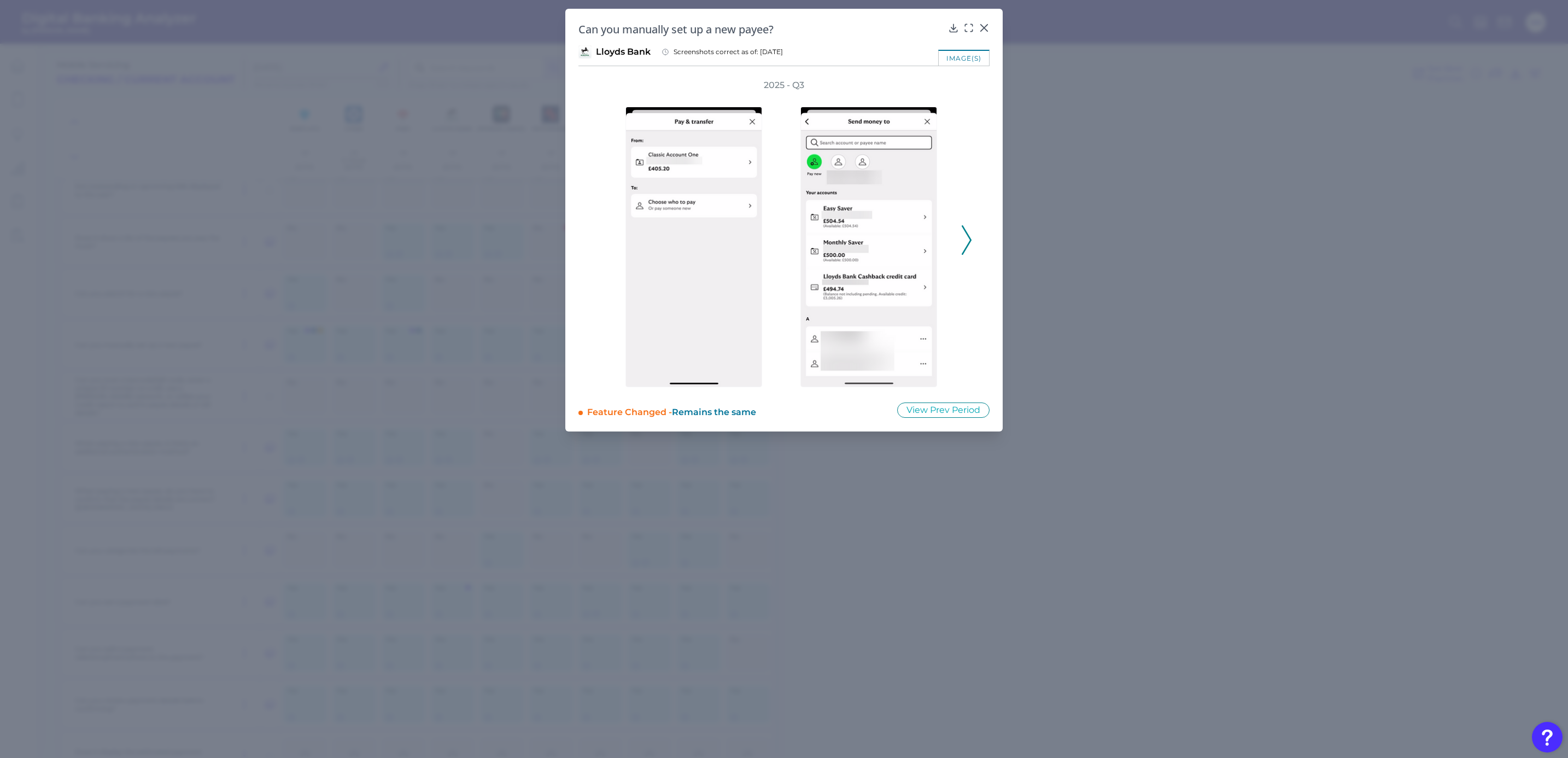
click at [969, 241] on polyline at bounding box center [966, 240] width 8 height 28
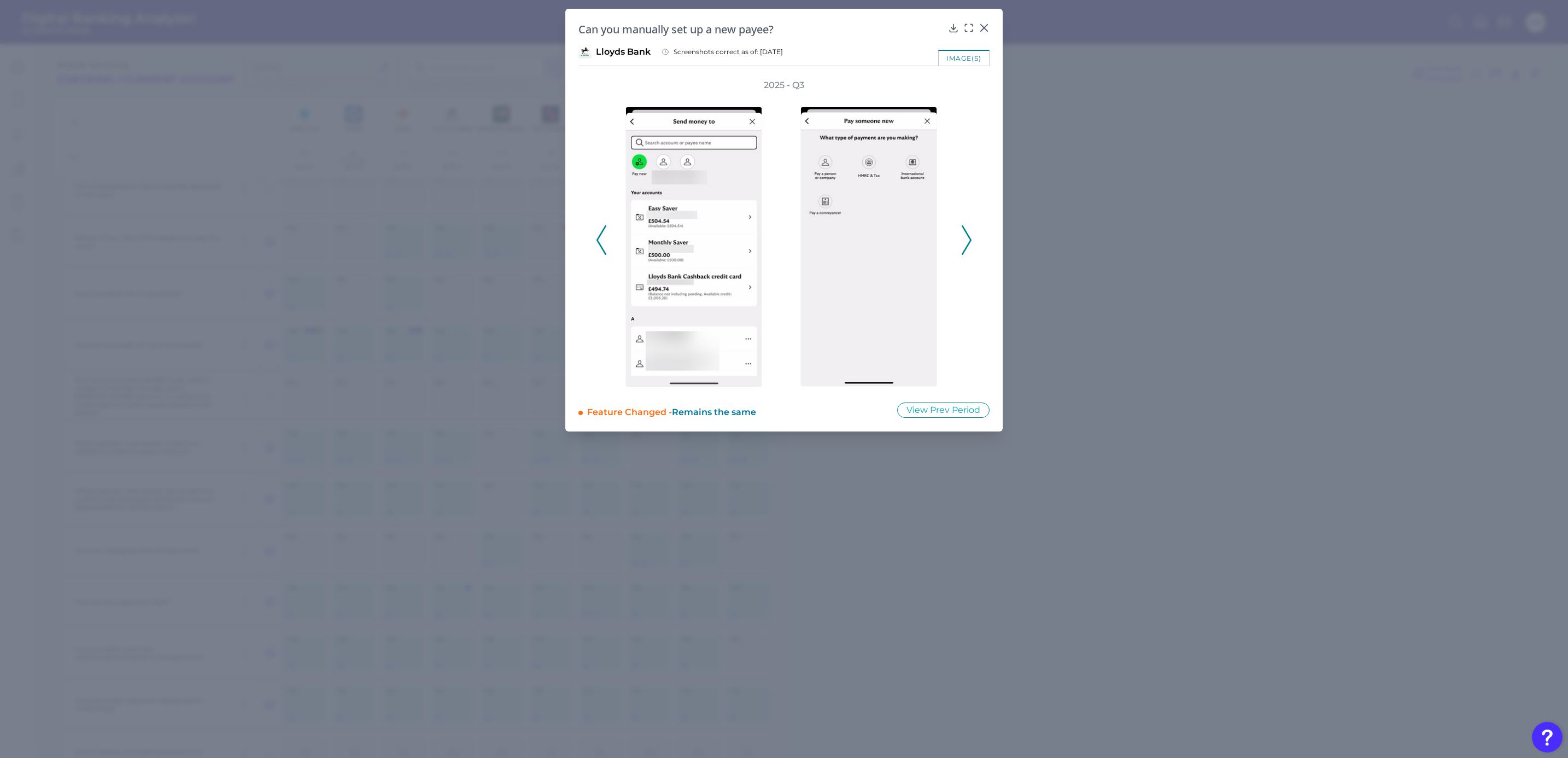
click at [969, 241] on polyline at bounding box center [966, 240] width 8 height 28
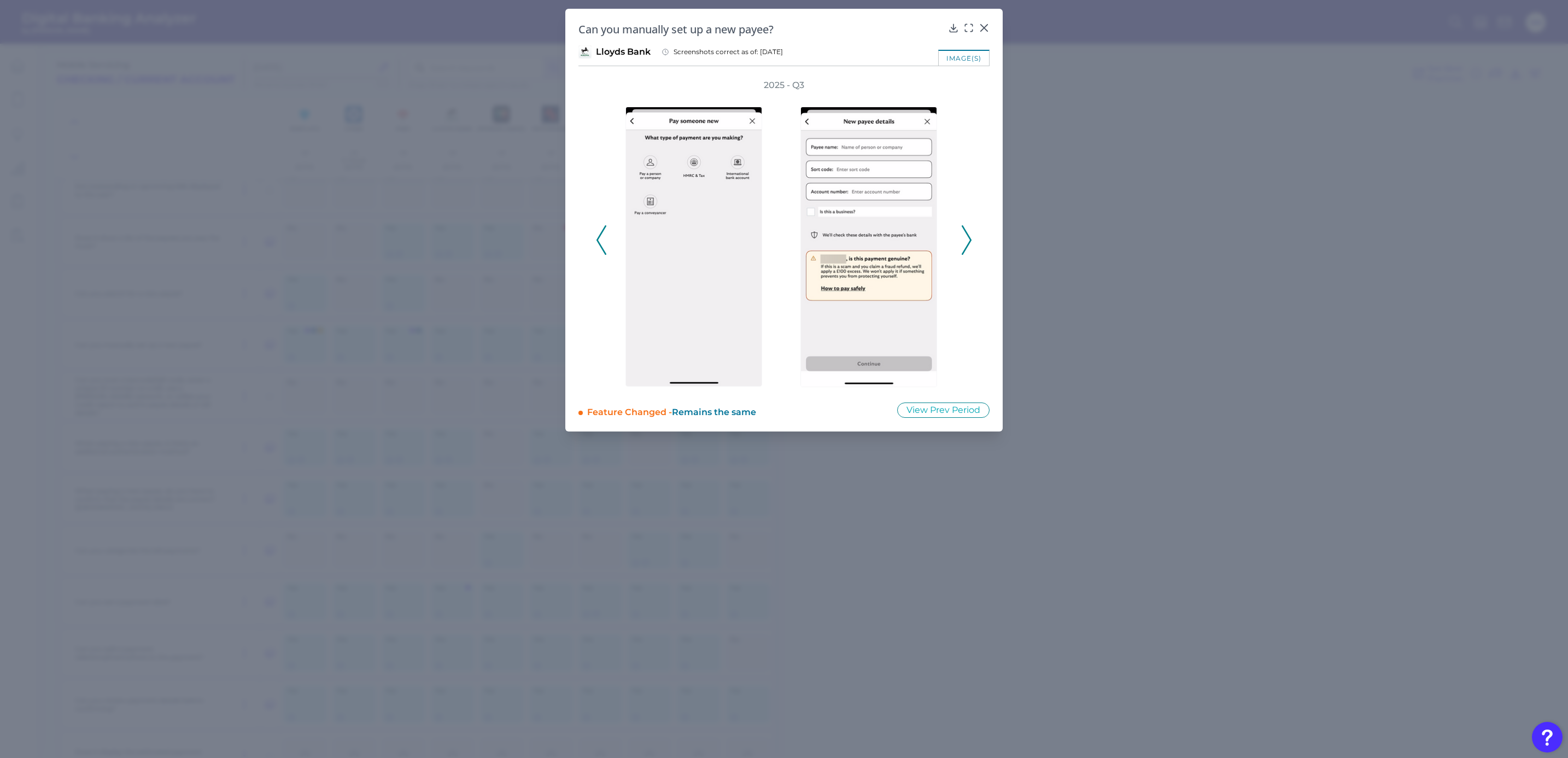
click at [969, 241] on polyline at bounding box center [966, 240] width 8 height 28
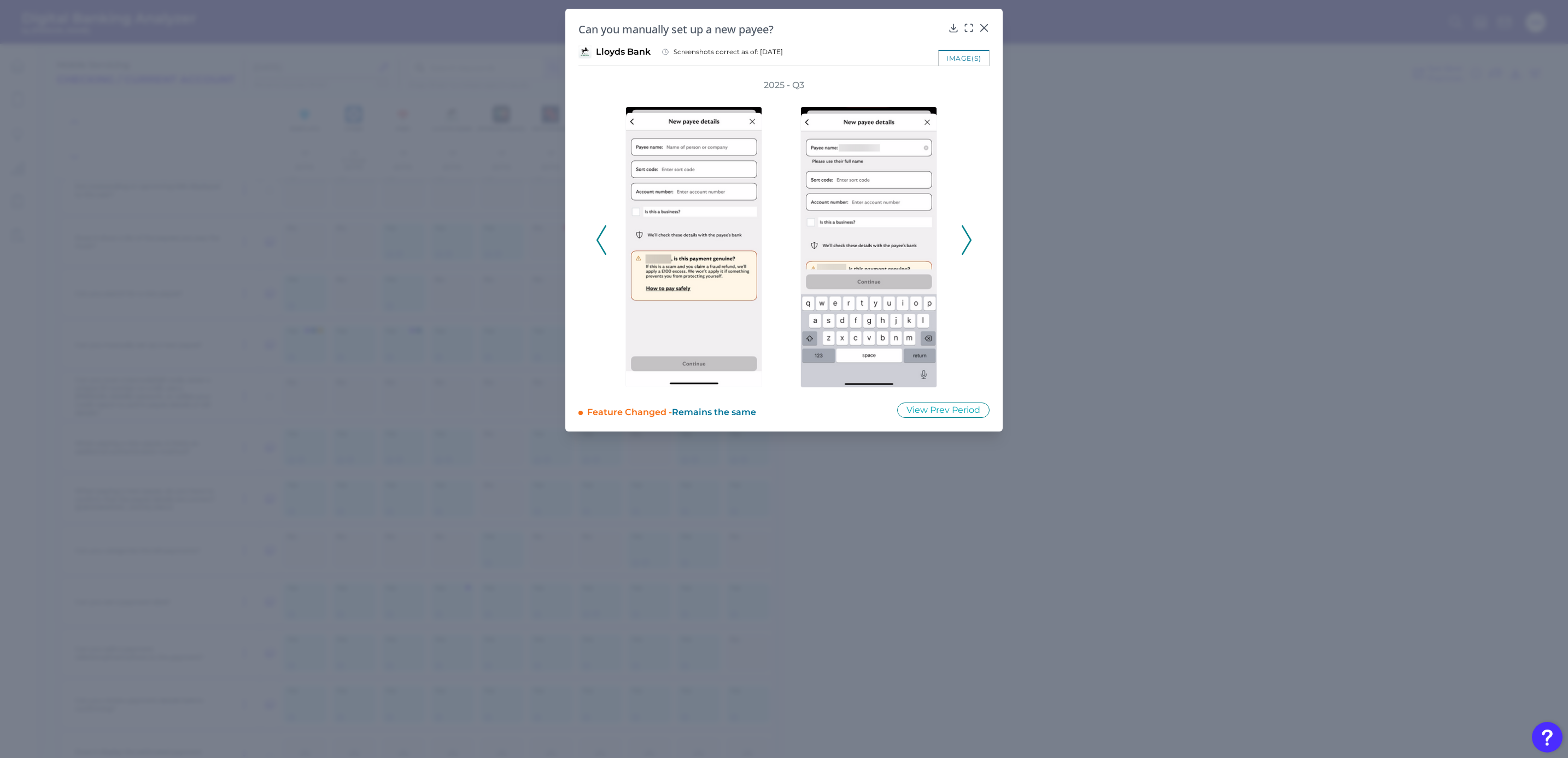
click at [969, 241] on polyline at bounding box center [966, 240] width 8 height 28
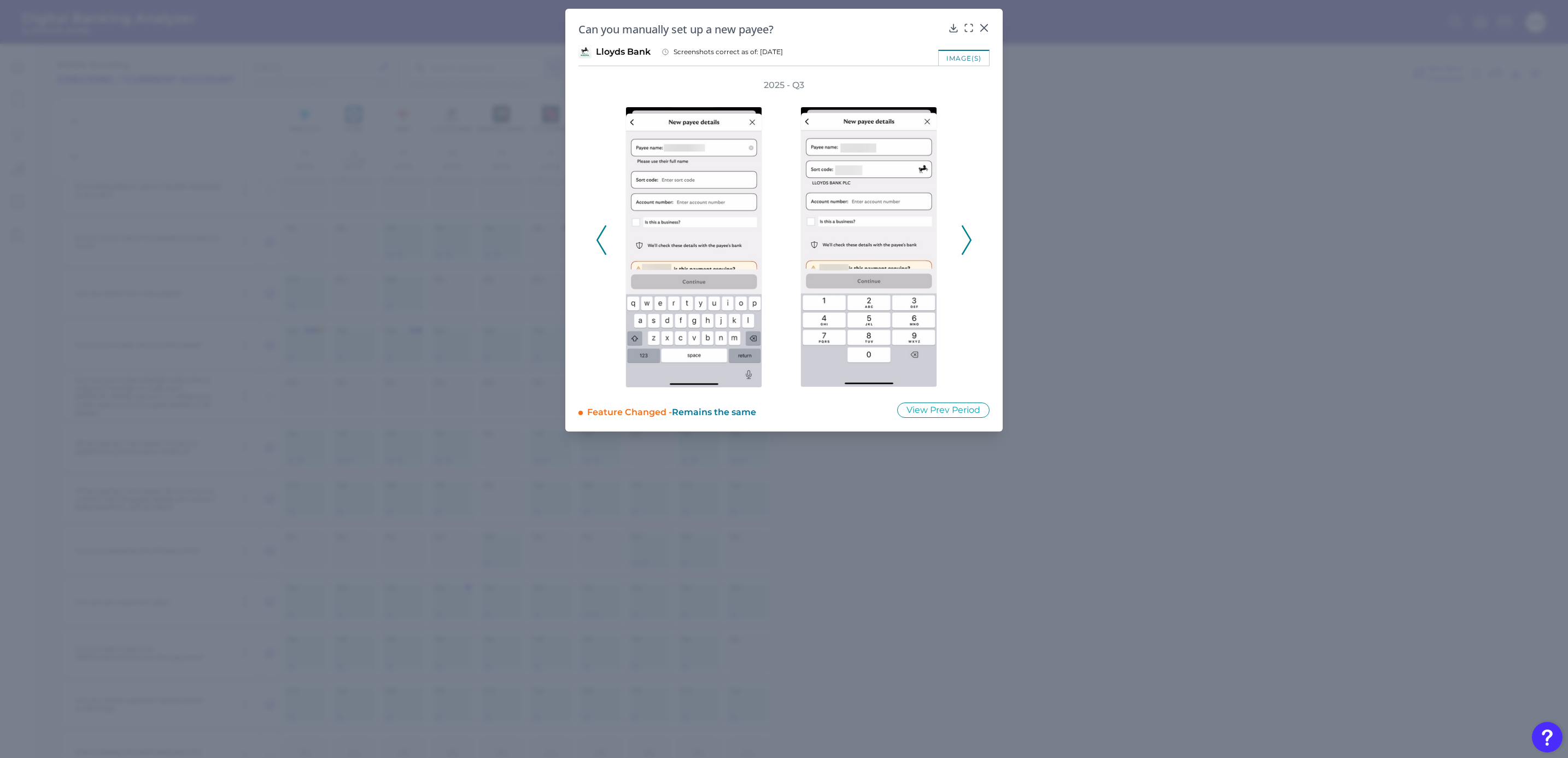
click at [969, 241] on polyline at bounding box center [966, 240] width 8 height 28
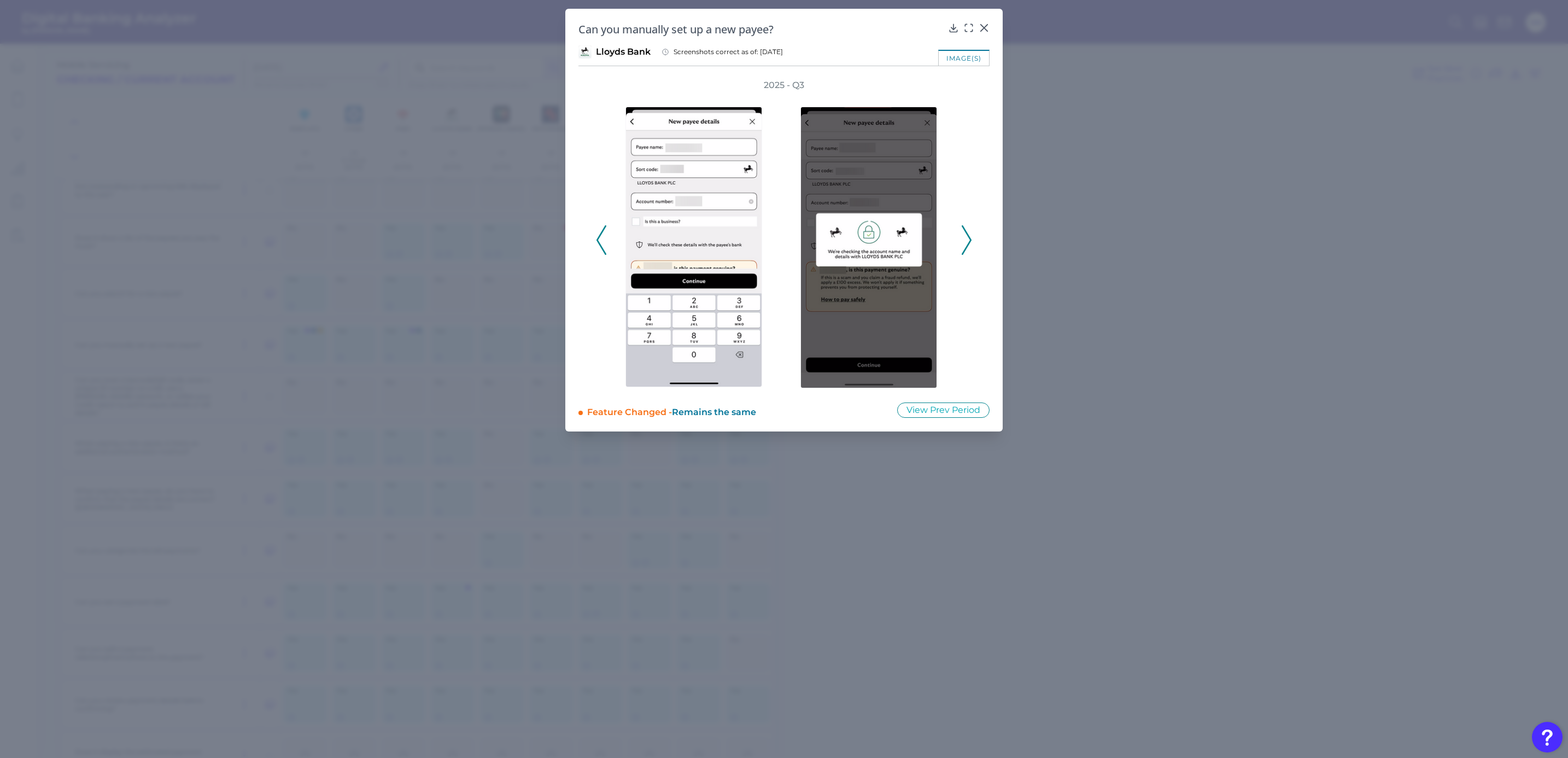
click at [969, 241] on polyline at bounding box center [966, 240] width 8 height 28
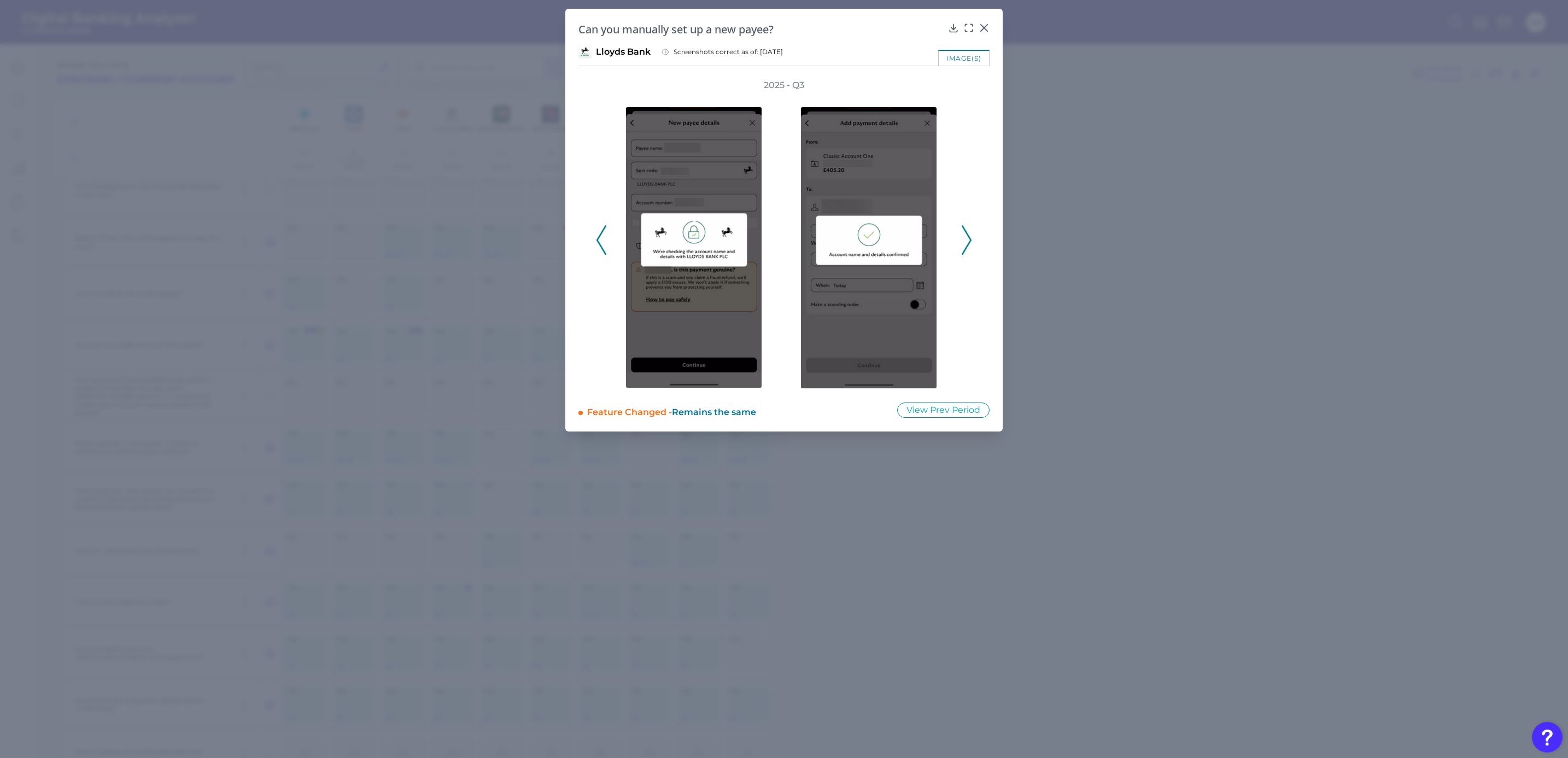
click at [969, 241] on polyline at bounding box center [966, 240] width 8 height 28
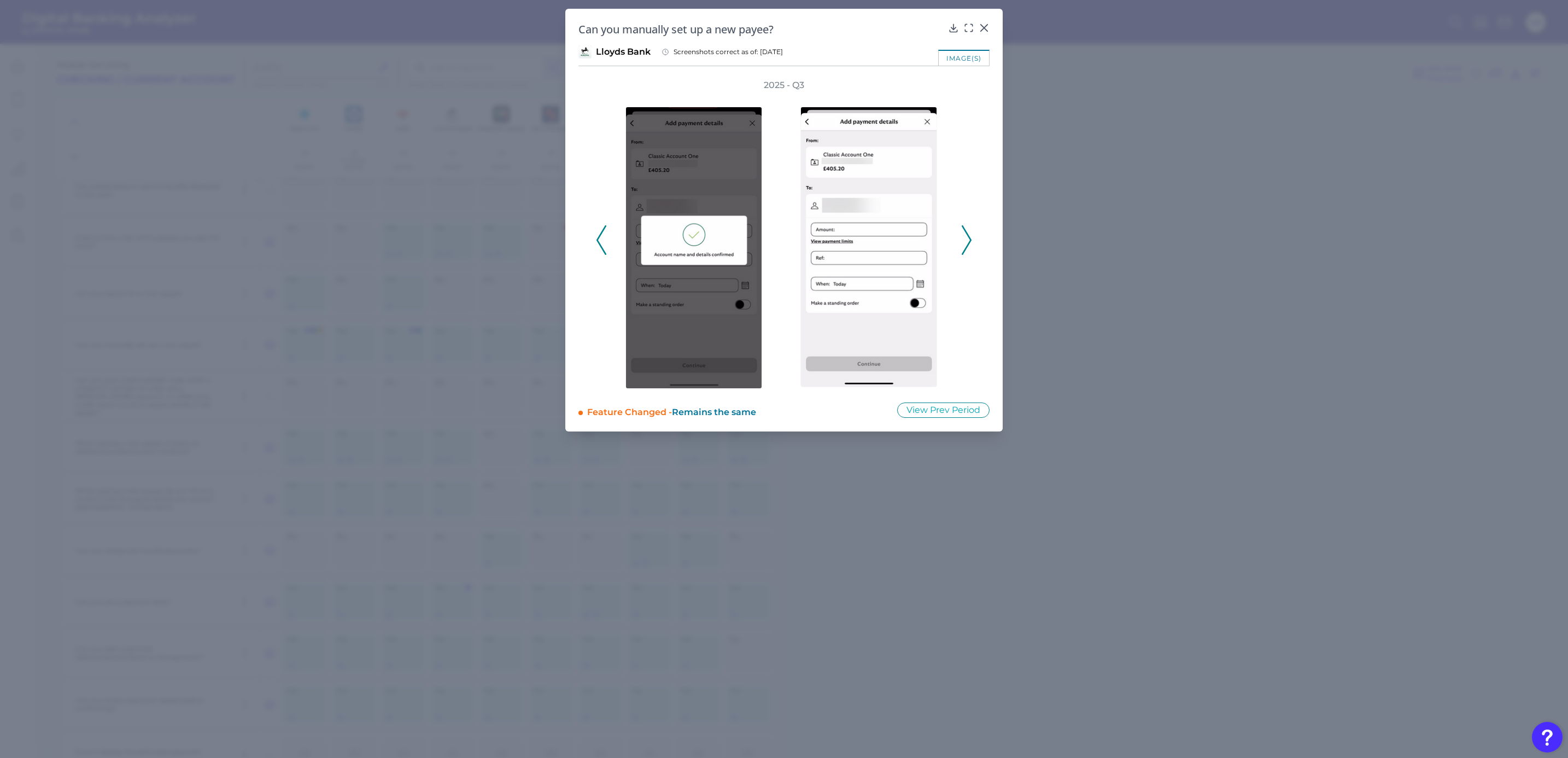
click at [969, 241] on polyline at bounding box center [966, 240] width 8 height 28
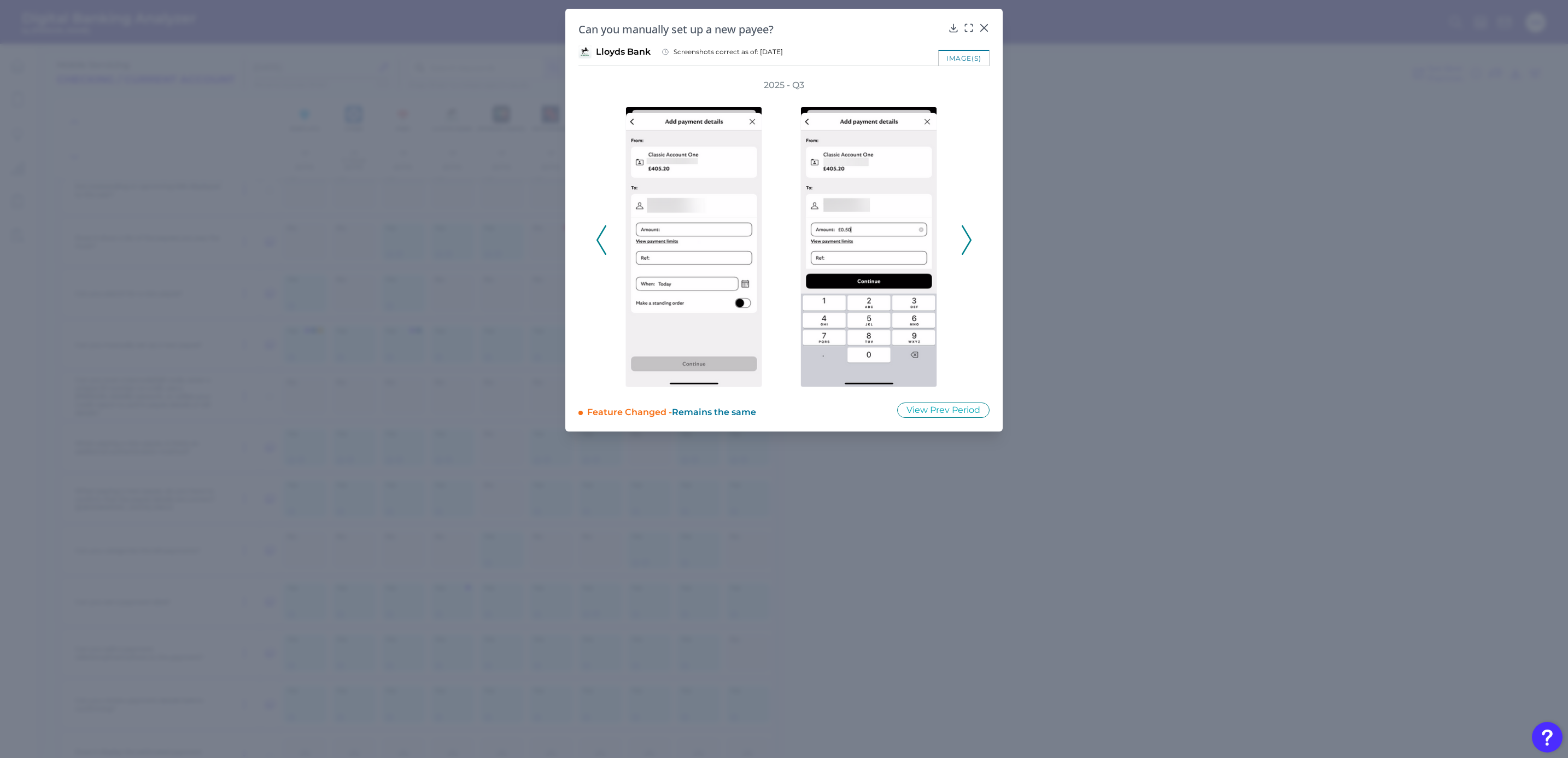
click at [969, 241] on polyline at bounding box center [966, 240] width 8 height 28
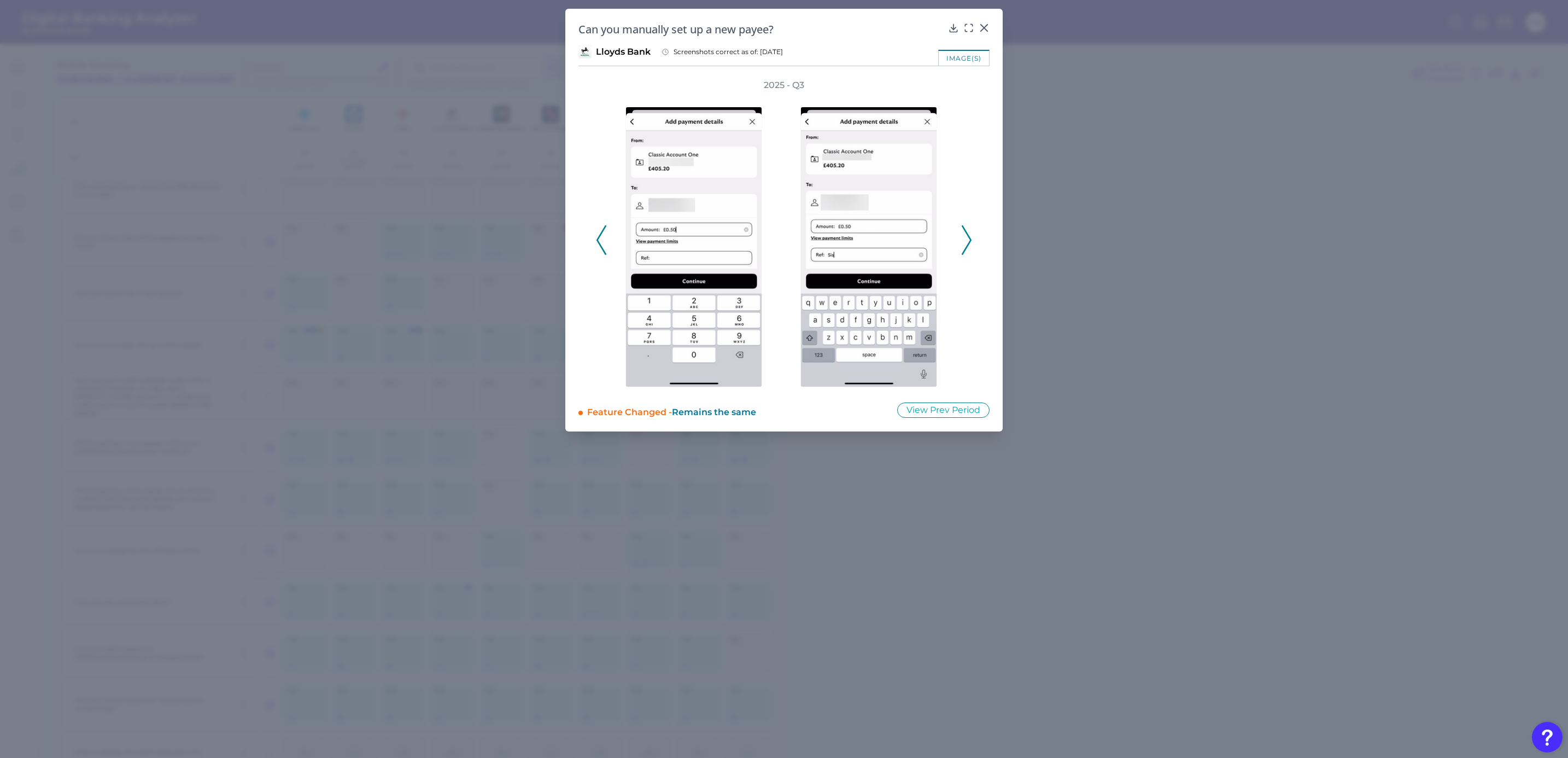
click at [969, 241] on polyline at bounding box center [966, 240] width 8 height 28
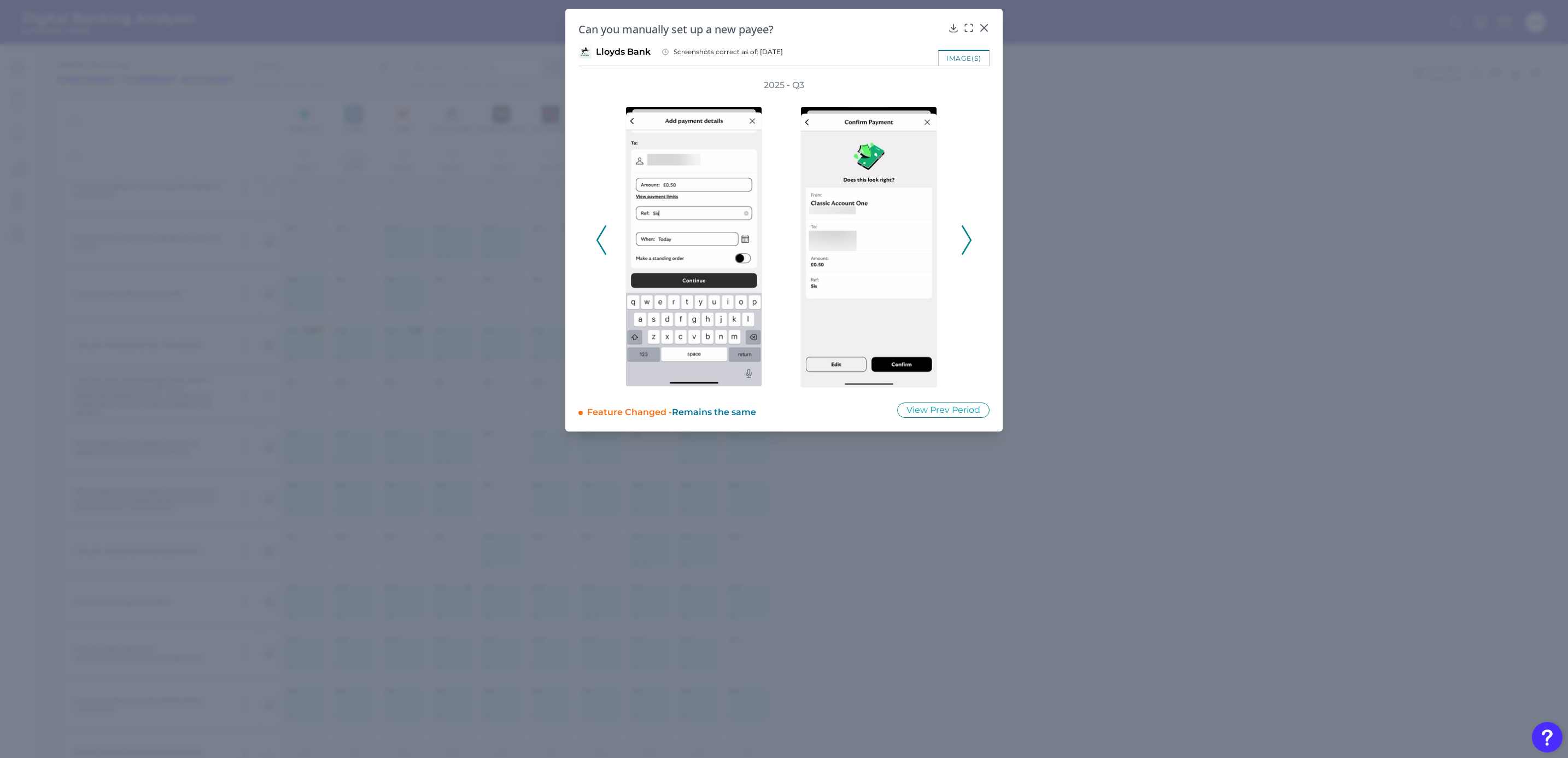
click at [969, 241] on polyline at bounding box center [966, 240] width 8 height 28
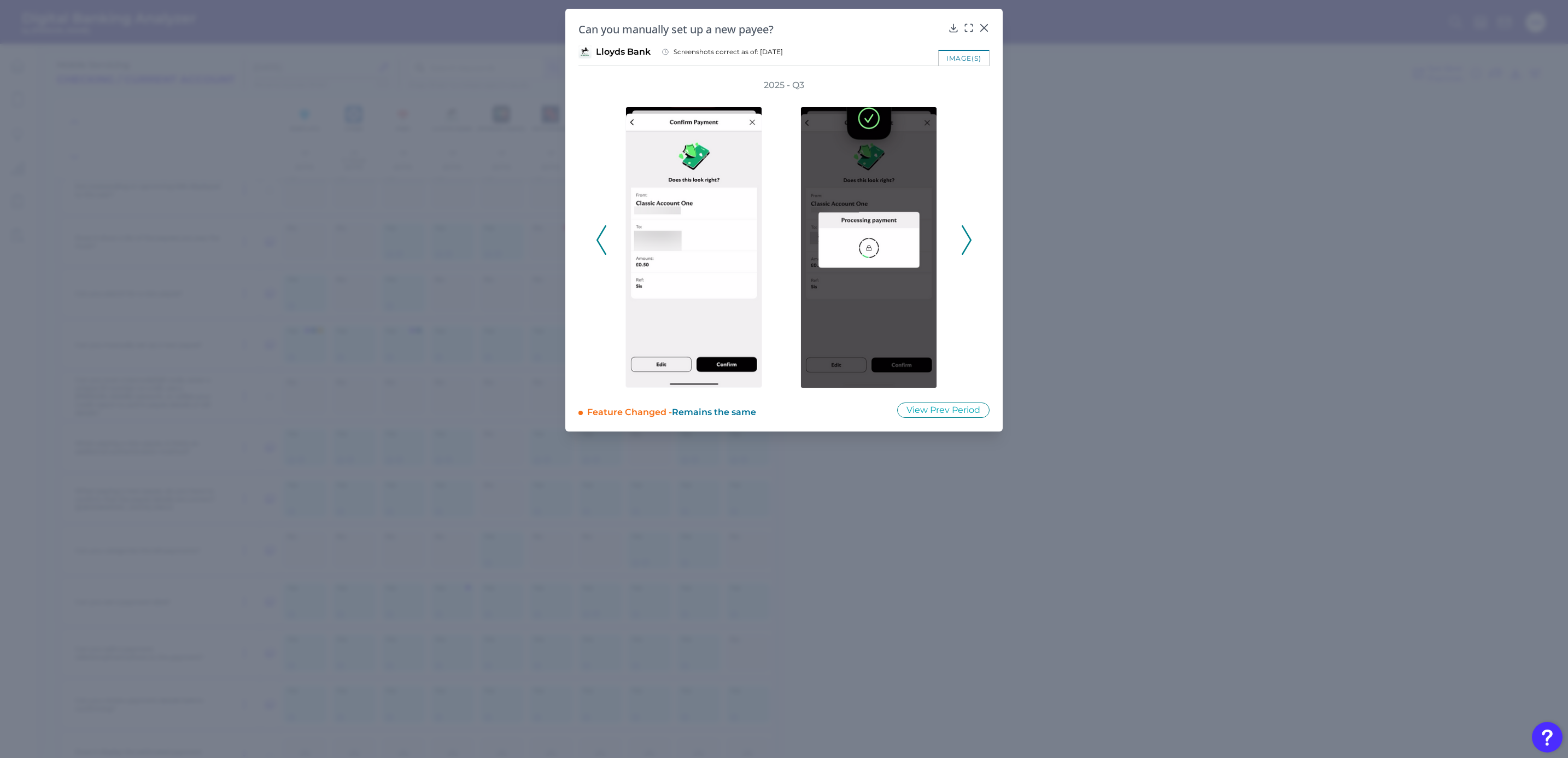
click at [969, 242] on polyline at bounding box center [966, 240] width 8 height 28
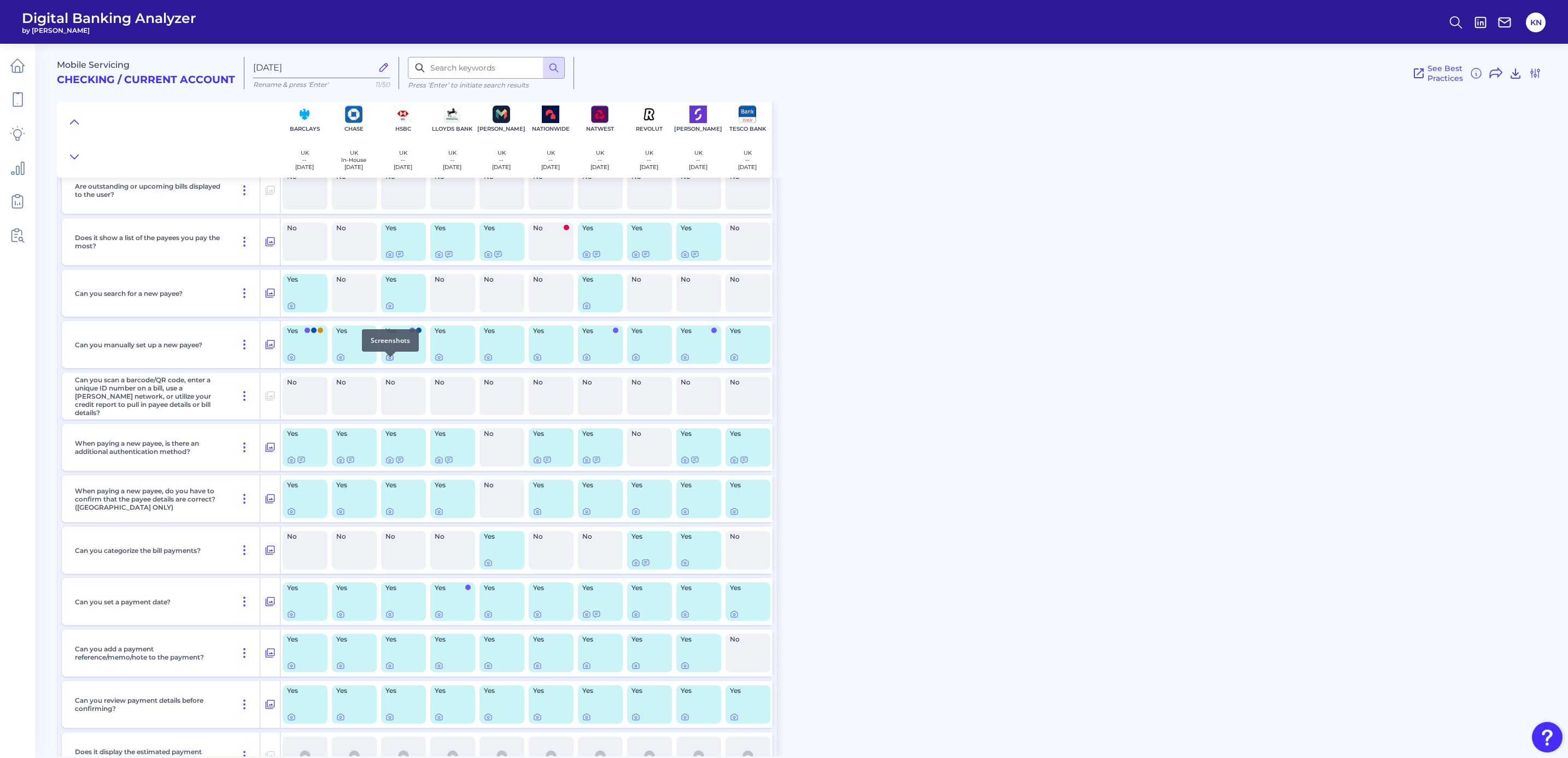
click at [387, 362] on icon at bounding box center [390, 357] width 9 height 9
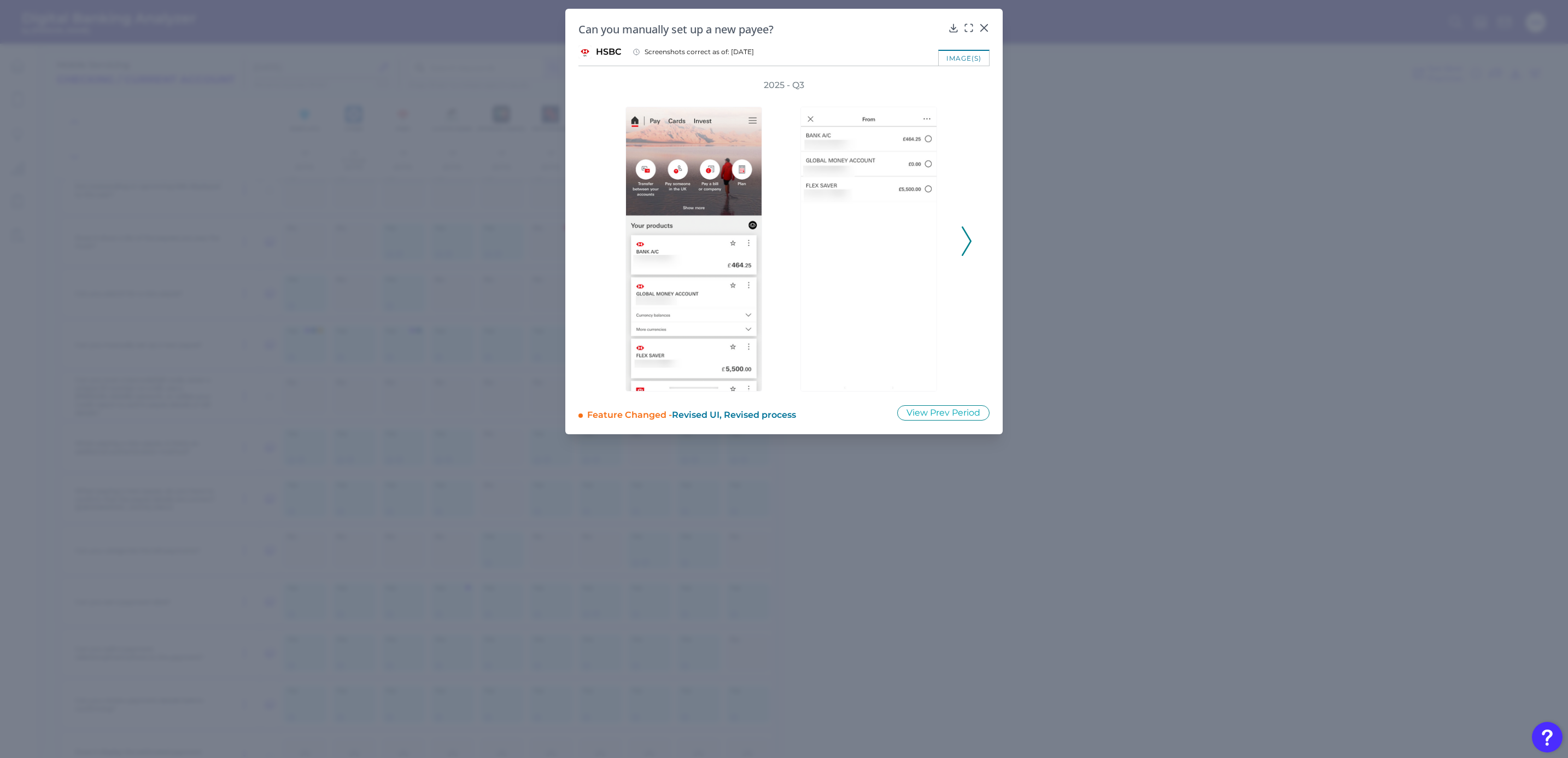
click at [964, 245] on icon at bounding box center [967, 241] width 10 height 30
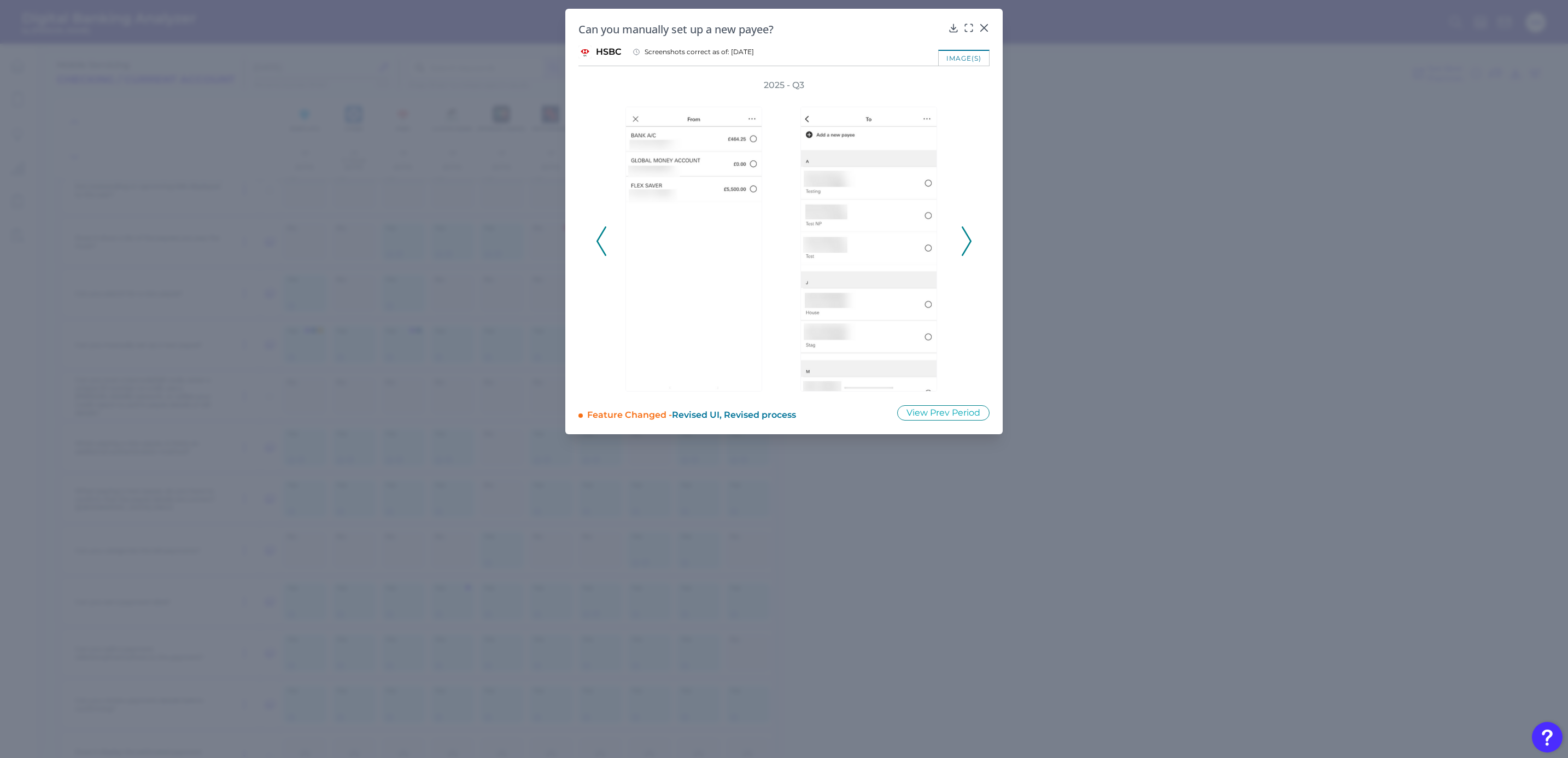
click at [964, 245] on icon at bounding box center [967, 241] width 10 height 30
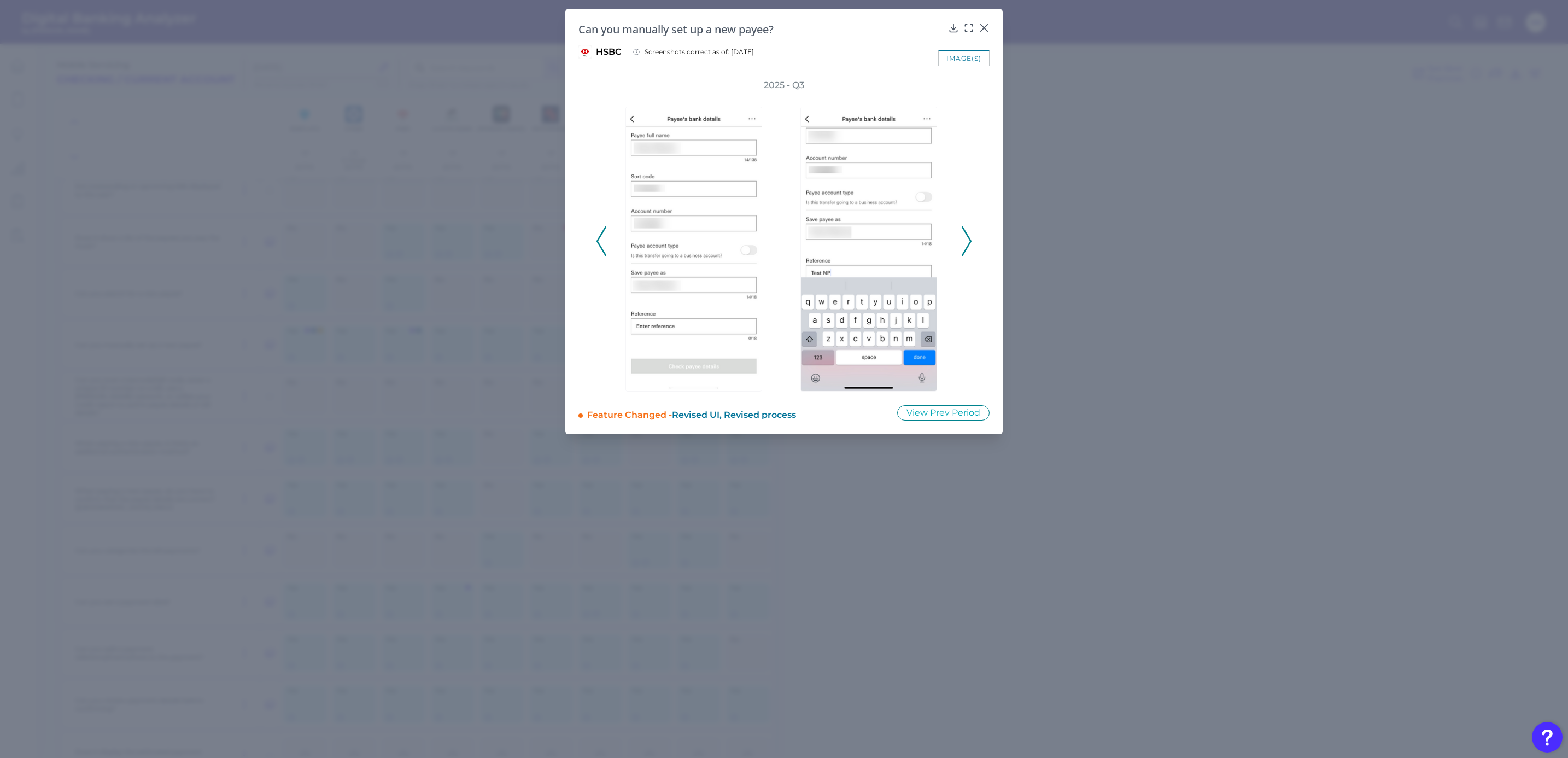
click at [964, 245] on icon at bounding box center [967, 241] width 10 height 30
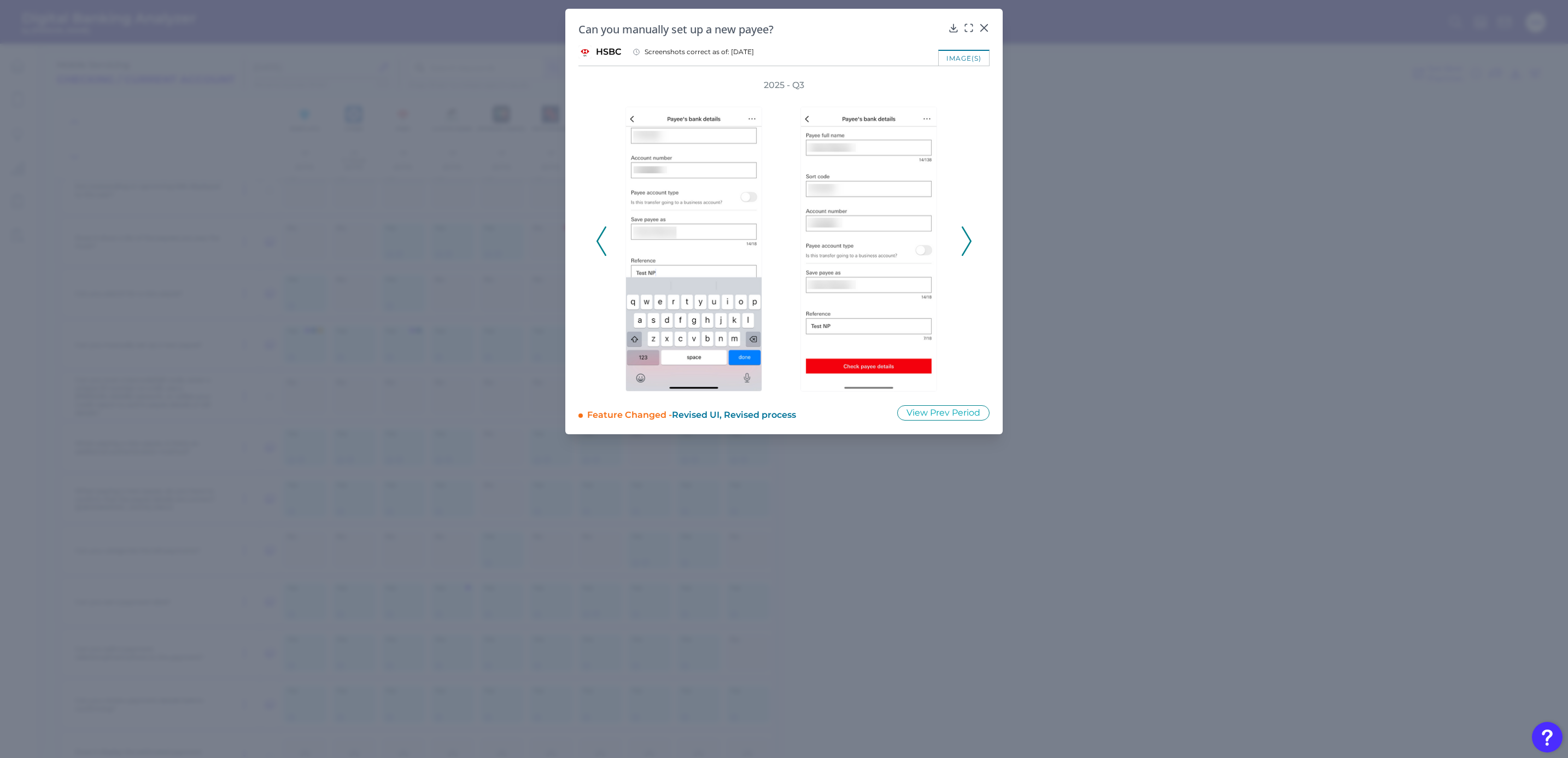
click at [964, 245] on icon at bounding box center [967, 241] width 10 height 30
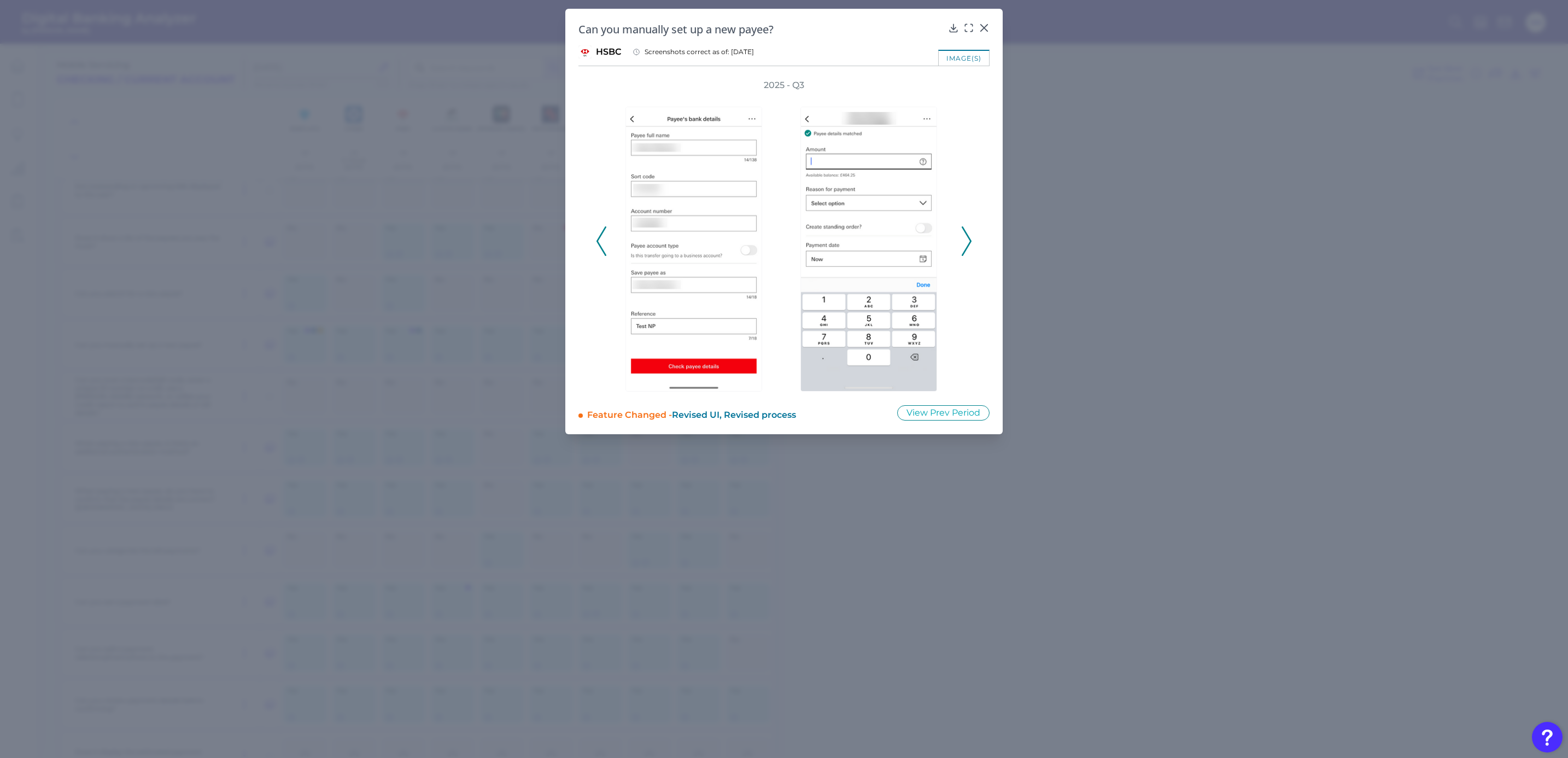
click at [964, 245] on icon at bounding box center [967, 241] width 10 height 30
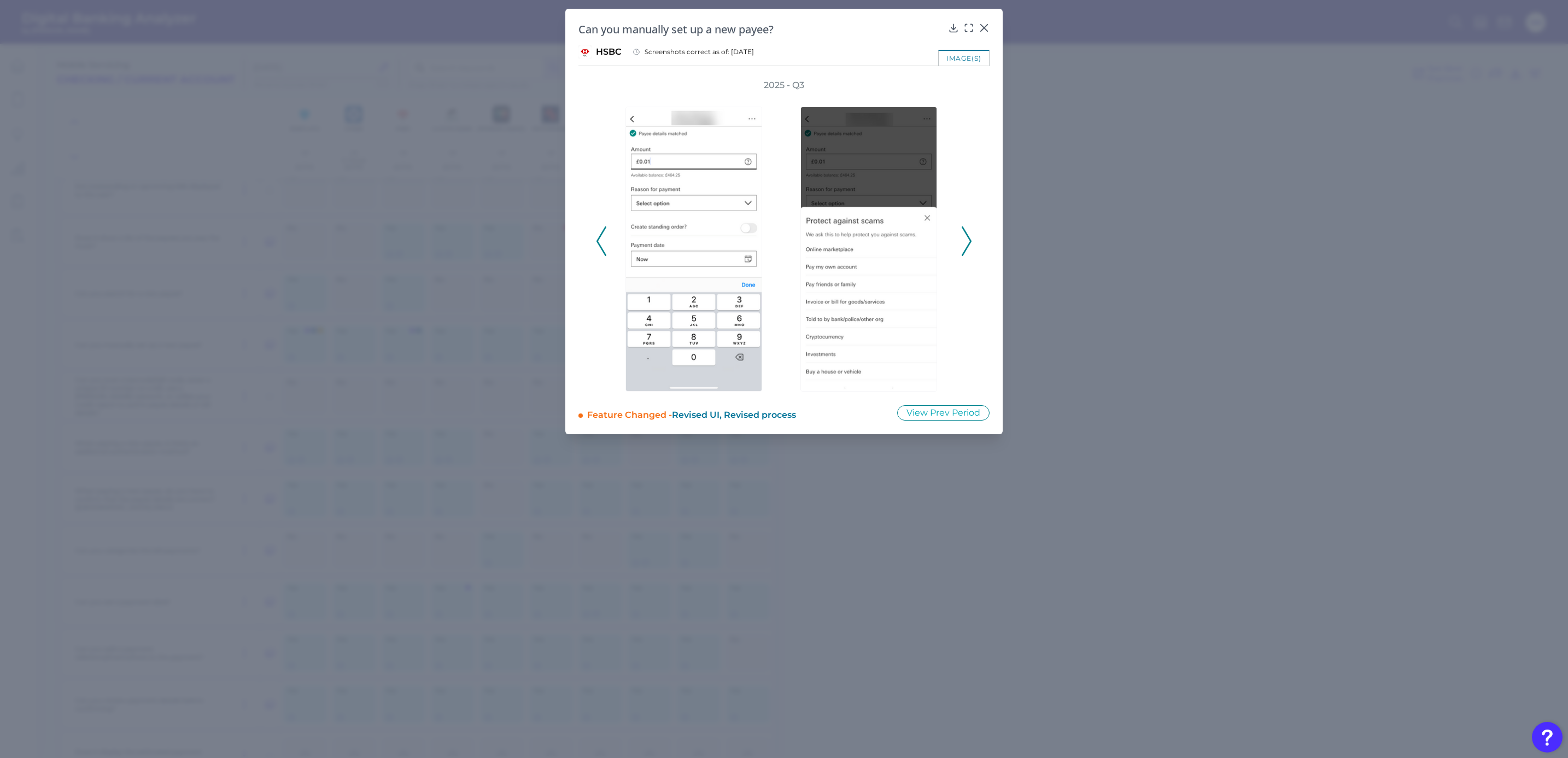
click at [964, 245] on icon at bounding box center [967, 241] width 10 height 30
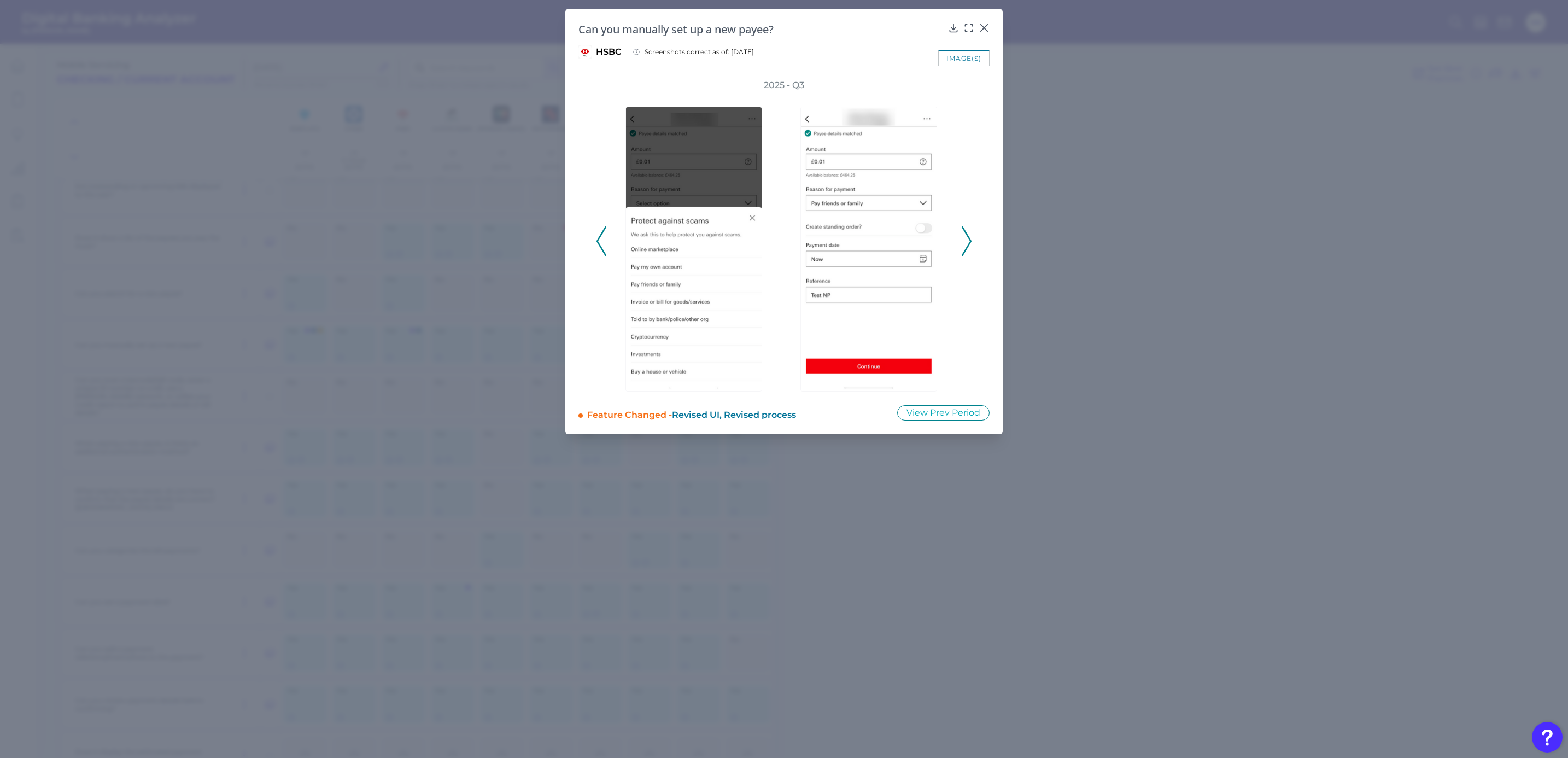
click at [964, 245] on icon at bounding box center [967, 241] width 10 height 30
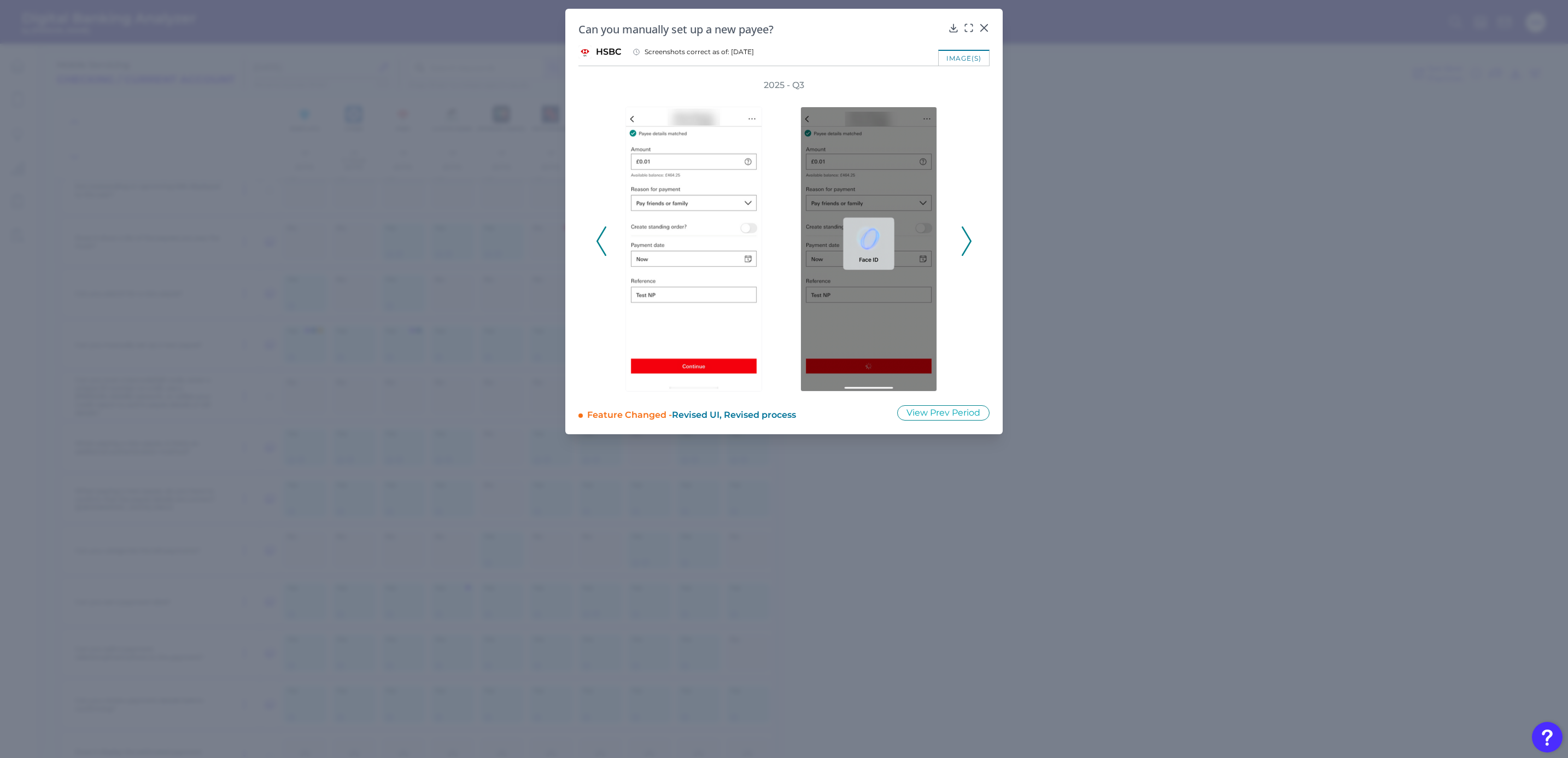
click at [964, 245] on icon at bounding box center [967, 241] width 10 height 30
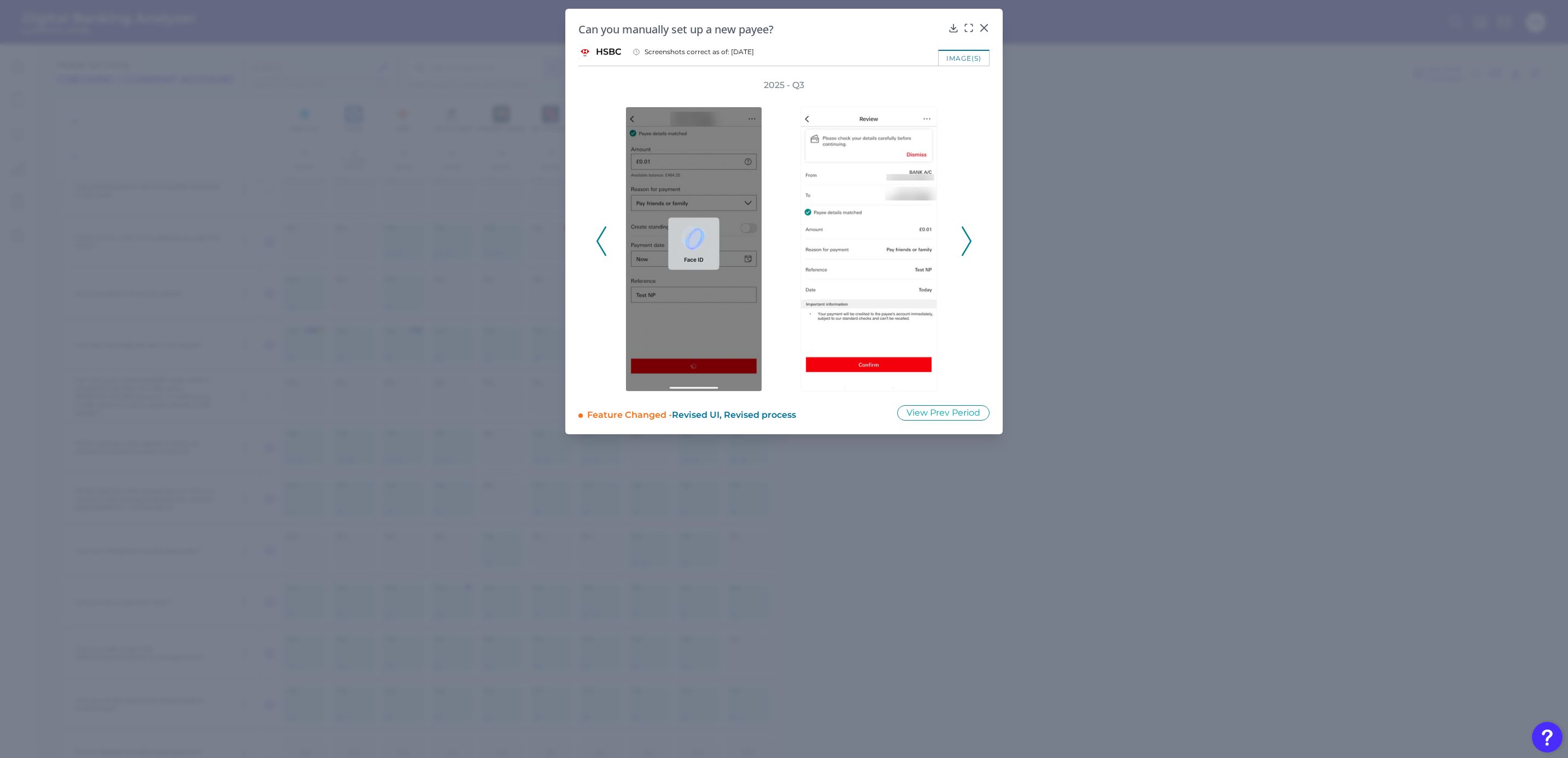
click at [964, 245] on icon at bounding box center [967, 241] width 10 height 30
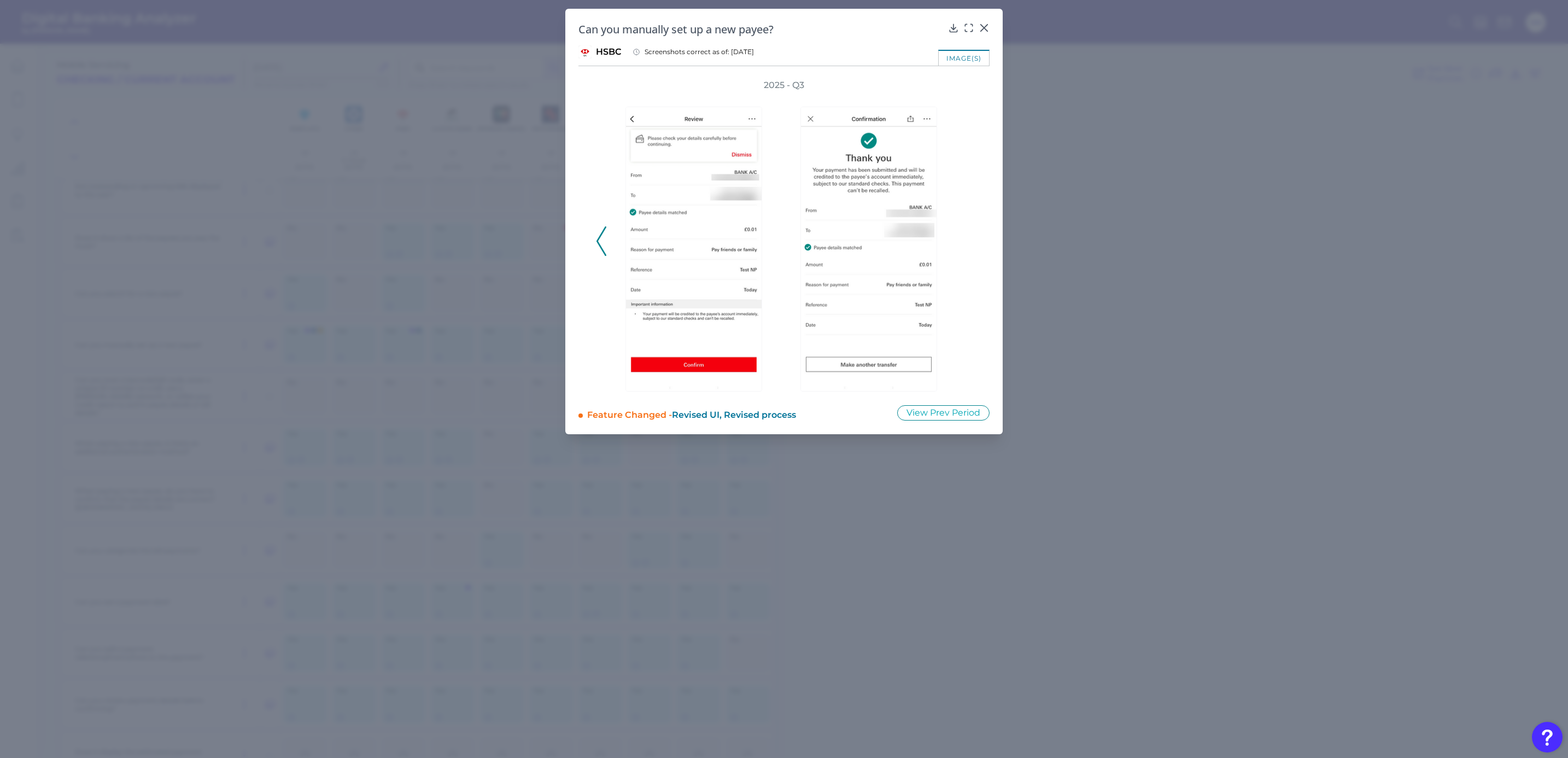
click at [964, 245] on div "2025 - Q3" at bounding box center [784, 235] width 376 height 312
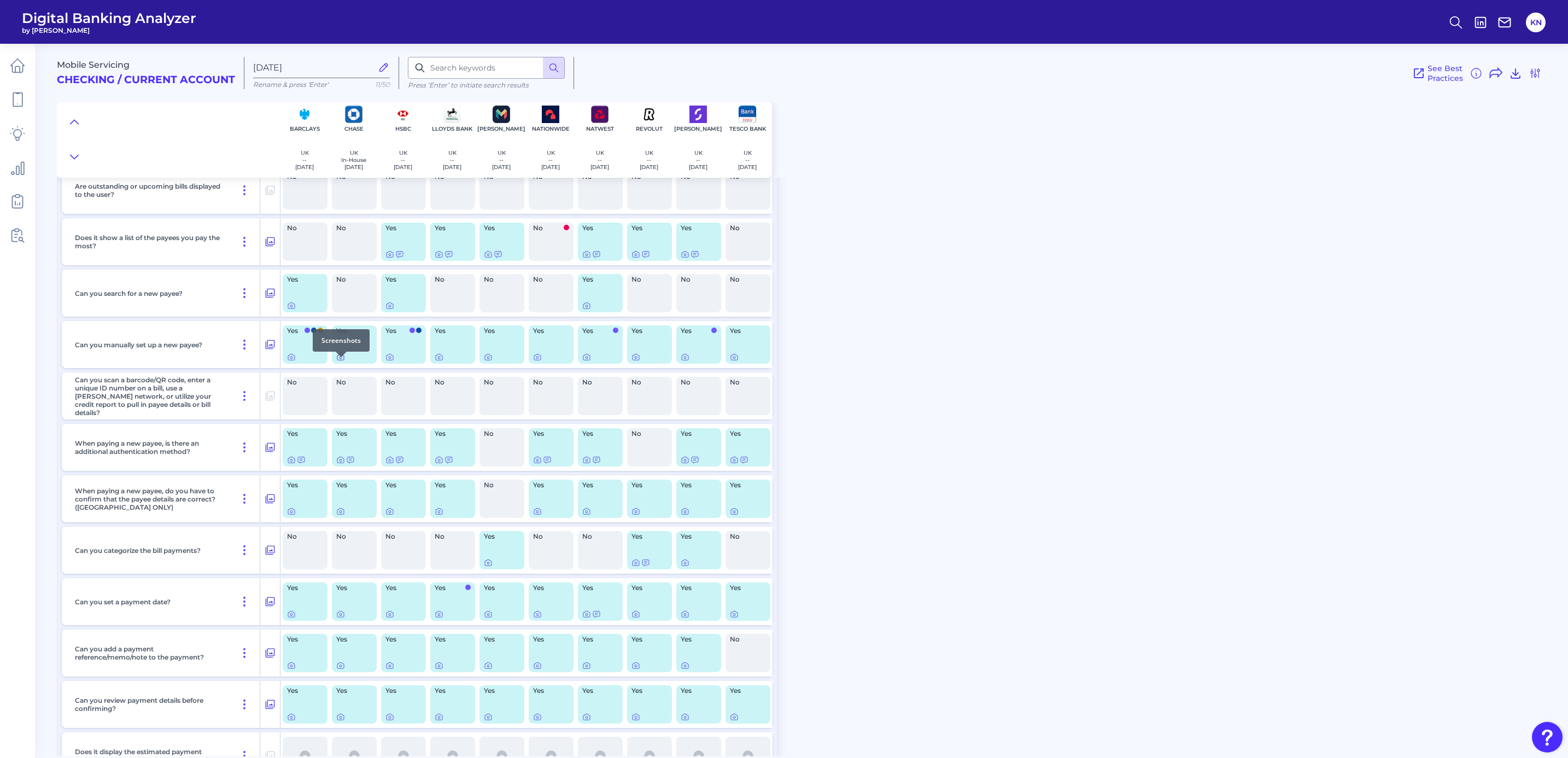
click at [338, 360] on icon at bounding box center [340, 357] width 7 height 6
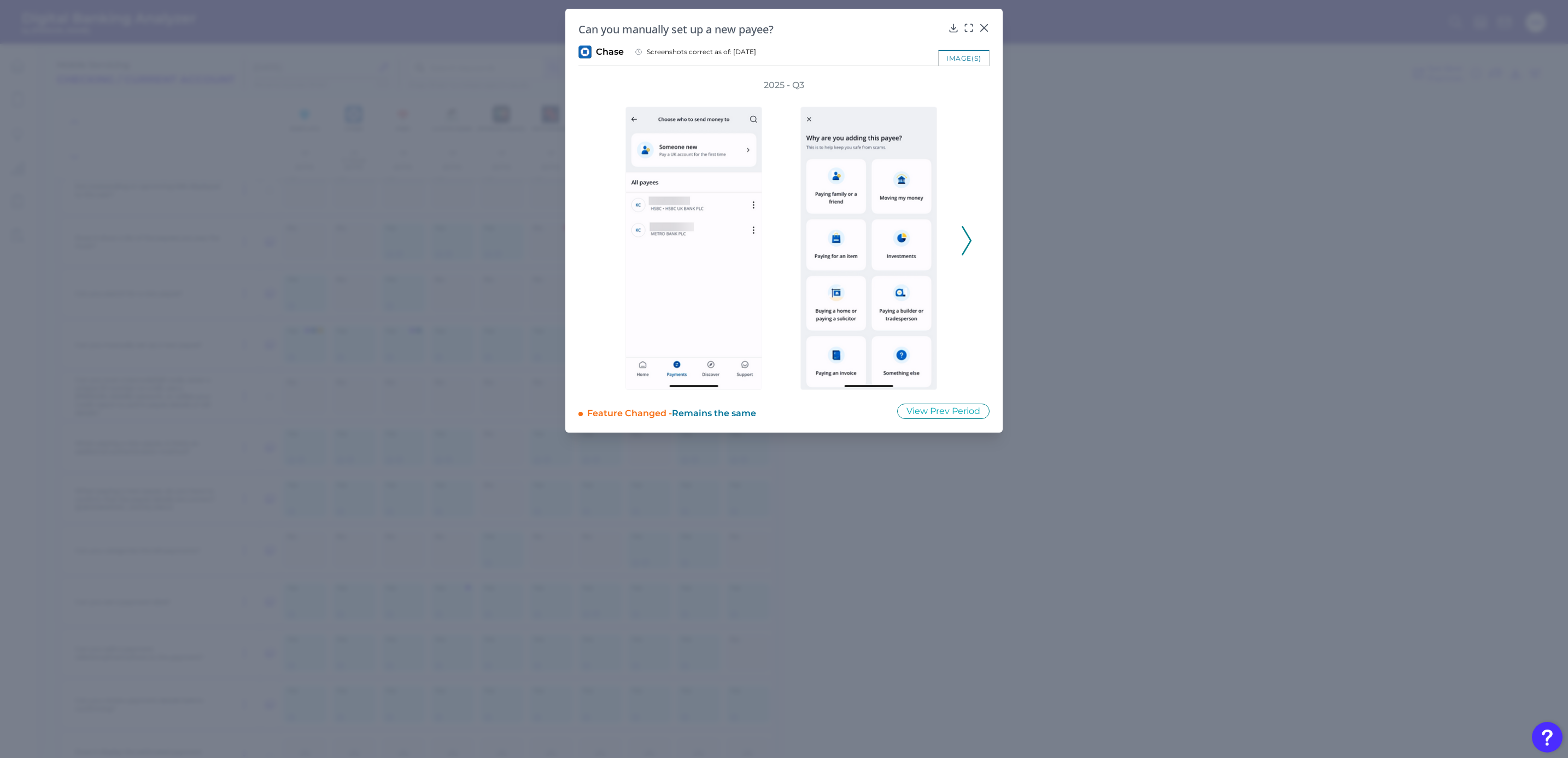
click at [965, 235] on icon at bounding box center [967, 240] width 10 height 30
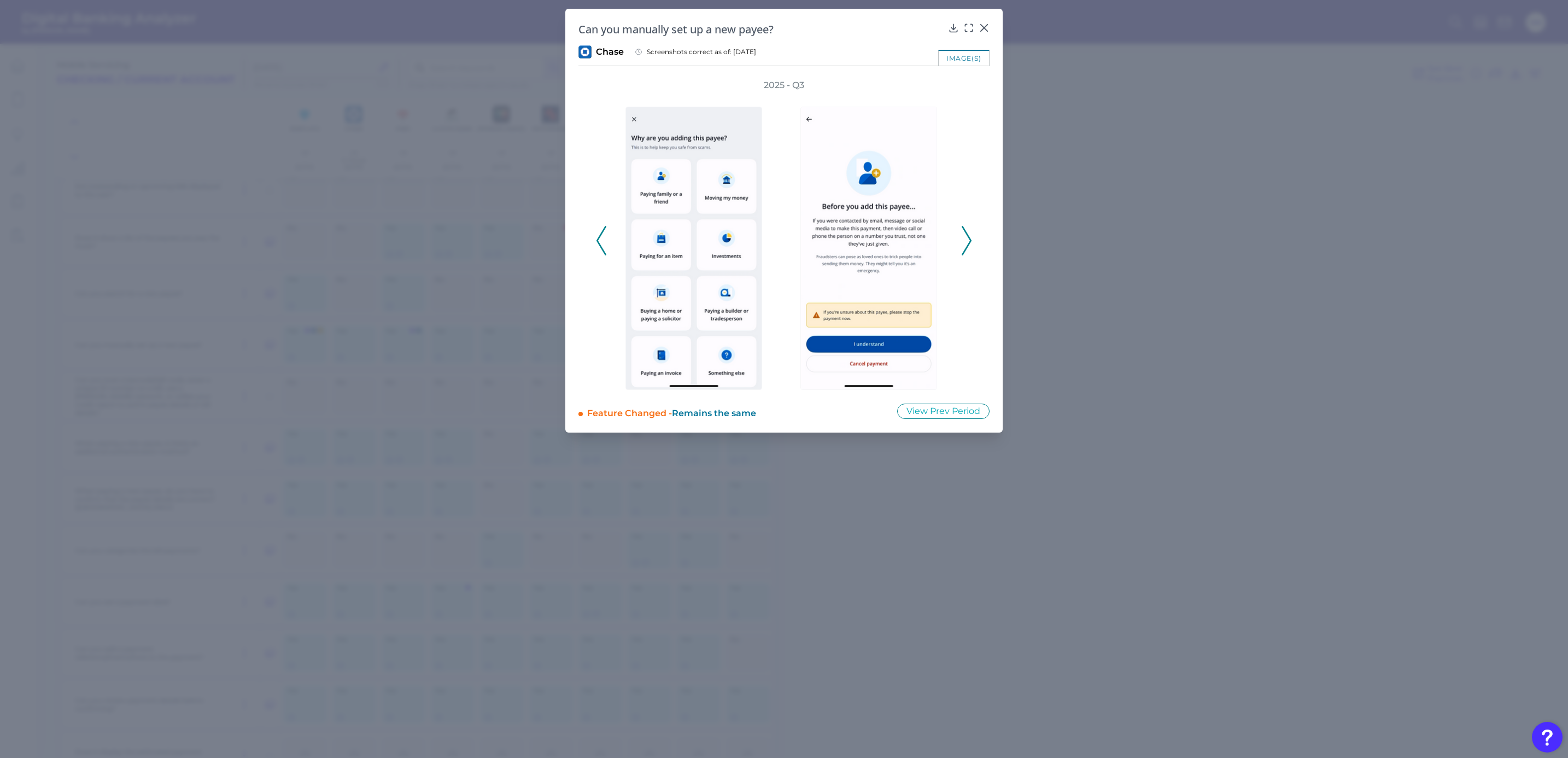
click at [965, 235] on icon at bounding box center [967, 240] width 10 height 30
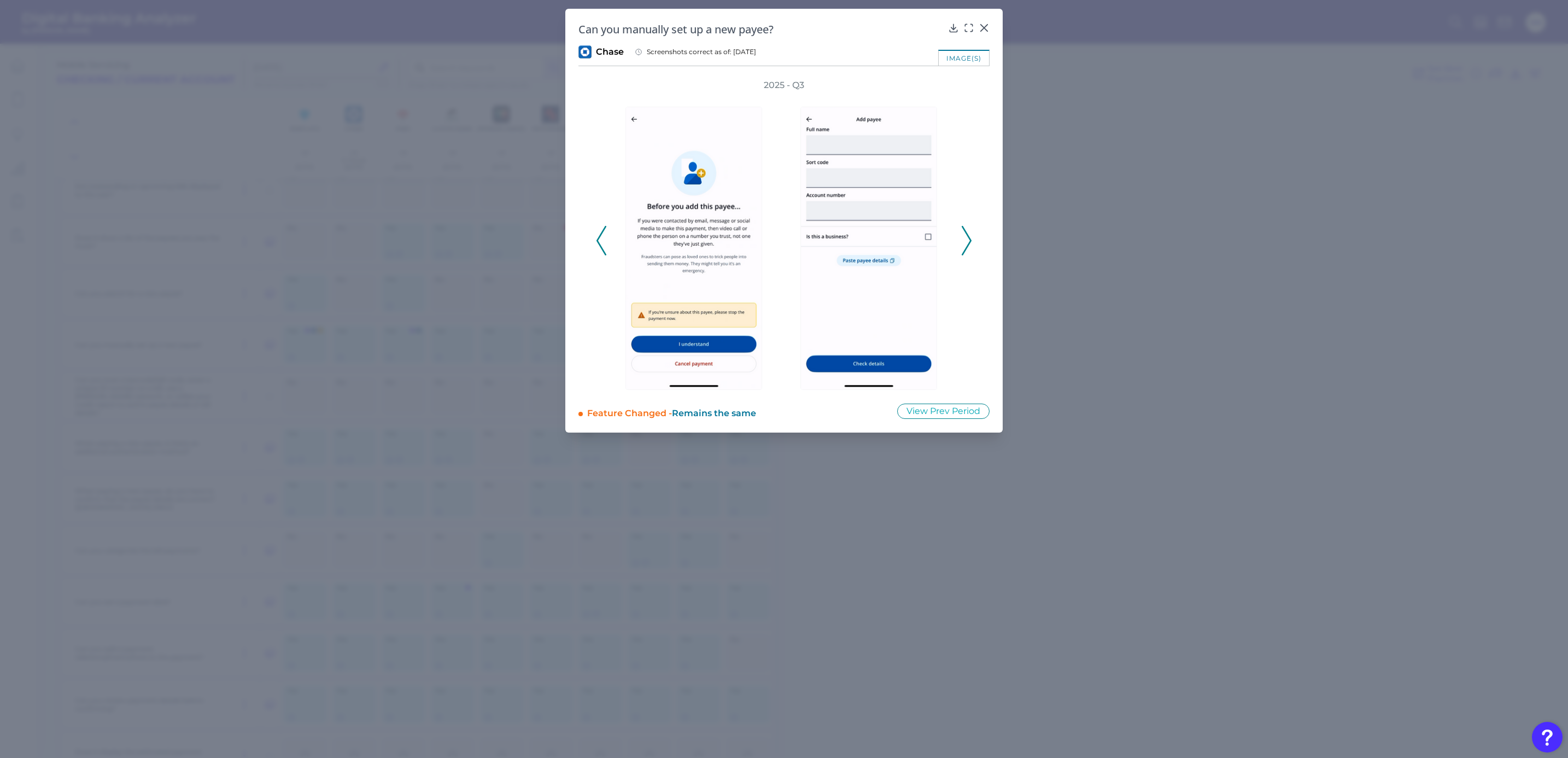
click at [605, 251] on icon at bounding box center [601, 240] width 10 height 30
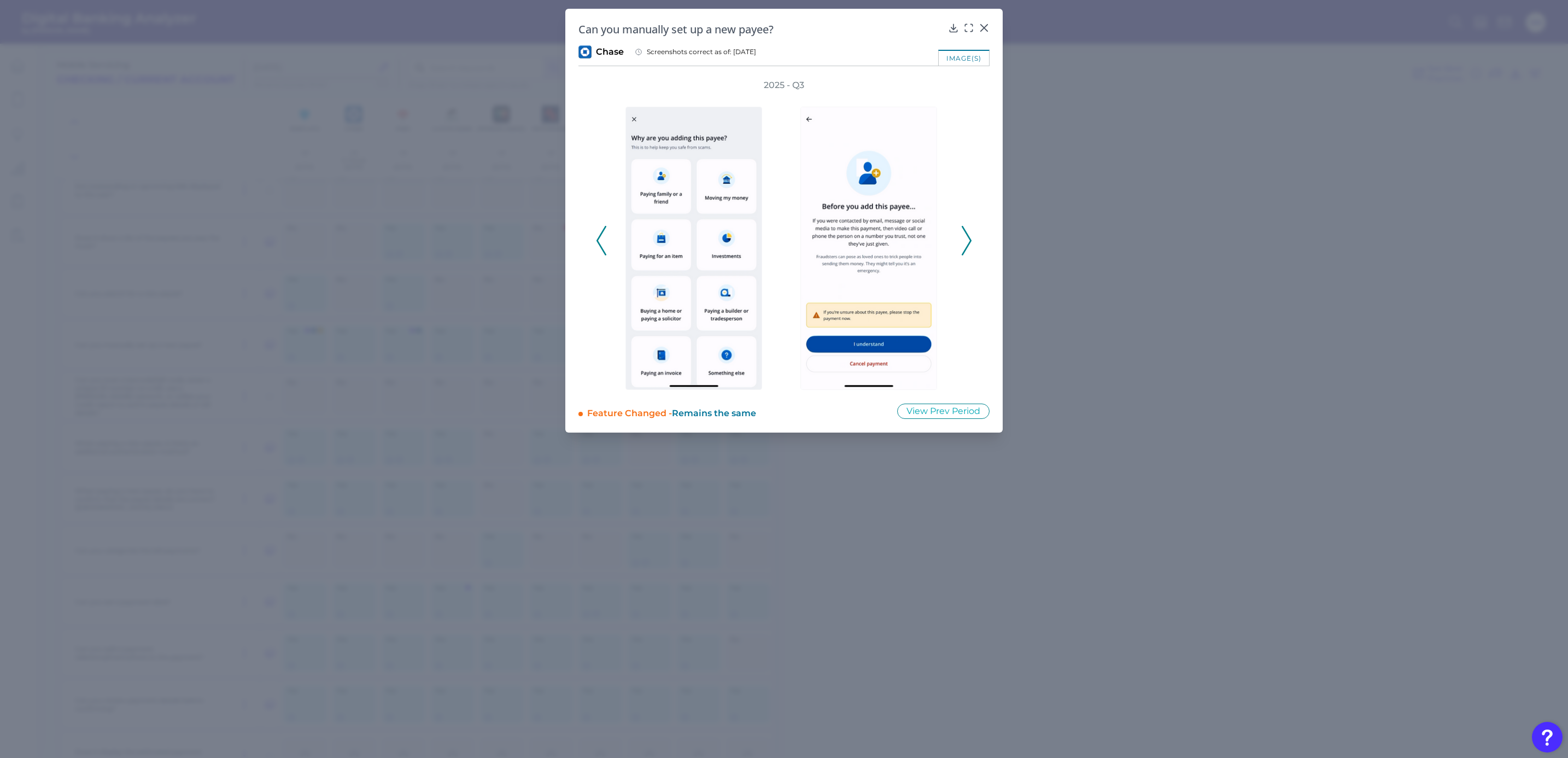
click at [604, 251] on polyline at bounding box center [601, 240] width 8 height 28
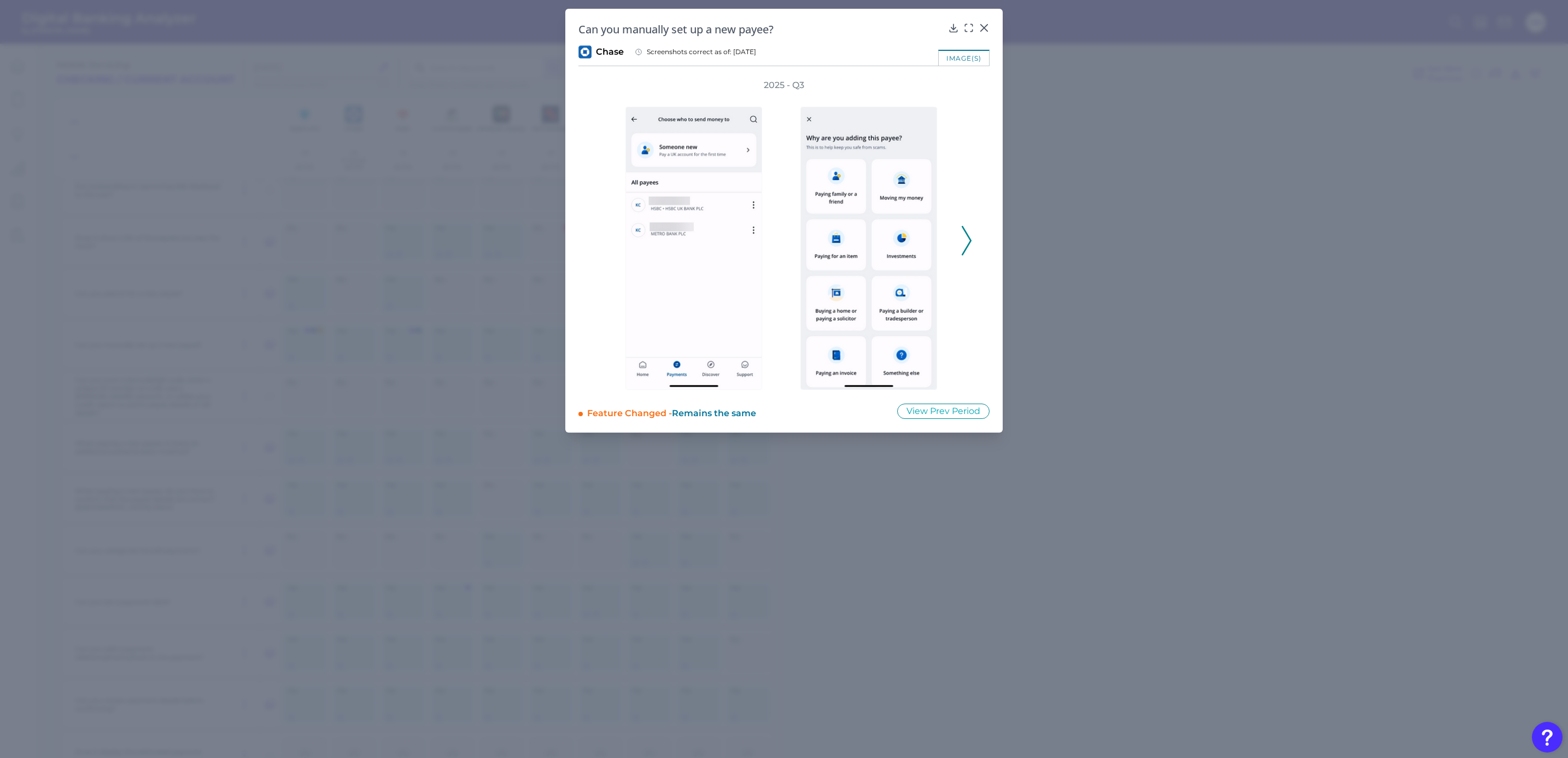
click at [967, 245] on icon at bounding box center [967, 240] width 10 height 30
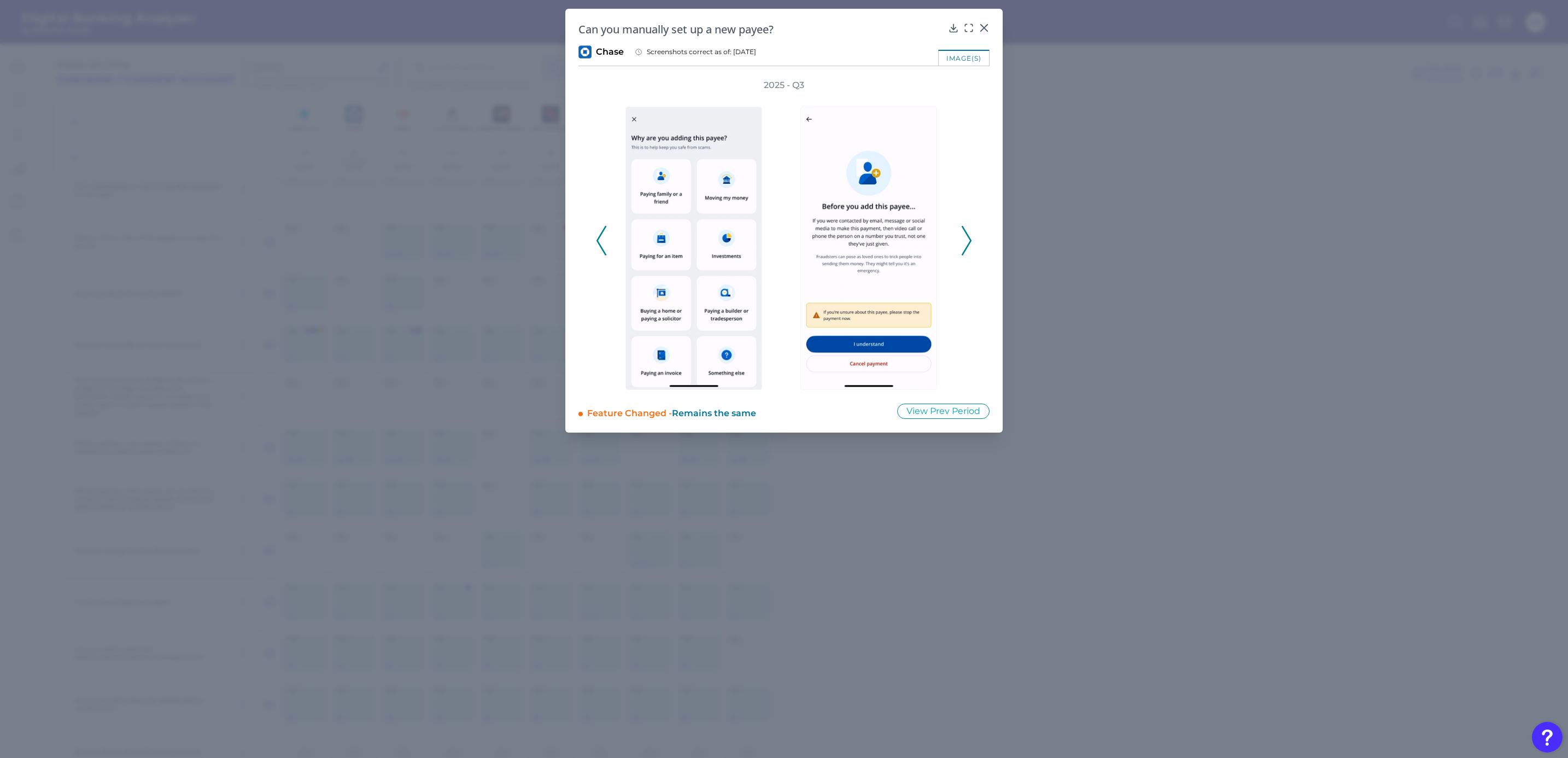
drag, startPoint x: 382, startPoint y: 253, endPoint x: 382, endPoint y: 259, distance: 6.0
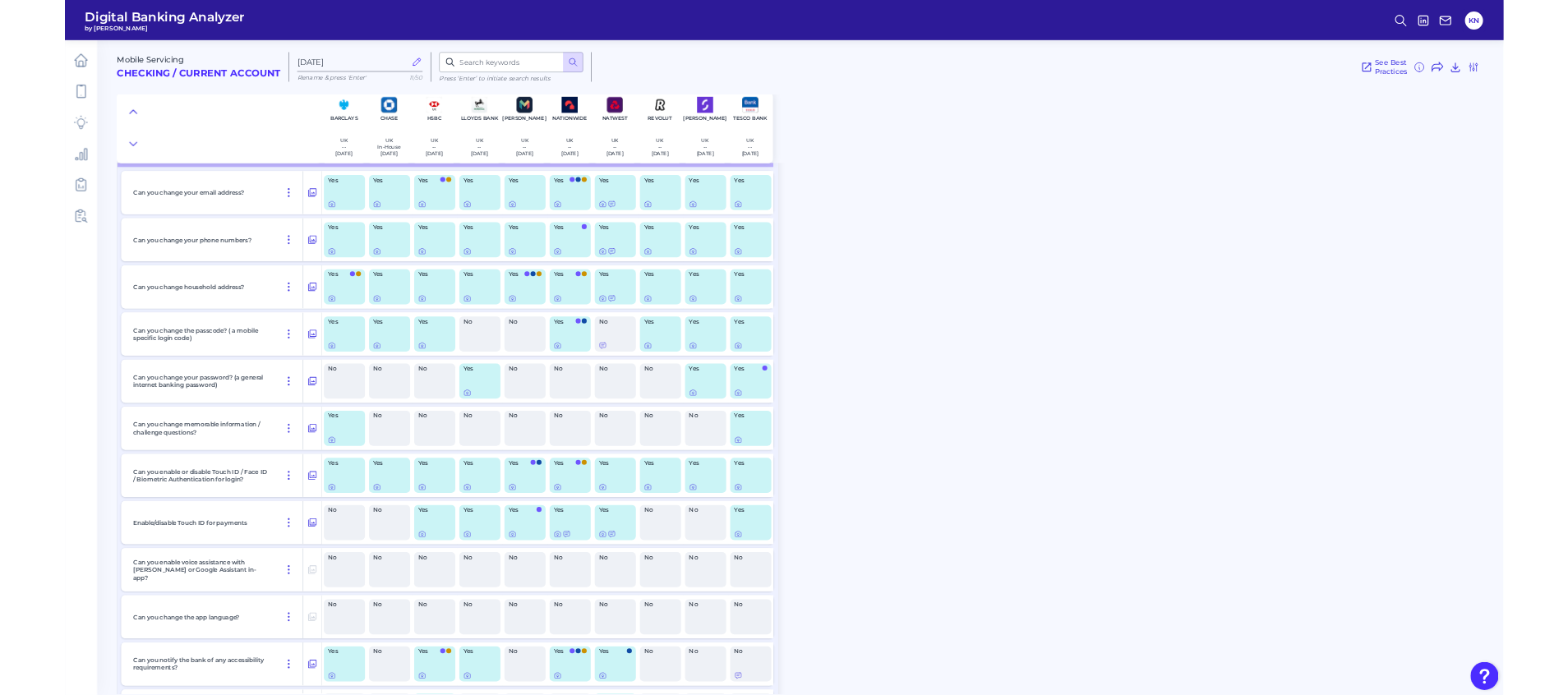
scroll to position [15155, 0]
